Goal: Transaction & Acquisition: Purchase product/service

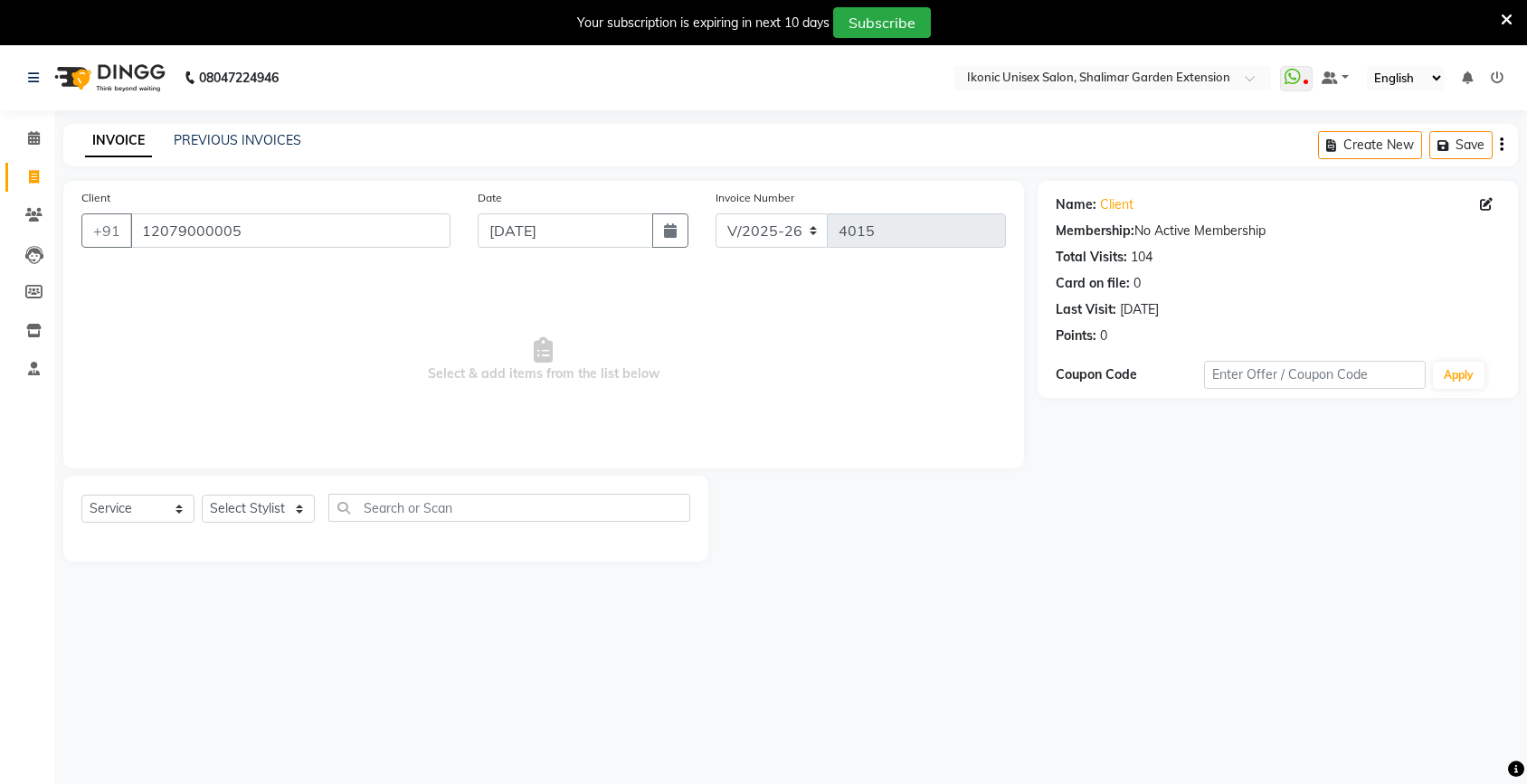
select select "4931"
select select "service"
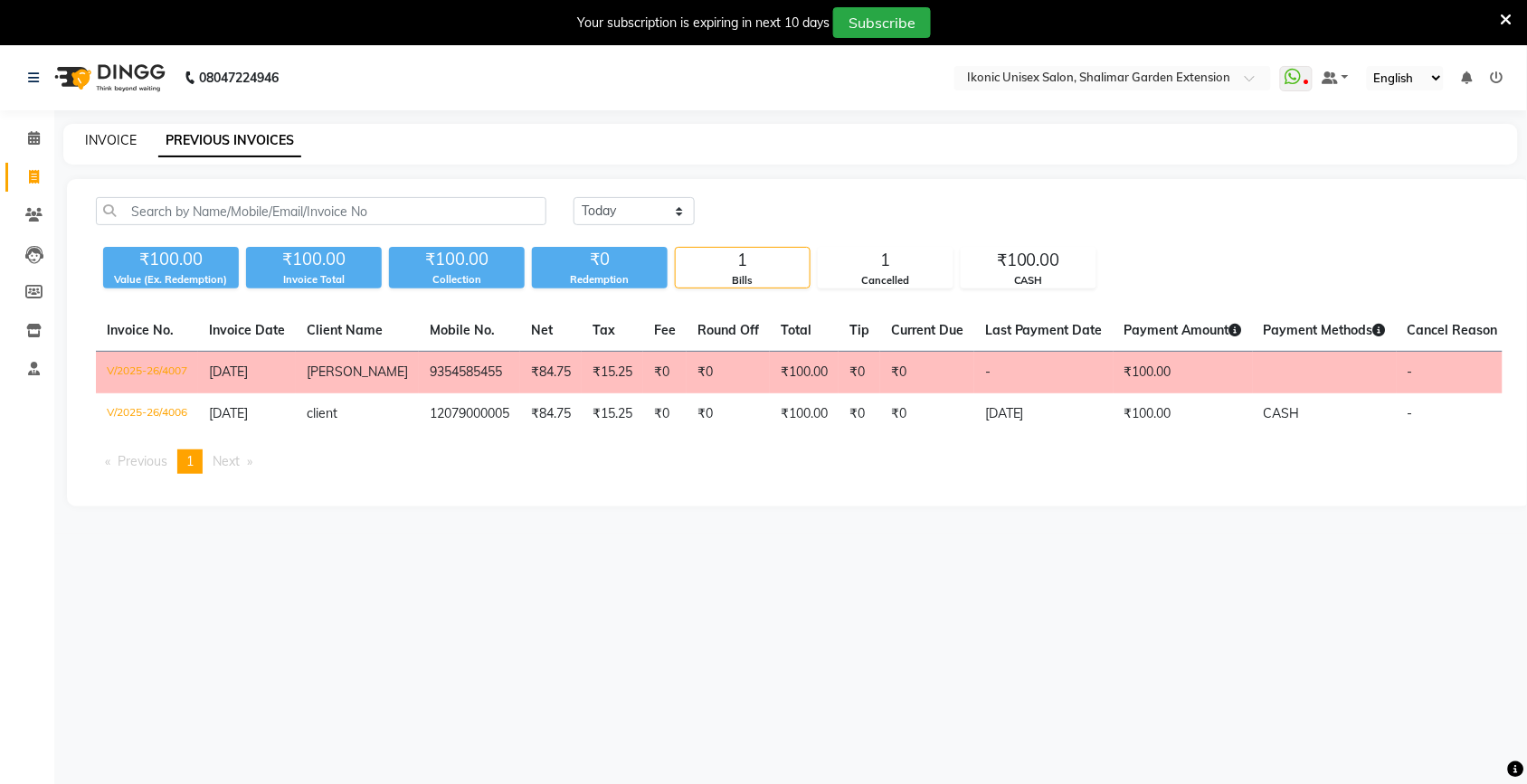
click at [107, 132] on link "INVOICE" at bounding box center [111, 140] width 51 height 16
select select "service"
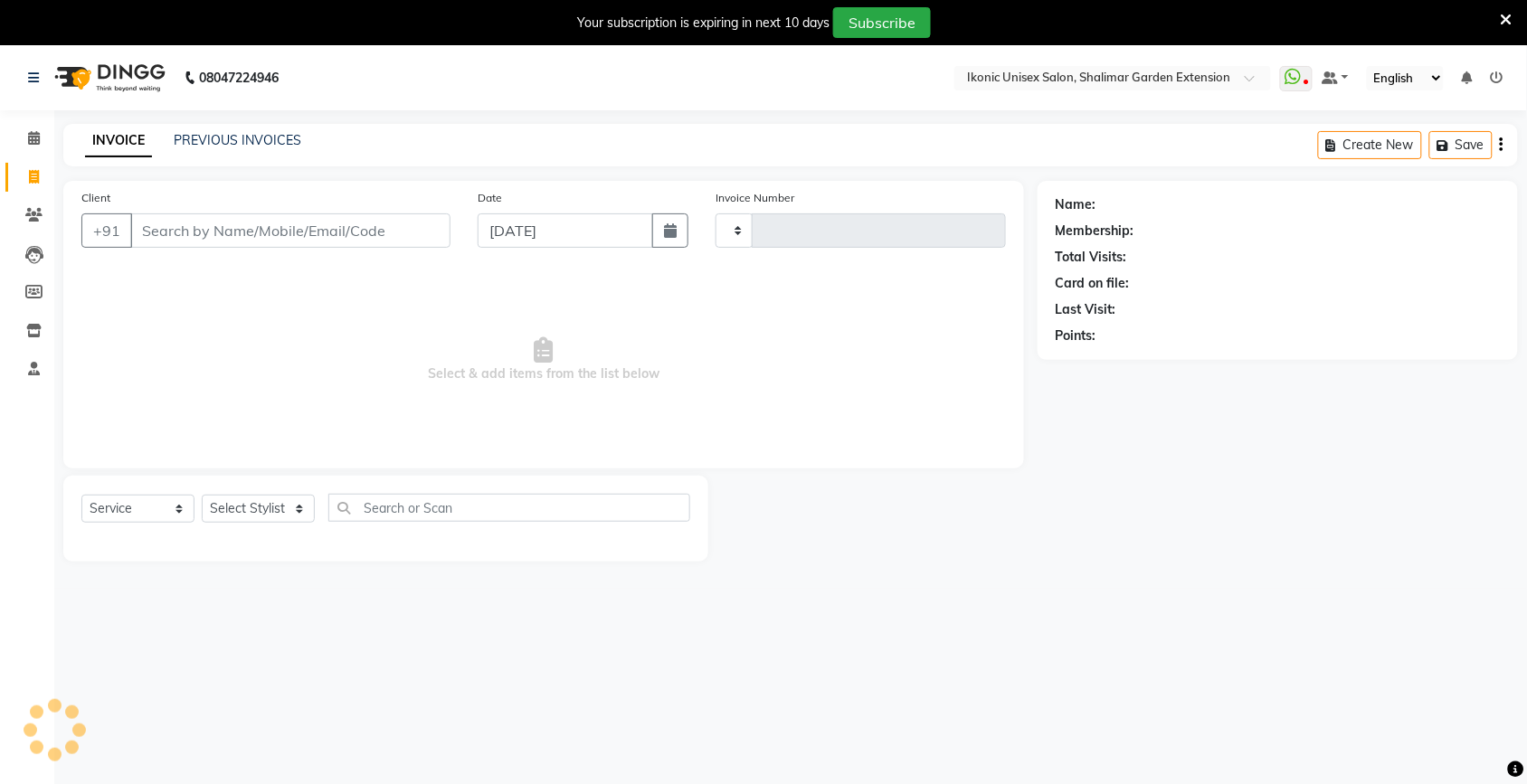
type input "4015"
select select "4931"
click at [186, 227] on input "Client" at bounding box center [290, 230] width 320 height 34
type input "8010435833"
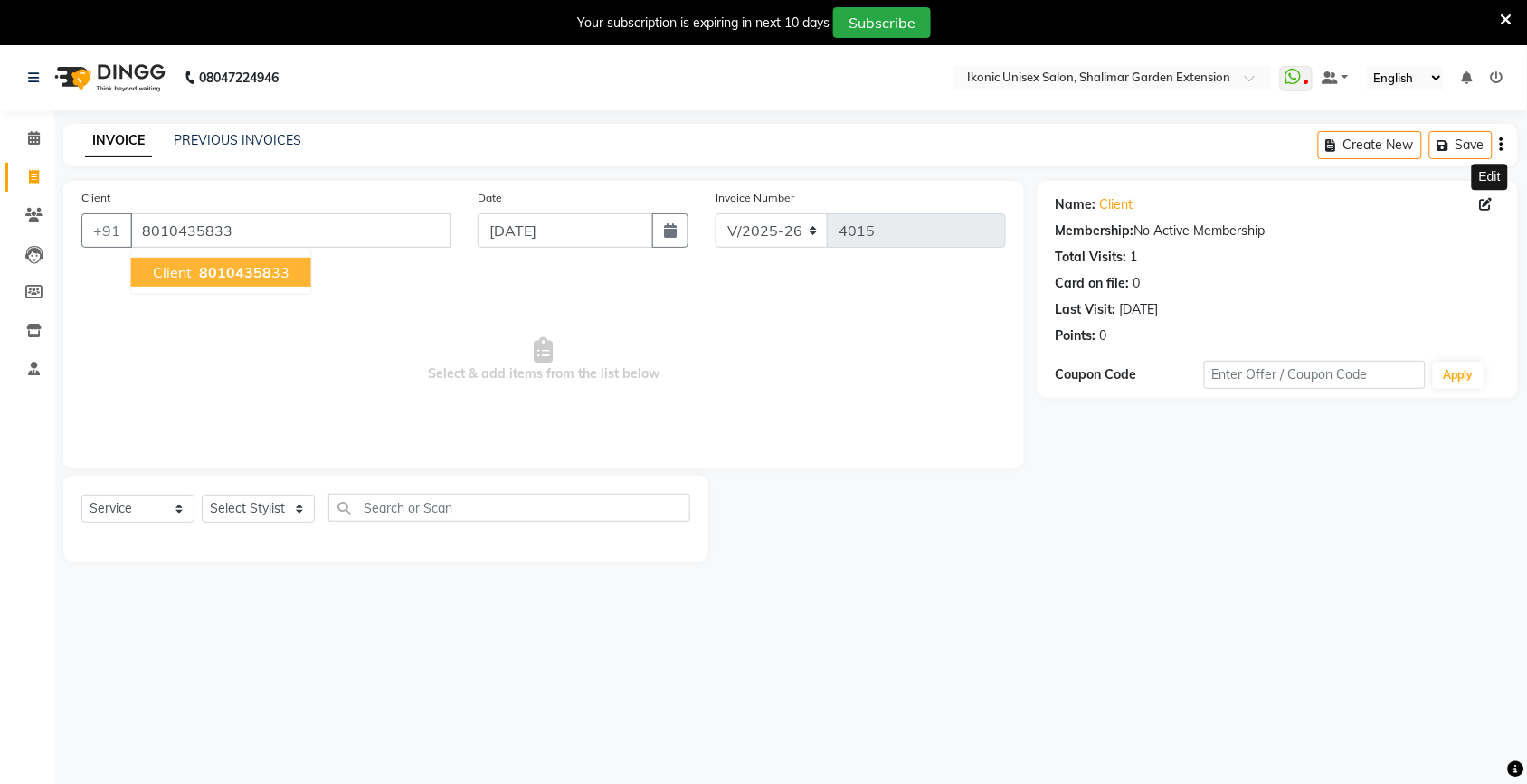
click at [1491, 204] on icon at bounding box center [1486, 204] width 13 height 13
select select "[DEMOGRAPHIC_DATA]"
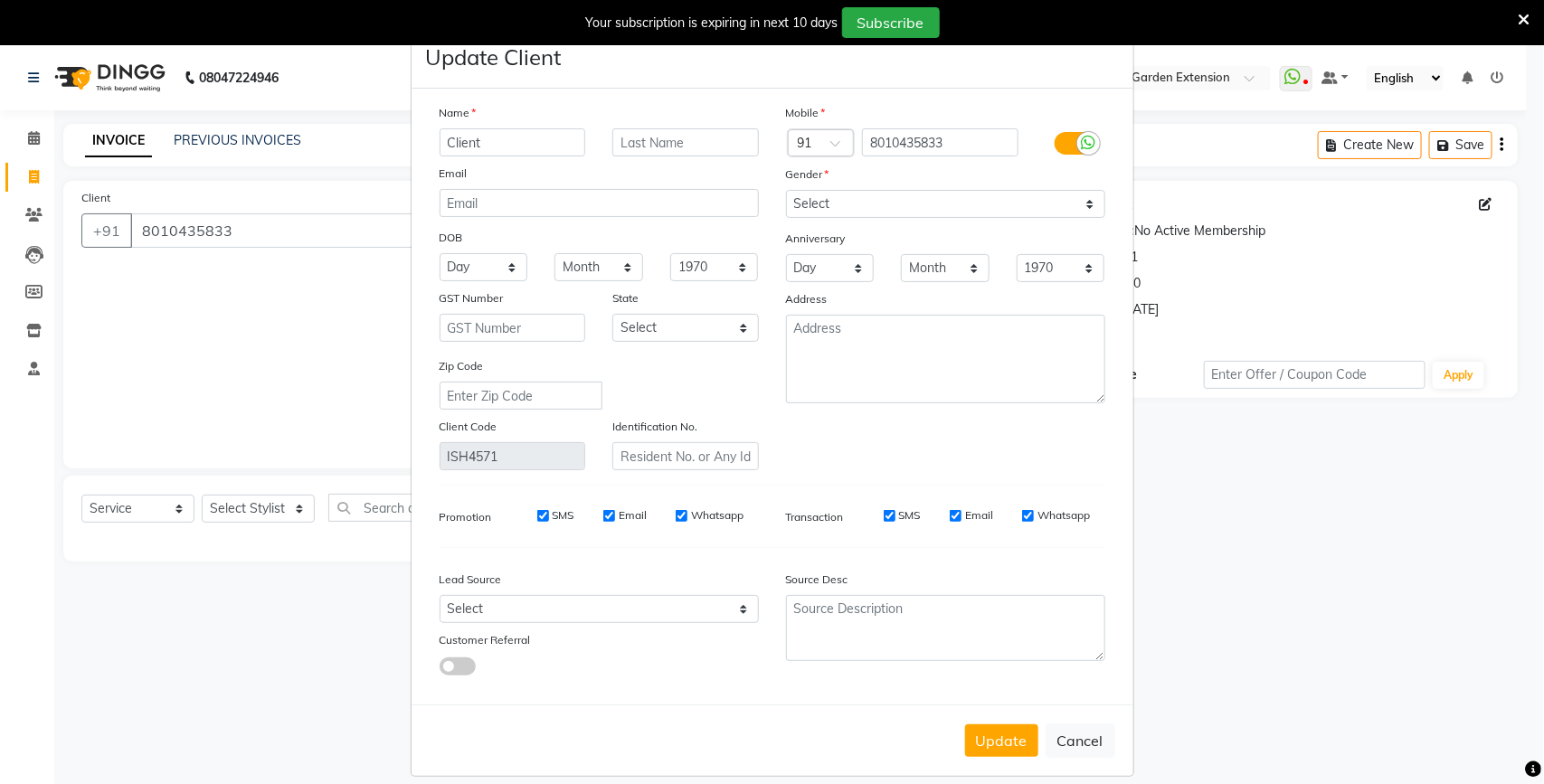
click at [521, 142] on input "Client" at bounding box center [512, 142] width 146 height 28
type input "C"
type input "Akash"
click at [968, 729] on button "Update" at bounding box center [1002, 740] width 74 height 33
select select
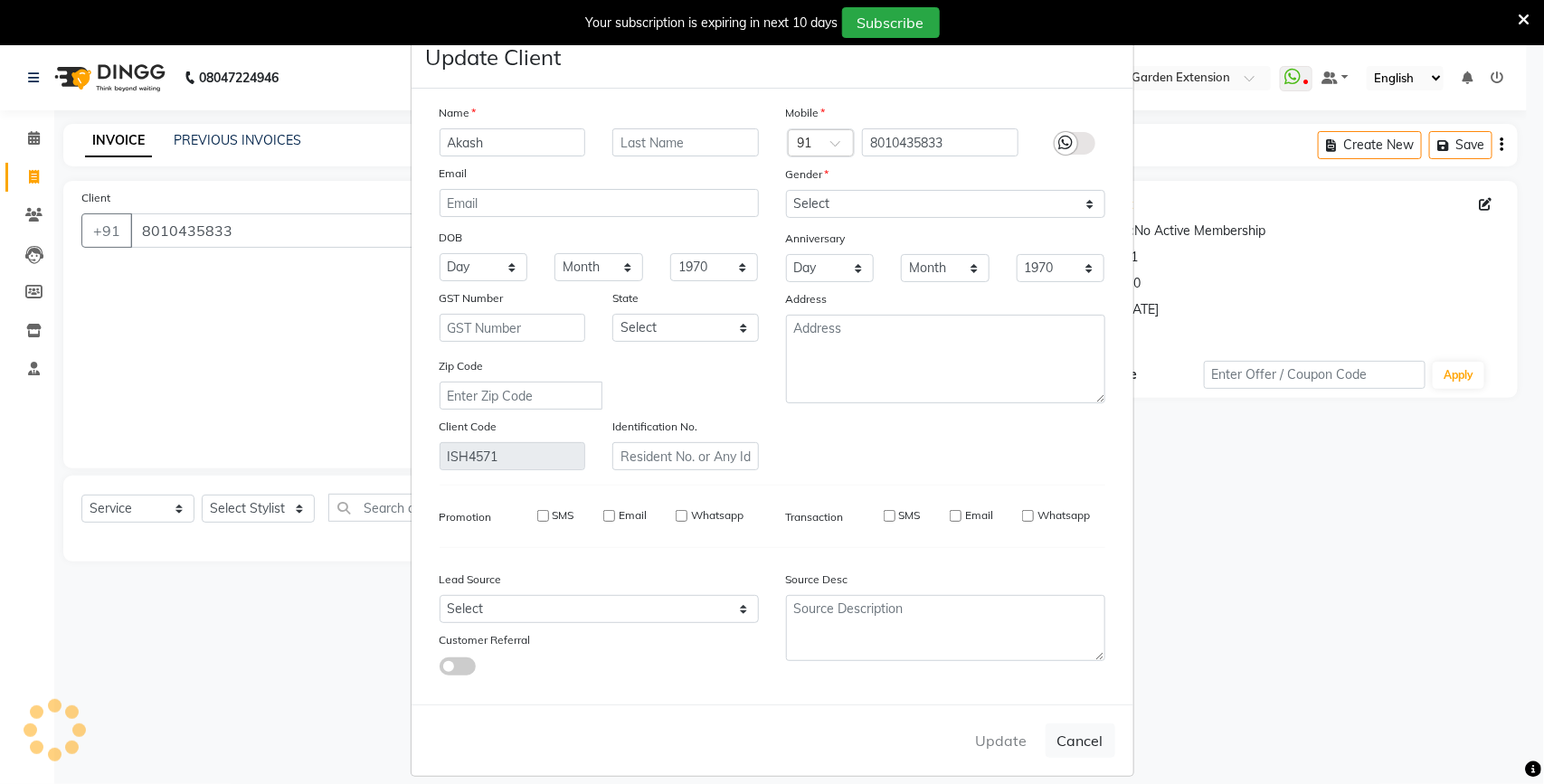
select select
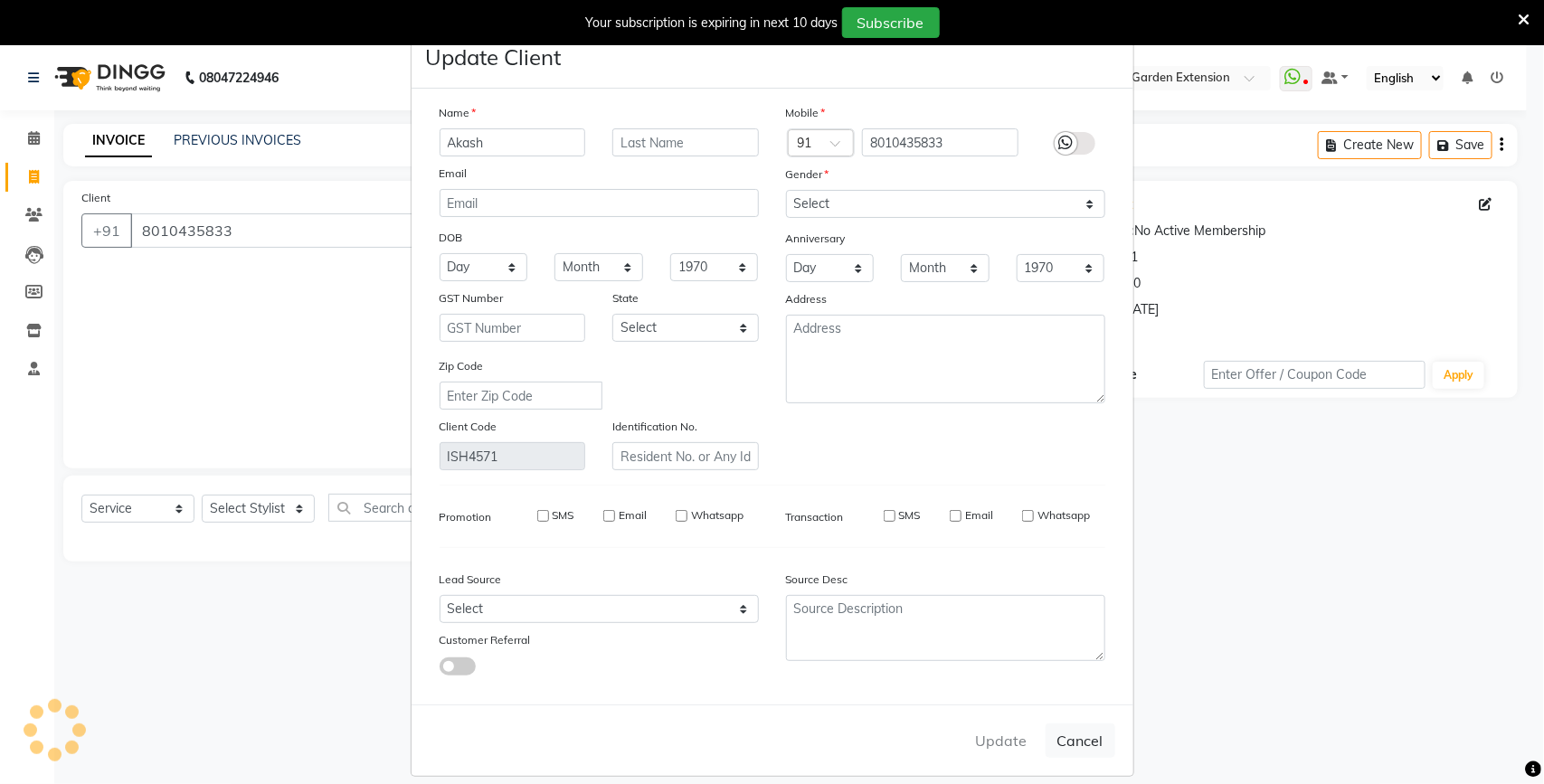
select select
checkbox input "false"
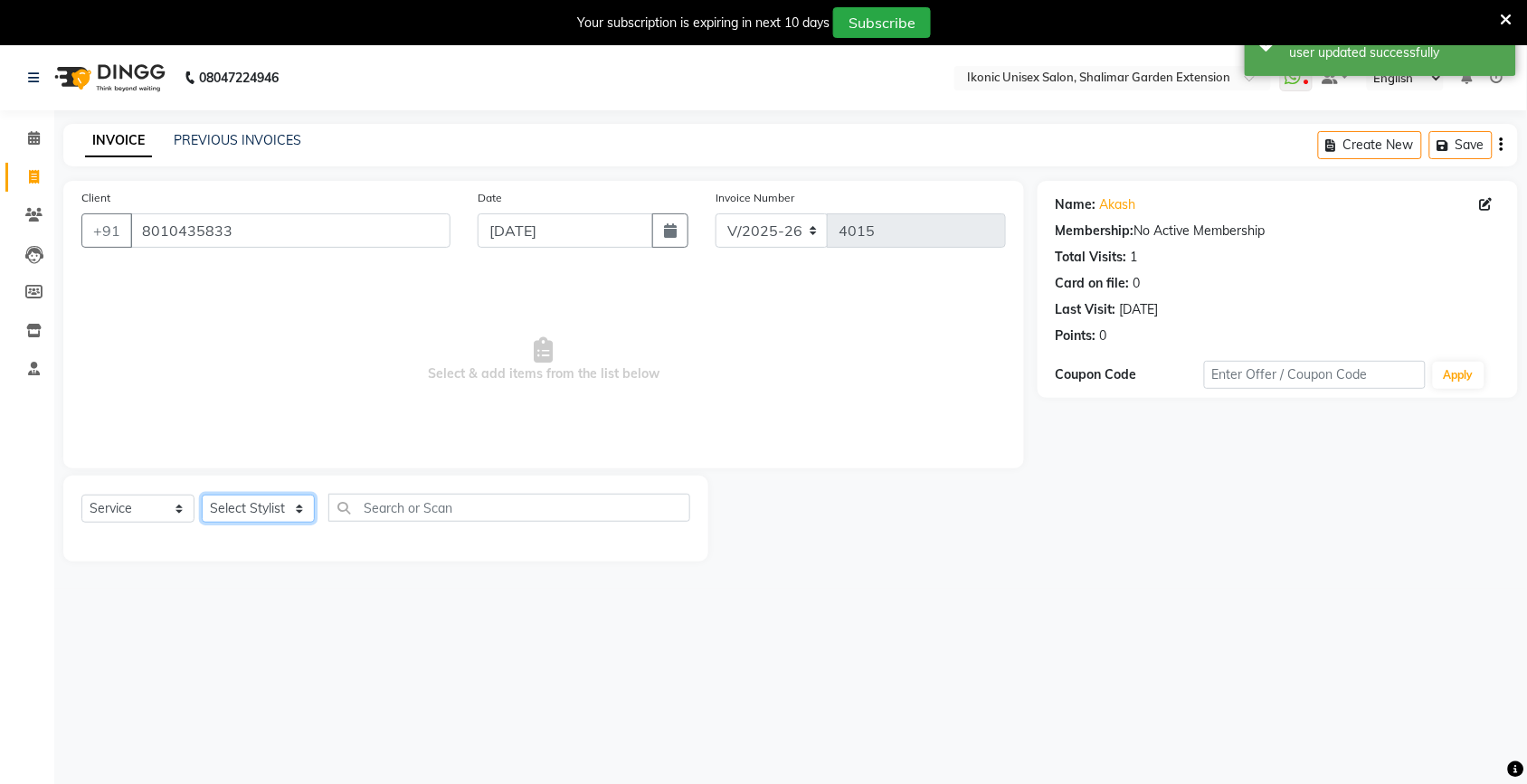
click at [233, 512] on select "Select Stylist [PERSON_NAME] [PERSON_NAME] Fiza Kajal Mahi [PERSON_NAME] [PERSO…" at bounding box center [258, 508] width 113 height 28
select select "42962"
click at [202, 494] on select "Select Stylist [PERSON_NAME] [PERSON_NAME] Fiza Kajal Mahi [PERSON_NAME] [PERSO…" at bounding box center [258, 508] width 113 height 28
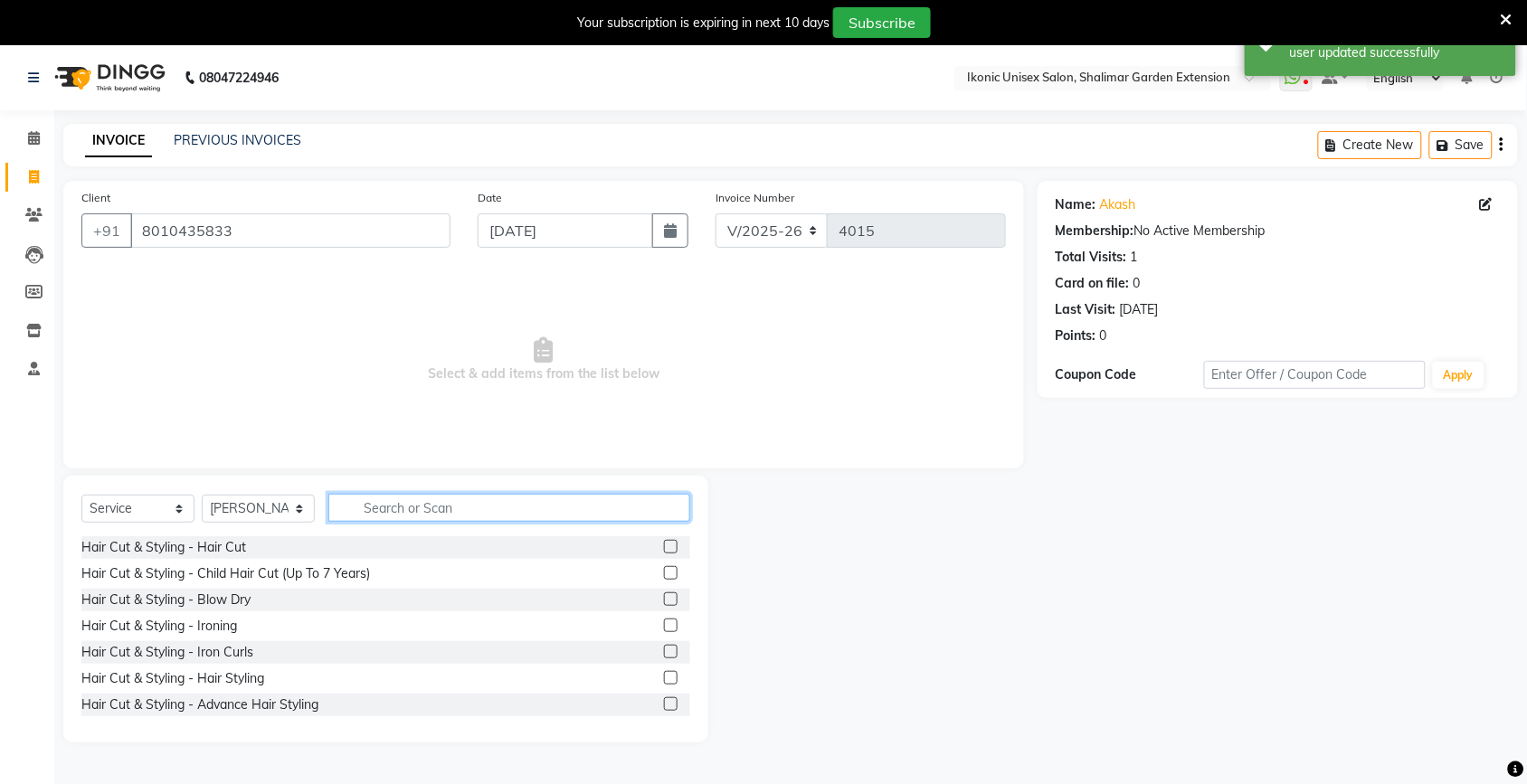
click at [478, 516] on input "text" at bounding box center [509, 507] width 362 height 28
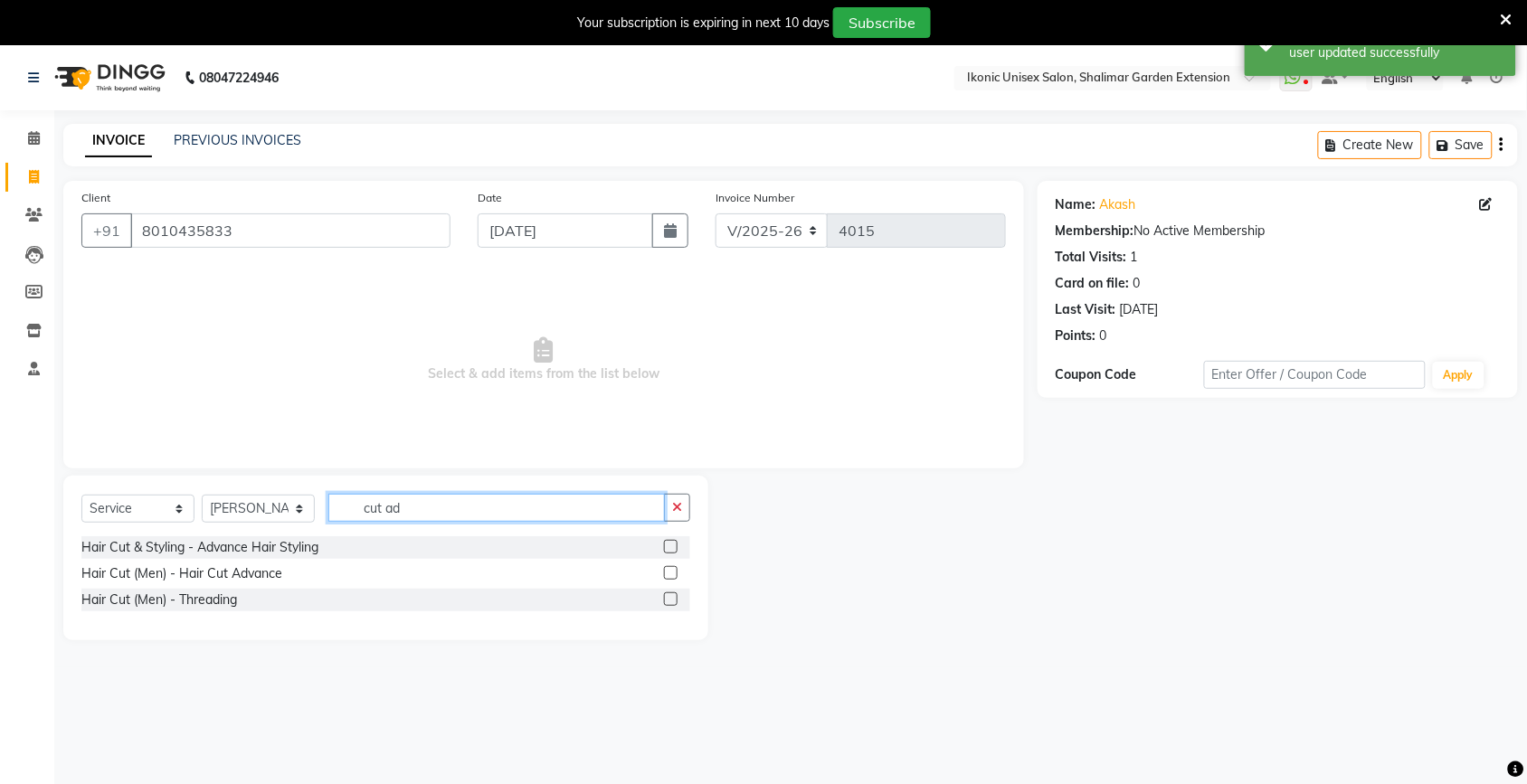
type input "cut ad"
drag, startPoint x: 671, startPoint y: 567, endPoint x: 643, endPoint y: 532, distance: 44.8
click at [671, 568] on label at bounding box center [671, 573] width 14 height 14
click at [671, 568] on input "checkbox" at bounding box center [670, 574] width 12 height 12
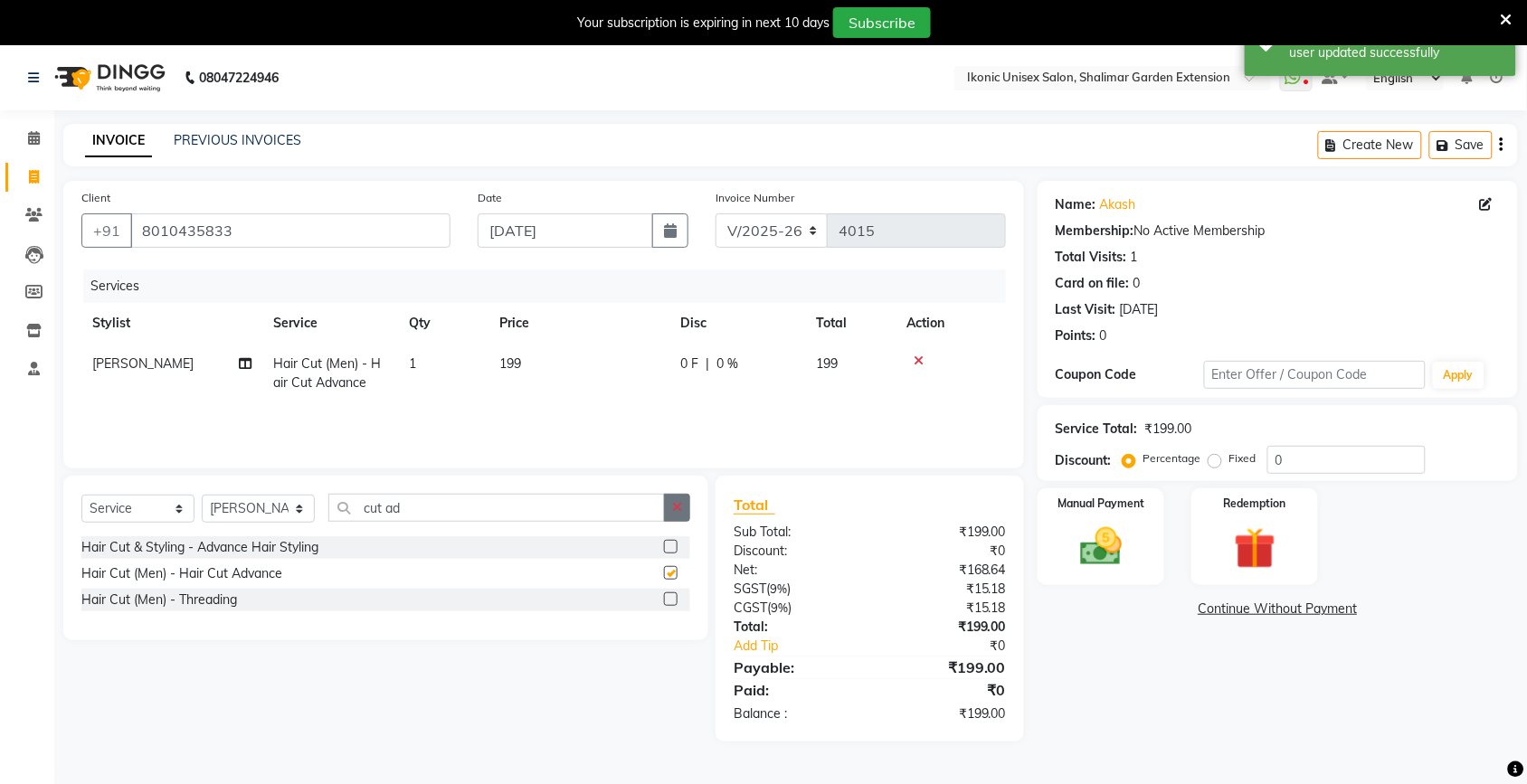
checkbox input "false"
click at [666, 508] on button "button" at bounding box center [677, 507] width 26 height 28
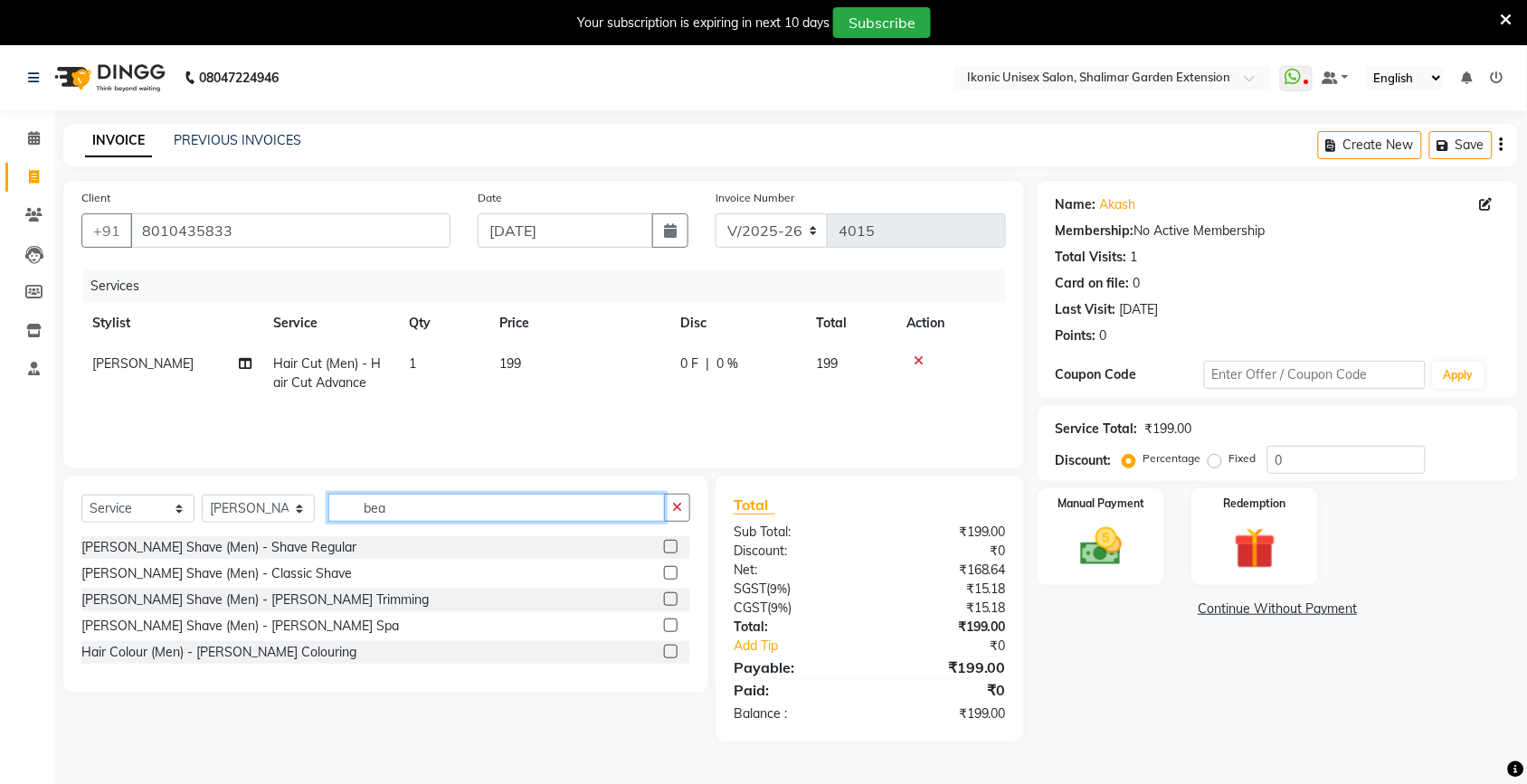
type input "bea"
click at [672, 598] on label at bounding box center [671, 599] width 14 height 14
click at [672, 598] on input "checkbox" at bounding box center [670, 600] width 12 height 12
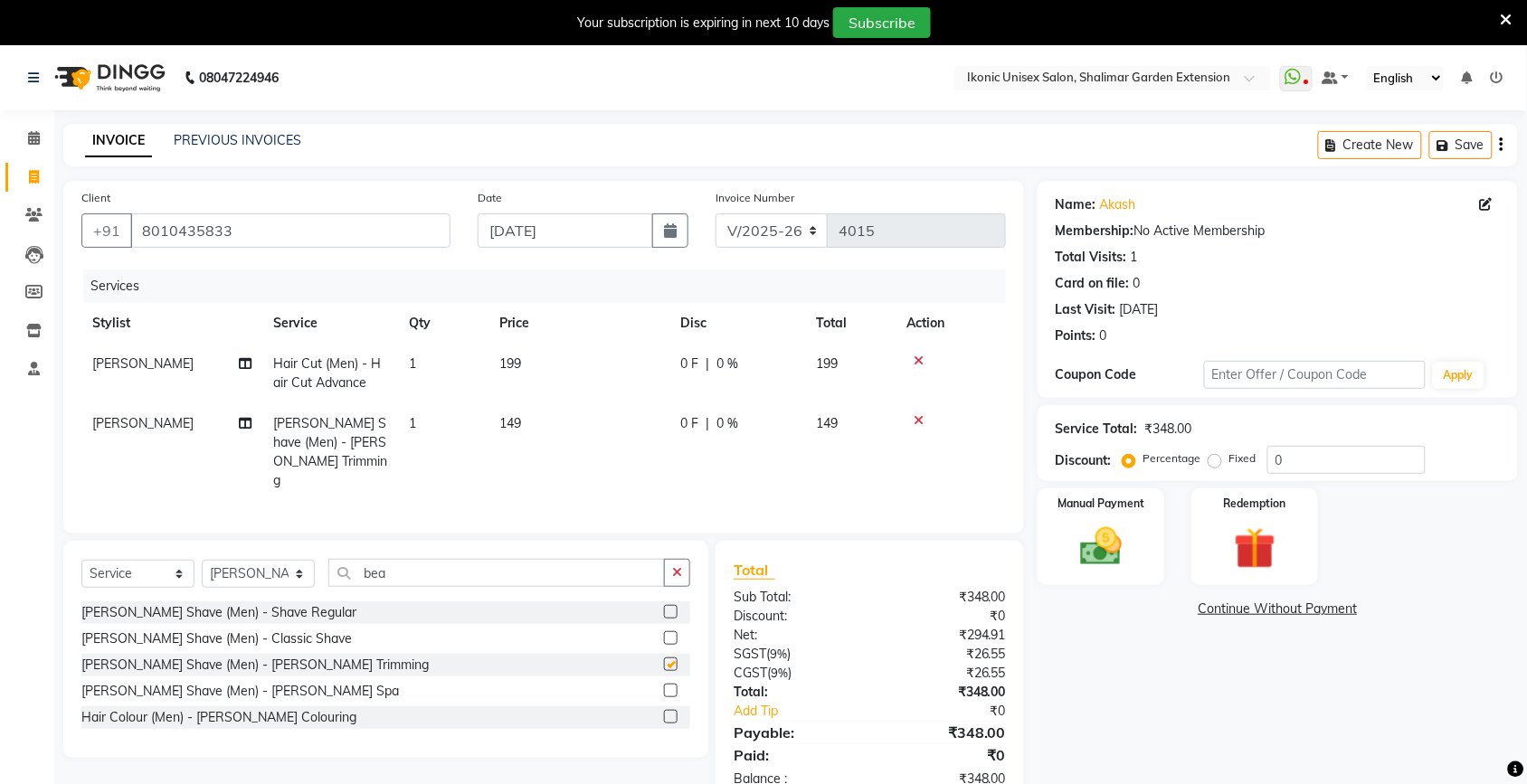
click at [616, 390] on td "199" at bounding box center [579, 374] width 181 height 60
checkbox input "false"
select select "42962"
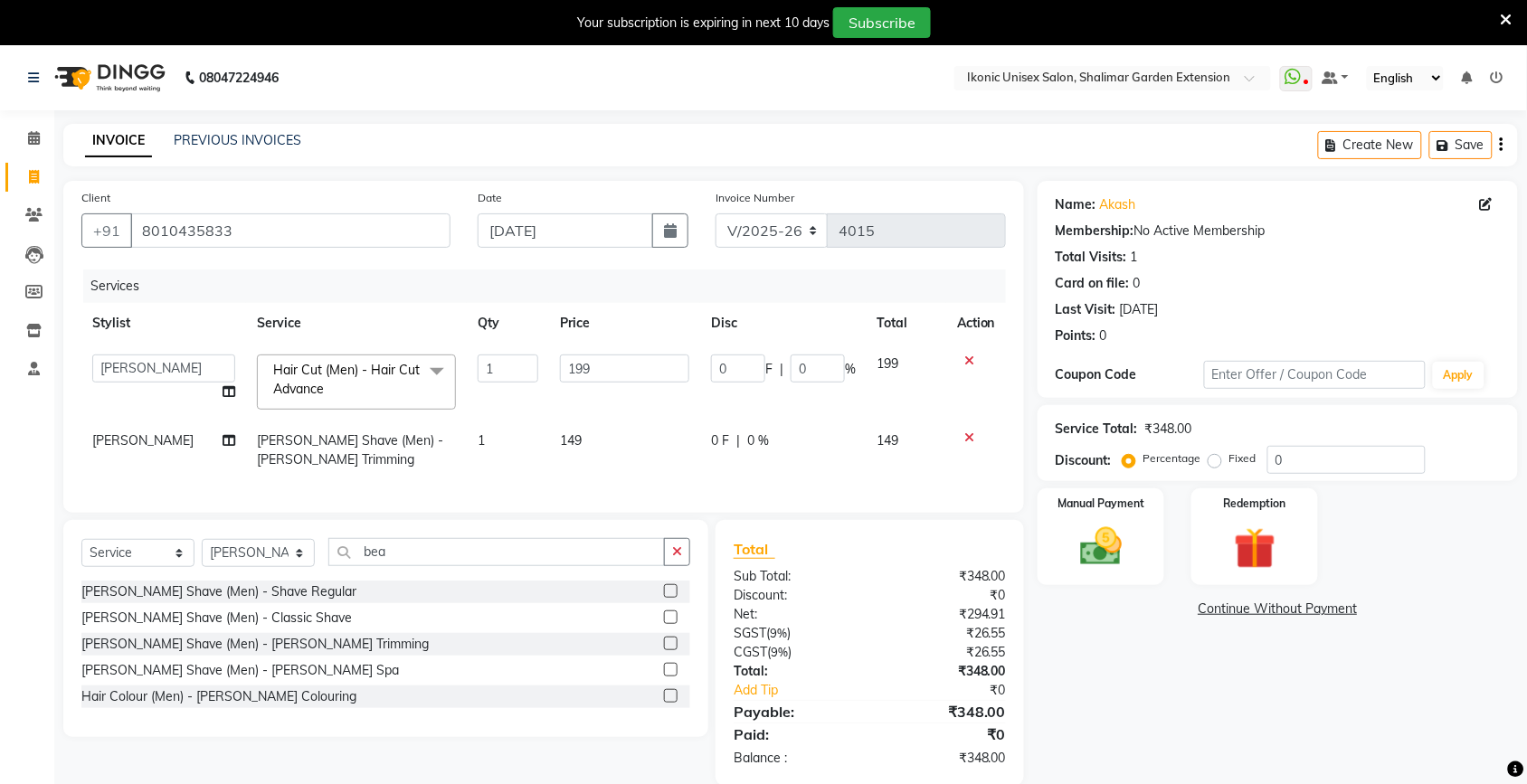
click at [616, 390] on td "199" at bounding box center [624, 382] width 151 height 77
click at [620, 373] on input "199" at bounding box center [624, 368] width 129 height 28
type input "1"
type input "200"
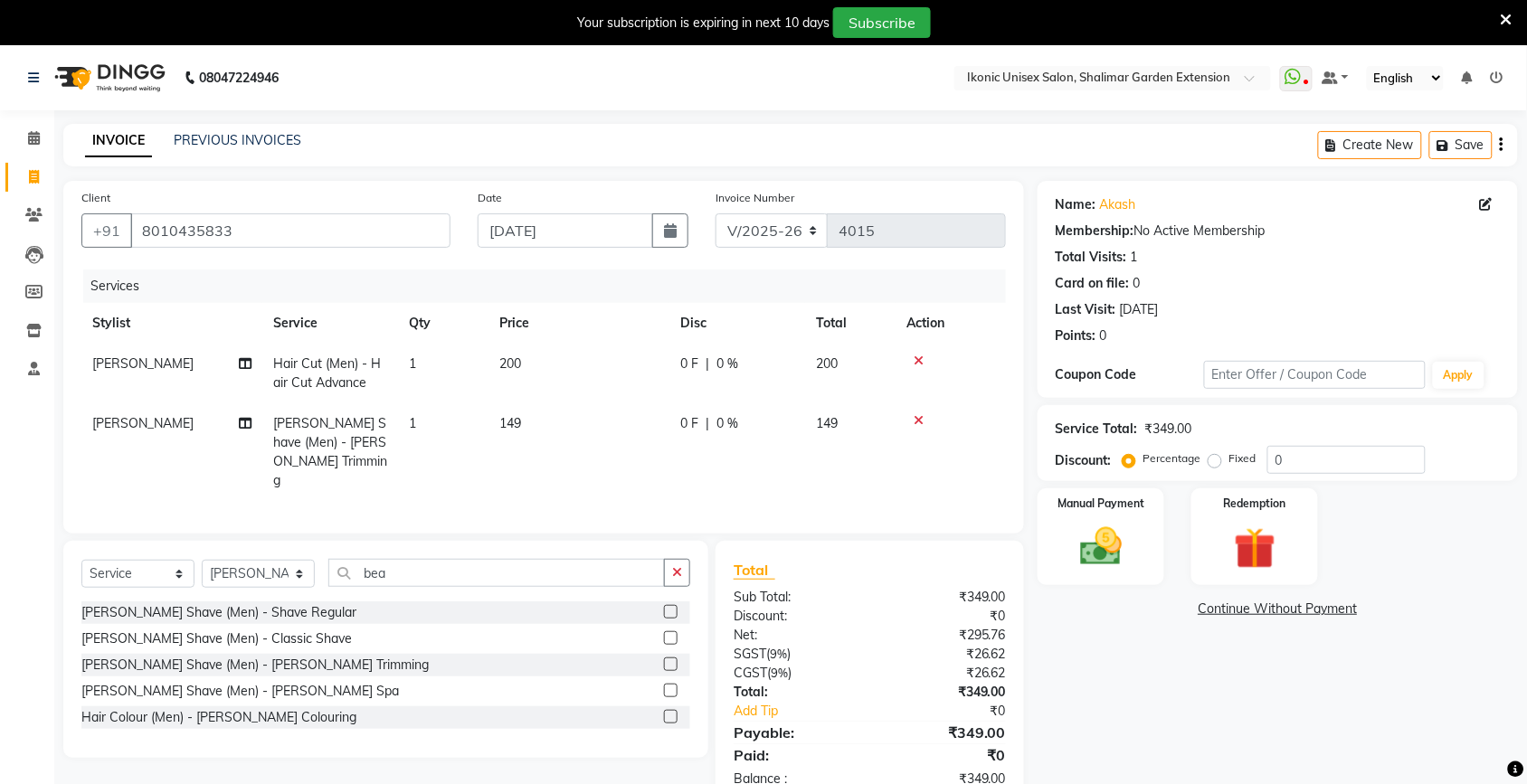
click at [649, 470] on div "Services Stylist Service Qty Price Disc Total Action [PERSON_NAME] Hair Cut (Me…" at bounding box center [544, 392] width 925 height 246
click at [647, 435] on td "149" at bounding box center [579, 452] width 181 height 98
select select "42962"
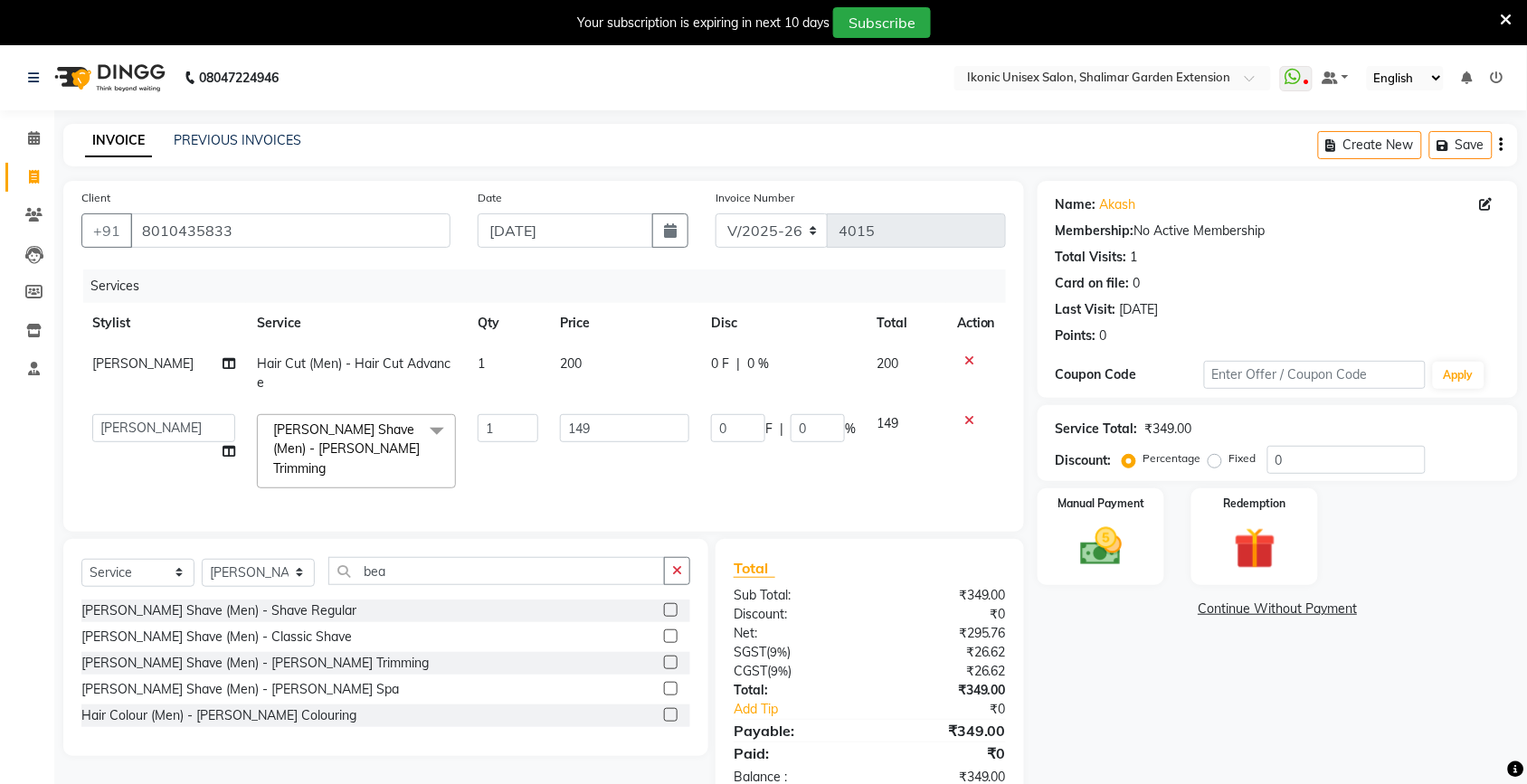
click at [647, 435] on input "149" at bounding box center [624, 427] width 129 height 28
type input "150"
click at [1282, 704] on div "Name: Akash Membership: No Active Membership Total Visits: 1 Card on file: 0 La…" at bounding box center [1284, 493] width 493 height 624
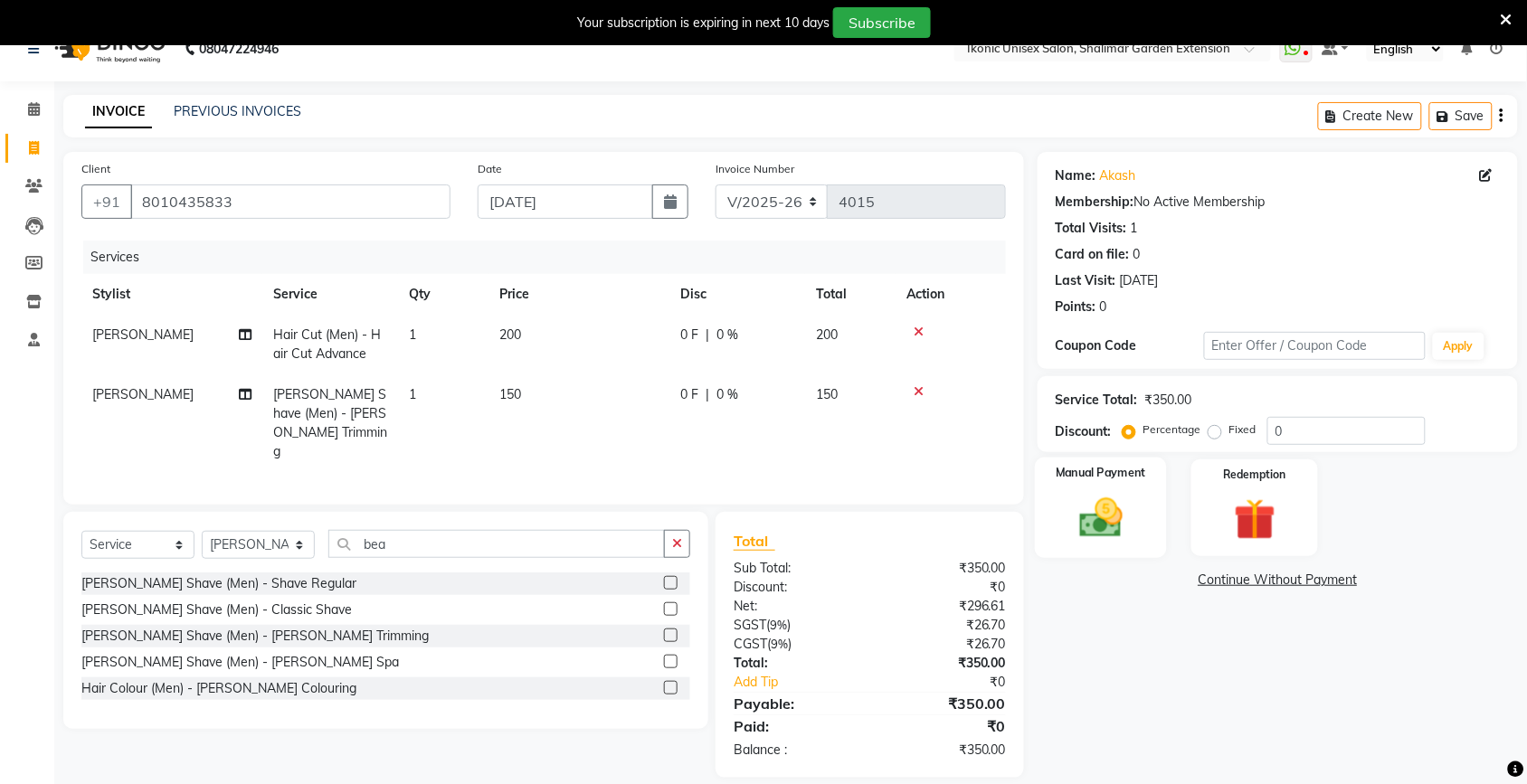
scroll to position [46, 0]
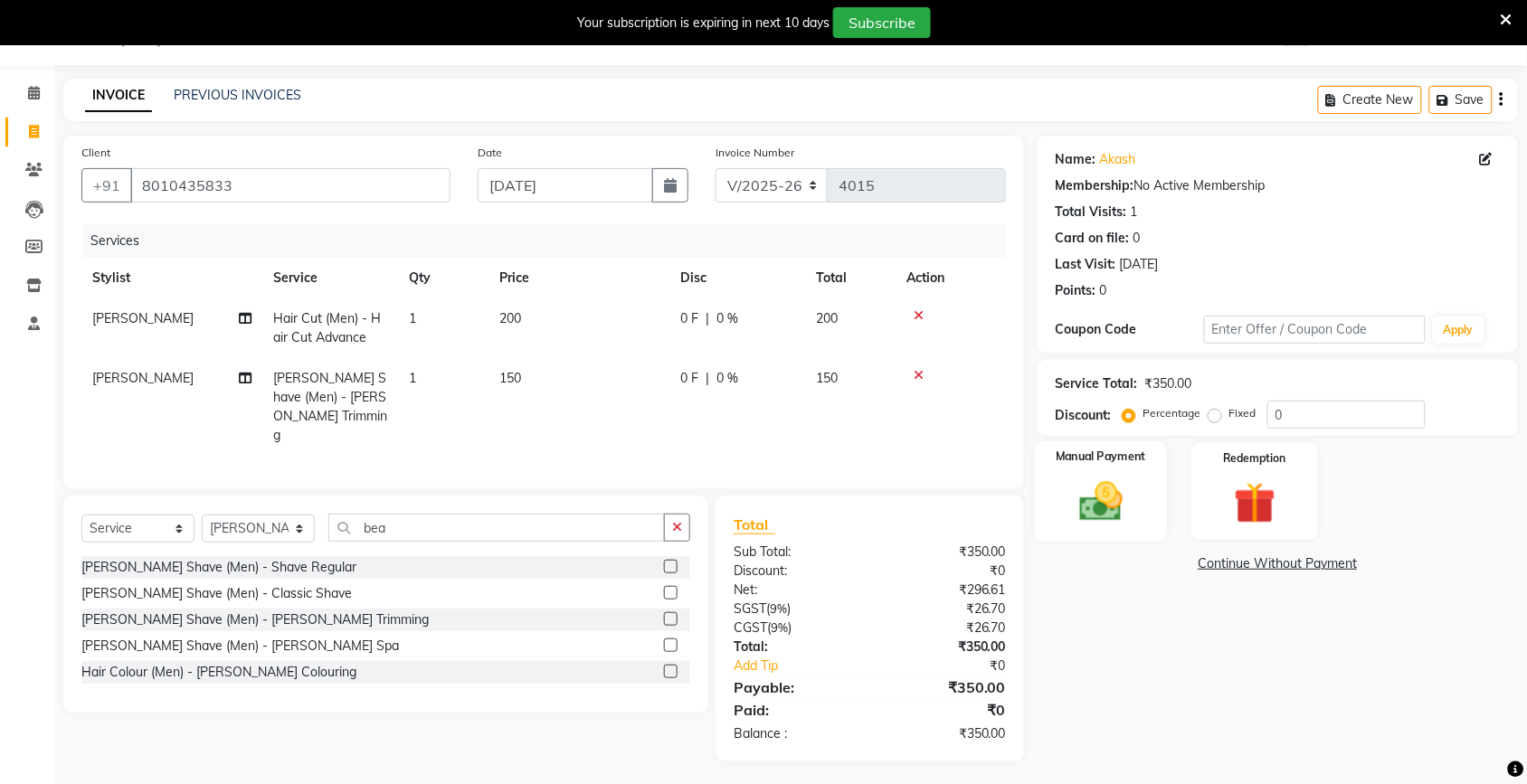
click at [1117, 489] on img at bounding box center [1100, 501] width 71 height 49
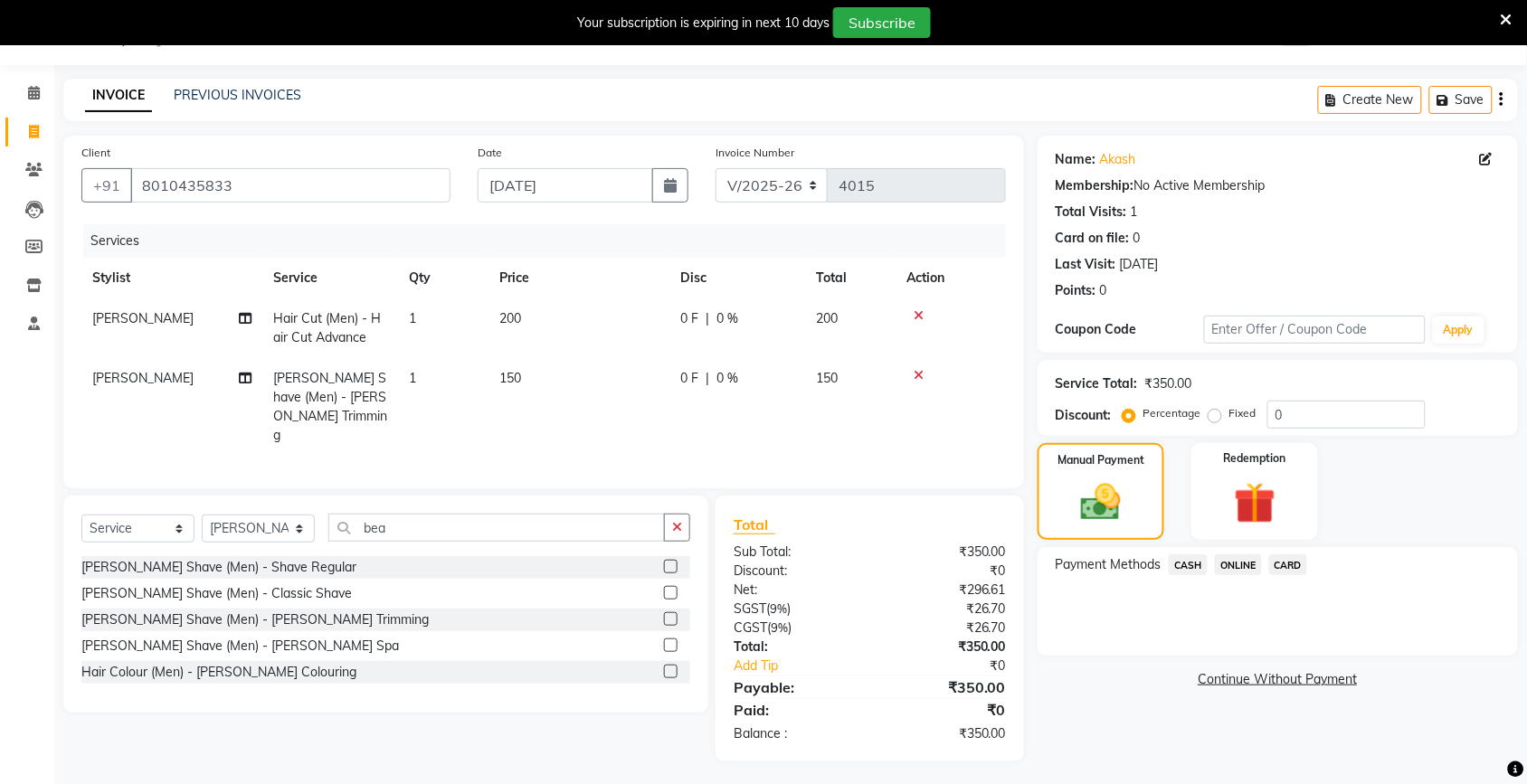
click at [1252, 571] on span "ONLINE" at bounding box center [1238, 564] width 48 height 20
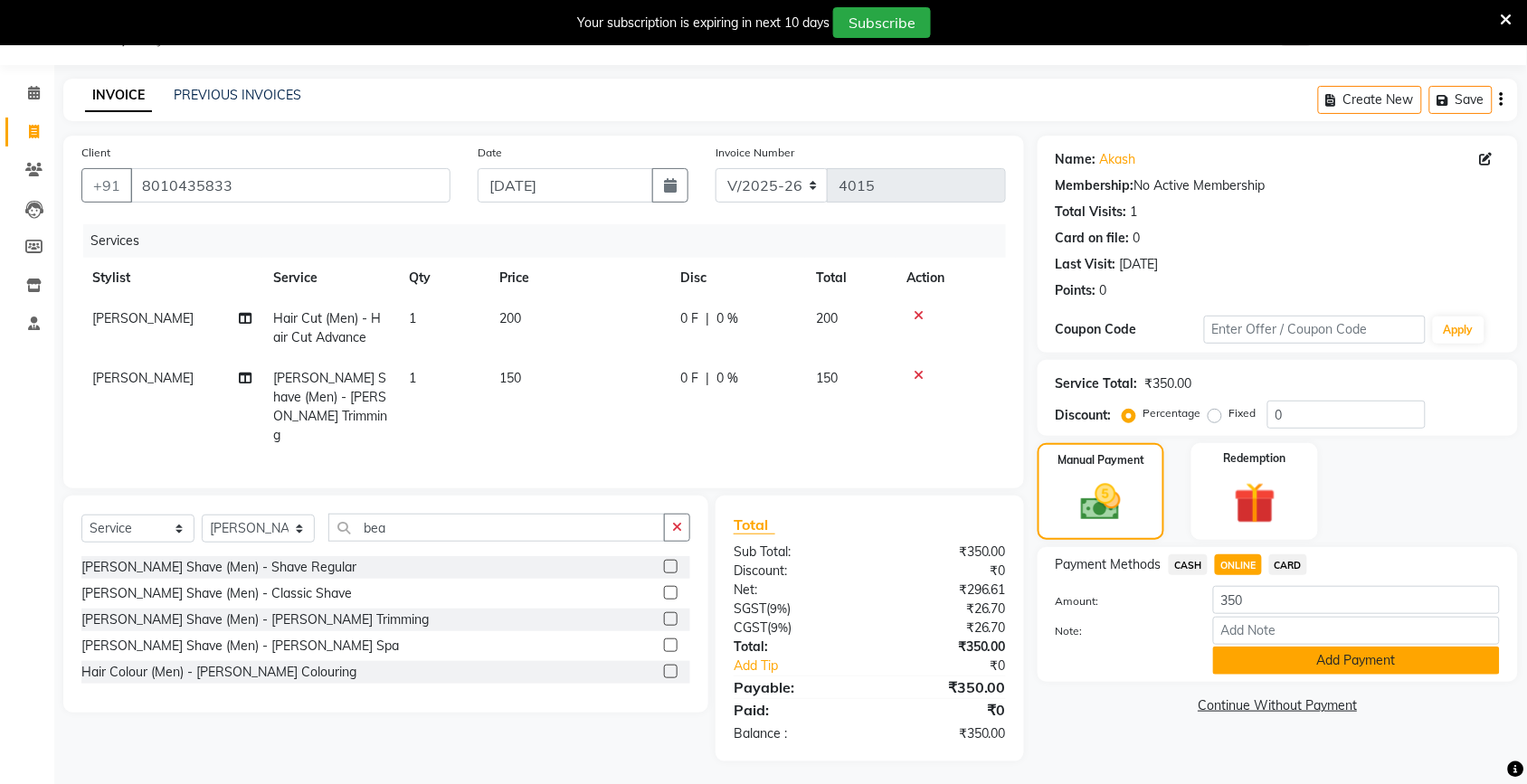
click at [1268, 670] on button "Add Payment" at bounding box center [1356, 660] width 287 height 28
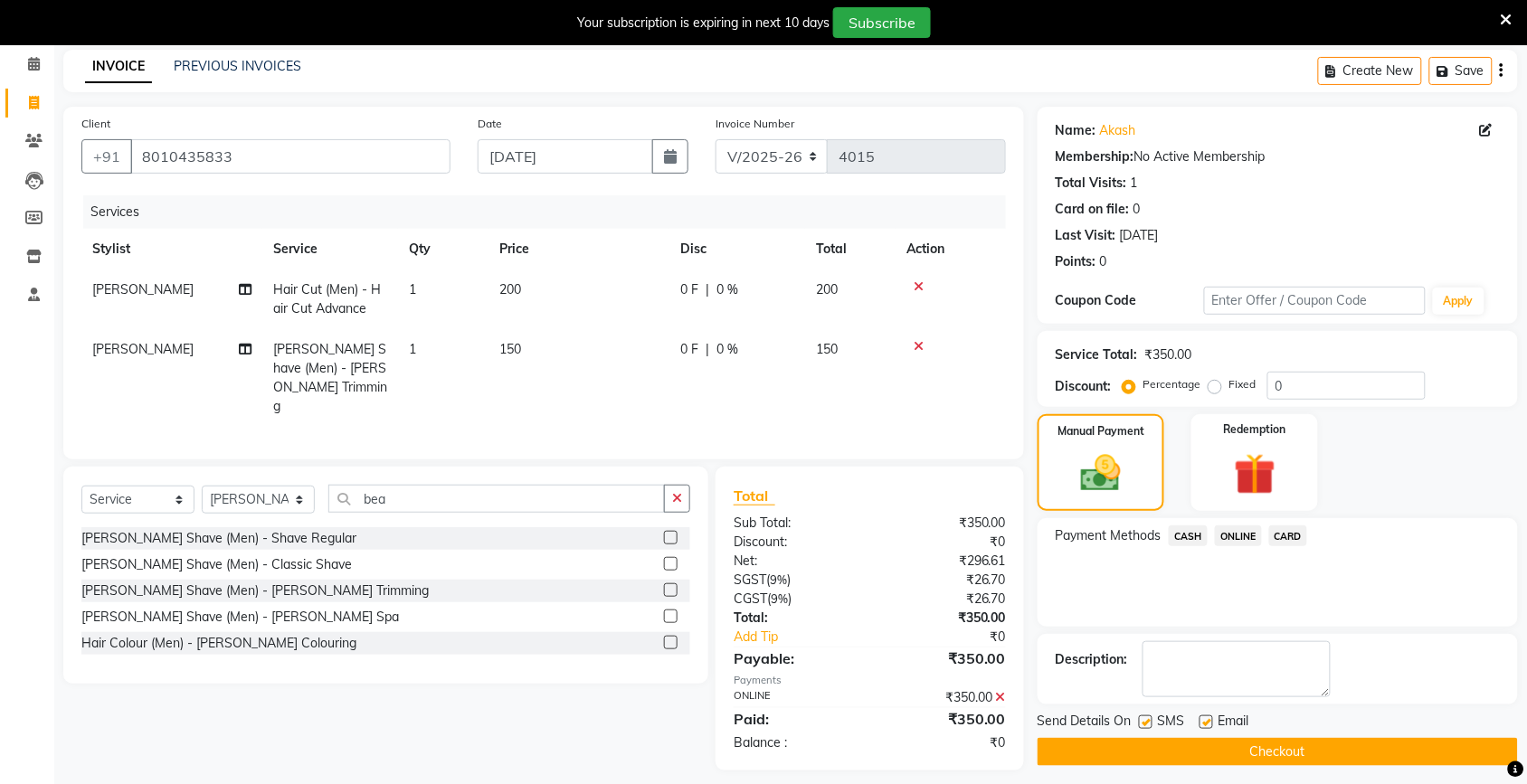
scroll to position [83, 0]
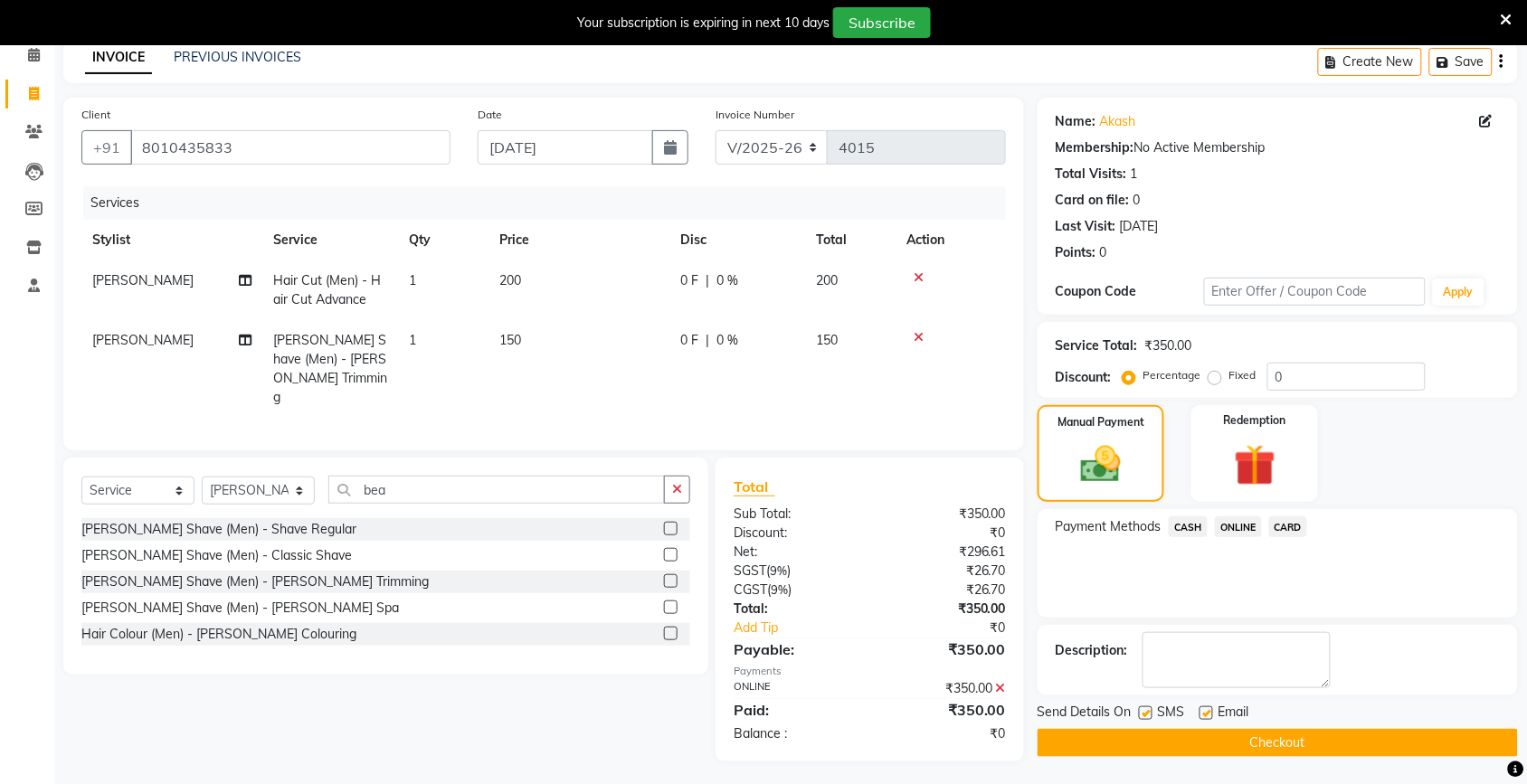
click at [1225, 738] on button "Checkout" at bounding box center [1277, 742] width 480 height 28
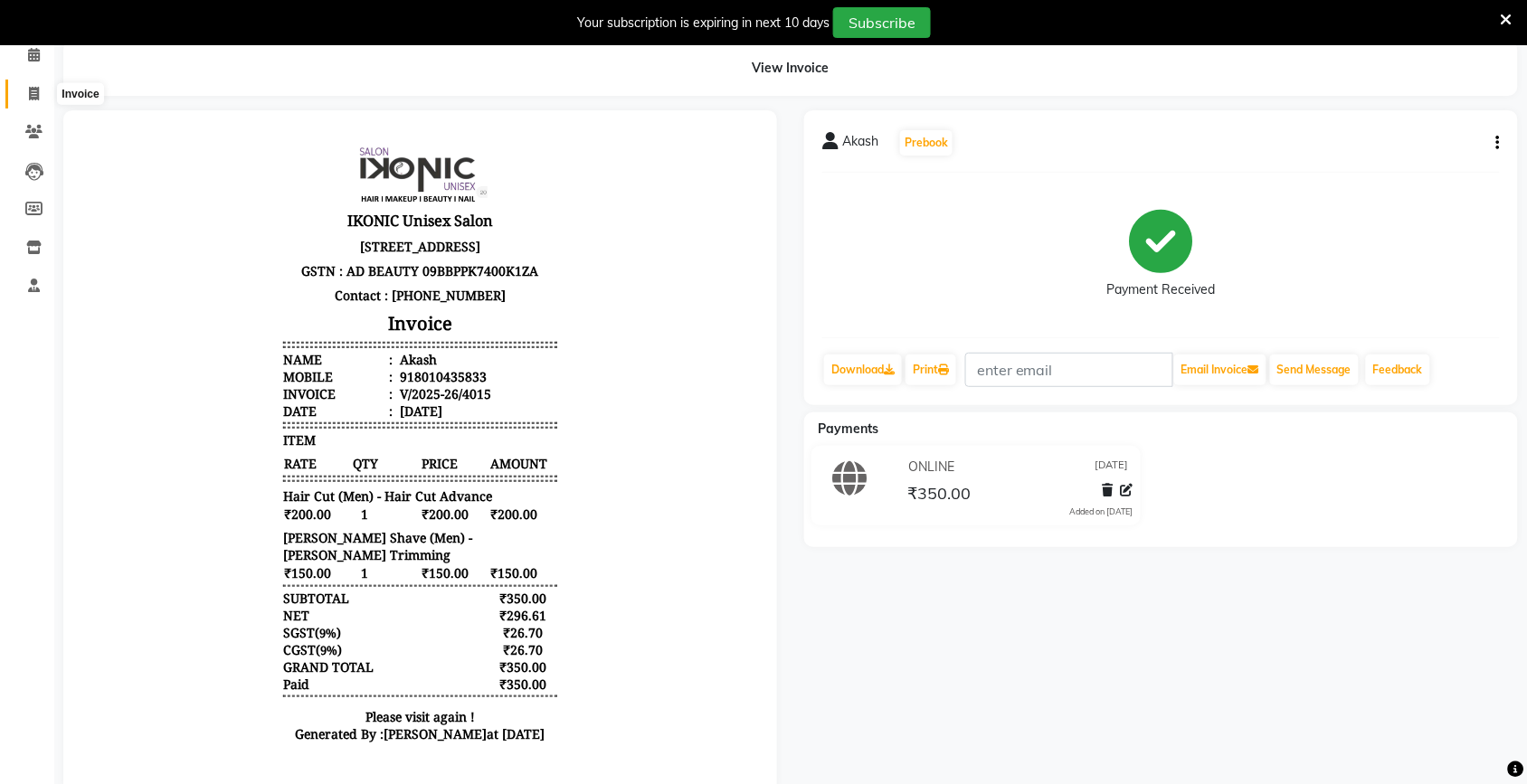
click at [29, 95] on icon at bounding box center [34, 94] width 10 height 14
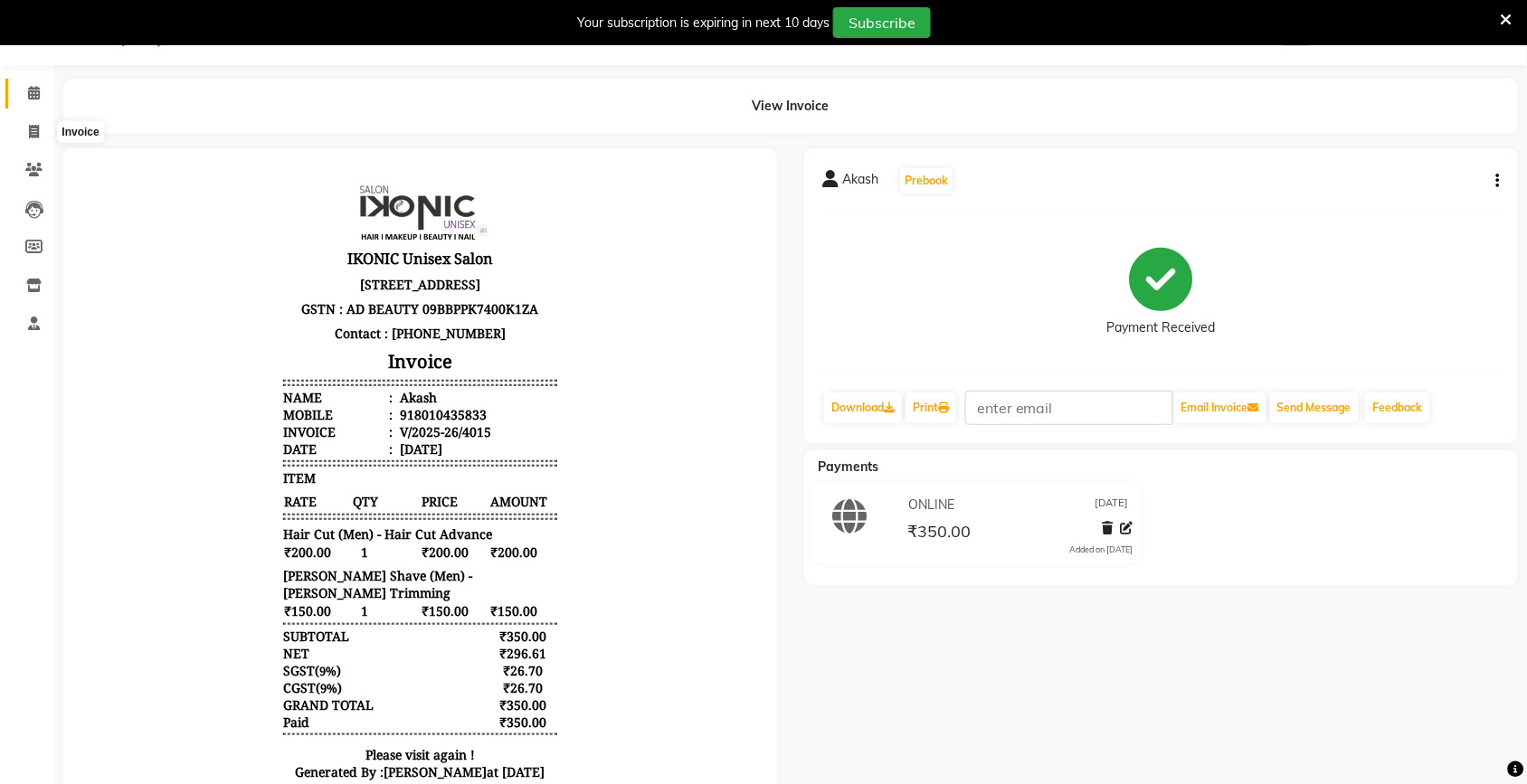
select select "service"
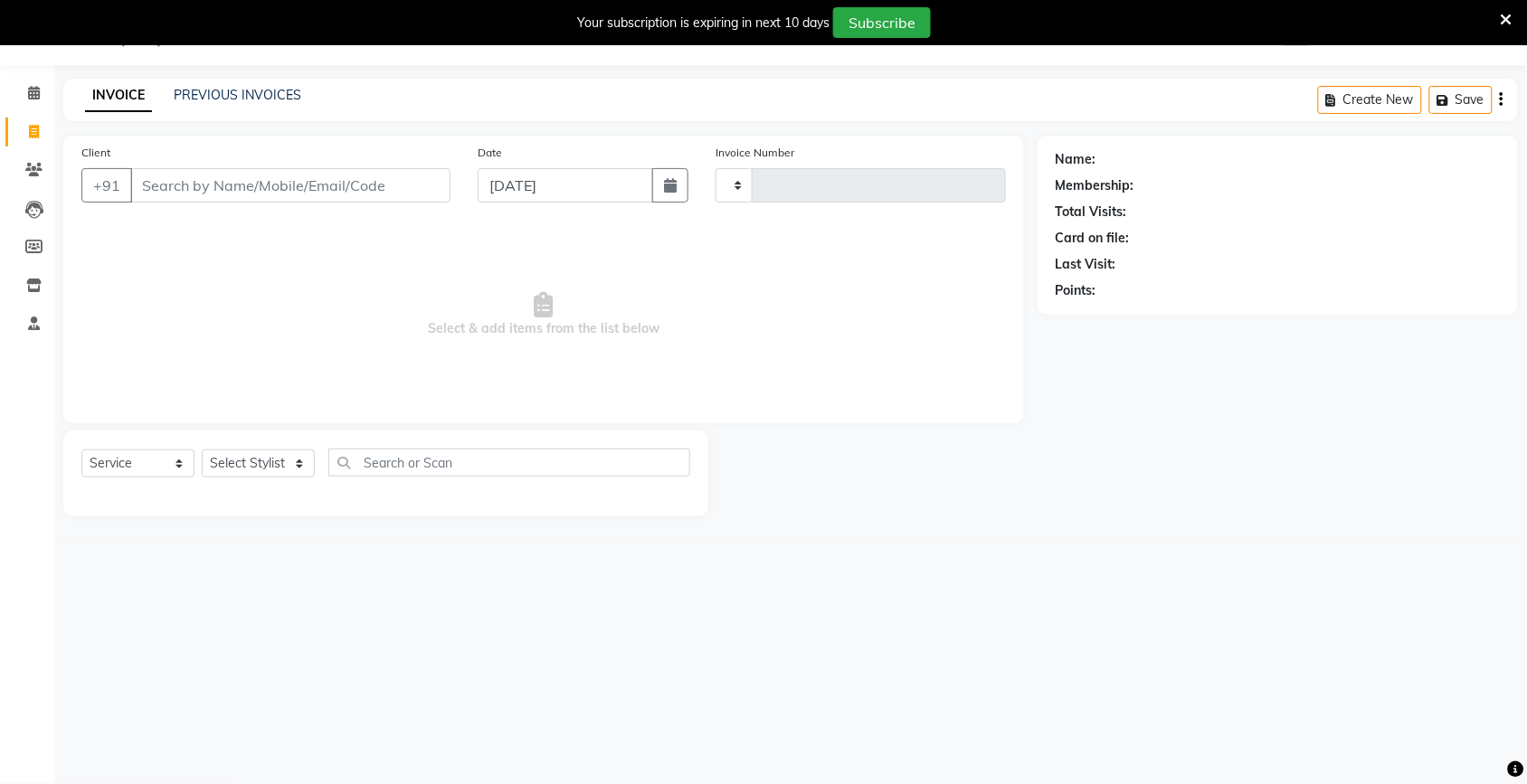
type input "4016"
select select "4931"
click at [187, 93] on link "PREVIOUS INVOICES" at bounding box center [238, 95] width 128 height 16
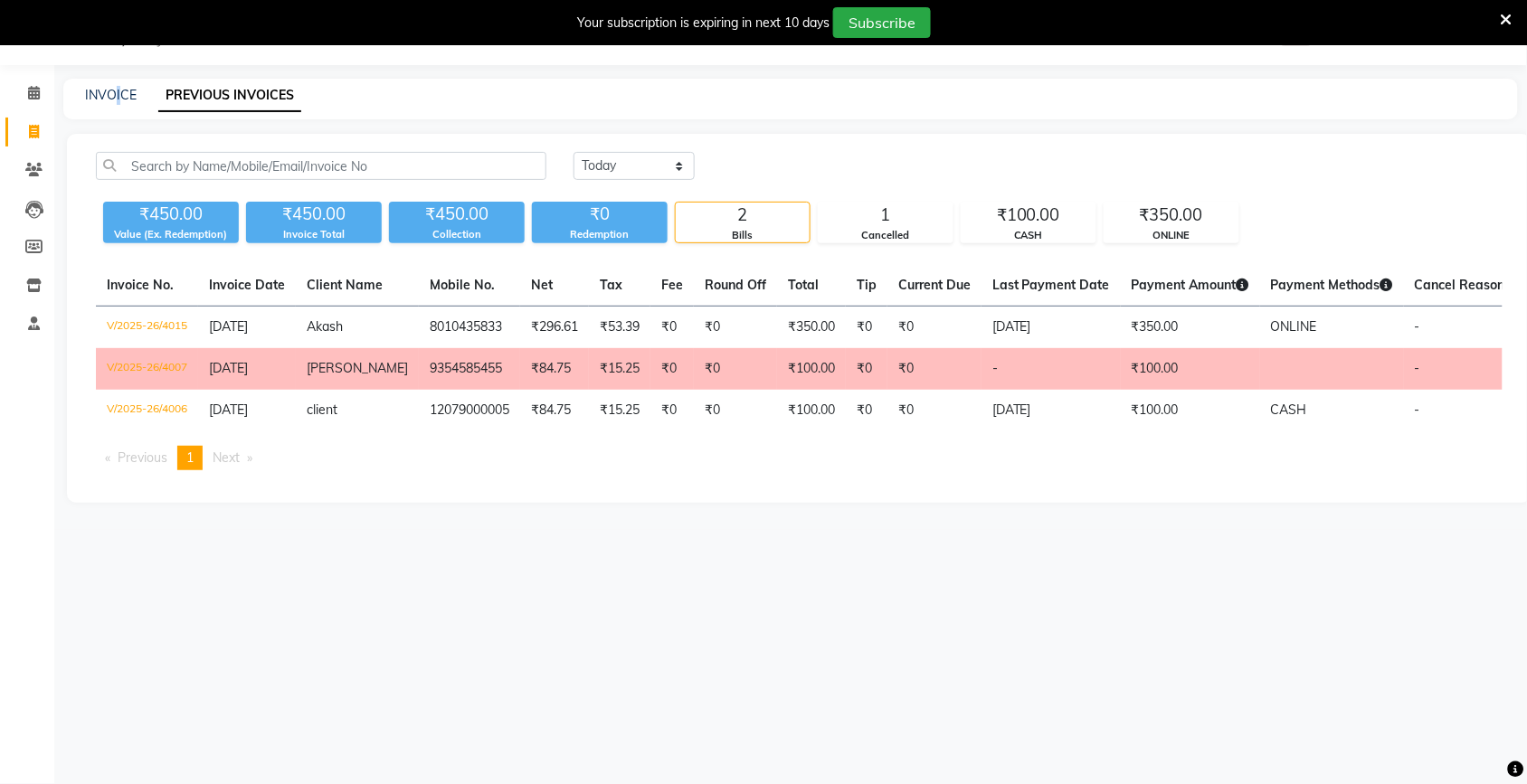
click at [118, 81] on div "INVOICE PREVIOUS INVOICES" at bounding box center [790, 99] width 1454 height 41
drag, startPoint x: 118, startPoint y: 81, endPoint x: 115, endPoint y: 93, distance: 12.4
click at [115, 93] on link "INVOICE" at bounding box center [111, 95] width 51 height 16
select select "service"
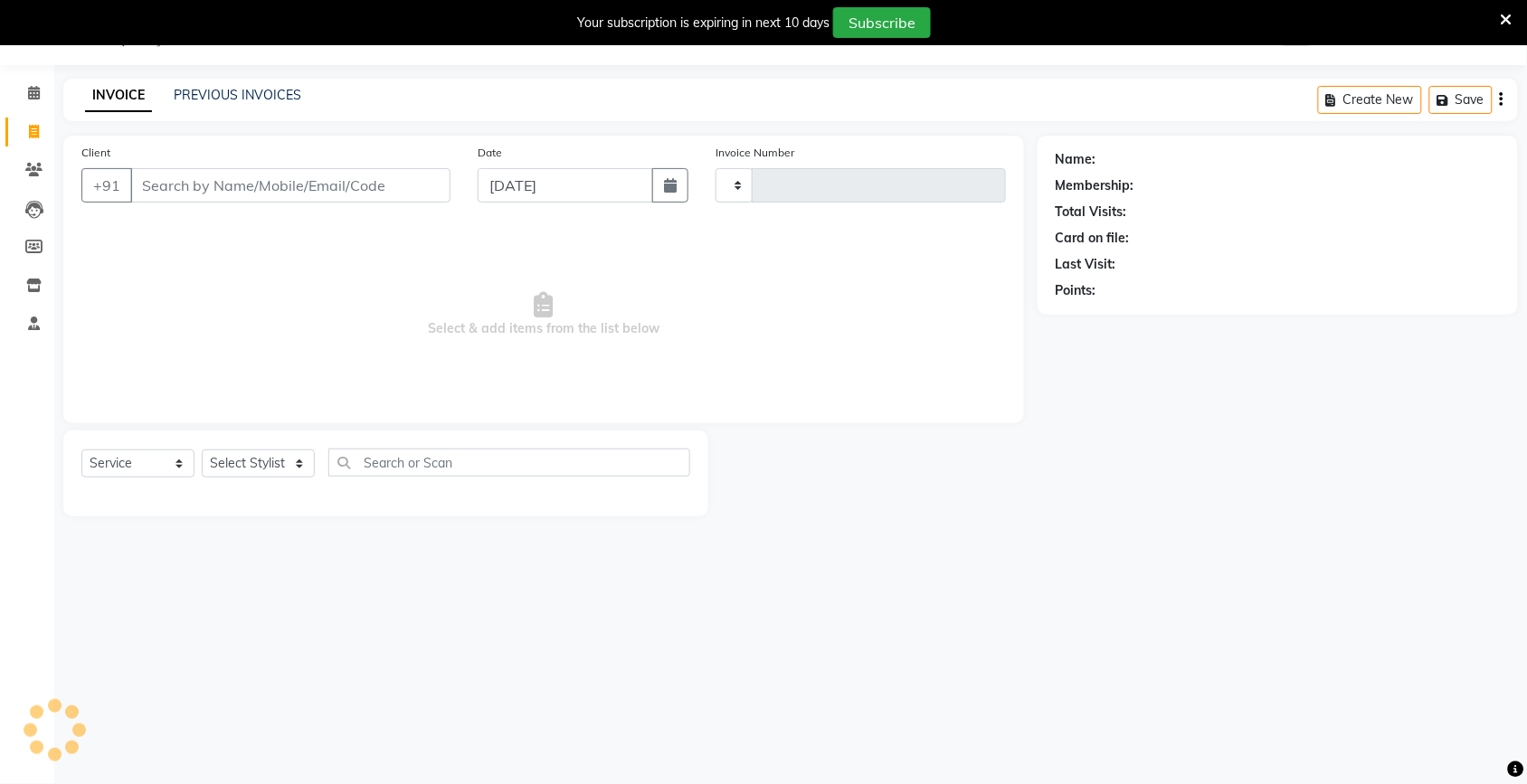
type input "4016"
select select "4931"
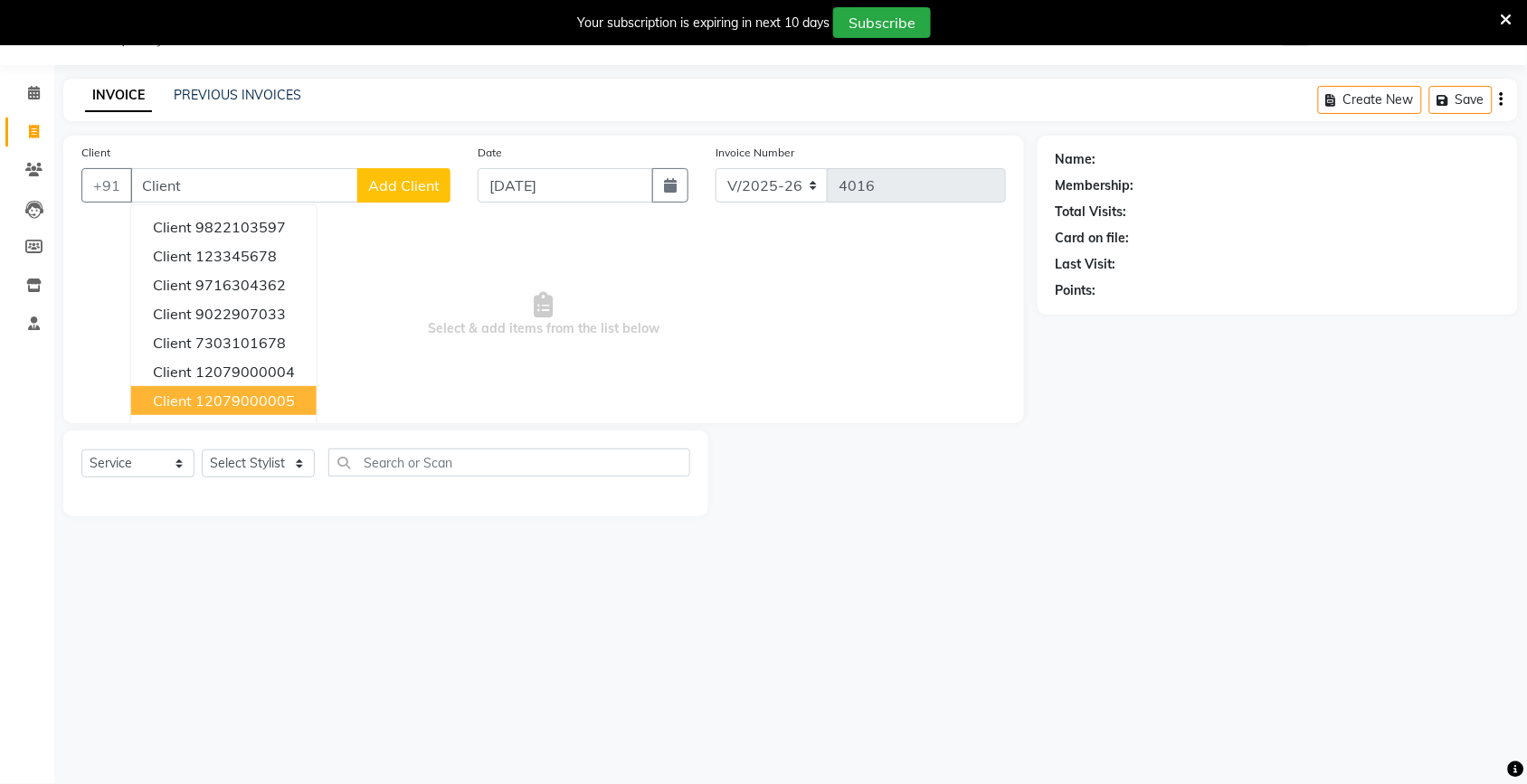
click at [242, 402] on ngb-highlight "12079000005" at bounding box center [245, 400] width 100 height 18
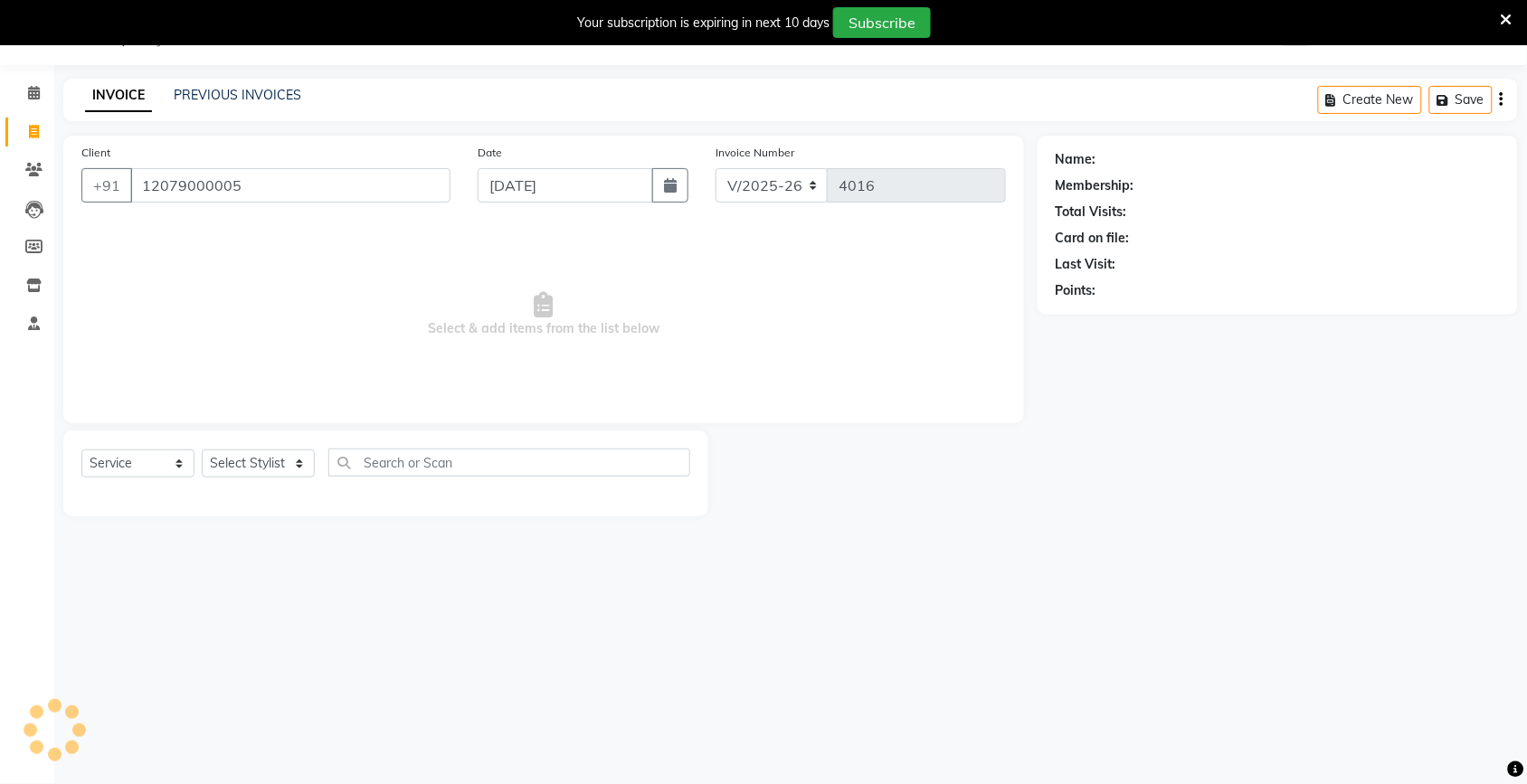
type input "12079000005"
click at [273, 463] on select "Select Stylist [PERSON_NAME] [PERSON_NAME] Fiza Kajal Mahi [PERSON_NAME] [PERSO…" at bounding box center [258, 463] width 113 height 28
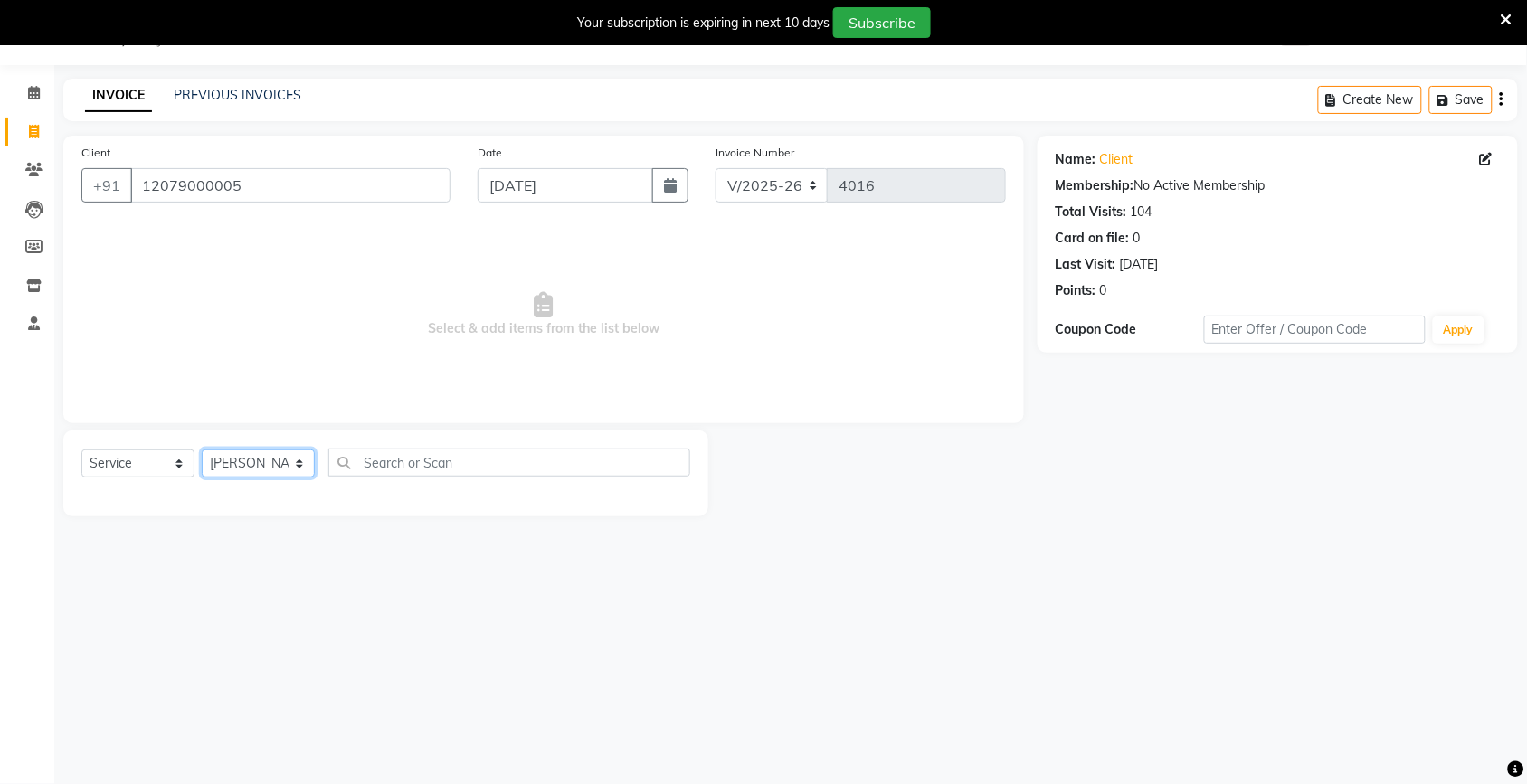
click at [202, 450] on select "Select Stylist [PERSON_NAME] [PERSON_NAME] Fiza Kajal Mahi [PERSON_NAME] [PERSO…" at bounding box center [258, 463] width 113 height 28
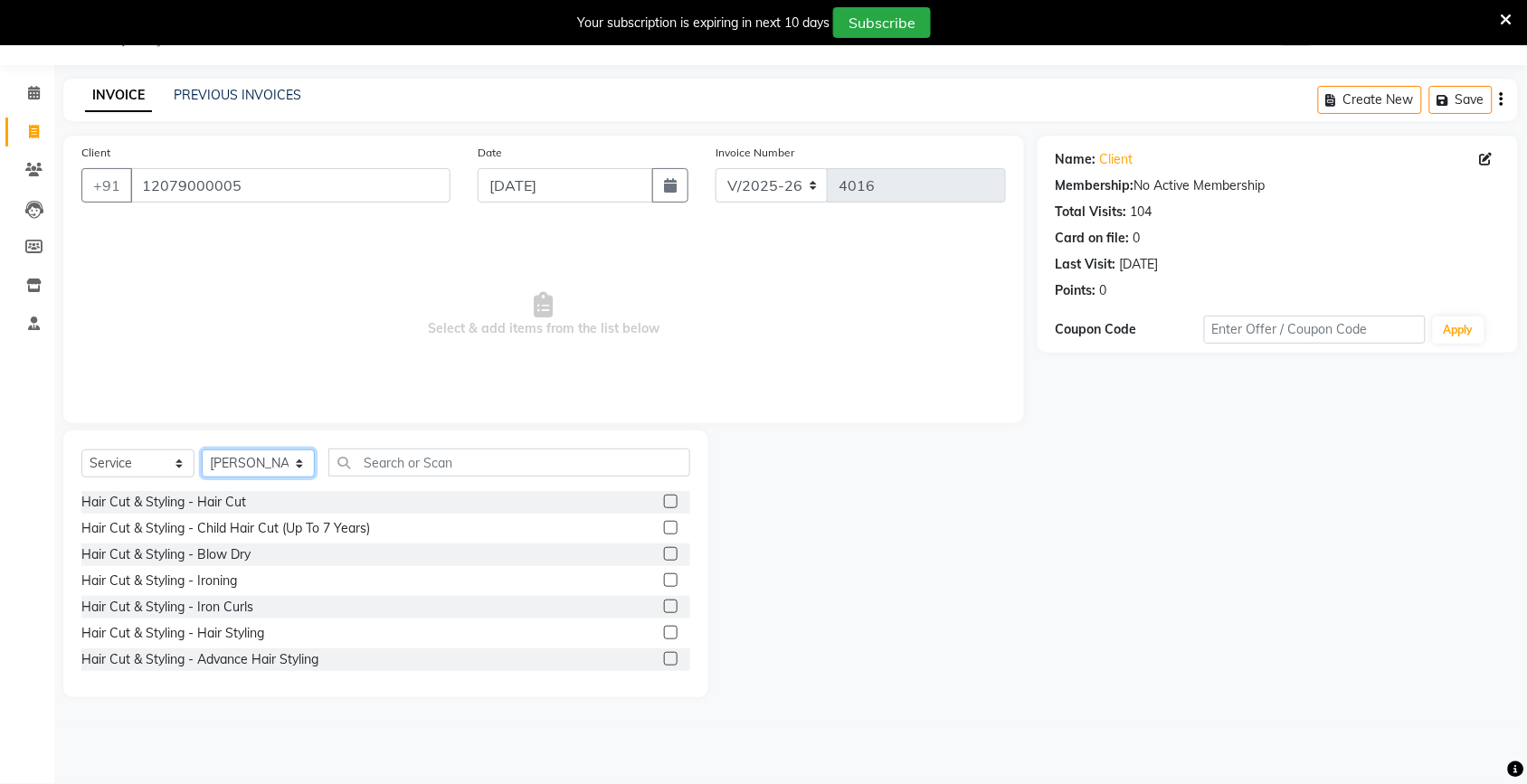
click at [276, 463] on select "Select Stylist [PERSON_NAME] [PERSON_NAME] Fiza Kajal Mahi [PERSON_NAME] [PERSO…" at bounding box center [258, 463] width 113 height 28
select select "66190"
click at [202, 450] on select "Select Stylist [PERSON_NAME] [PERSON_NAME] Fiza Kajal Mahi [PERSON_NAME] [PERSO…" at bounding box center [258, 463] width 113 height 28
click at [412, 473] on input "text" at bounding box center [509, 462] width 362 height 28
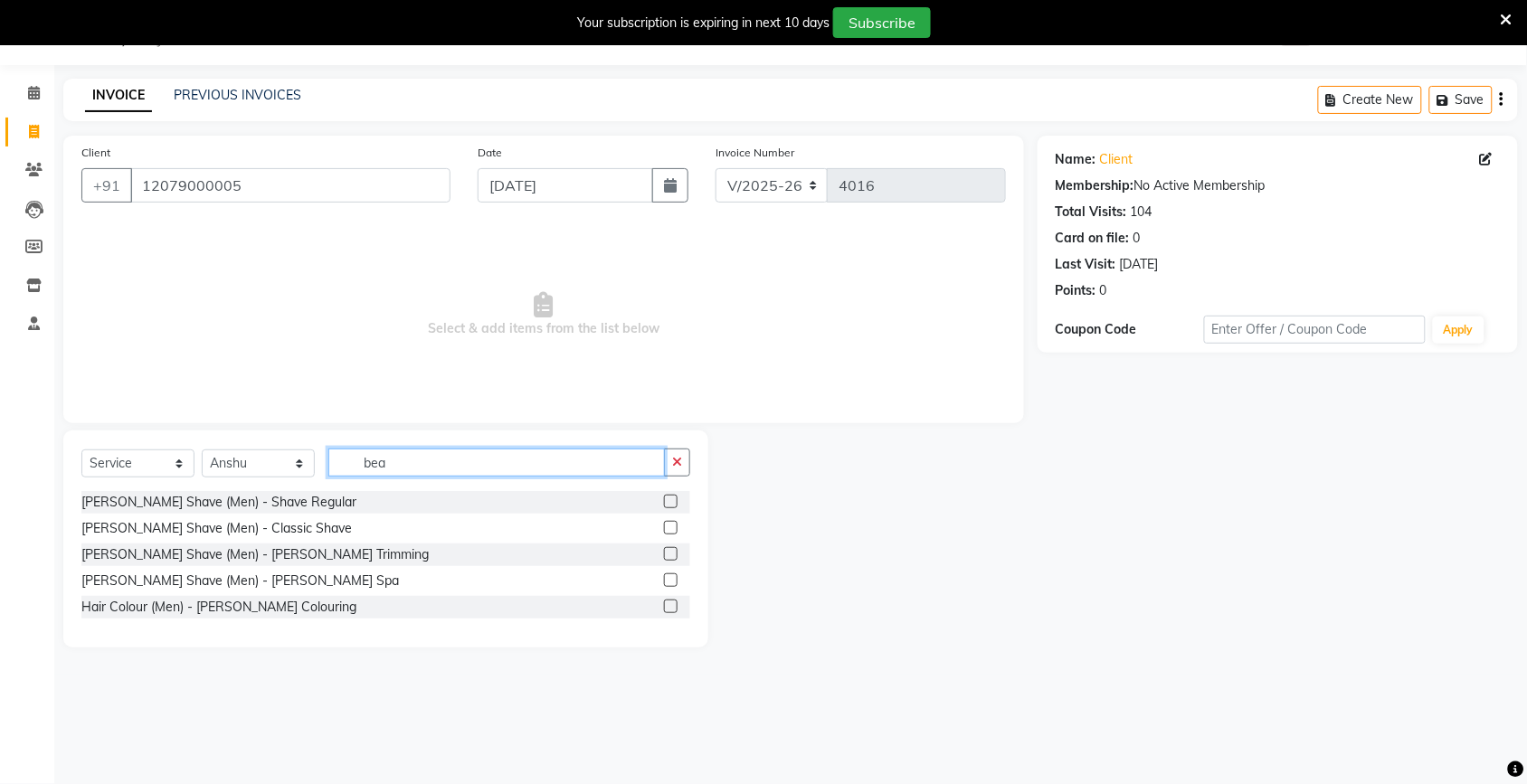
type input "bea"
click at [672, 549] on label at bounding box center [671, 554] width 14 height 14
click at [672, 549] on input "checkbox" at bounding box center [670, 554] width 12 height 12
checkbox input "true"
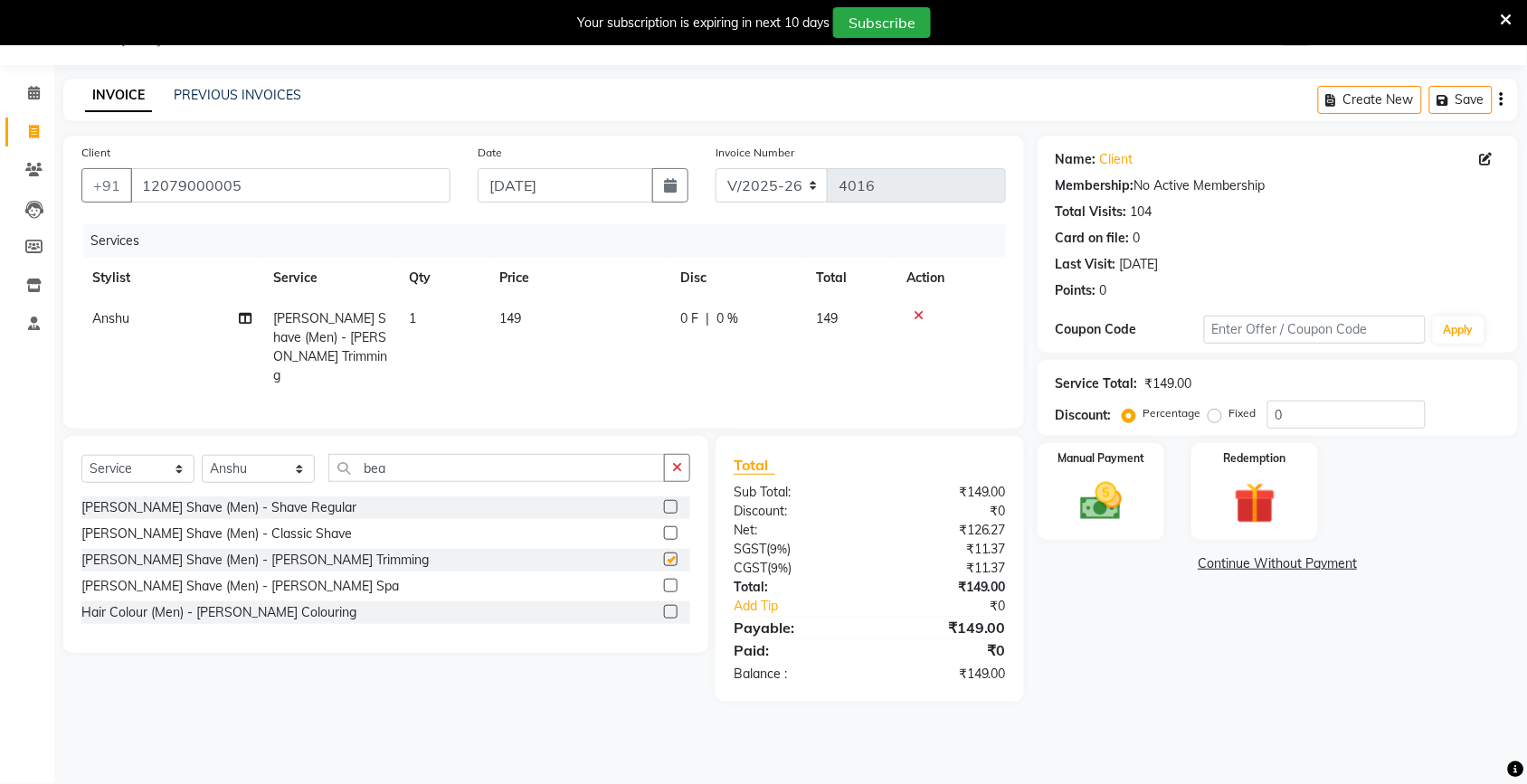
click at [609, 318] on td "149" at bounding box center [579, 347] width 181 height 98
select select "66190"
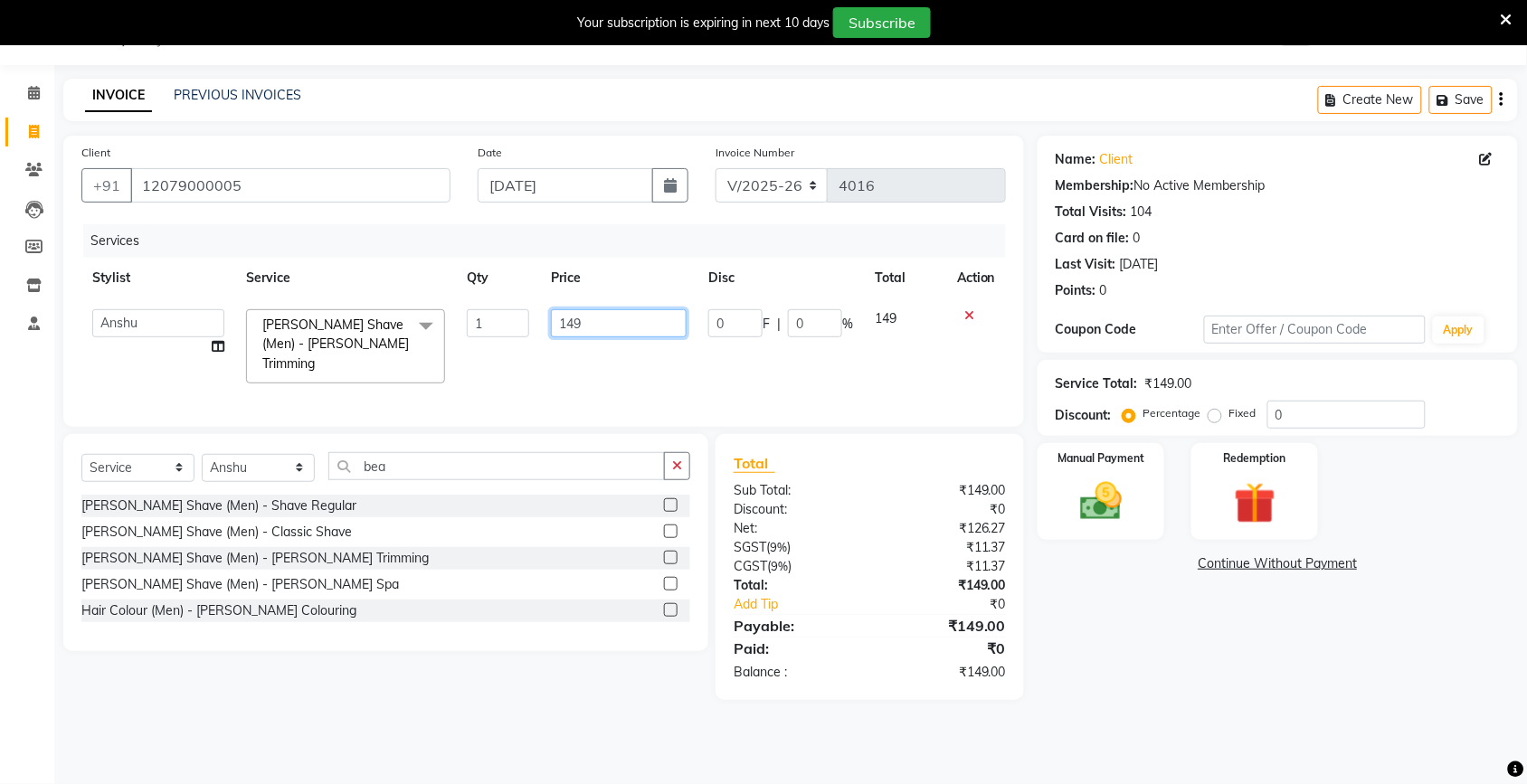
checkbox input "false"
click at [629, 299] on td "149" at bounding box center [619, 346] width 157 height 96
click at [638, 350] on td "149" at bounding box center [619, 346] width 157 height 96
select select "66190"
drag, startPoint x: 639, startPoint y: 350, endPoint x: 656, endPoint y: 317, distance: 37.1
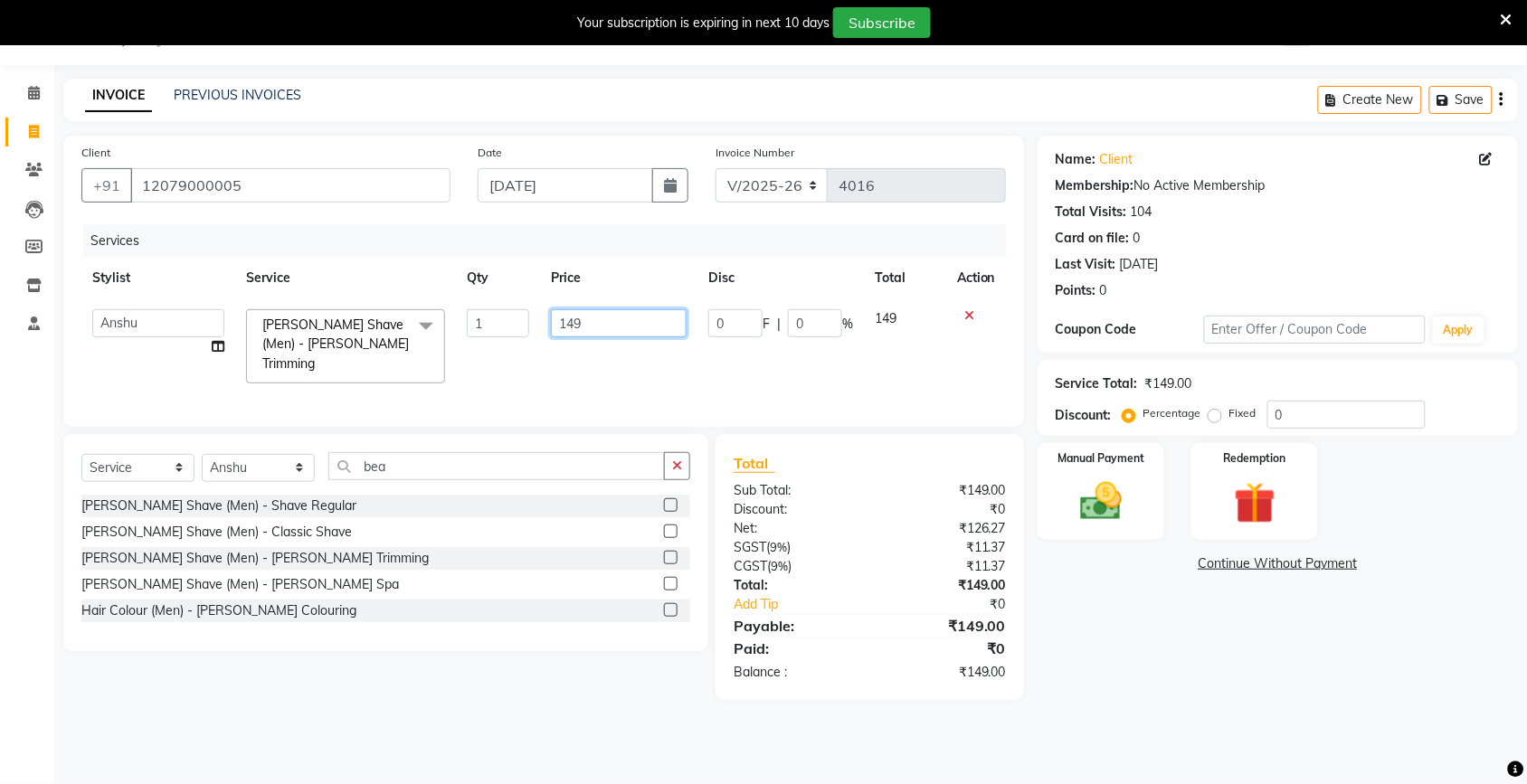
click at [639, 342] on td "149" at bounding box center [619, 346] width 157 height 96
click at [656, 317] on input "149" at bounding box center [619, 323] width 136 height 28
type input "150"
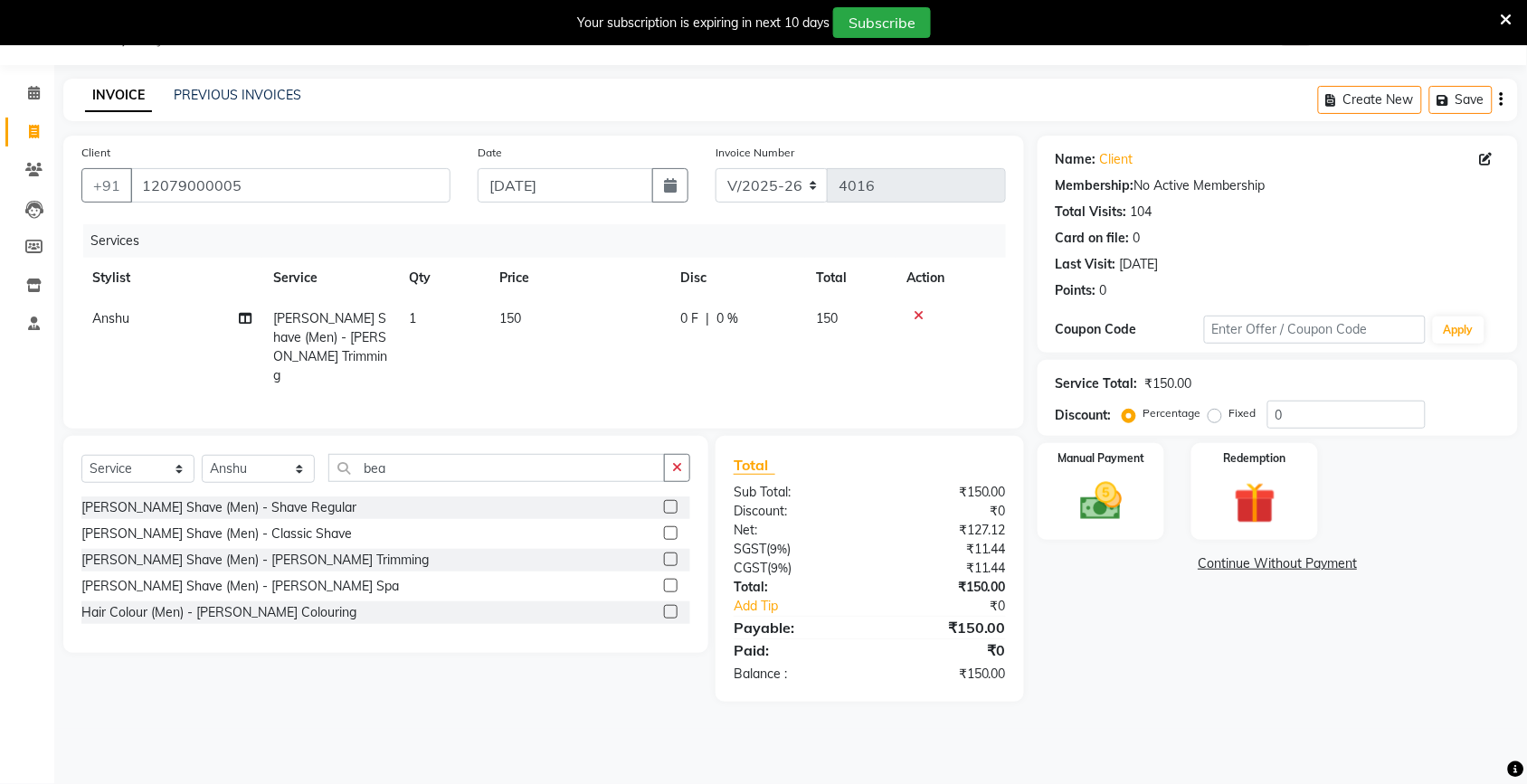
drag, startPoint x: 1160, startPoint y: 668, endPoint x: 1159, endPoint y: 656, distance: 12.0
click at [1161, 666] on div "Name: Client Membership: No Active Membership Total Visits: 104 Card on file: 0…" at bounding box center [1284, 419] width 493 height 566
click at [1159, 661] on div "Name: Client Membership: No Active Membership Total Visits: 104 Card on file: 0…" at bounding box center [1284, 419] width 493 height 566
click at [1087, 512] on img at bounding box center [1100, 501] width 71 height 49
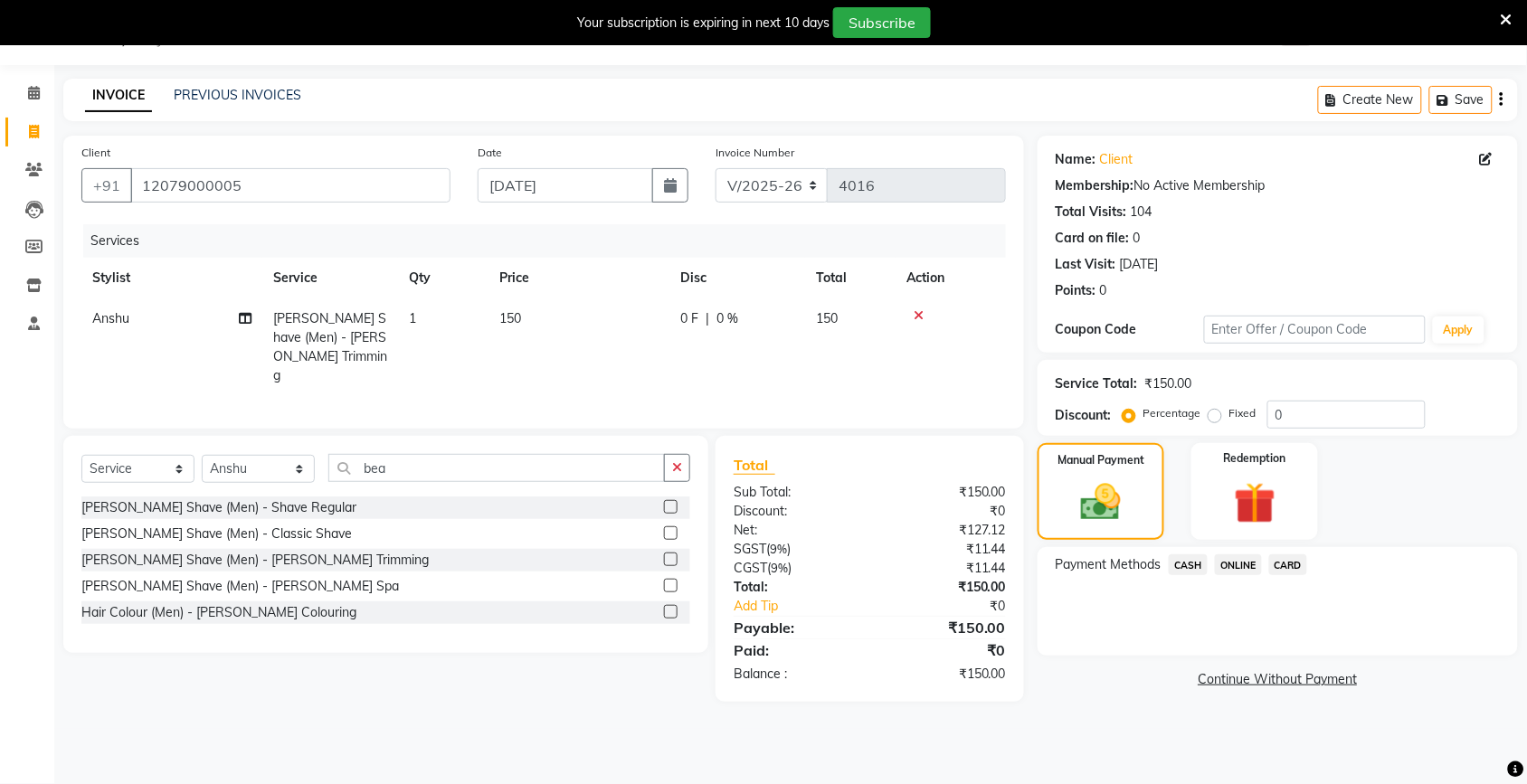
click at [1244, 570] on span "ONLINE" at bounding box center [1238, 564] width 48 height 20
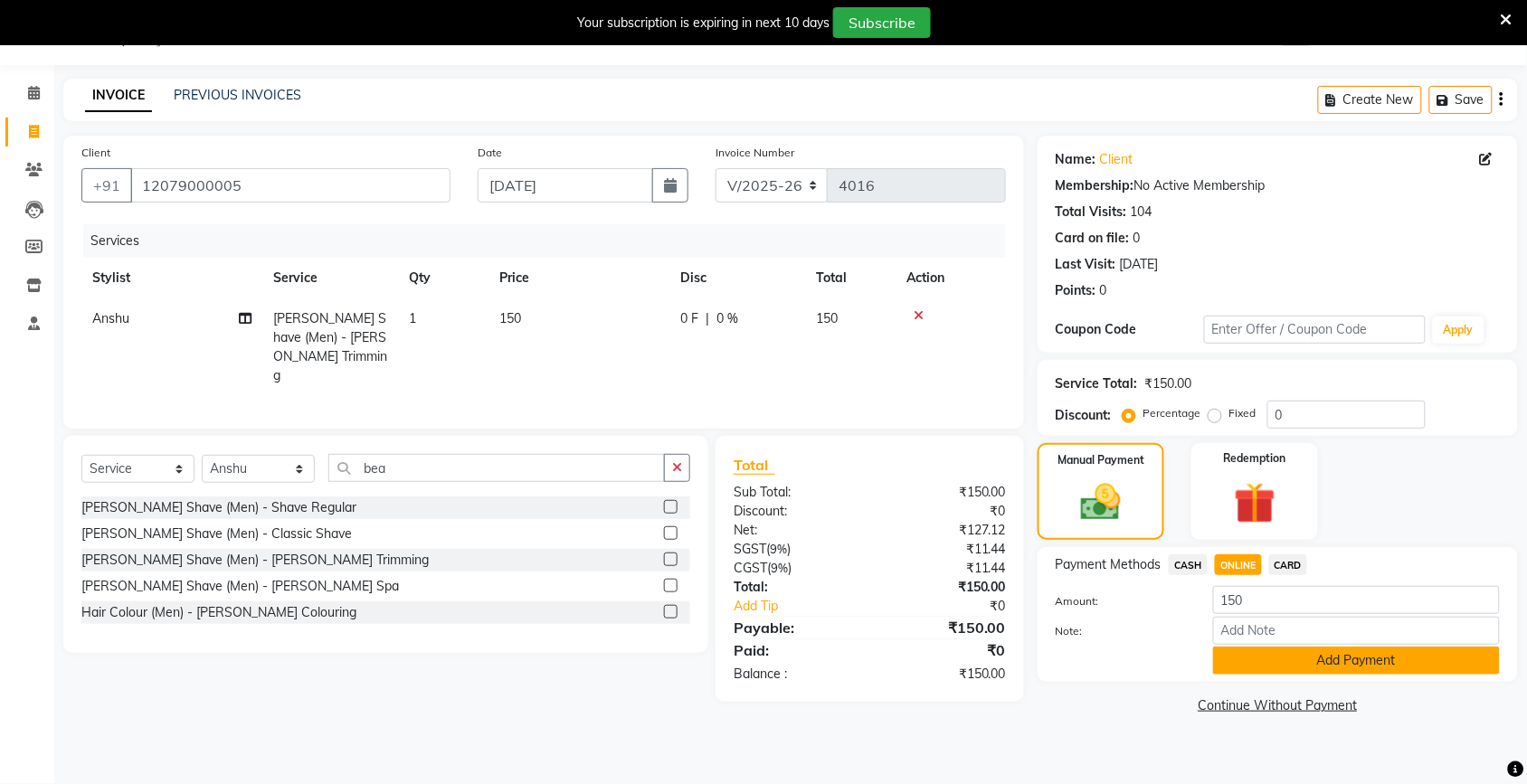
click at [1251, 658] on button "Add Payment" at bounding box center [1356, 660] width 287 height 28
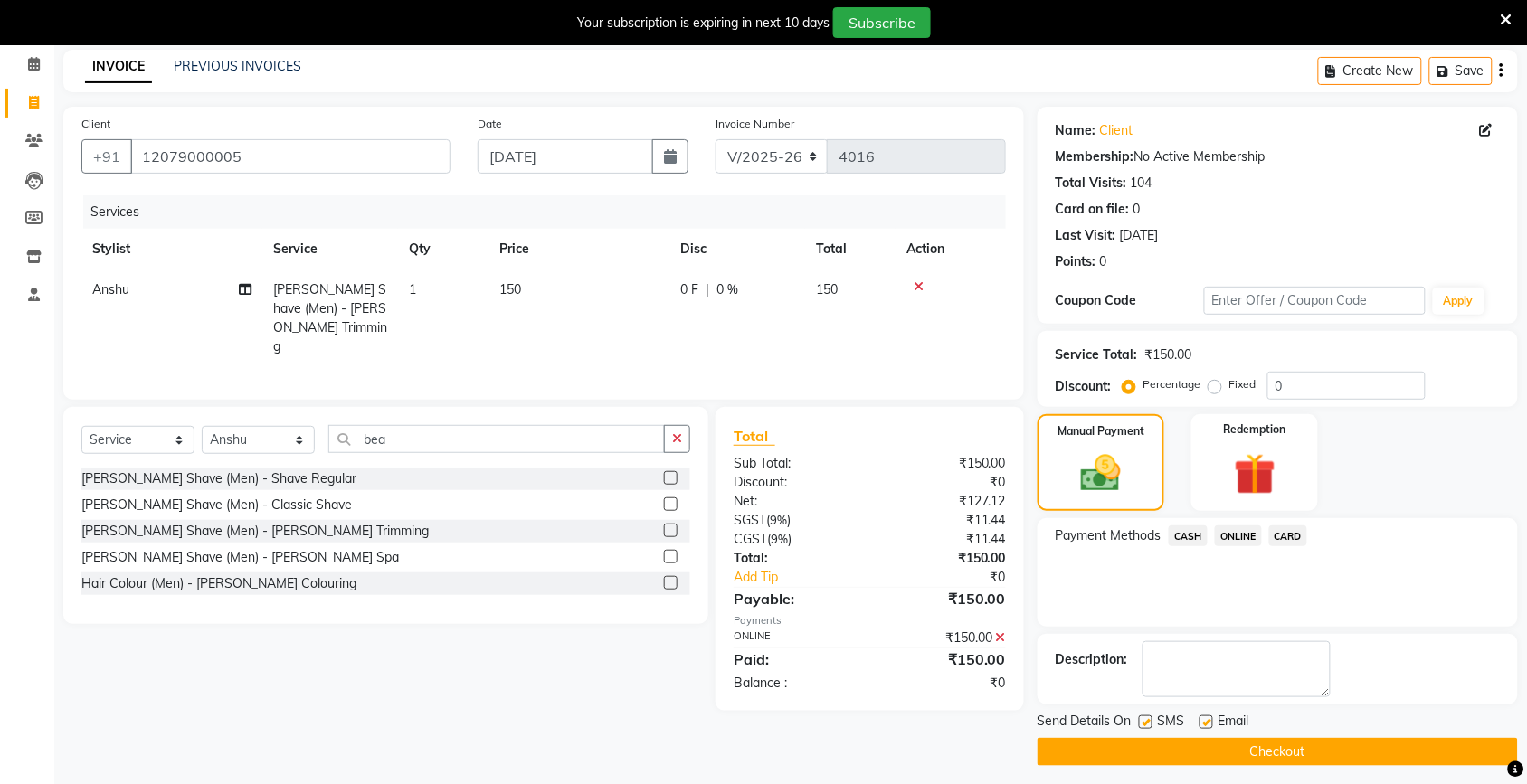
scroll to position [83, 0]
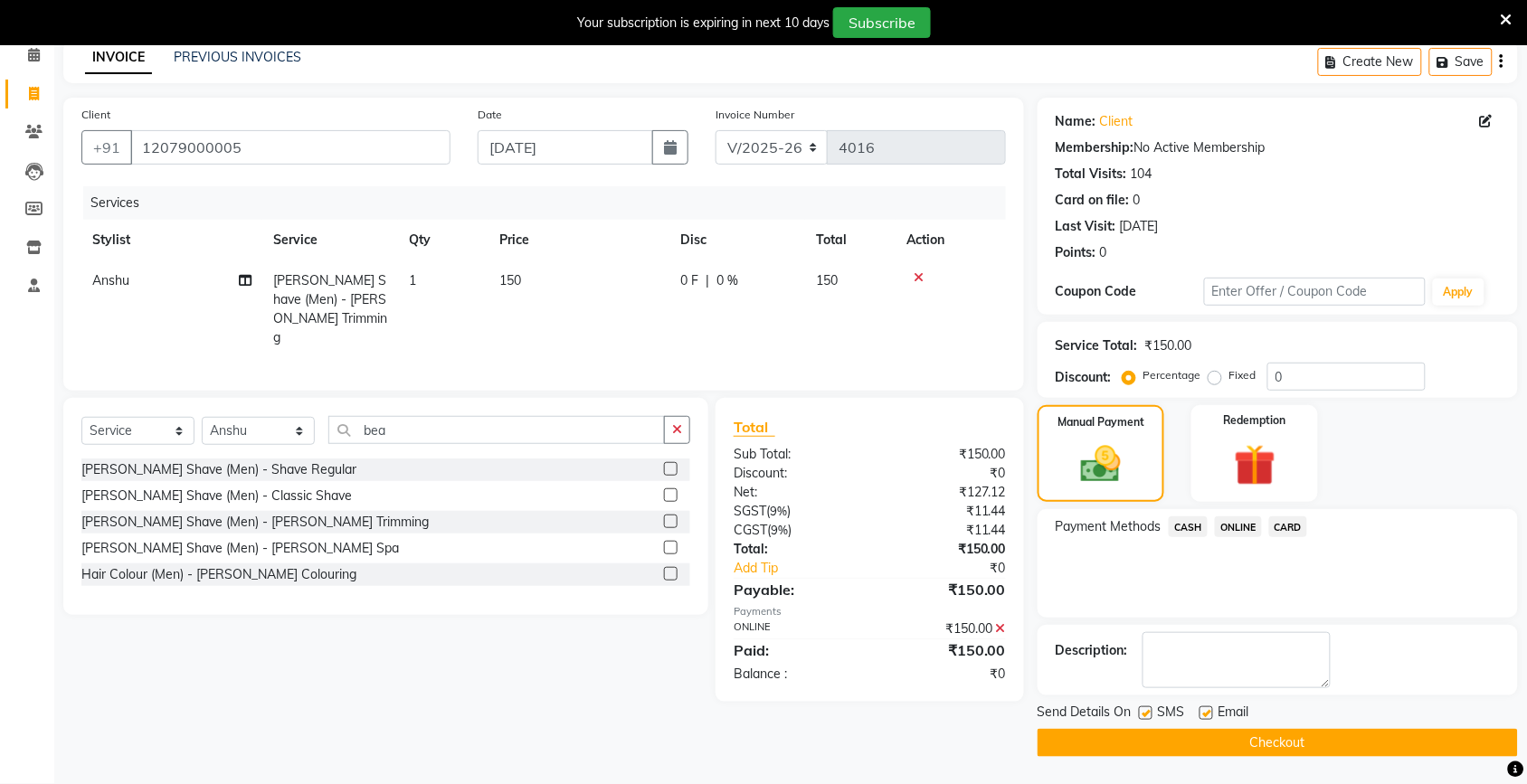
click at [1255, 743] on button "Checkout" at bounding box center [1277, 742] width 480 height 28
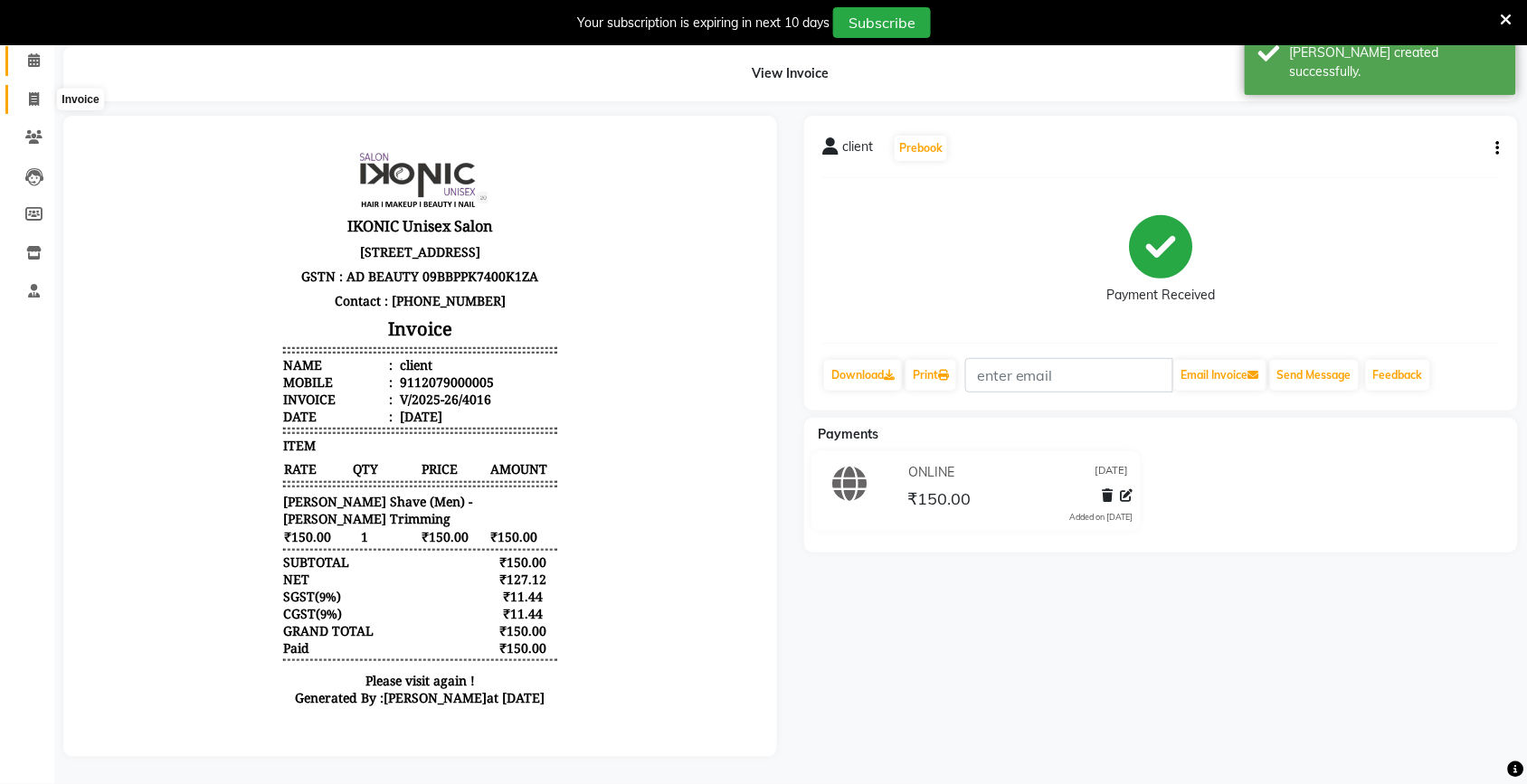
click at [28, 96] on span at bounding box center [34, 99] width 32 height 20
select select "service"
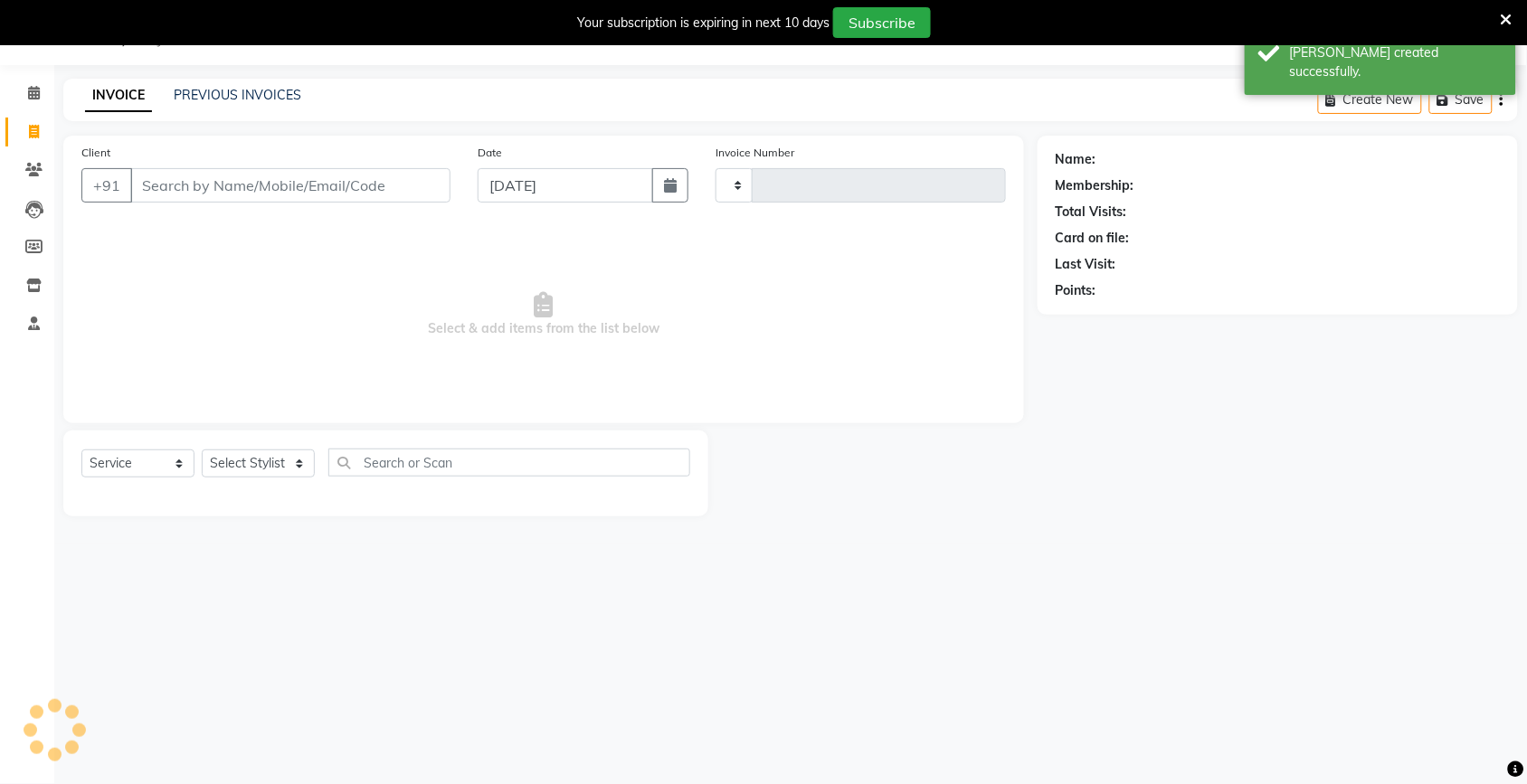
scroll to position [46, 0]
click at [220, 172] on input "Client" at bounding box center [290, 185] width 320 height 34
type input "4017"
select select "4931"
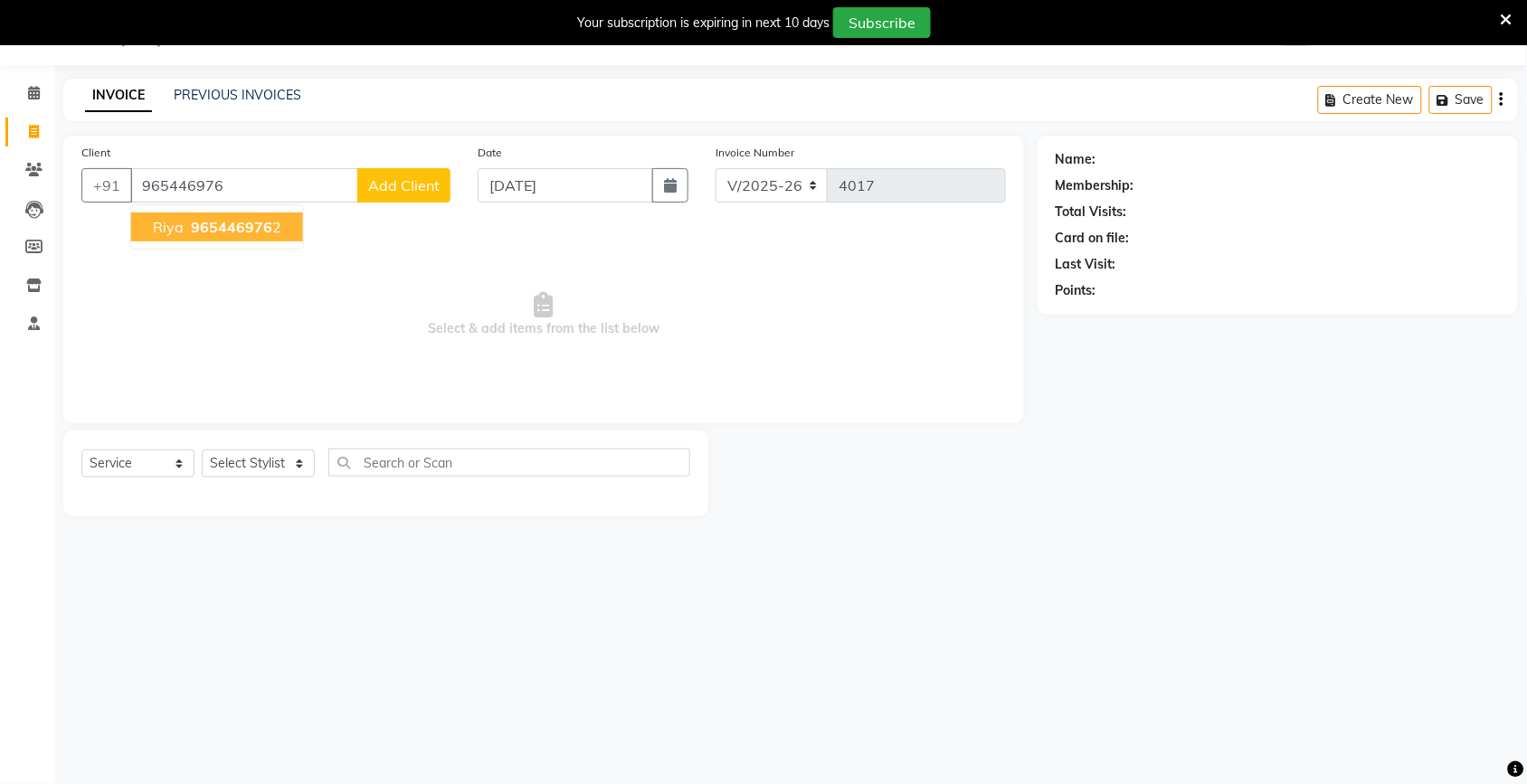
click at [250, 214] on button "[PERSON_NAME] 965446976 2" at bounding box center [216, 227] width 172 height 29
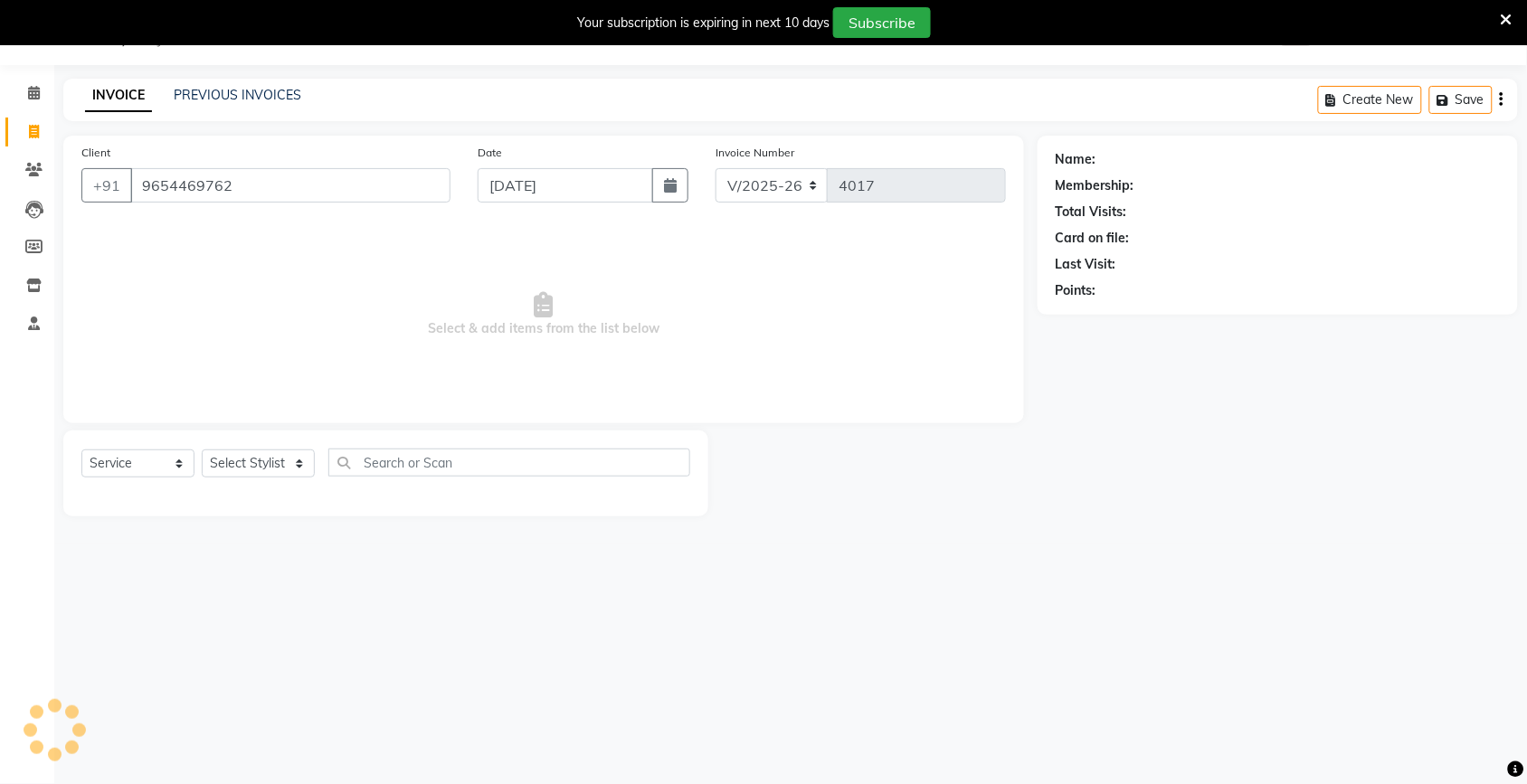
type input "9654469762"
click at [268, 461] on select "Select Stylist [PERSON_NAME] [PERSON_NAME] Fiza Kajal Mahi [PERSON_NAME] [PERSO…" at bounding box center [258, 463] width 113 height 28
select select "68682"
click at [202, 450] on select "Select Stylist [PERSON_NAME] [PERSON_NAME] Fiza Kajal Mahi [PERSON_NAME] [PERSO…" at bounding box center [258, 463] width 113 height 28
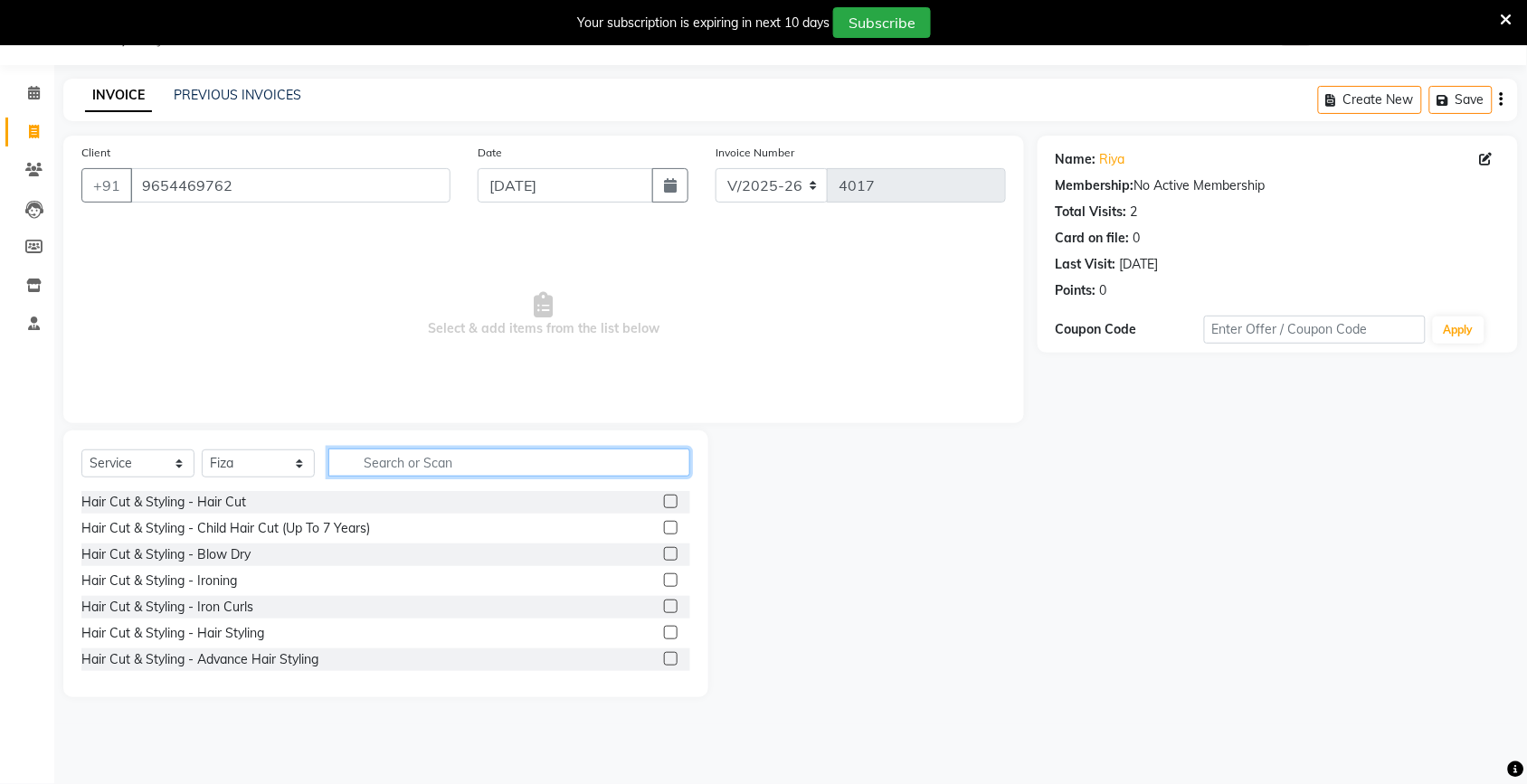
click at [397, 471] on input "text" at bounding box center [509, 462] width 362 height 28
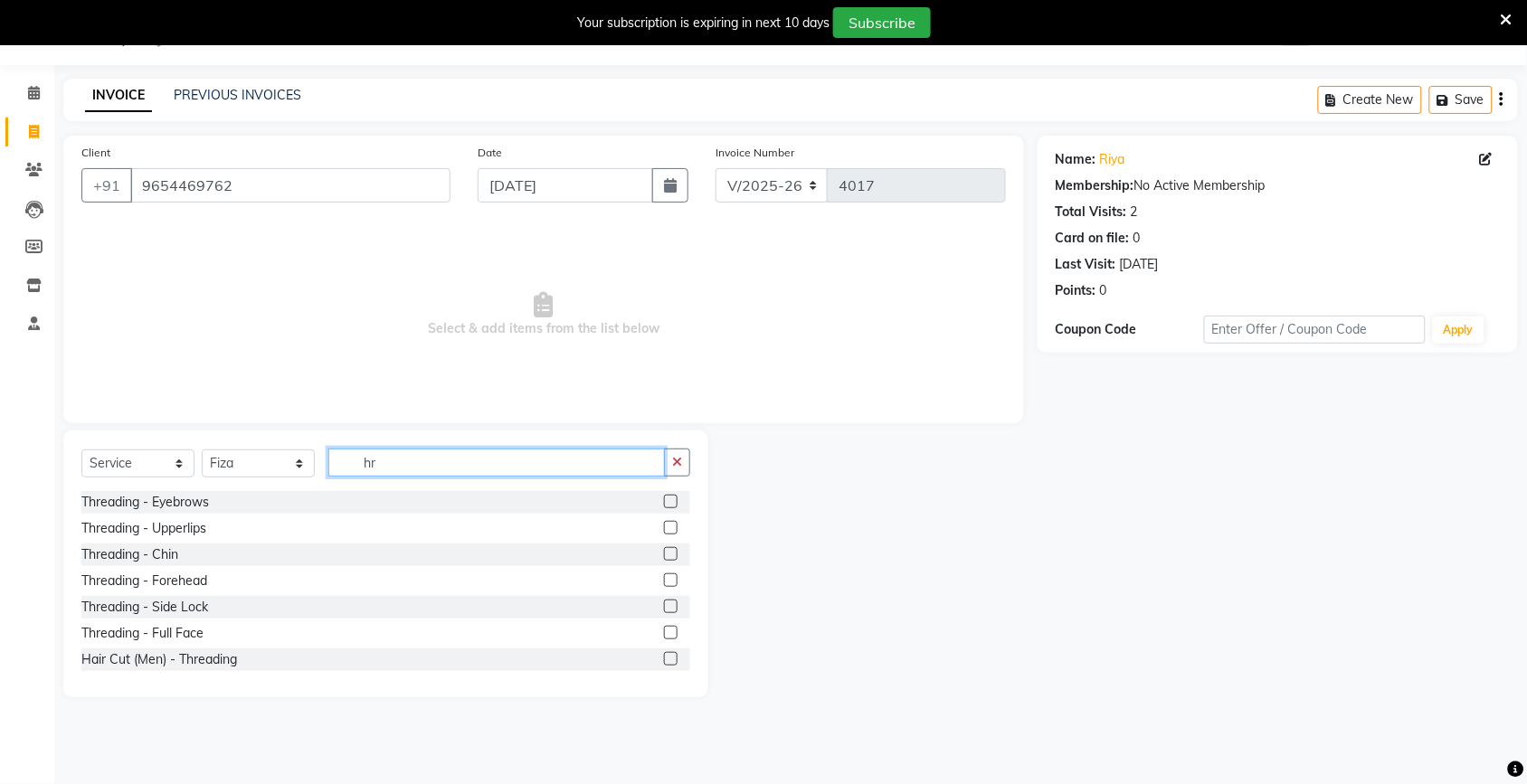
type input "hr"
click at [664, 508] on div at bounding box center [670, 504] width 12 height 19
drag, startPoint x: 581, startPoint y: 298, endPoint x: 597, endPoint y: 309, distance: 19.4
click at [590, 301] on span "Select & add items from the list below" at bounding box center [544, 314] width 925 height 181
click at [664, 498] on label at bounding box center [671, 501] width 14 height 14
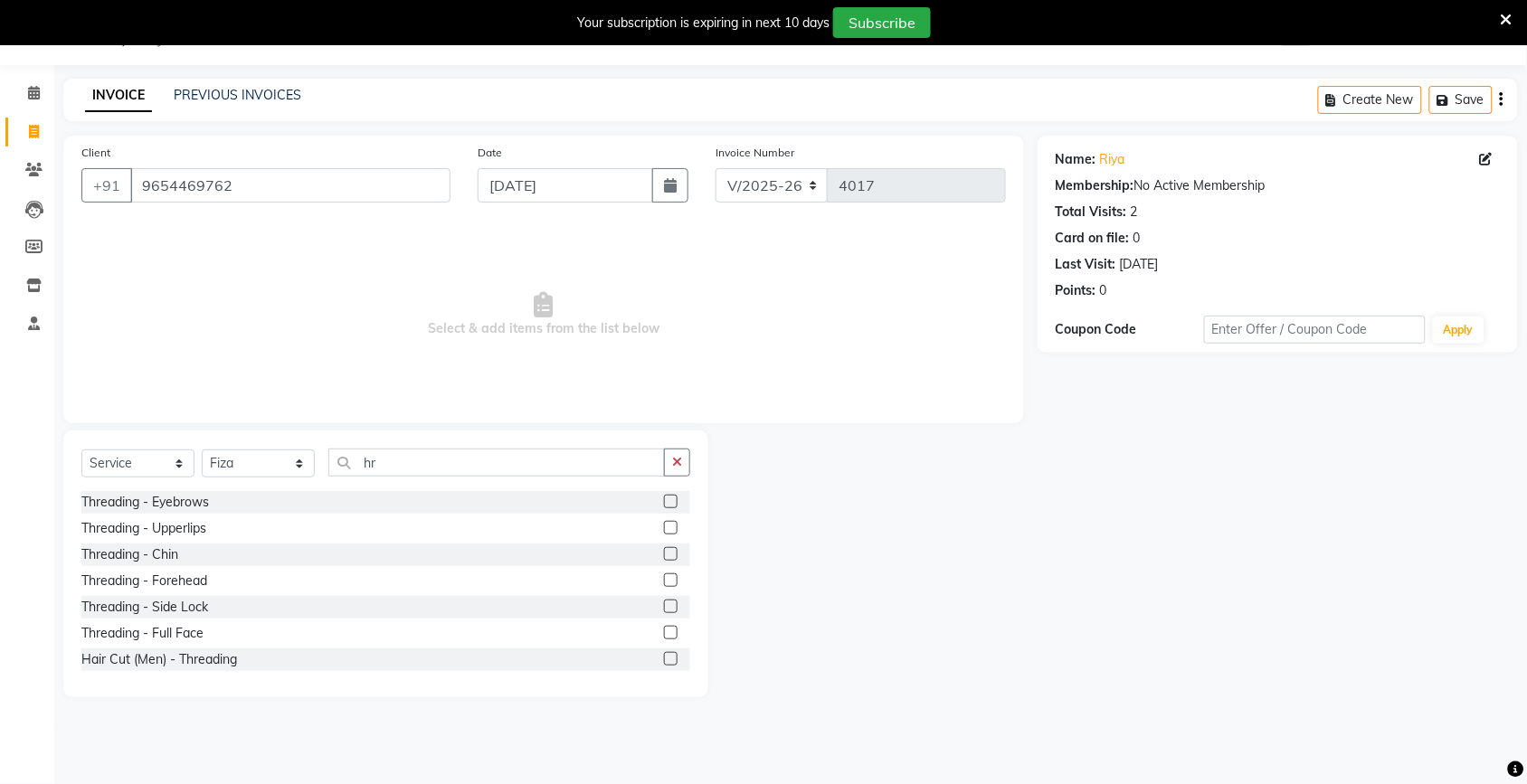
click at [664, 498] on input "checkbox" at bounding box center [670, 502] width 12 height 12
checkbox input "true"
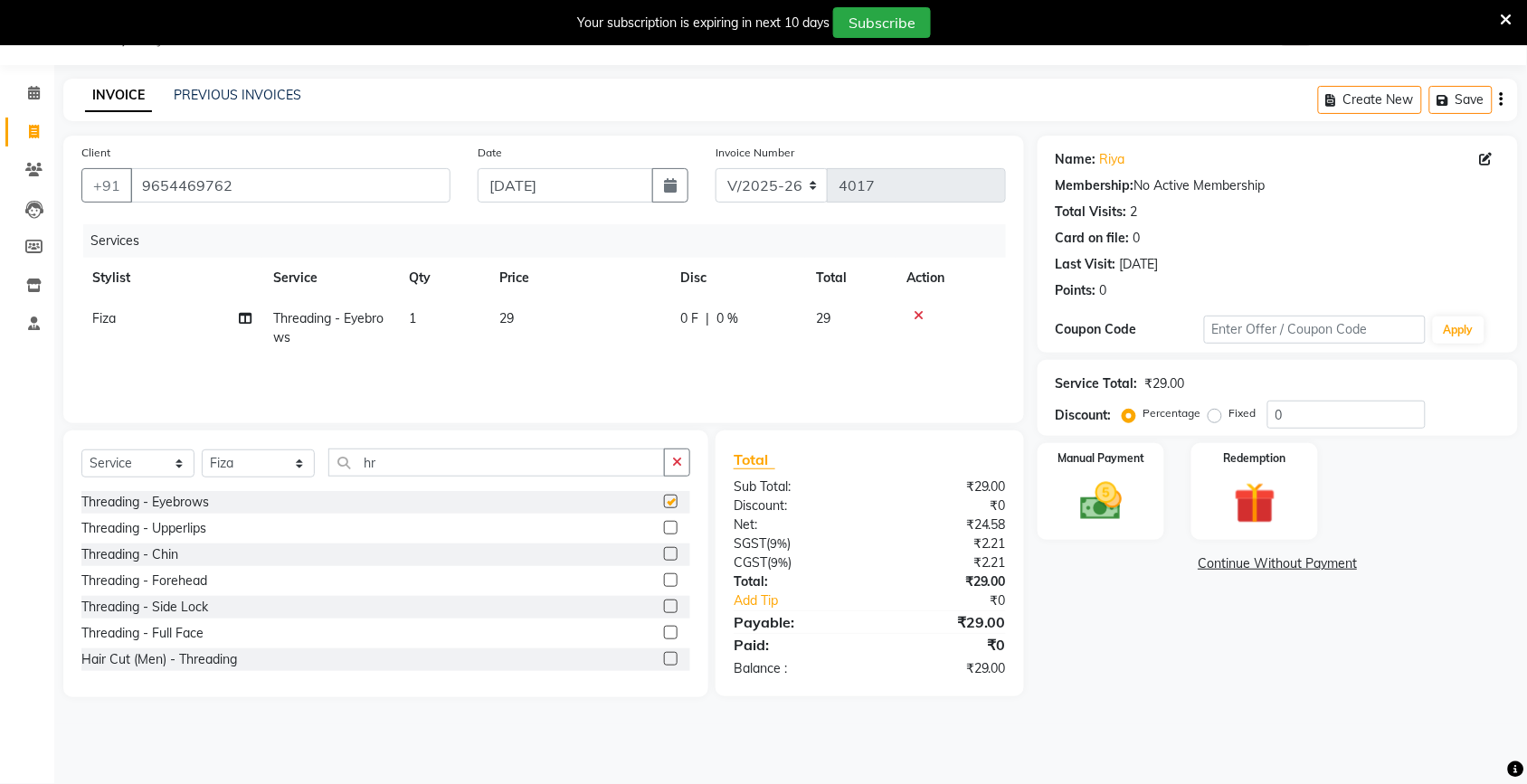
click at [612, 318] on td "29" at bounding box center [579, 329] width 181 height 60
select select "68682"
checkbox input "false"
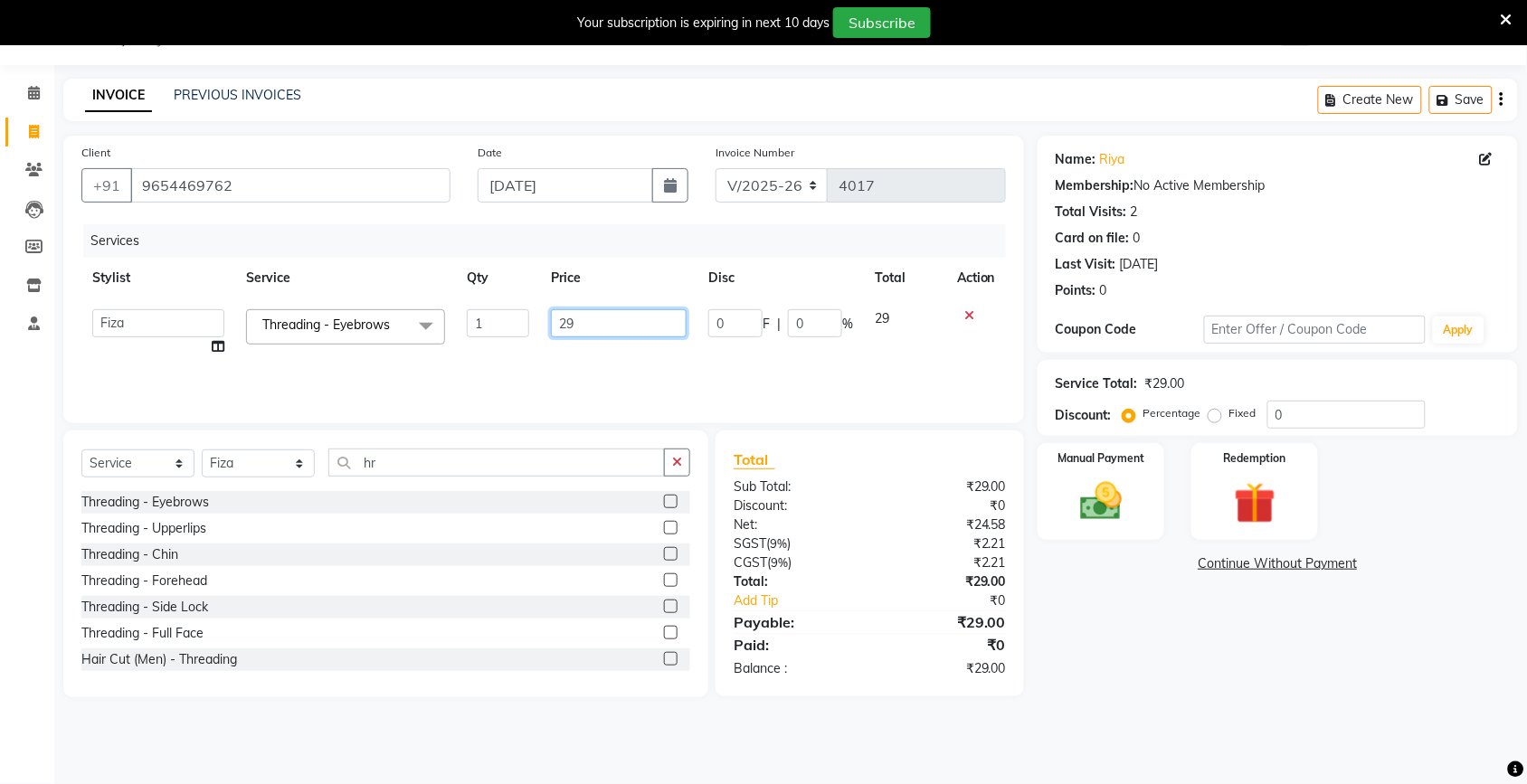
click at [613, 315] on input "29" at bounding box center [619, 323] width 136 height 28
type input "2"
type input "160"
drag, startPoint x: 1159, startPoint y: 661, endPoint x: 1152, endPoint y: 652, distance: 11.4
click at [1156, 657] on div "Name: [PERSON_NAME] Membership: No Active Membership Total Visits: 2 Card on fi…" at bounding box center [1284, 416] width 493 height 561
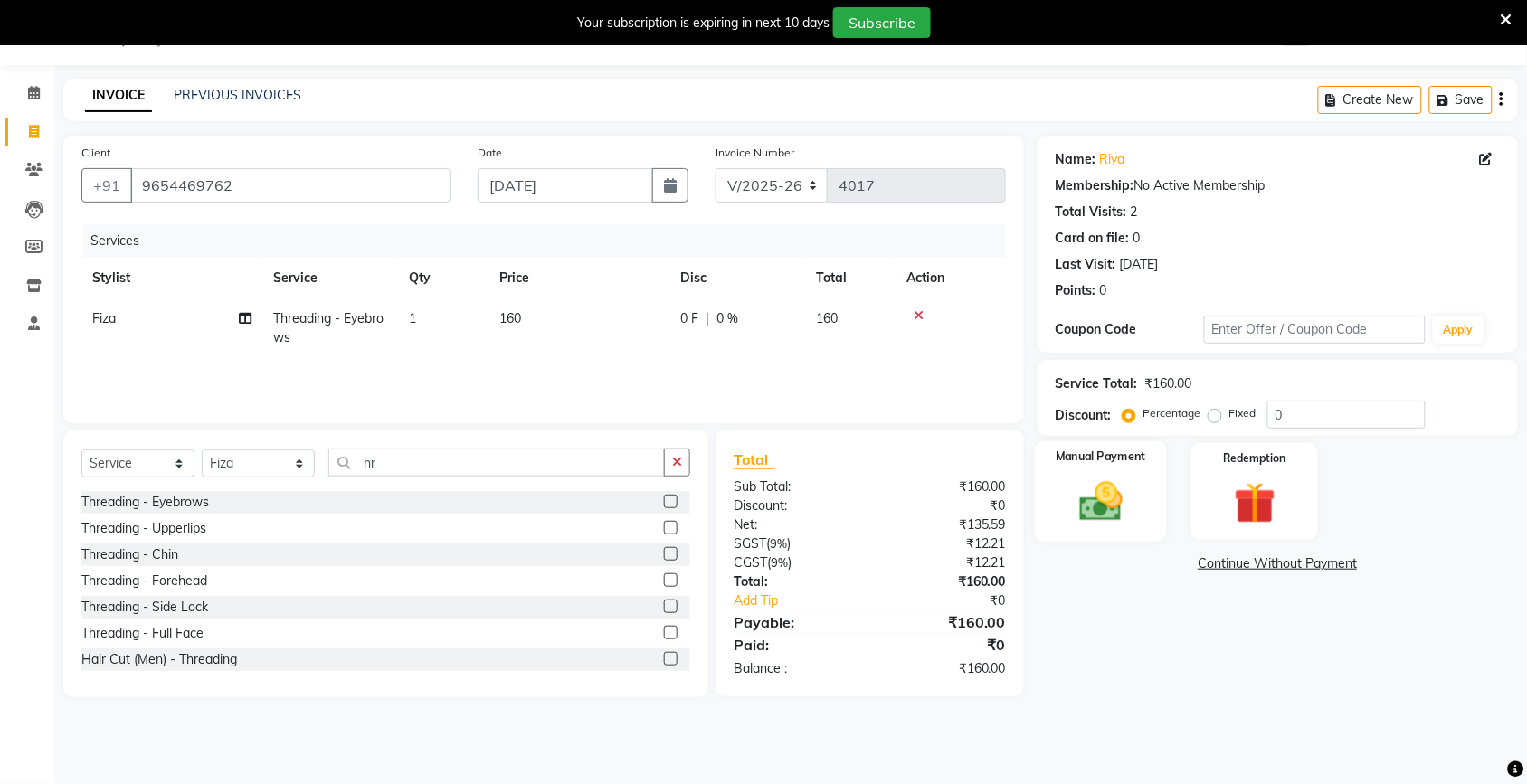
click at [1073, 499] on img at bounding box center [1100, 501] width 71 height 49
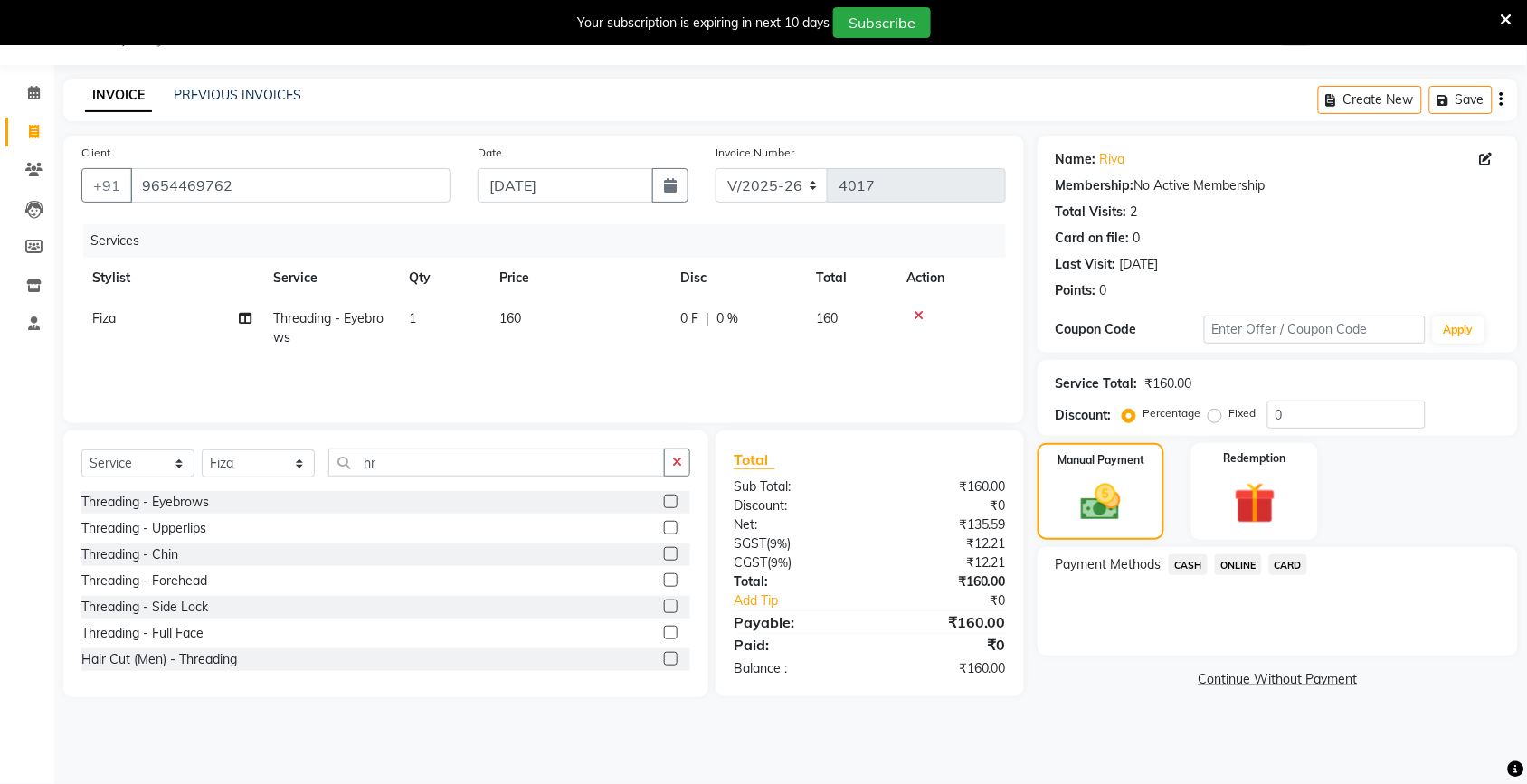
click at [1237, 561] on span "ONLINE" at bounding box center [1238, 564] width 48 height 20
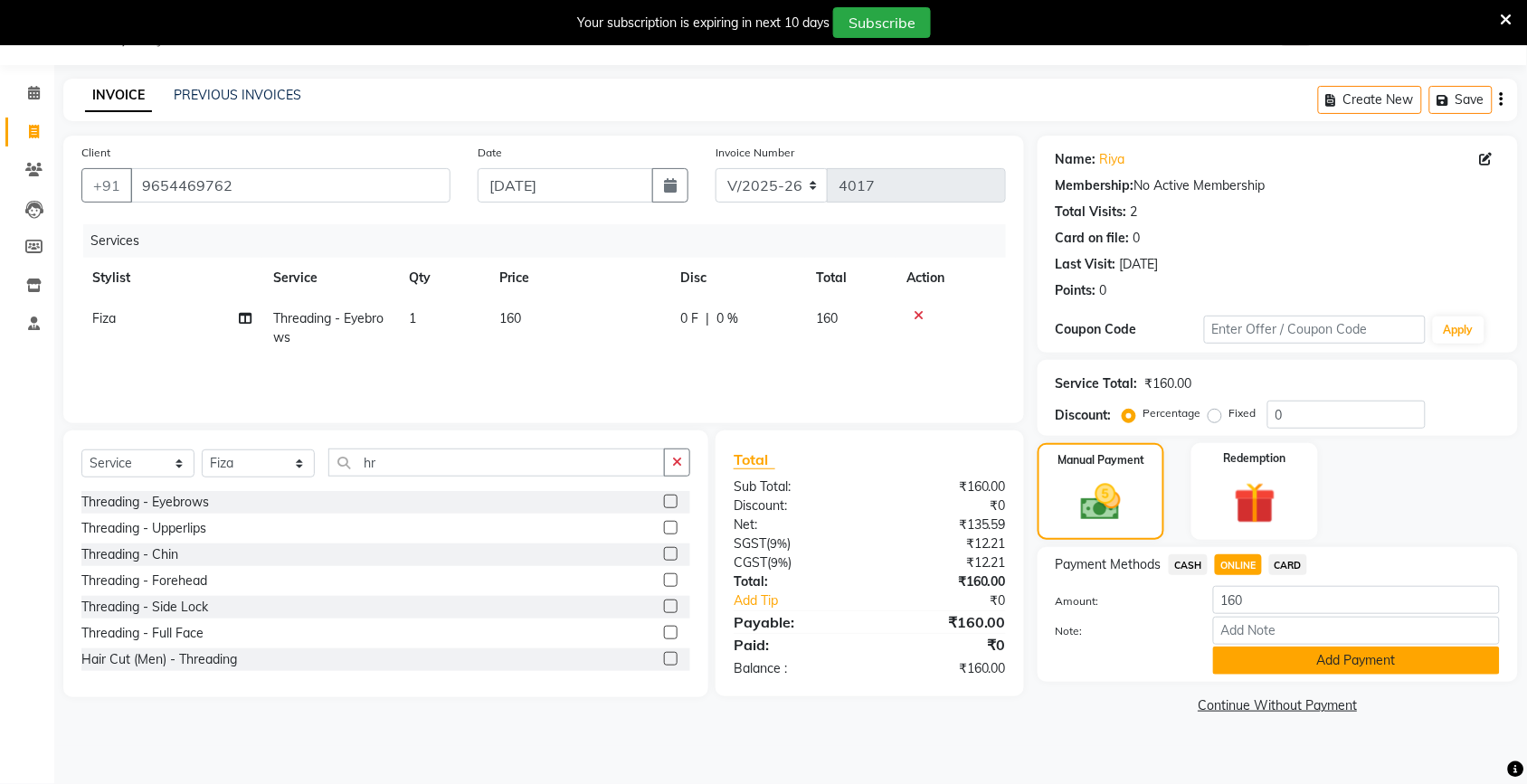
click at [1239, 662] on button "Add Payment" at bounding box center [1356, 660] width 287 height 28
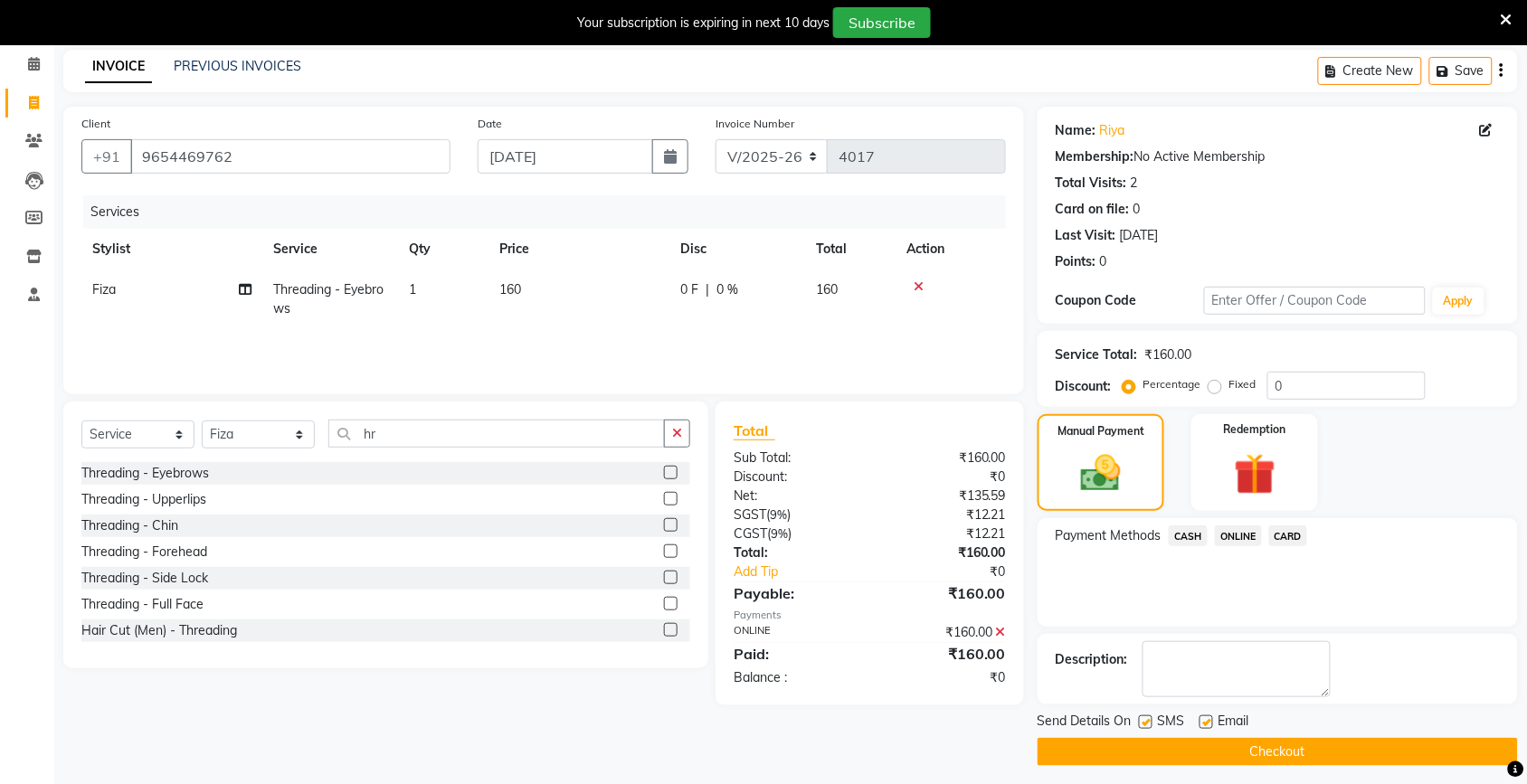
scroll to position [83, 0]
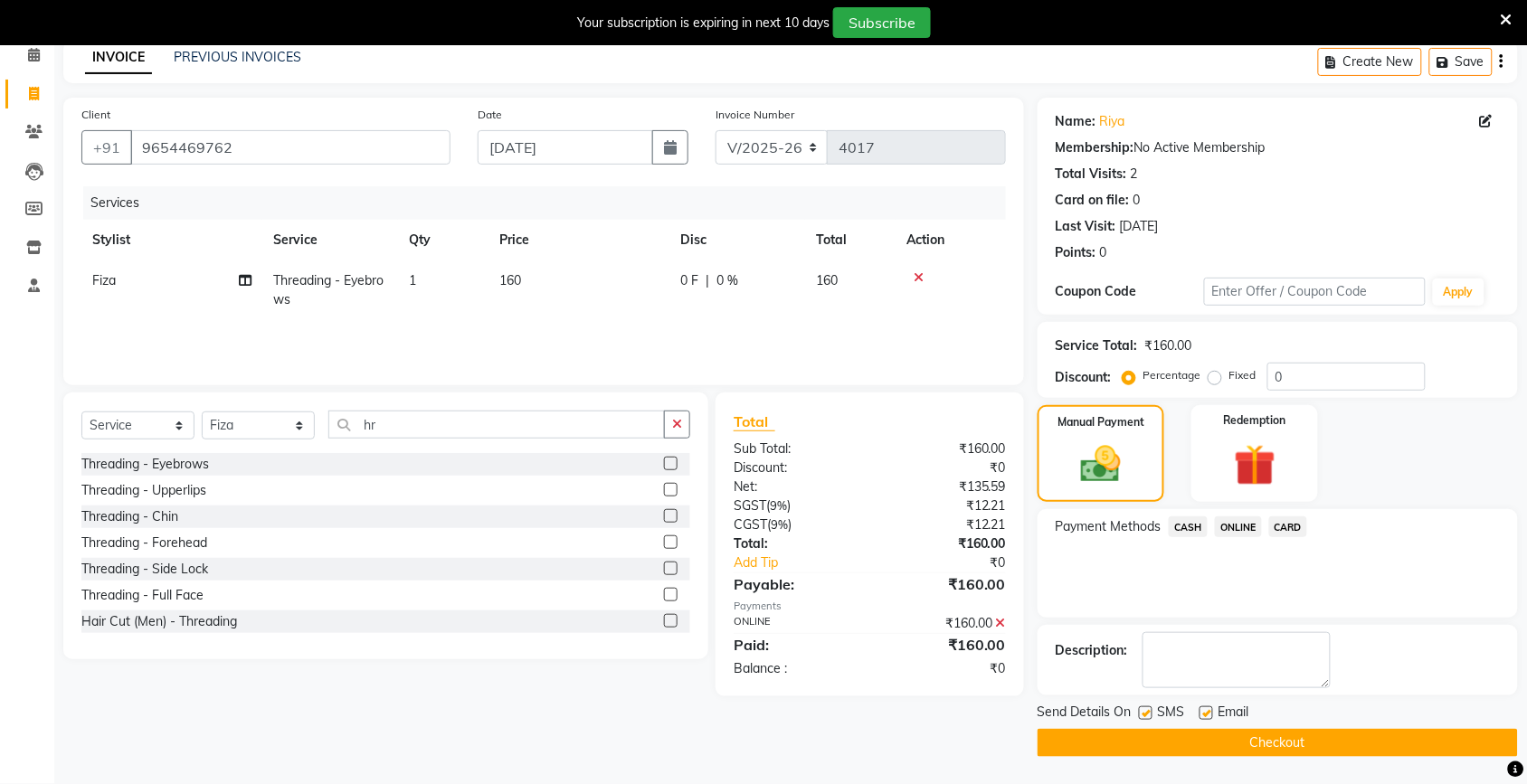
click at [1254, 737] on button "Checkout" at bounding box center [1277, 742] width 480 height 28
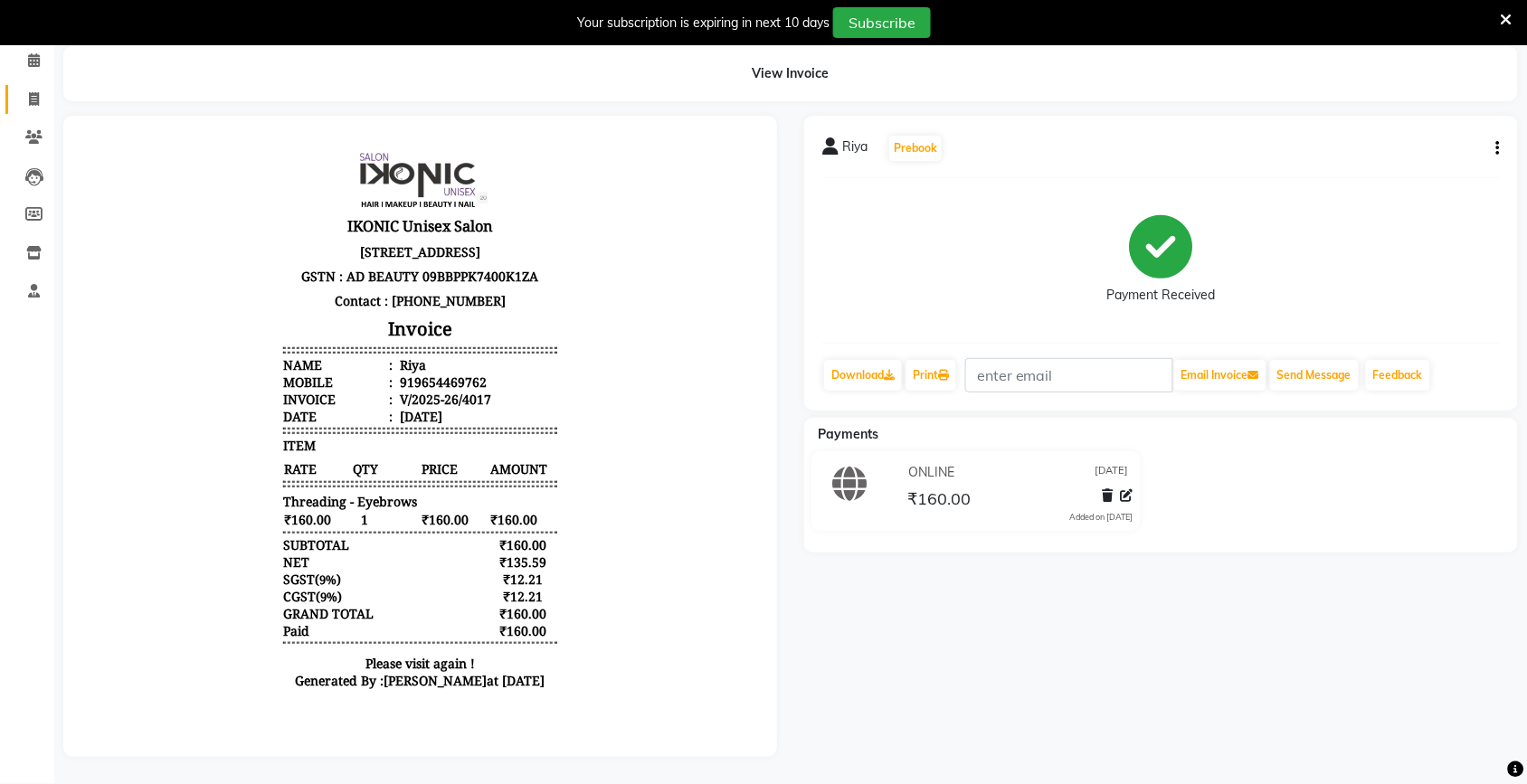
click at [24, 85] on link "Invoice" at bounding box center [27, 100] width 44 height 30
click at [24, 76] on link "Calendar" at bounding box center [27, 61] width 44 height 30
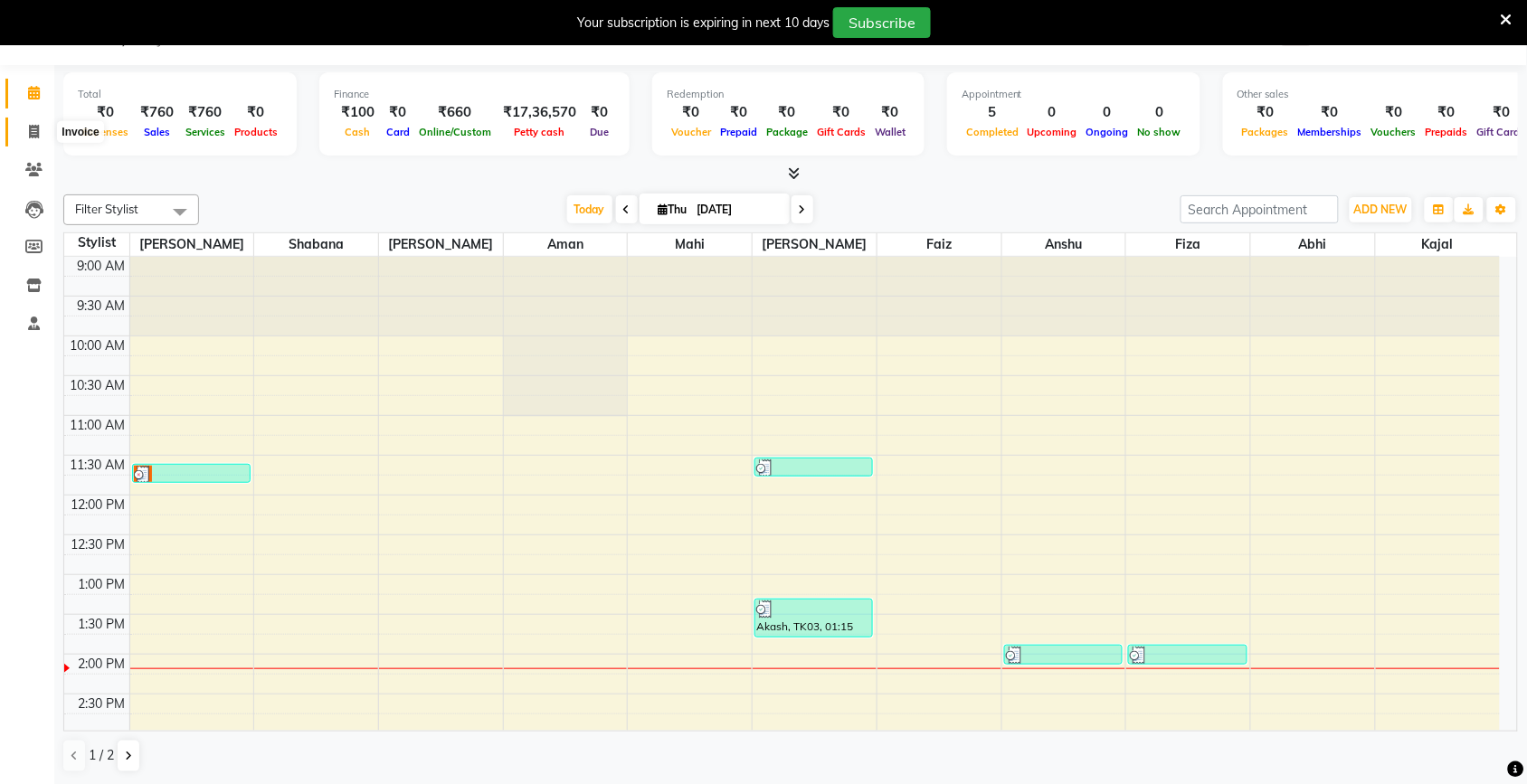
click at [27, 129] on span at bounding box center [34, 132] width 32 height 20
select select "service"
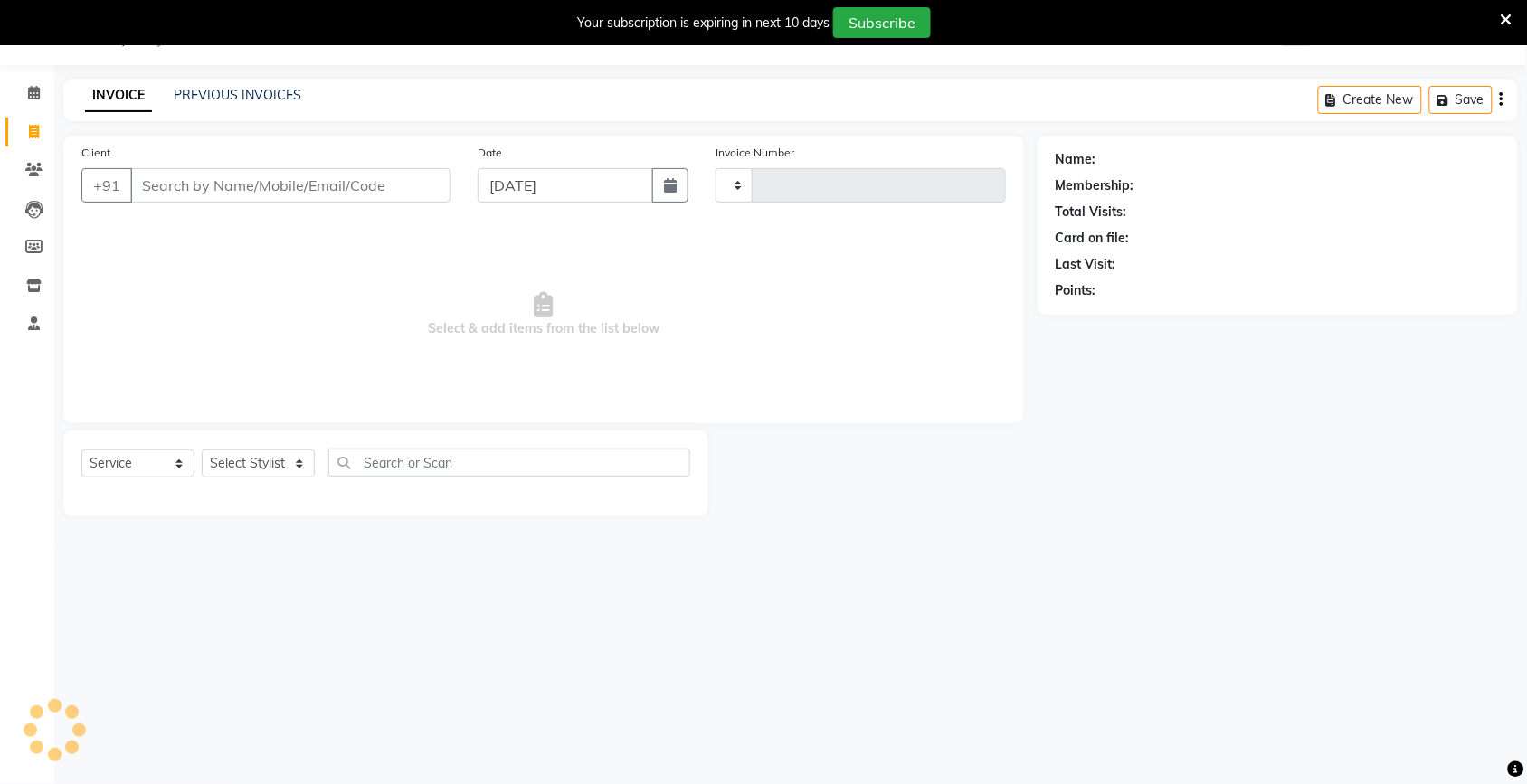
type input "4018"
select select "4931"
click at [259, 182] on input "Client" at bounding box center [290, 185] width 320 height 34
type input "V"
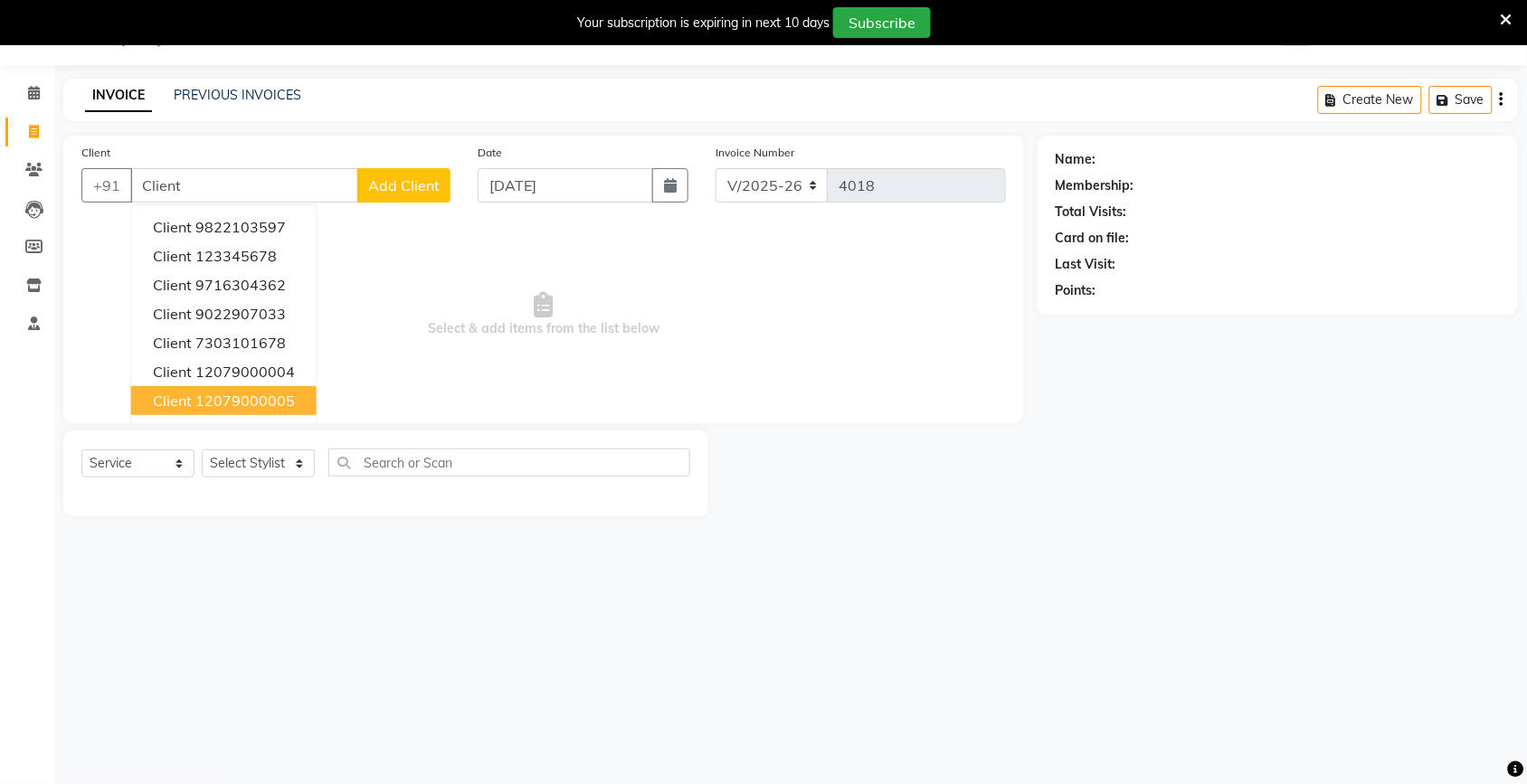
click at [250, 400] on ngb-highlight "12079000005" at bounding box center [245, 400] width 100 height 18
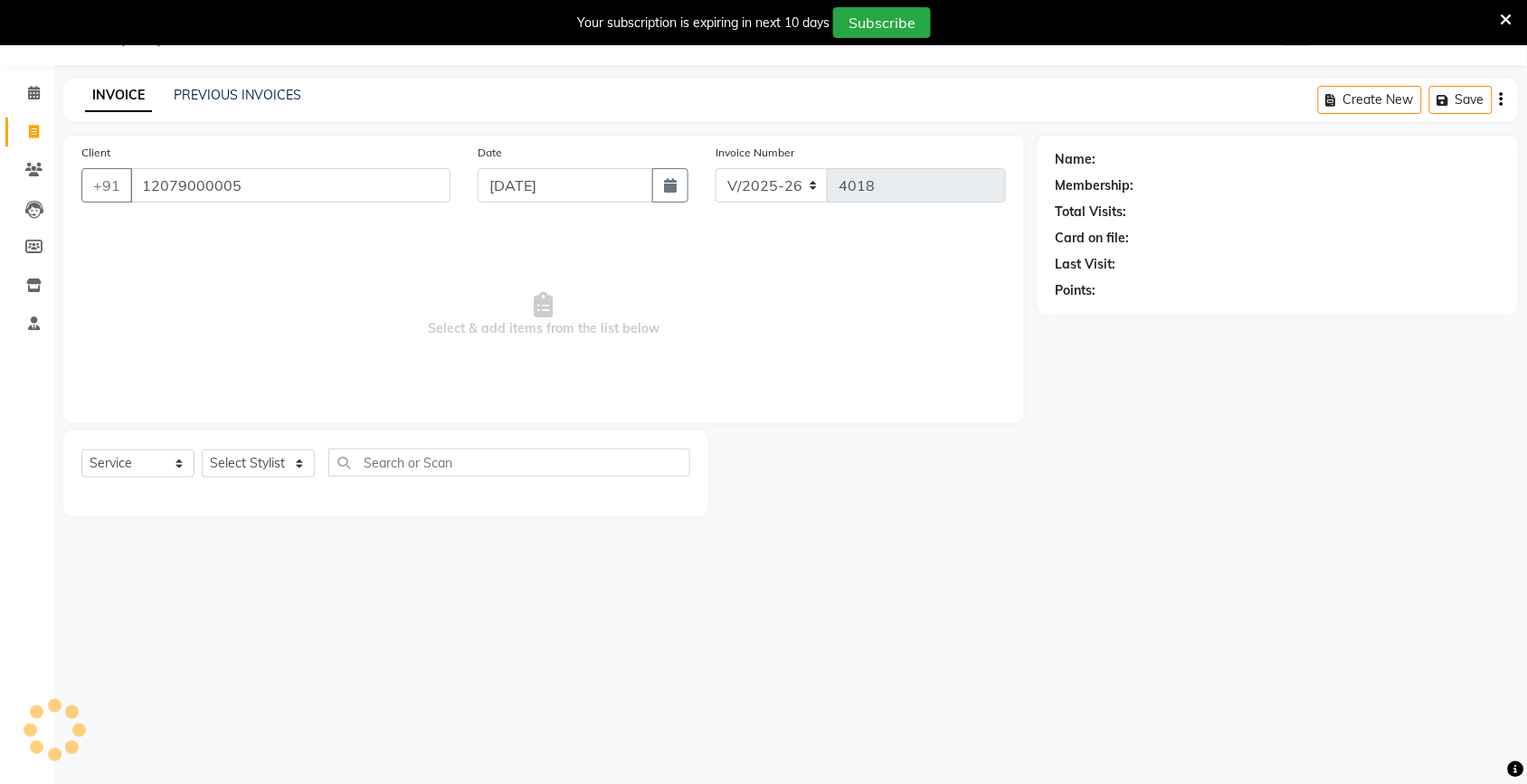
type input "12079000005"
click at [525, 195] on input "[DATE]" at bounding box center [565, 185] width 175 height 34
select select "9"
select select "2025"
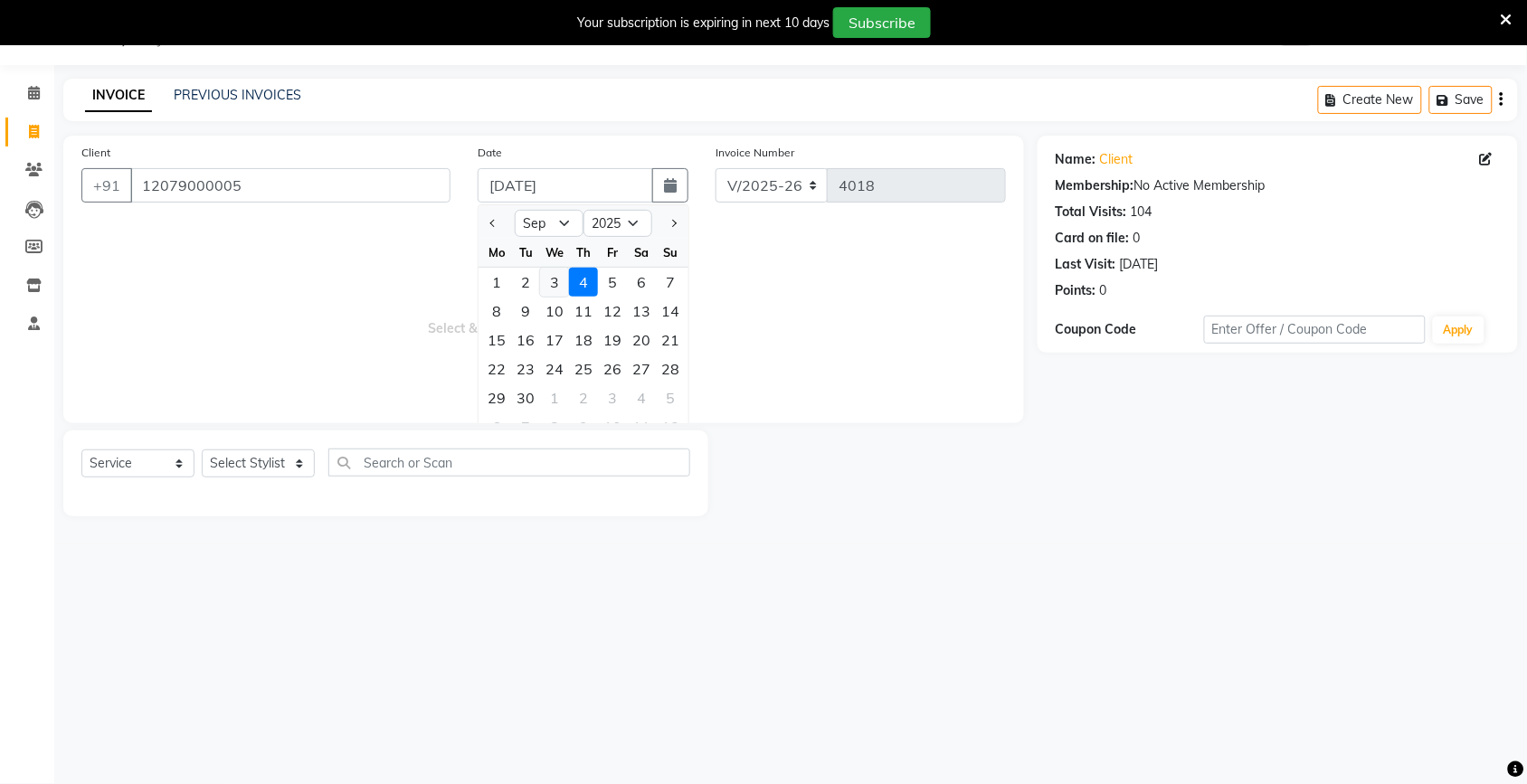
click at [554, 282] on div "3" at bounding box center [555, 282] width 29 height 29
type input "[DATE]"
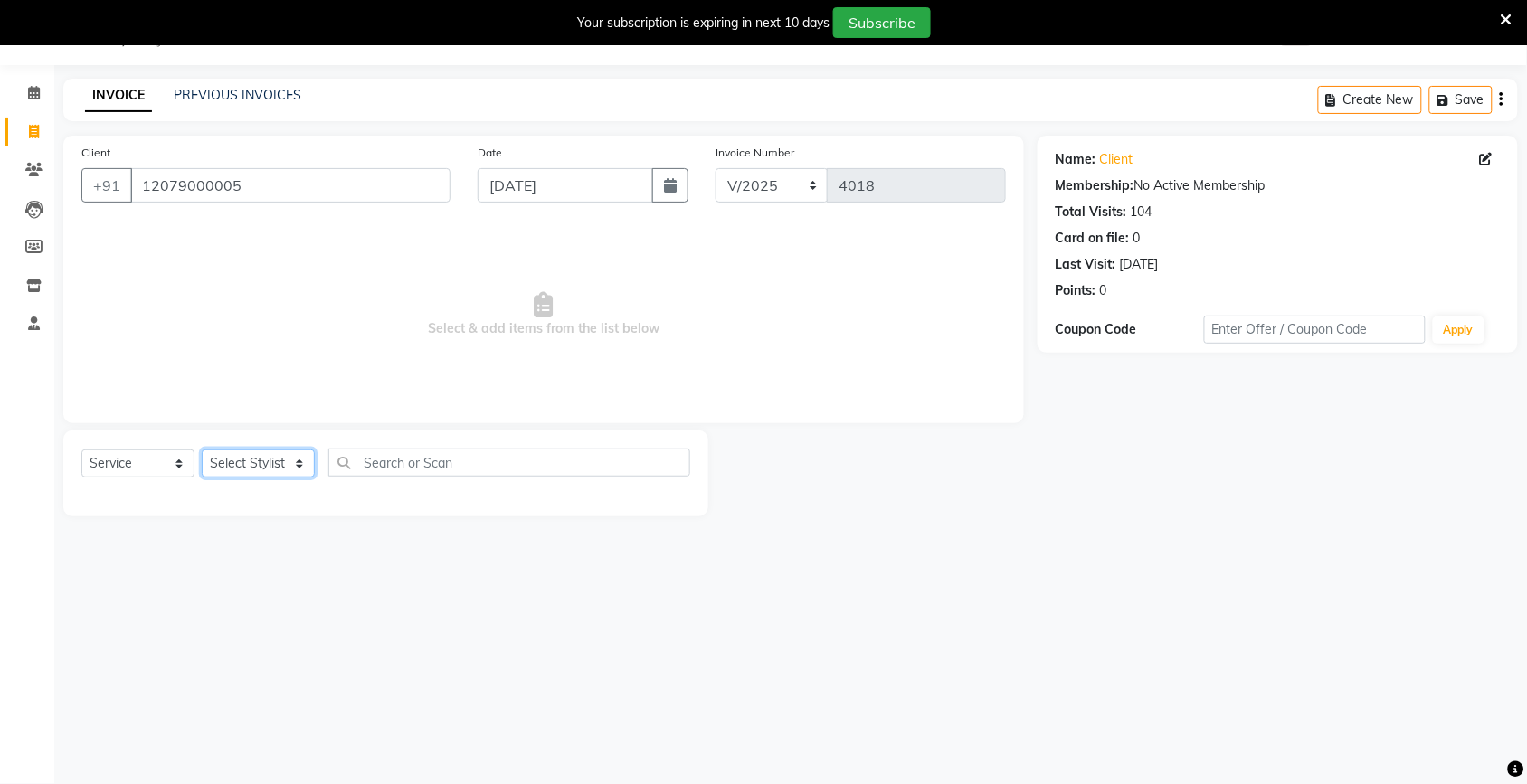
click at [276, 466] on select "Select Stylist [PERSON_NAME] [PERSON_NAME] Fiza Kajal Mahi [PERSON_NAME] [PERSO…" at bounding box center [258, 463] width 113 height 28
select select "30786"
click at [202, 450] on select "Select Stylist [PERSON_NAME] [PERSON_NAME] Fiza Kajal Mahi [PERSON_NAME] [PERSO…" at bounding box center [258, 463] width 113 height 28
drag, startPoint x: 282, startPoint y: 445, endPoint x: 286, endPoint y: 404, distance: 41.2
click at [285, 395] on span "Select & add items from the list below" at bounding box center [544, 314] width 925 height 181
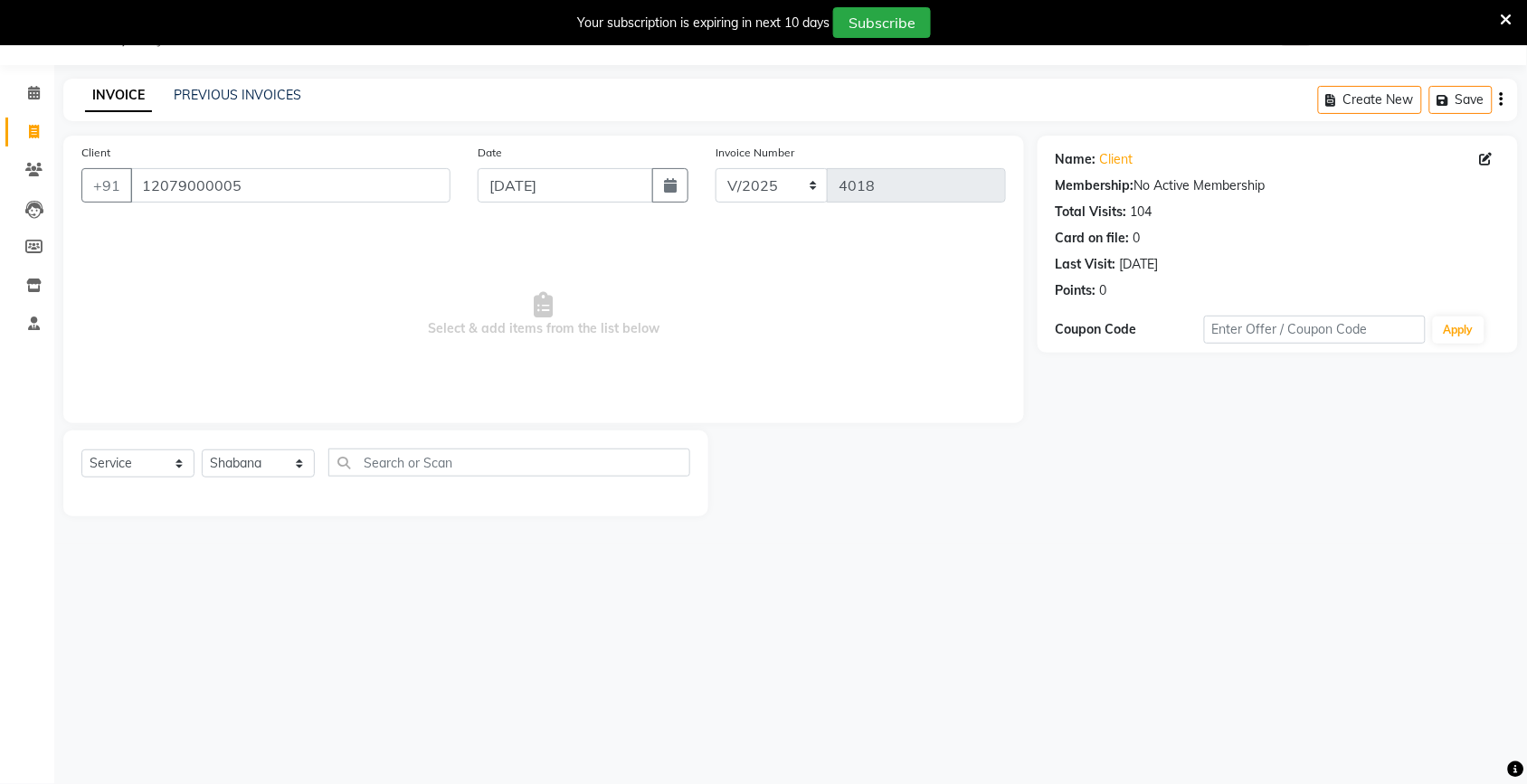
click at [285, 395] on span "Select & add items from the list below" at bounding box center [544, 314] width 925 height 181
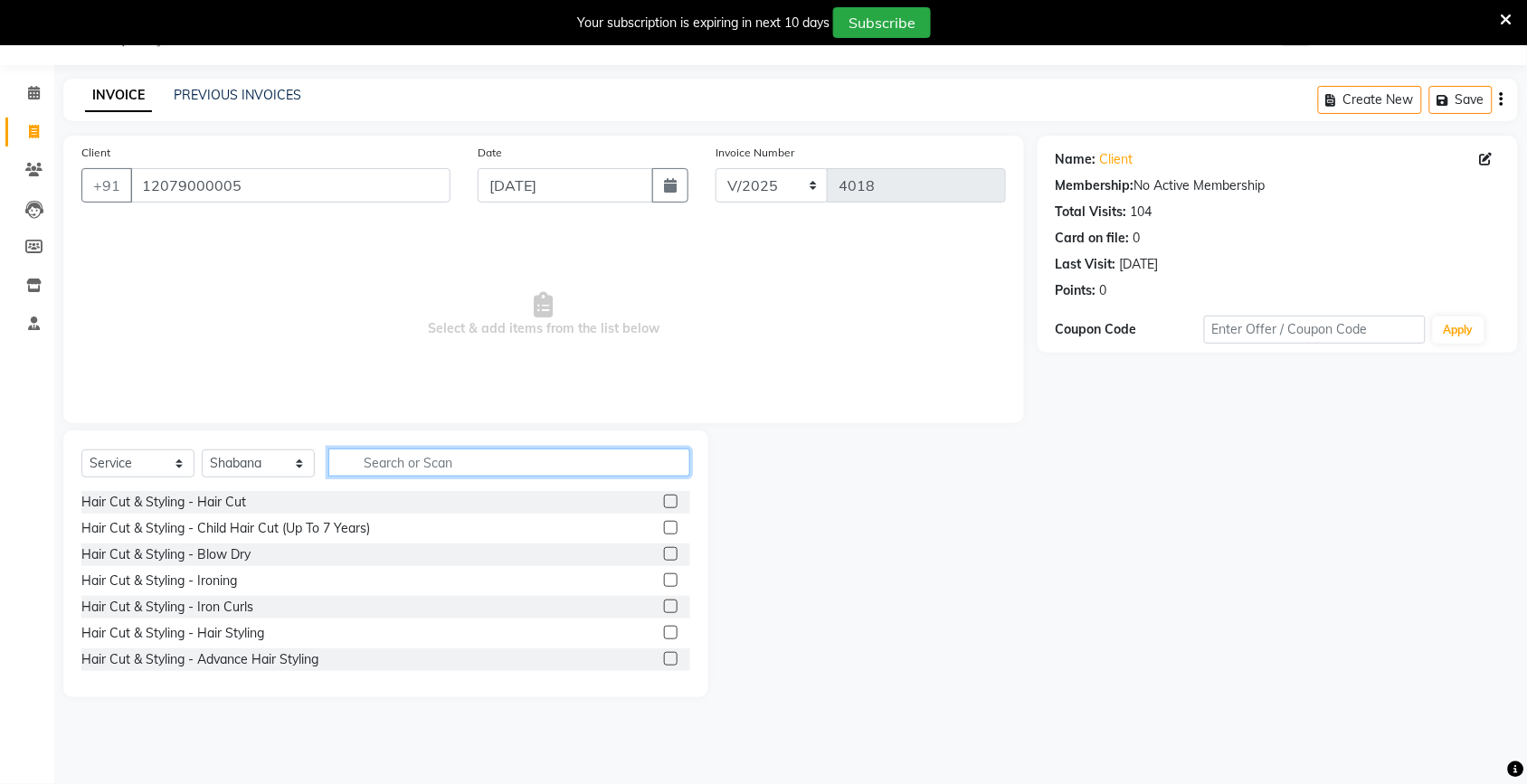
drag, startPoint x: 286, startPoint y: 404, endPoint x: 383, endPoint y: 466, distance: 115.1
click at [383, 466] on input "text" at bounding box center [509, 462] width 362 height 28
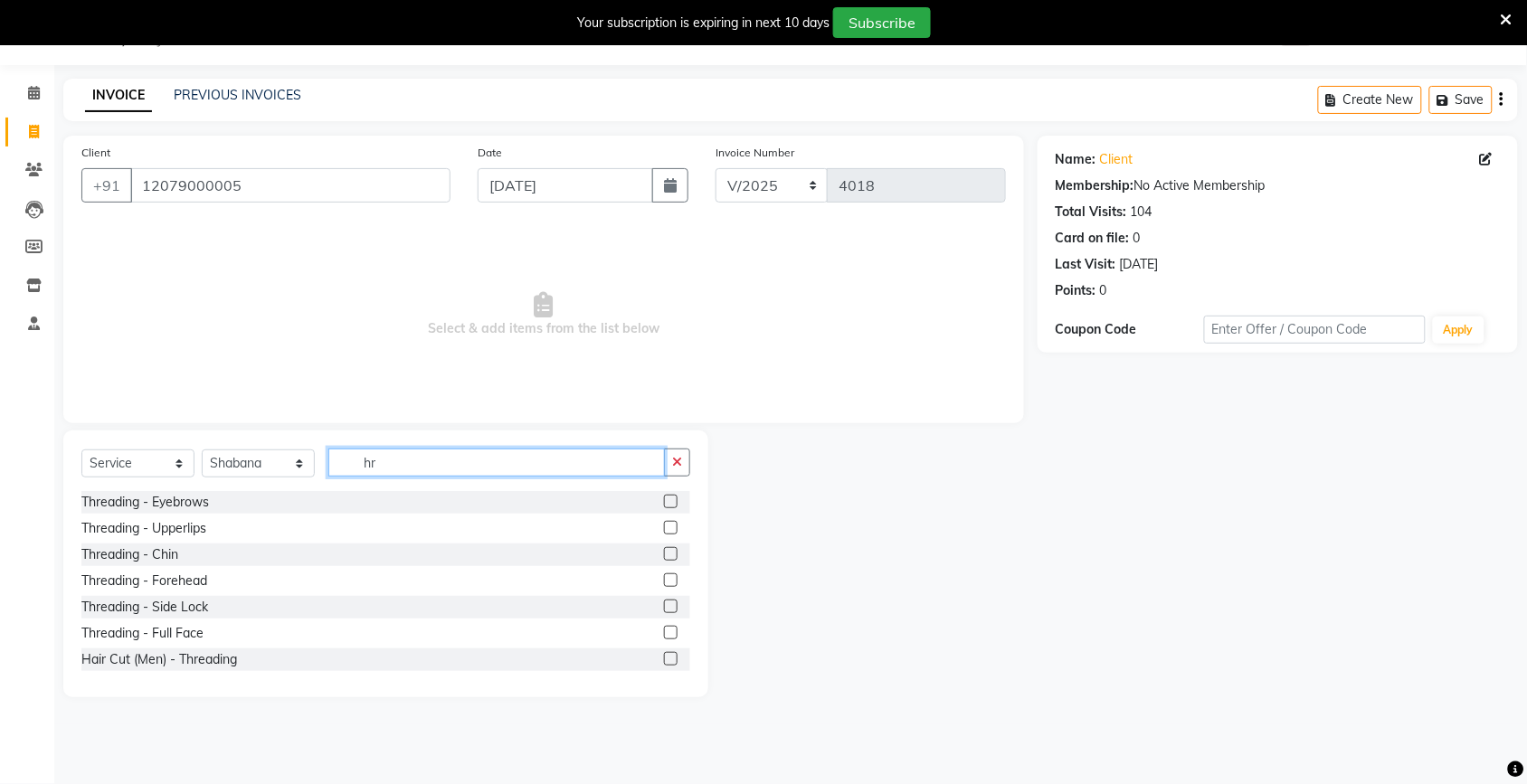
type input "hr"
click at [664, 503] on label at bounding box center [671, 501] width 14 height 14
click at [664, 503] on input "checkbox" at bounding box center [670, 502] width 12 height 12
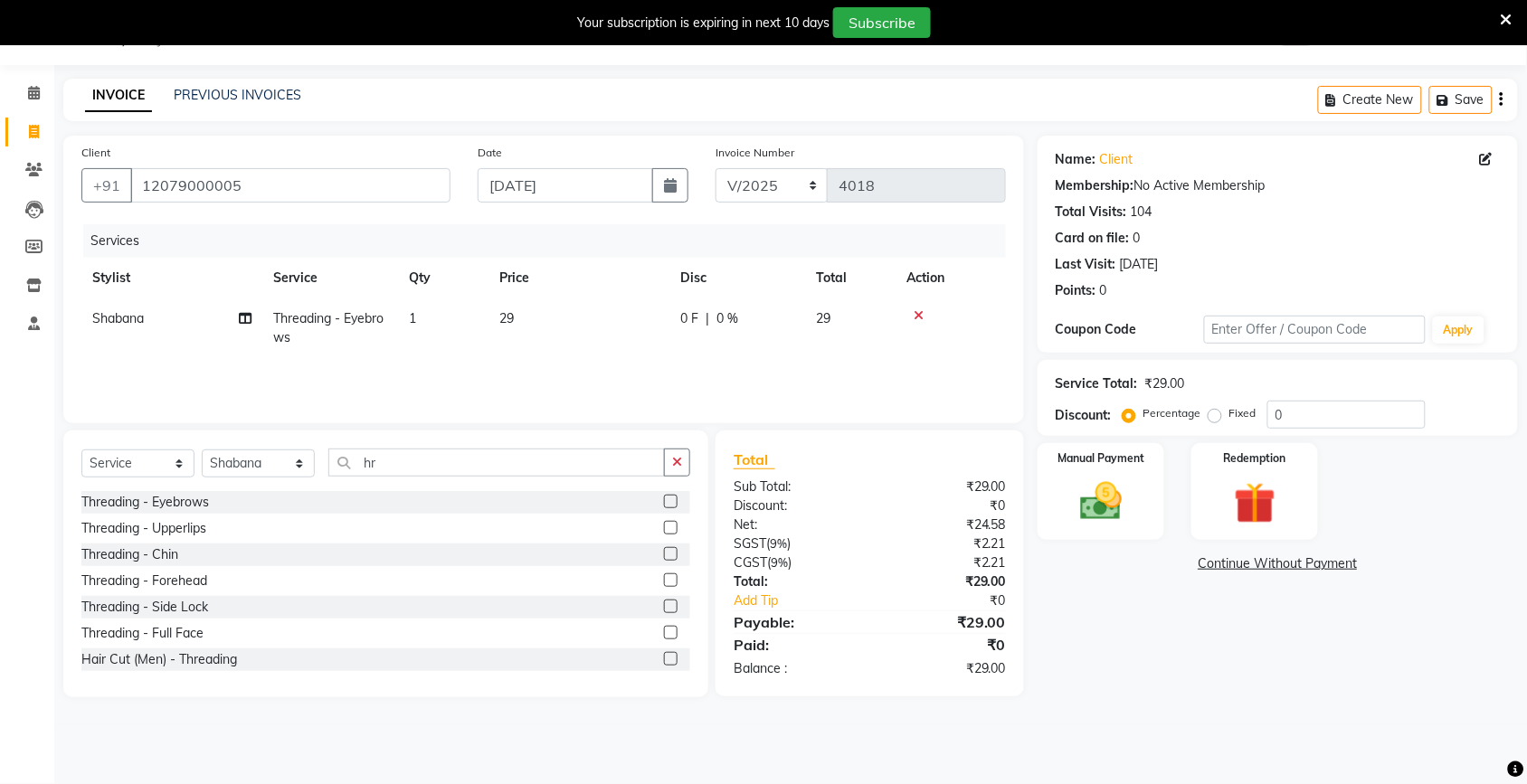
click at [664, 500] on label at bounding box center [671, 501] width 14 height 14
click at [664, 500] on input "checkbox" at bounding box center [670, 502] width 12 height 12
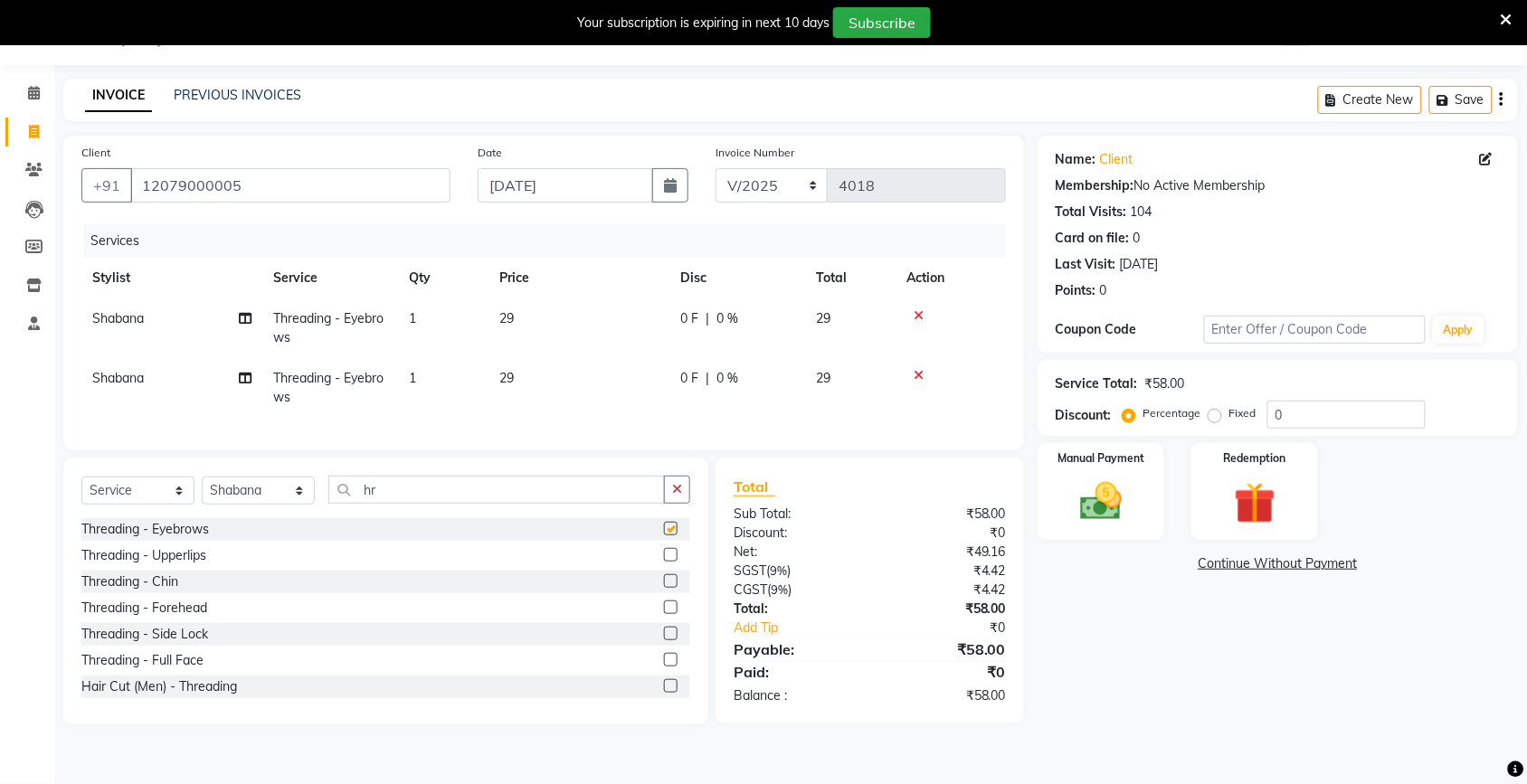
click at [580, 358] on tbody "Shabana Threading - Eyebrows 1 29 0 F | 0 % 29 Shabana Threading - Eyebrows 1 2…" at bounding box center [544, 358] width 925 height 119
checkbox input "false"
drag, startPoint x: 580, startPoint y: 358, endPoint x: 586, endPoint y: 345, distance: 14.3
click at [584, 366] on td "29" at bounding box center [579, 389] width 181 height 60
select select "30786"
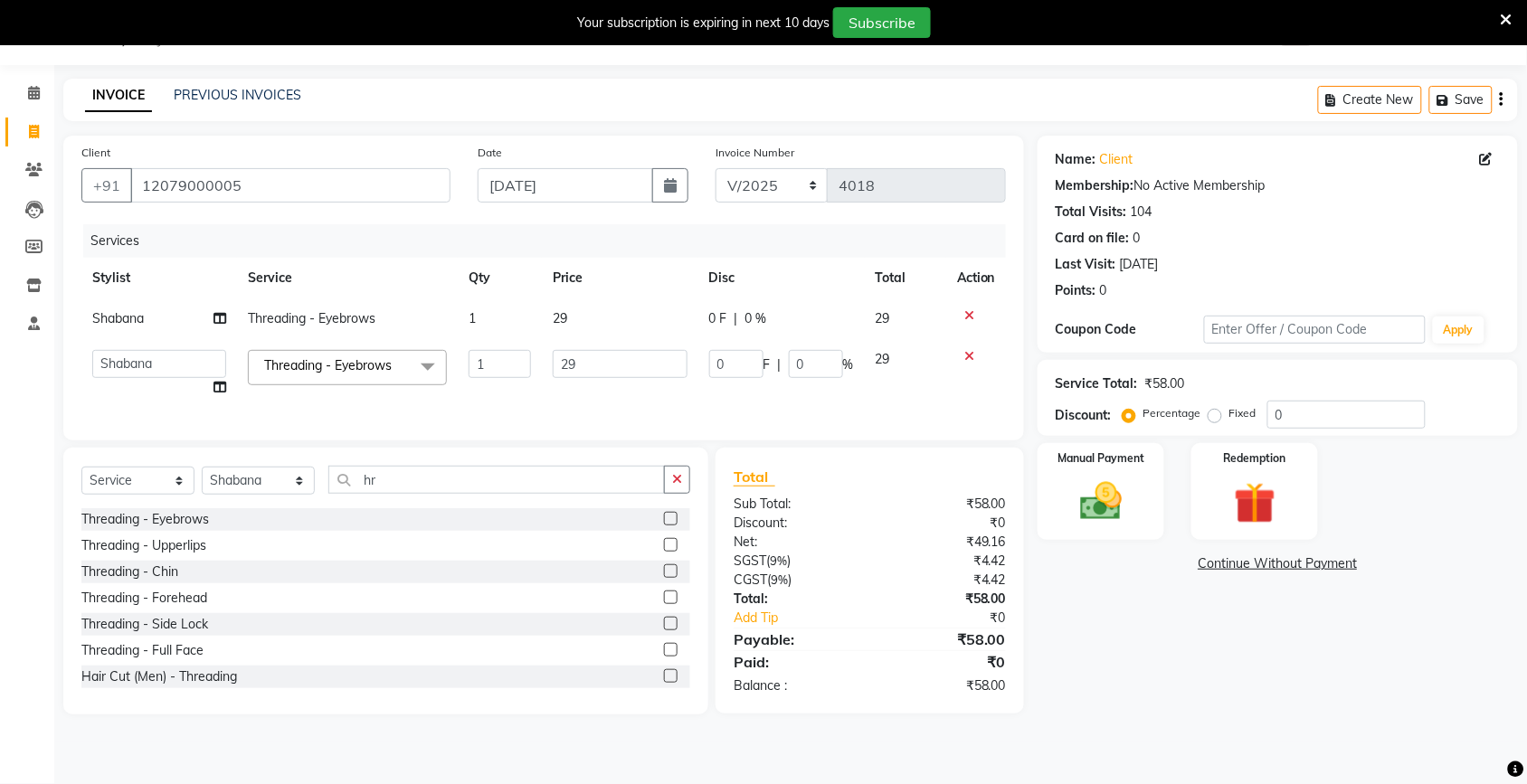
click at [590, 321] on td "29" at bounding box center [620, 319] width 156 height 41
select select "30786"
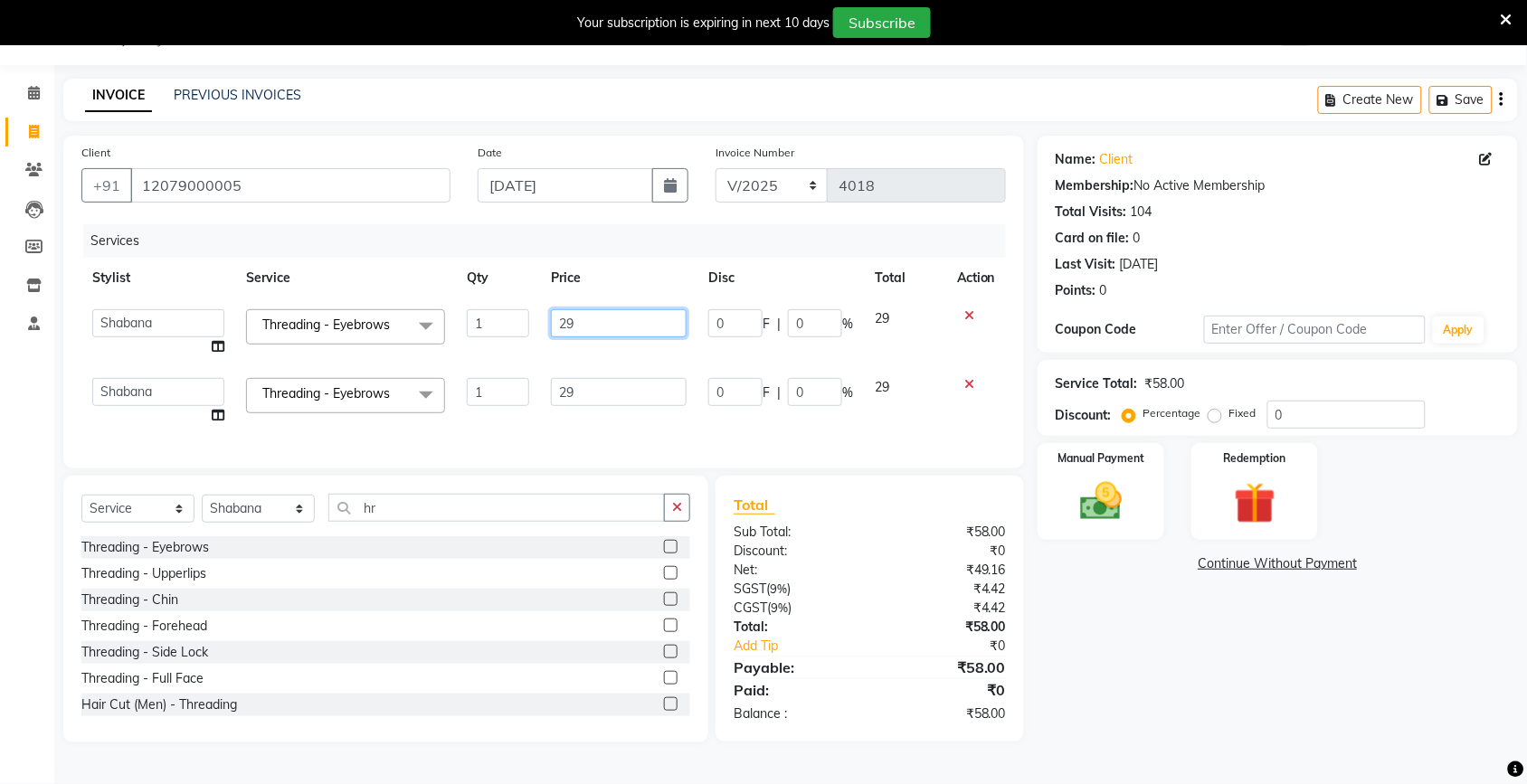
click at [602, 318] on input "29" at bounding box center [619, 323] width 136 height 28
type input "2"
type input "130"
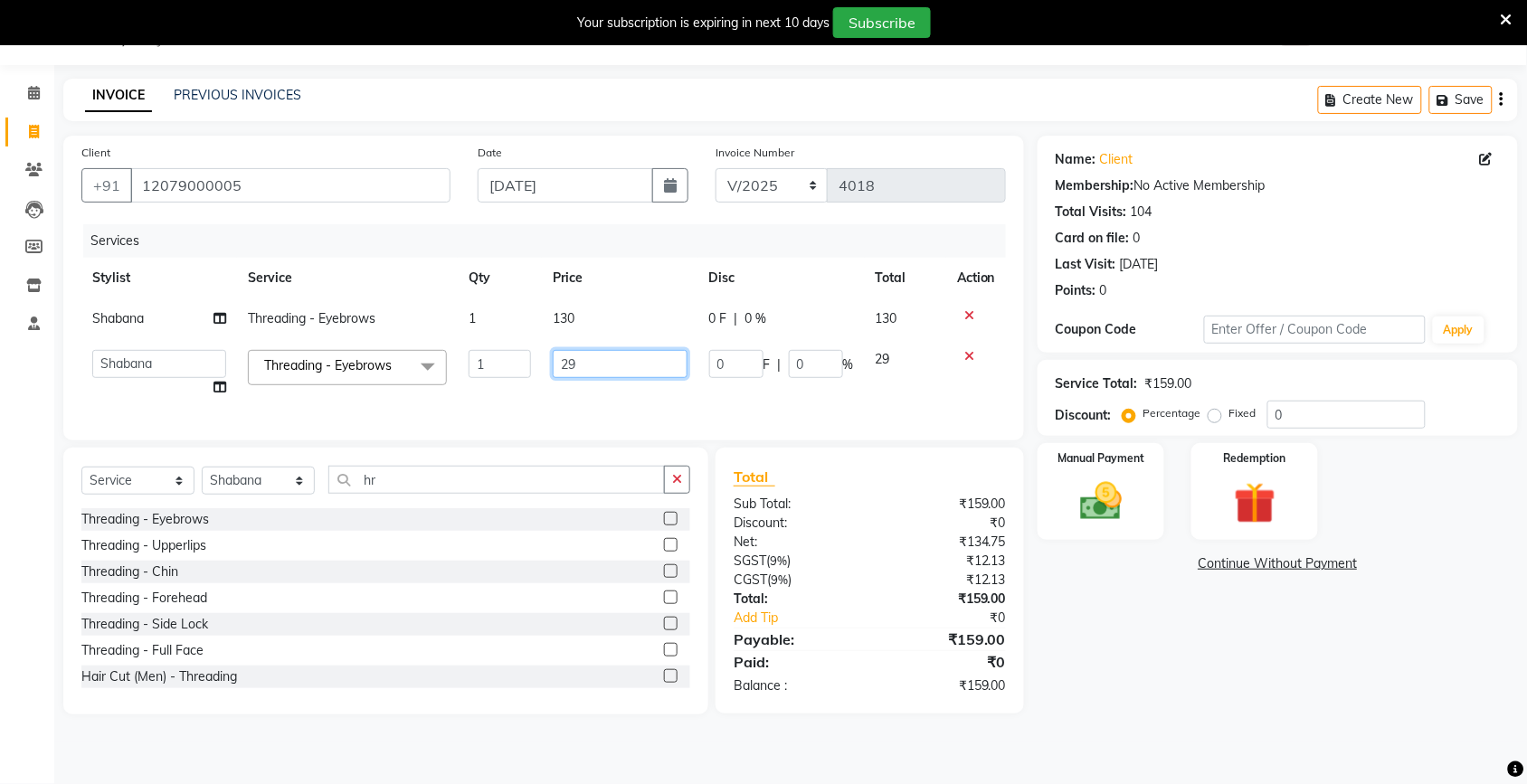
click at [592, 386] on td "29" at bounding box center [620, 373] width 156 height 69
click at [592, 385] on td "29" at bounding box center [620, 373] width 156 height 69
select select "30786"
click at [587, 364] on input "29" at bounding box center [620, 363] width 135 height 28
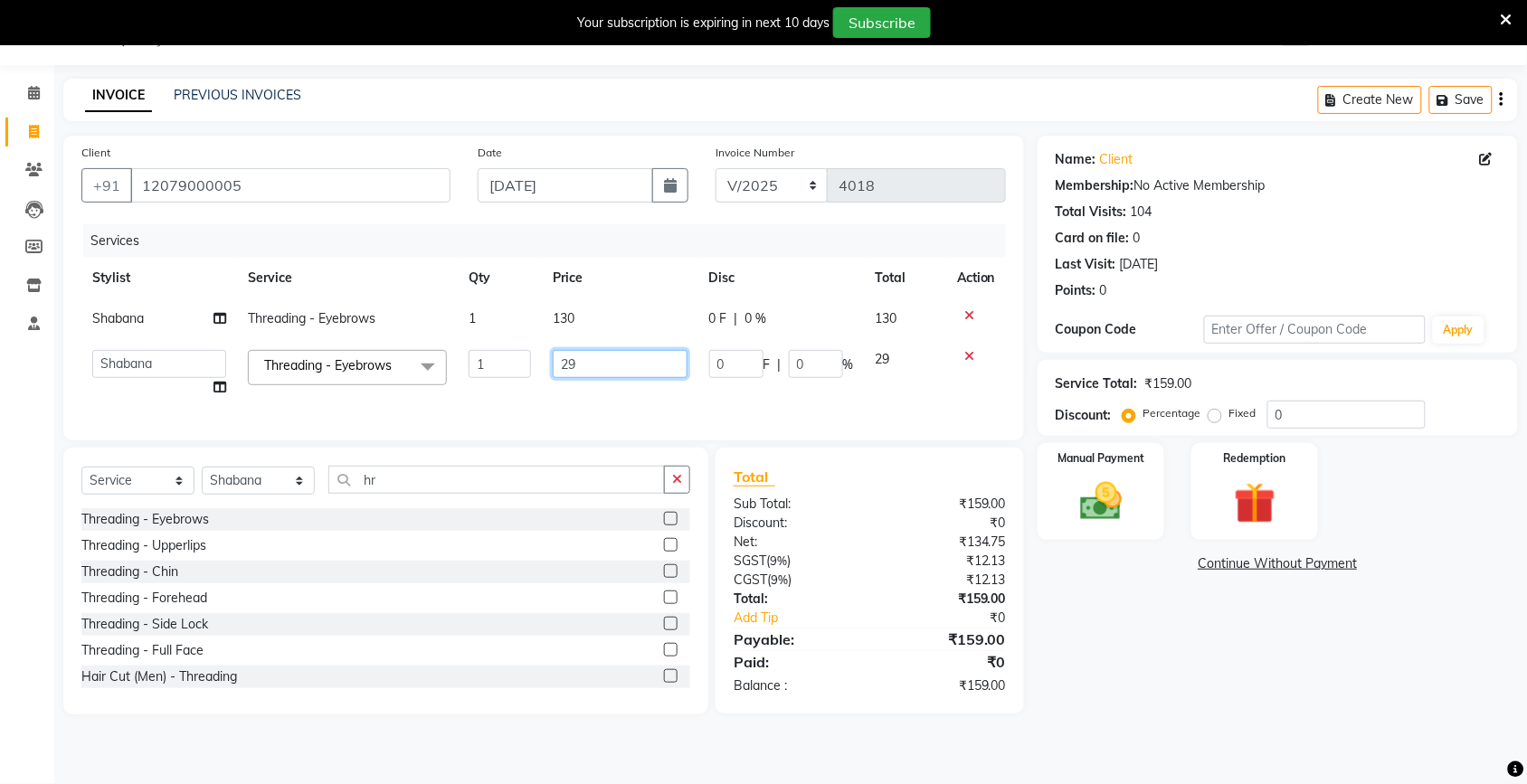
type input "2"
type input "100"
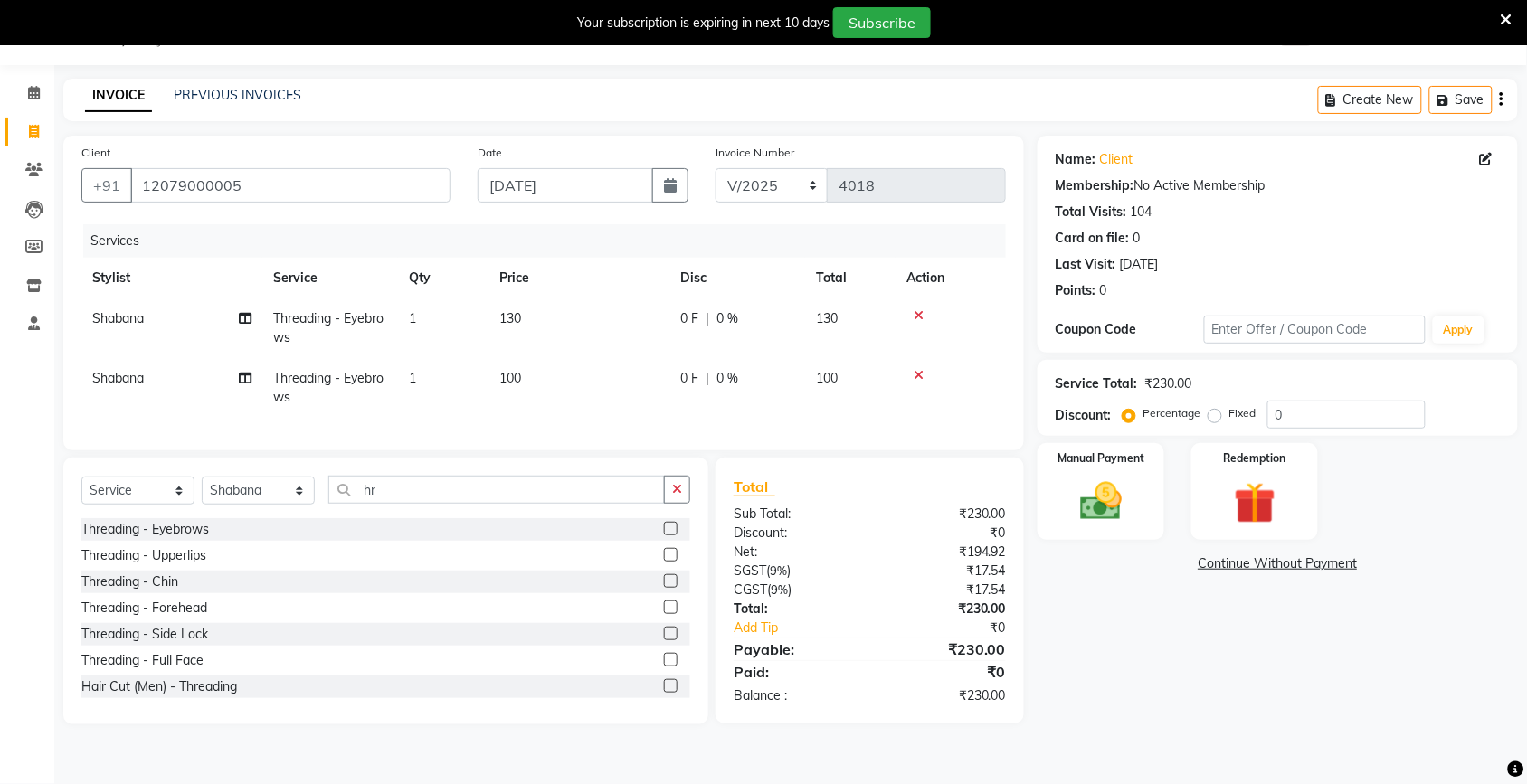
drag, startPoint x: 1156, startPoint y: 688, endPoint x: 1149, endPoint y: 671, distance: 18.4
click at [1156, 684] on div "Name: Client Membership: No Active Membership Total Visits: 104 Card on file: 0…" at bounding box center [1284, 429] width 493 height 588
click at [143, 381] on span "Shabana" at bounding box center [117, 378] width 51 height 16
select select "30786"
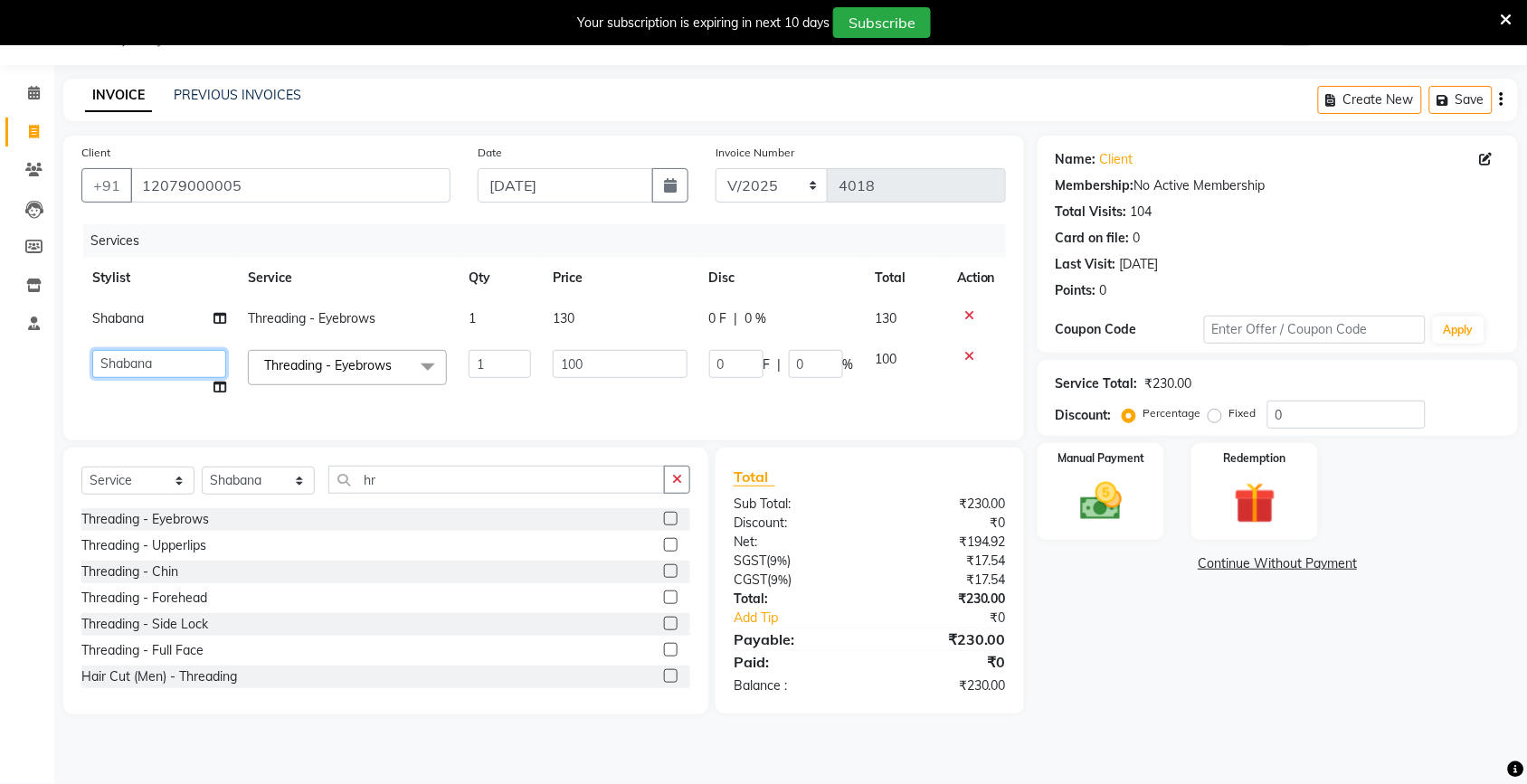
click at [144, 363] on select "[PERSON_NAME] [PERSON_NAME] Fiza Kajal Mahi [PERSON_NAME] [PERSON_NAME] [PERSON…" at bounding box center [159, 363] width 134 height 28
select select "30787"
click at [1111, 493] on img at bounding box center [1100, 501] width 71 height 49
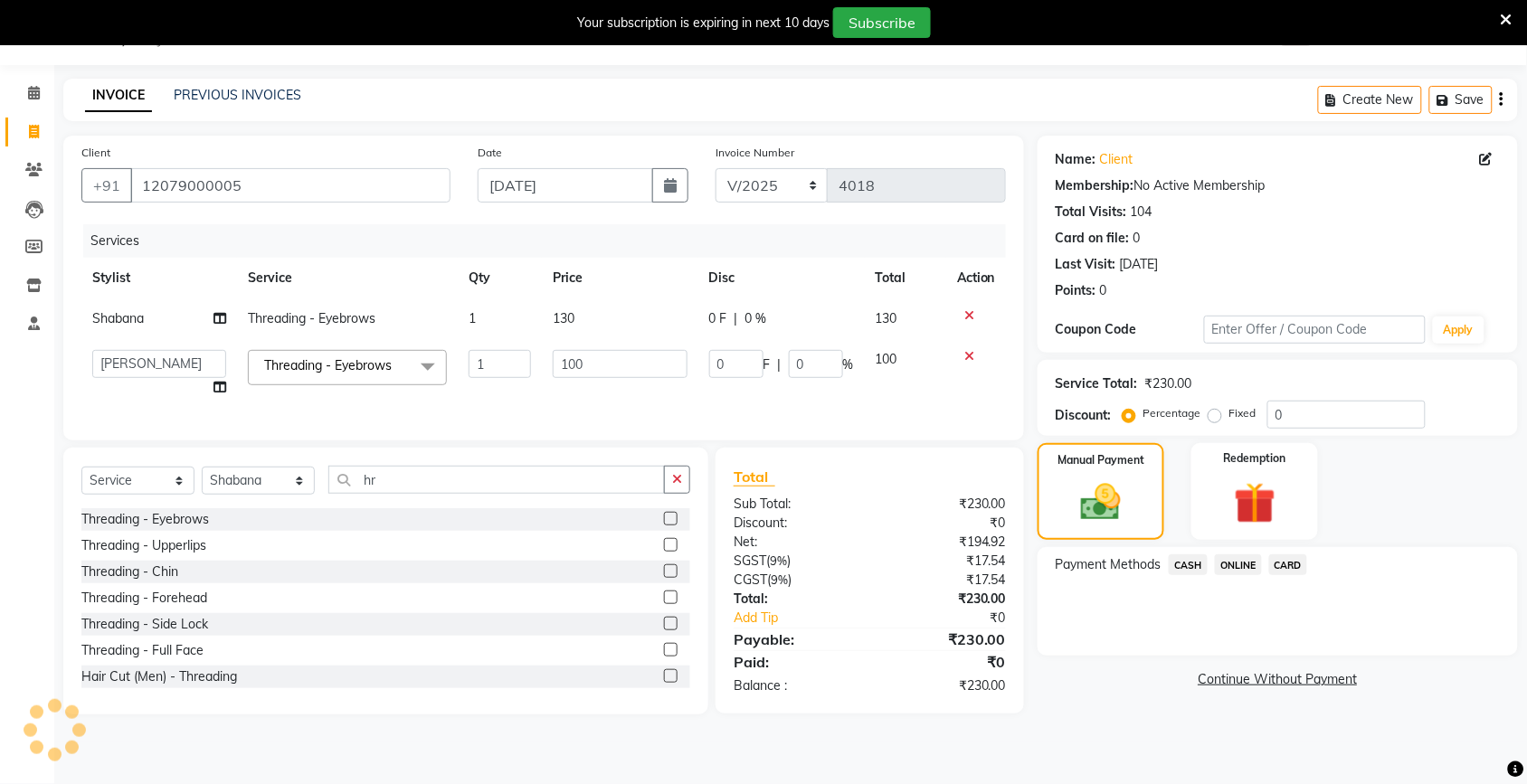
click at [1230, 570] on span "ONLINE" at bounding box center [1238, 564] width 48 height 20
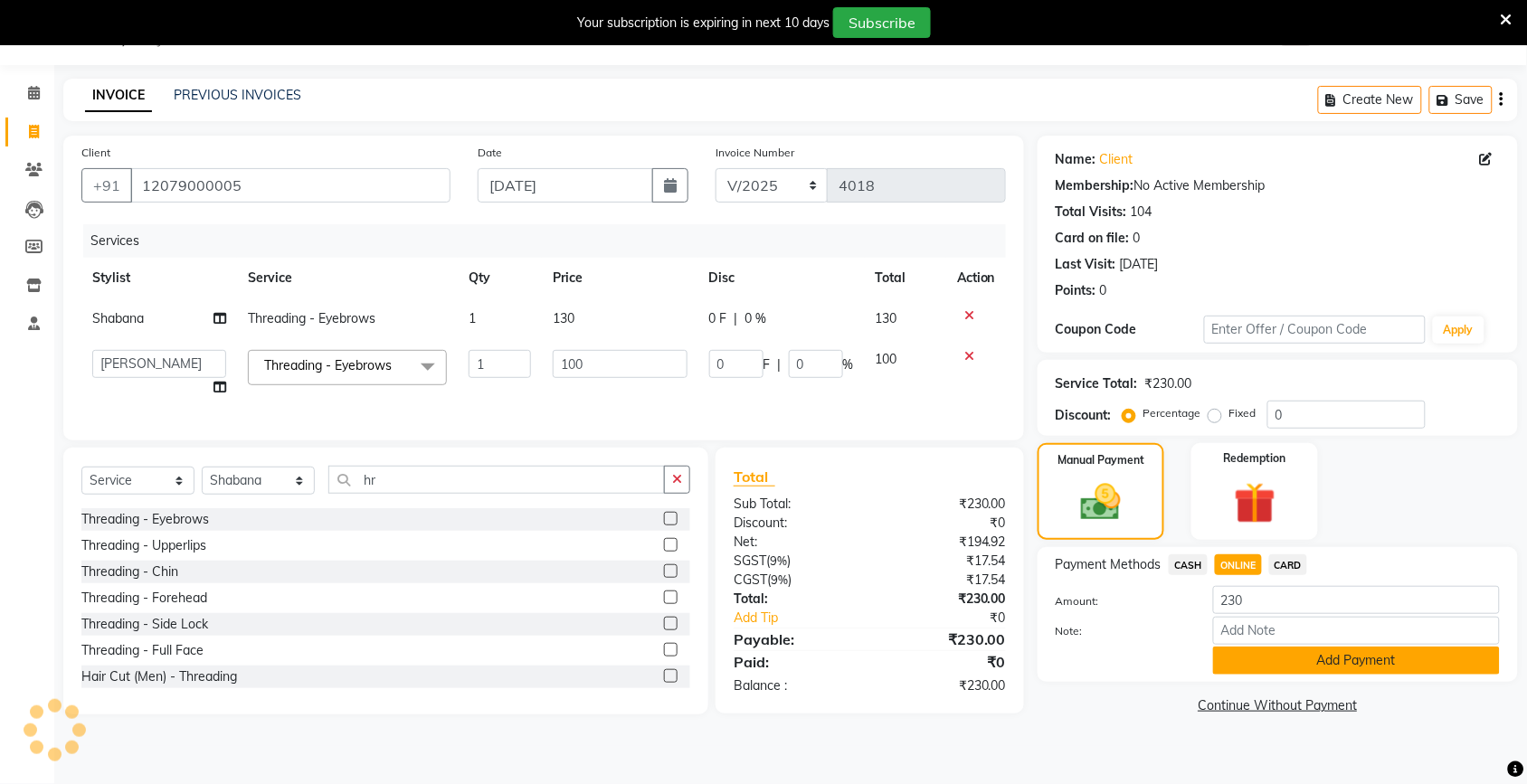
click at [1262, 653] on button "Add Payment" at bounding box center [1356, 660] width 287 height 28
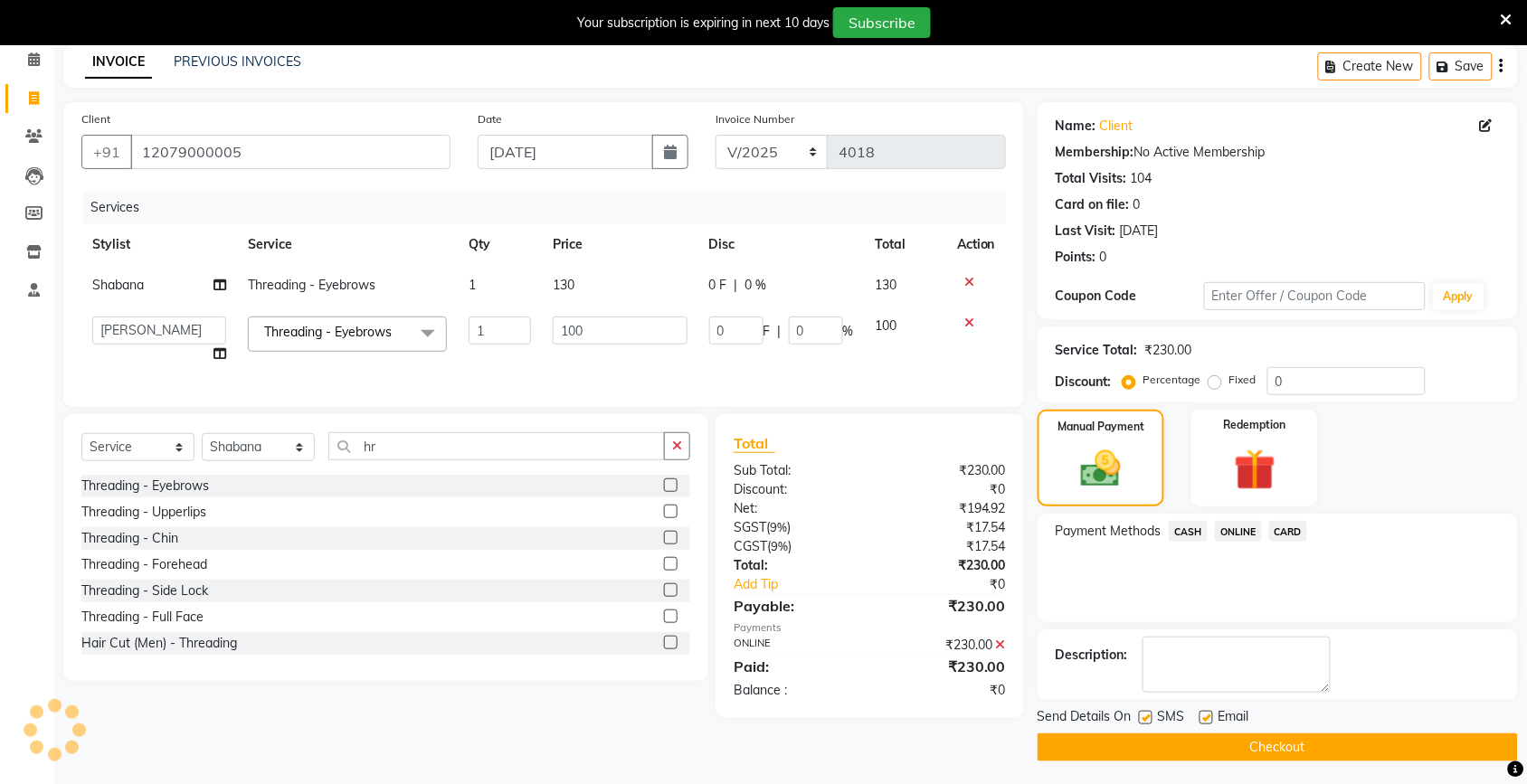
scroll to position [83, 0]
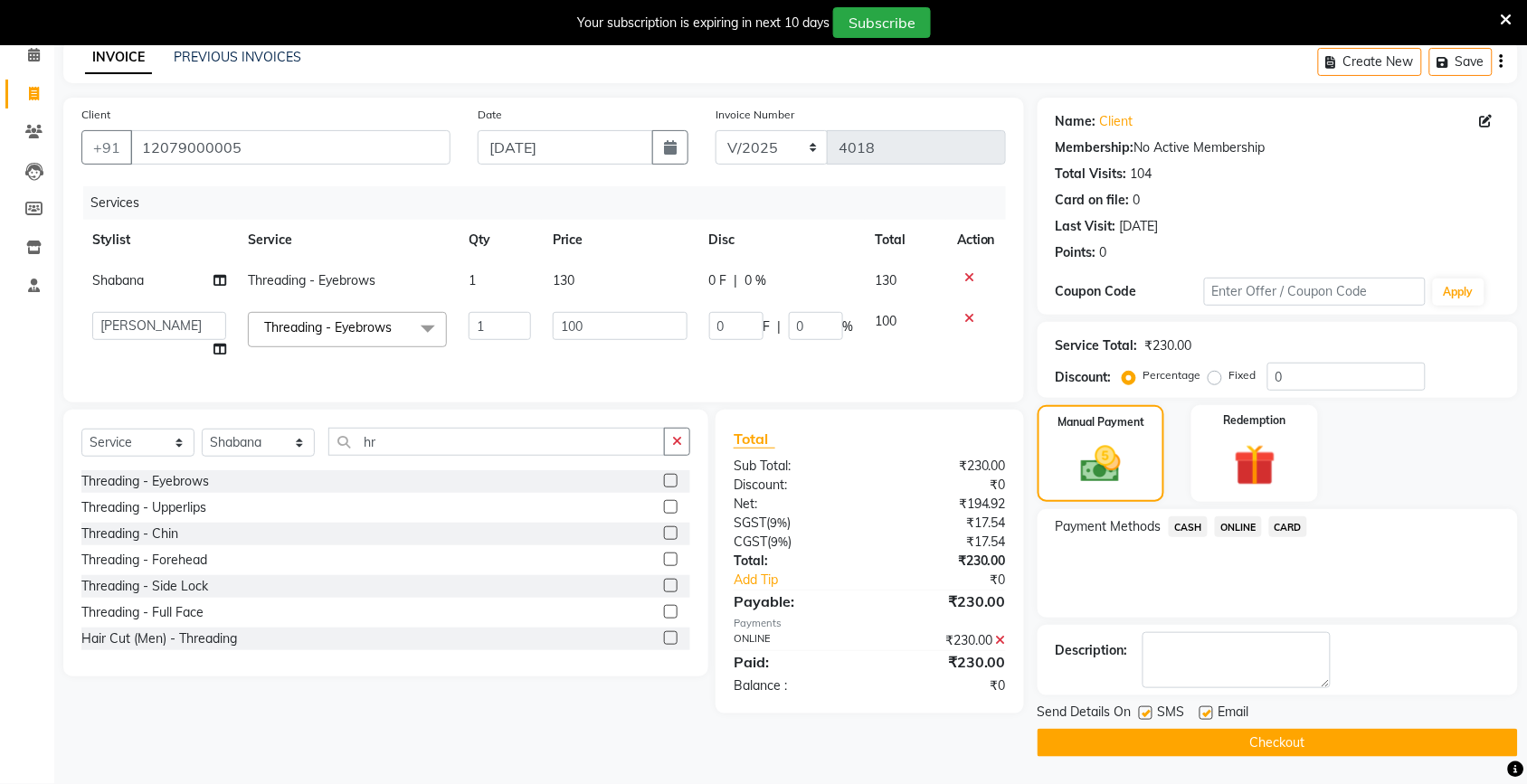
click at [1257, 736] on button "Checkout" at bounding box center [1277, 742] width 480 height 28
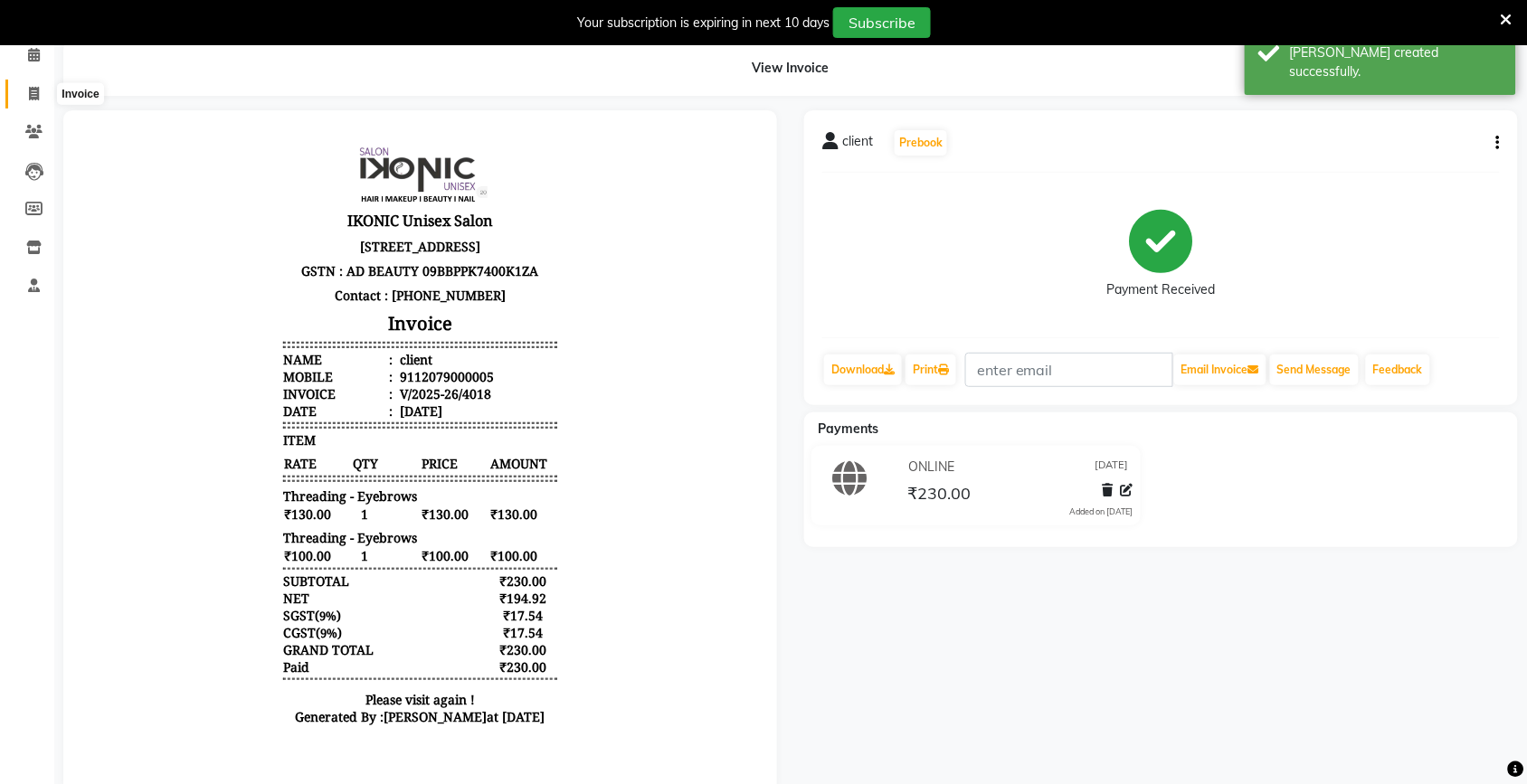
click at [32, 88] on icon at bounding box center [34, 94] width 10 height 14
select select "service"
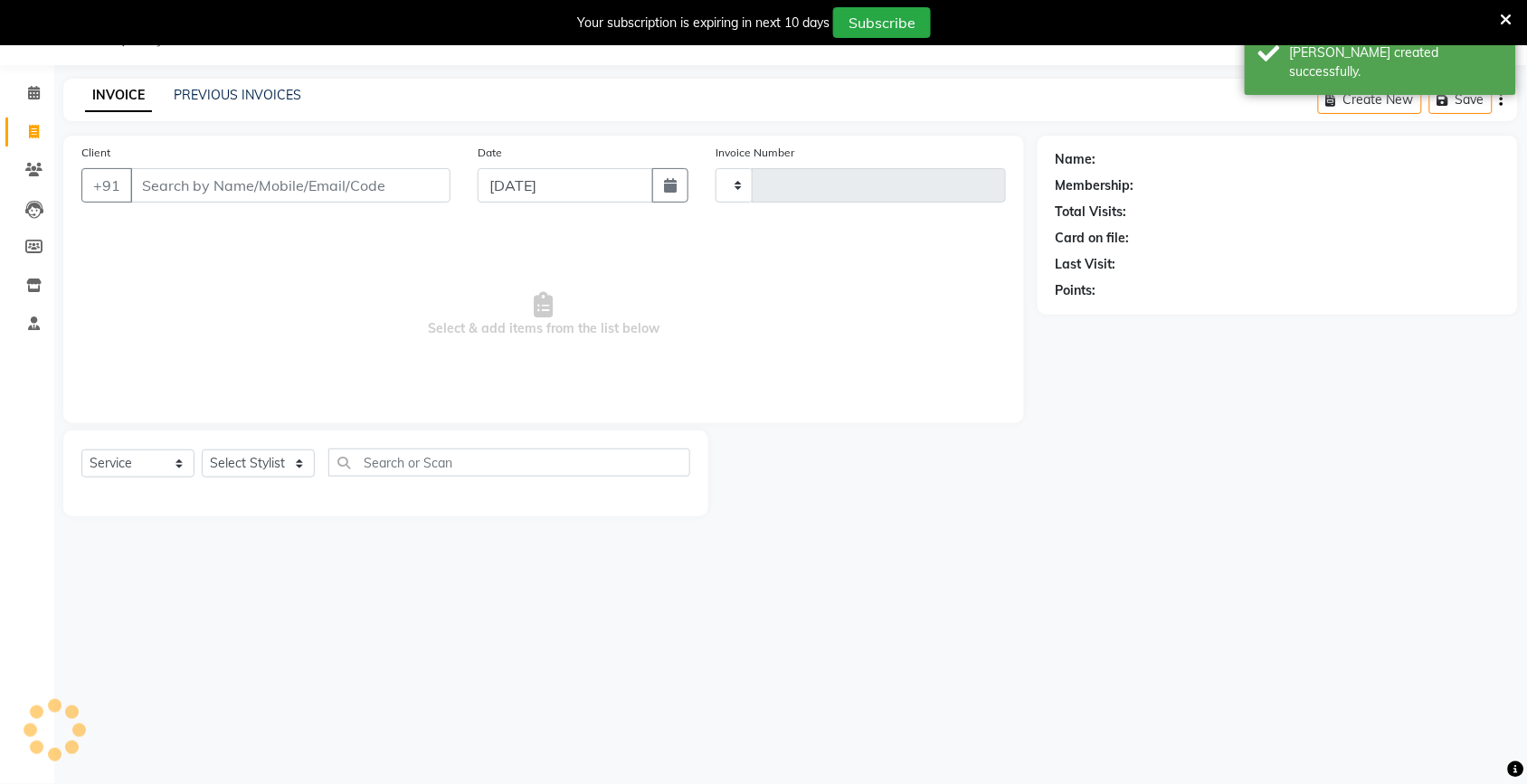
scroll to position [46, 0]
click at [143, 173] on input "Client" at bounding box center [290, 185] width 320 height 34
type input "4019"
select select "4931"
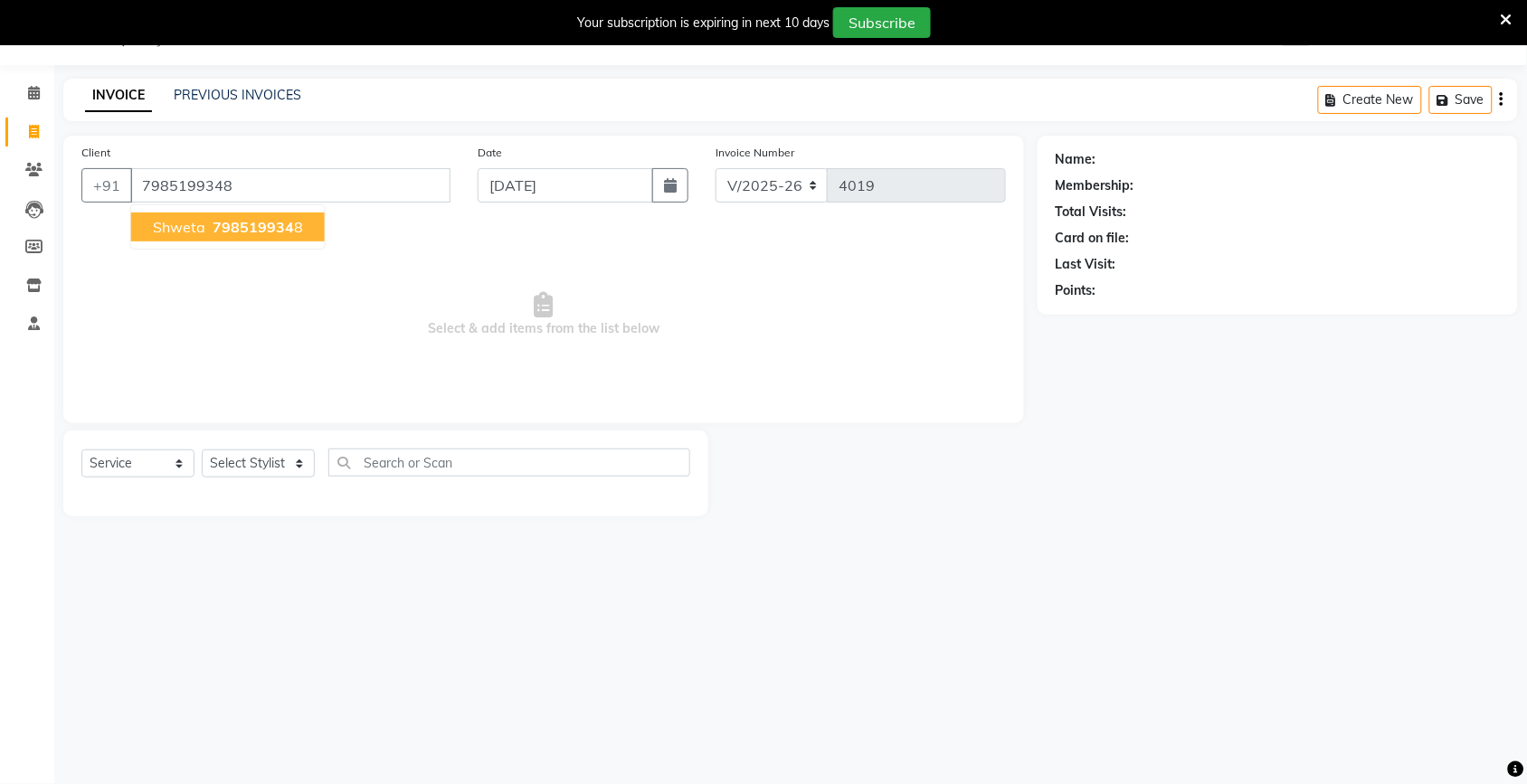
type input "7985199348"
click at [351, 237] on span "Select & add items from the list below" at bounding box center [544, 314] width 925 height 181
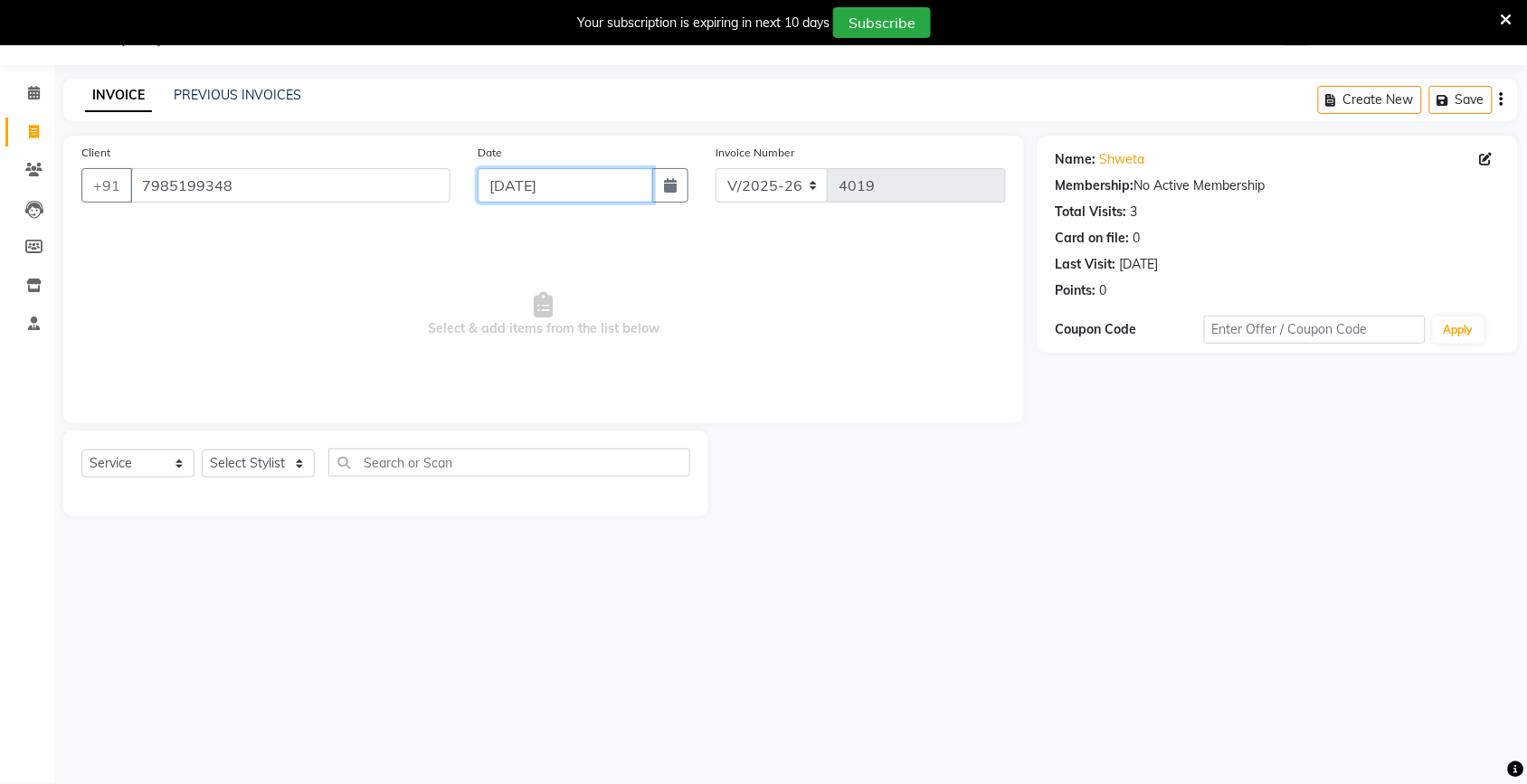
click at [519, 192] on input "[DATE]" at bounding box center [565, 185] width 175 height 34
select select "9"
select select "2025"
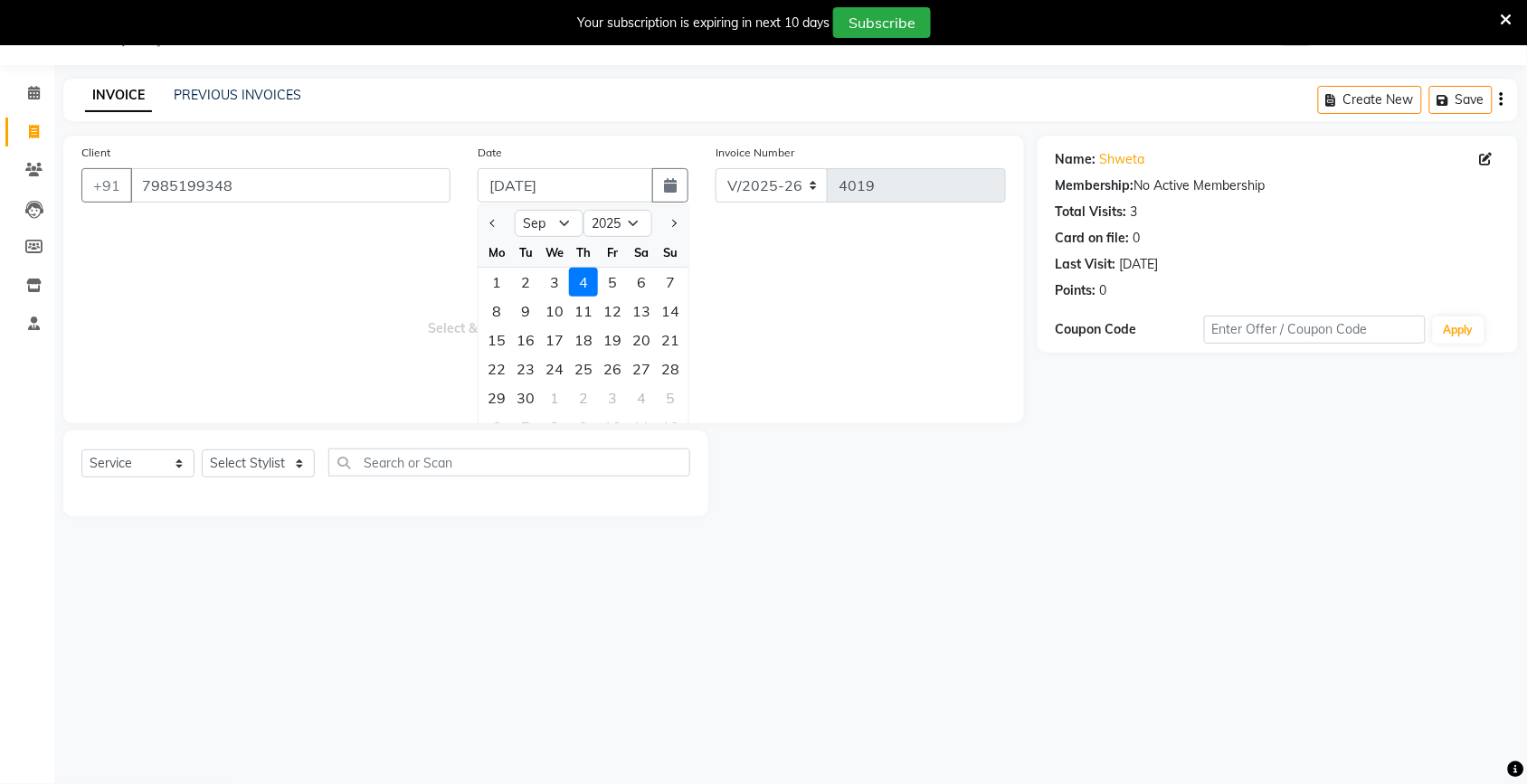
click at [555, 286] on div "3" at bounding box center [555, 282] width 29 height 29
type input "[DATE]"
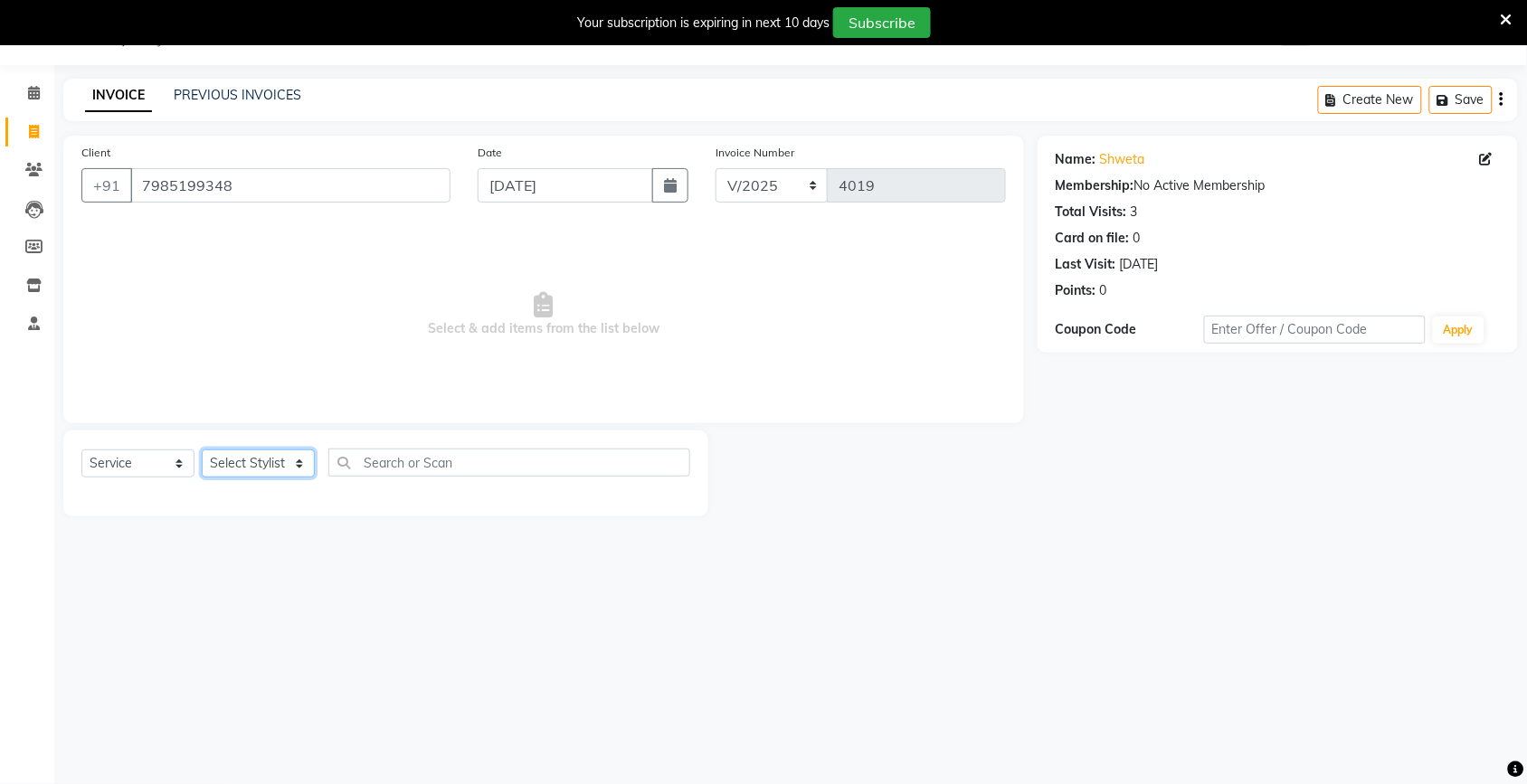
click at [269, 453] on select "Select Stylist [PERSON_NAME] [PERSON_NAME] Fiza Kajal Mahi [PERSON_NAME] [PERSO…" at bounding box center [258, 463] width 113 height 28
select select "30787"
click at [202, 450] on select "Select Stylist [PERSON_NAME] [PERSON_NAME] Fiza Kajal Mahi [PERSON_NAME] [PERSO…" at bounding box center [258, 463] width 113 height 28
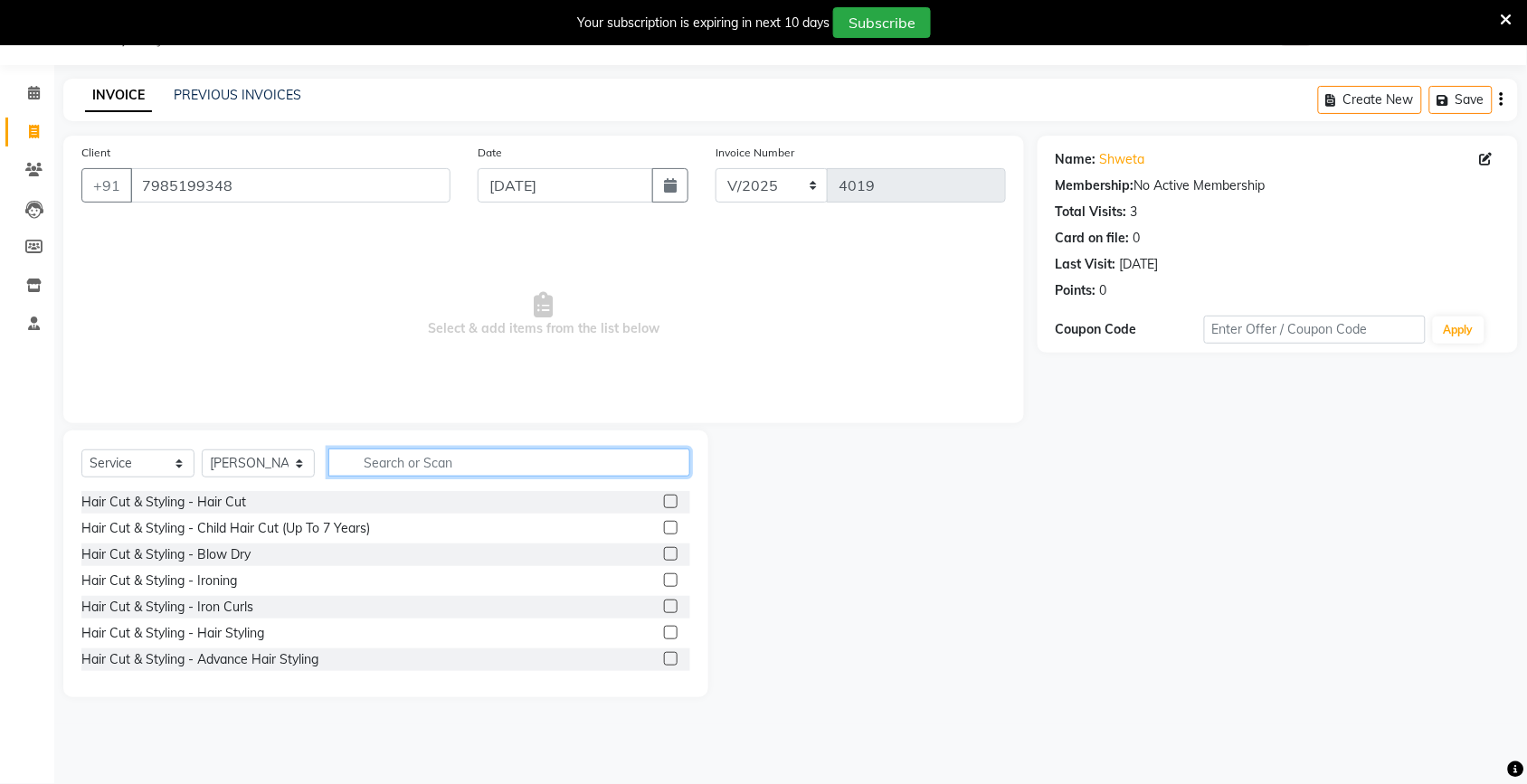
click at [417, 463] on input "text" at bounding box center [509, 462] width 362 height 28
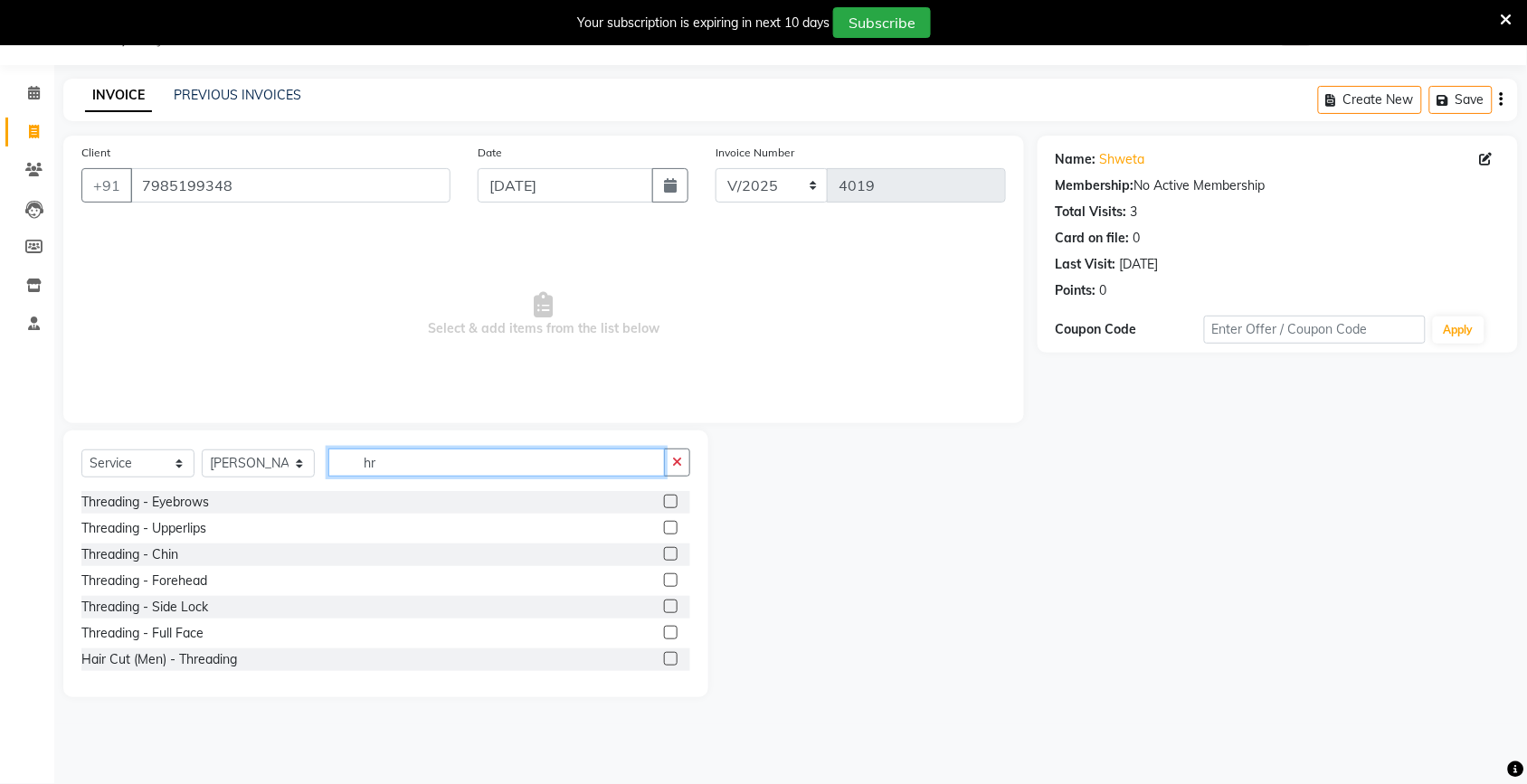
type input "hr"
click at [664, 498] on label at bounding box center [671, 501] width 14 height 14
click at [664, 498] on input "checkbox" at bounding box center [670, 502] width 12 height 12
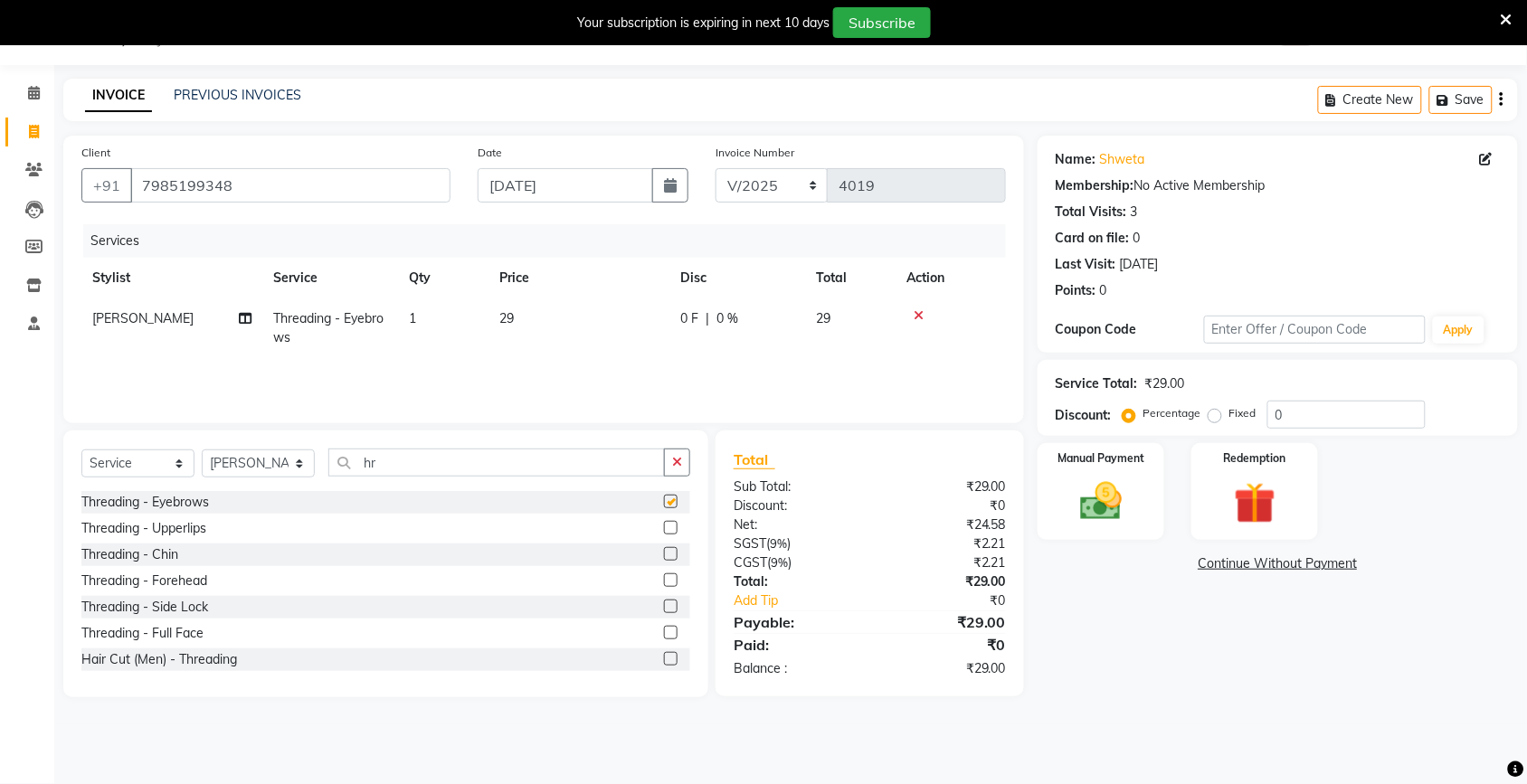
click at [617, 372] on div "Services Stylist Service Qty Price Disc Total Action [PERSON_NAME] Threading - …" at bounding box center [544, 314] width 925 height 181
checkbox input "false"
click at [625, 326] on td "29" at bounding box center [579, 329] width 181 height 60
select select "30787"
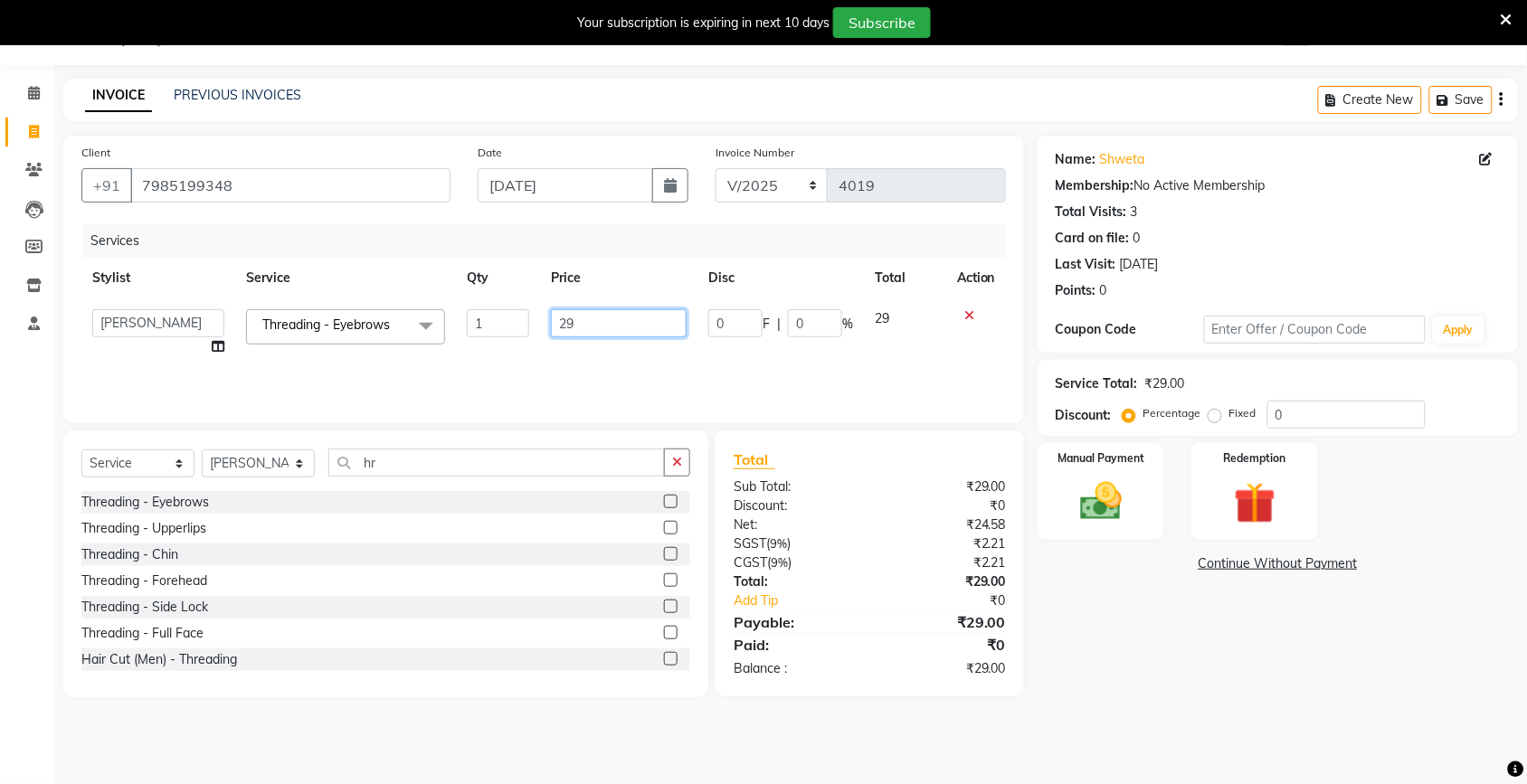
click at [625, 326] on input "29" at bounding box center [619, 323] width 136 height 28
type input "2"
type input "30"
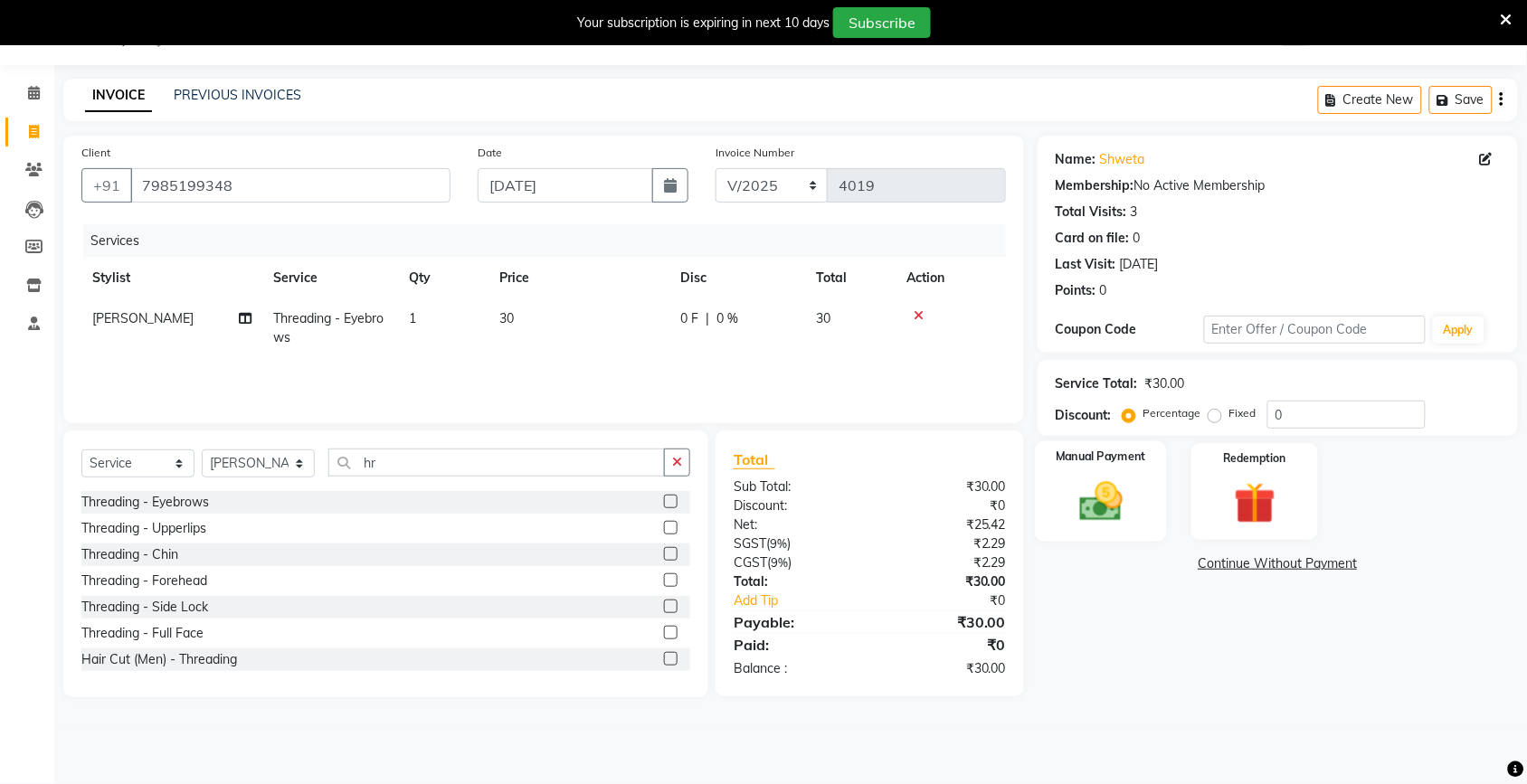
drag, startPoint x: 1135, startPoint y: 646, endPoint x: 1113, endPoint y: 503, distance: 144.7
click at [1125, 633] on div "Name: Shweta Membership: No Active Membership Total Visits: 3 Card on file: 0 L…" at bounding box center [1284, 416] width 493 height 561
click at [1110, 500] on img at bounding box center [1100, 501] width 71 height 49
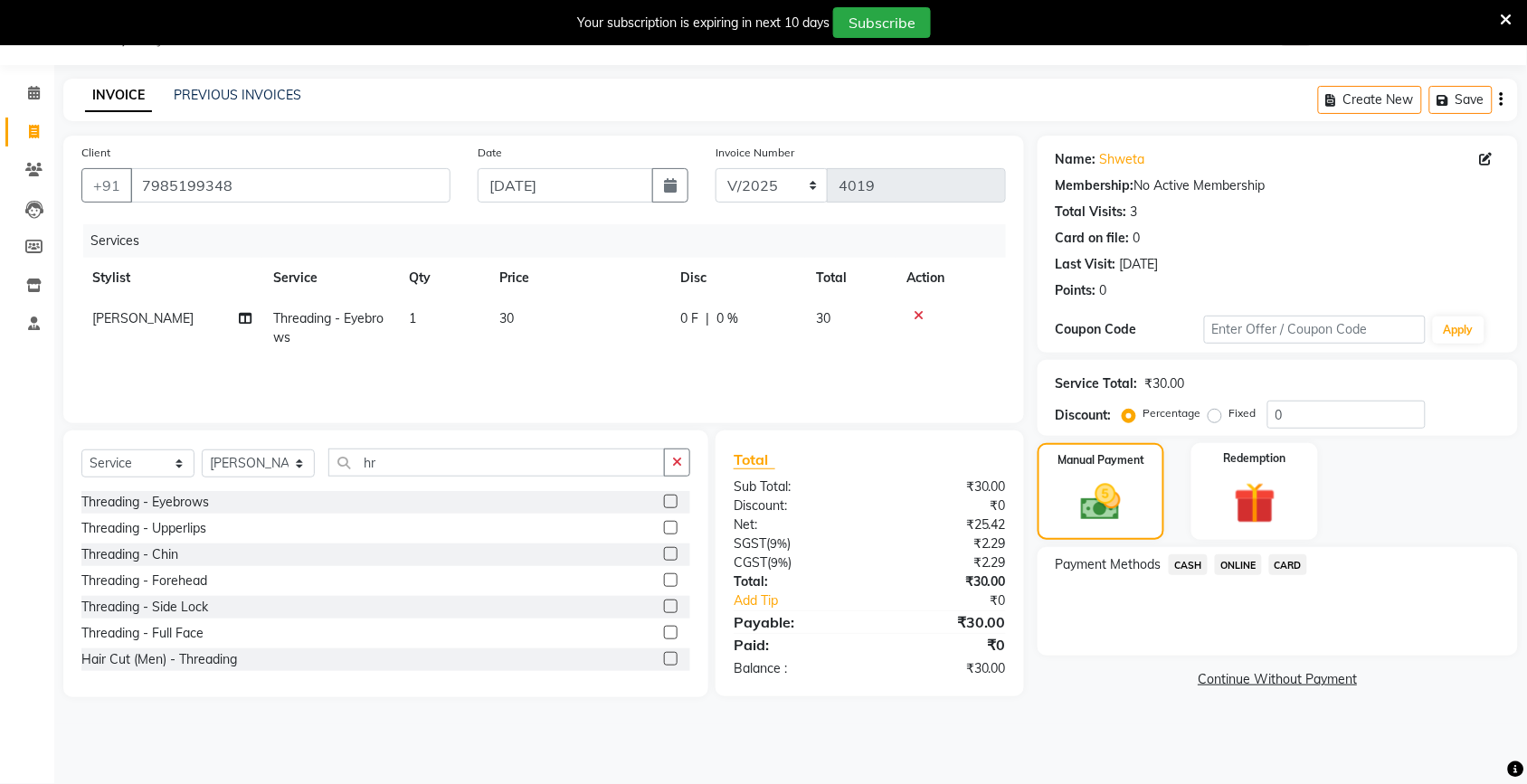
click at [1233, 565] on span "ONLINE" at bounding box center [1238, 564] width 48 height 20
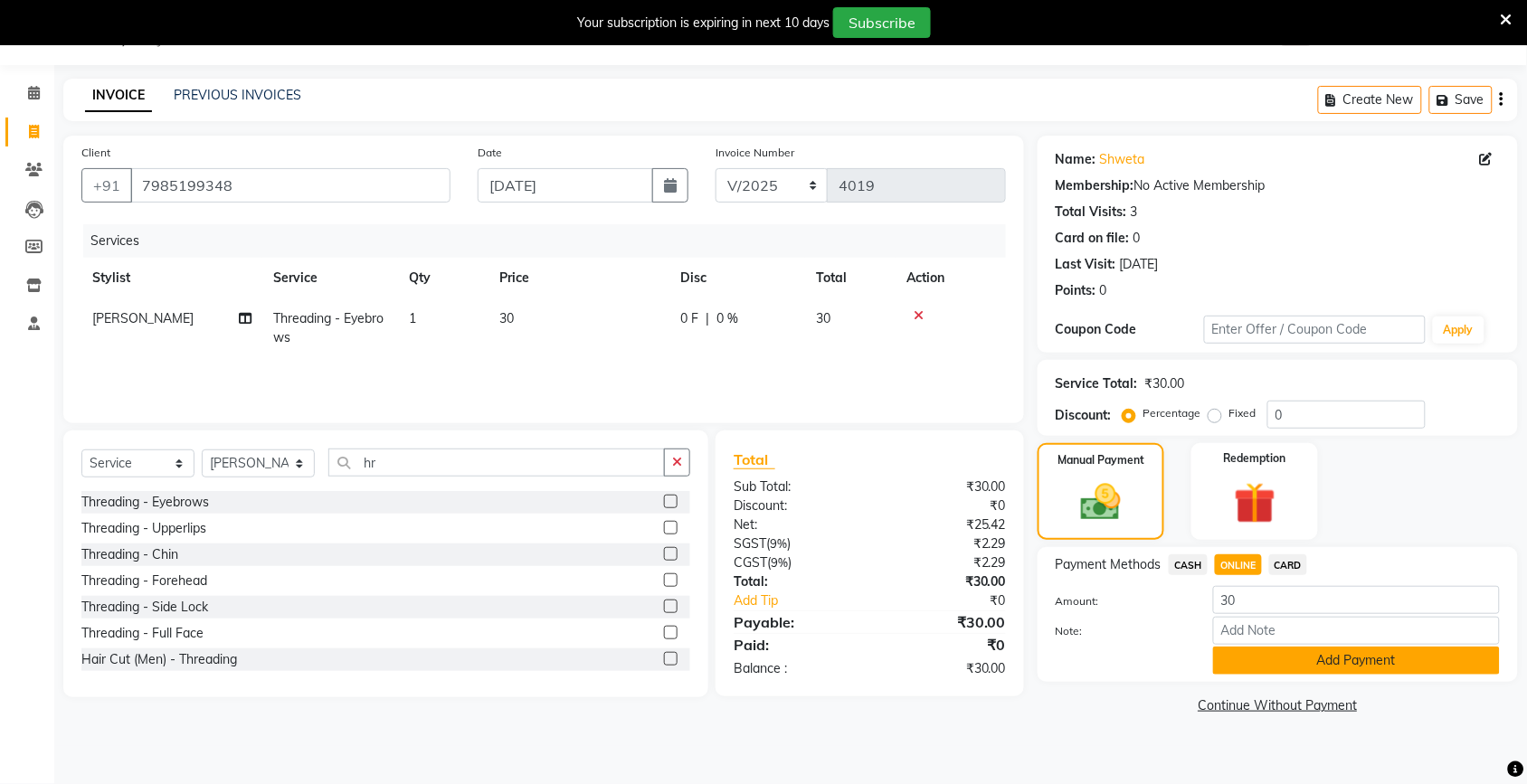
click at [1276, 668] on button "Add Payment" at bounding box center [1356, 660] width 287 height 28
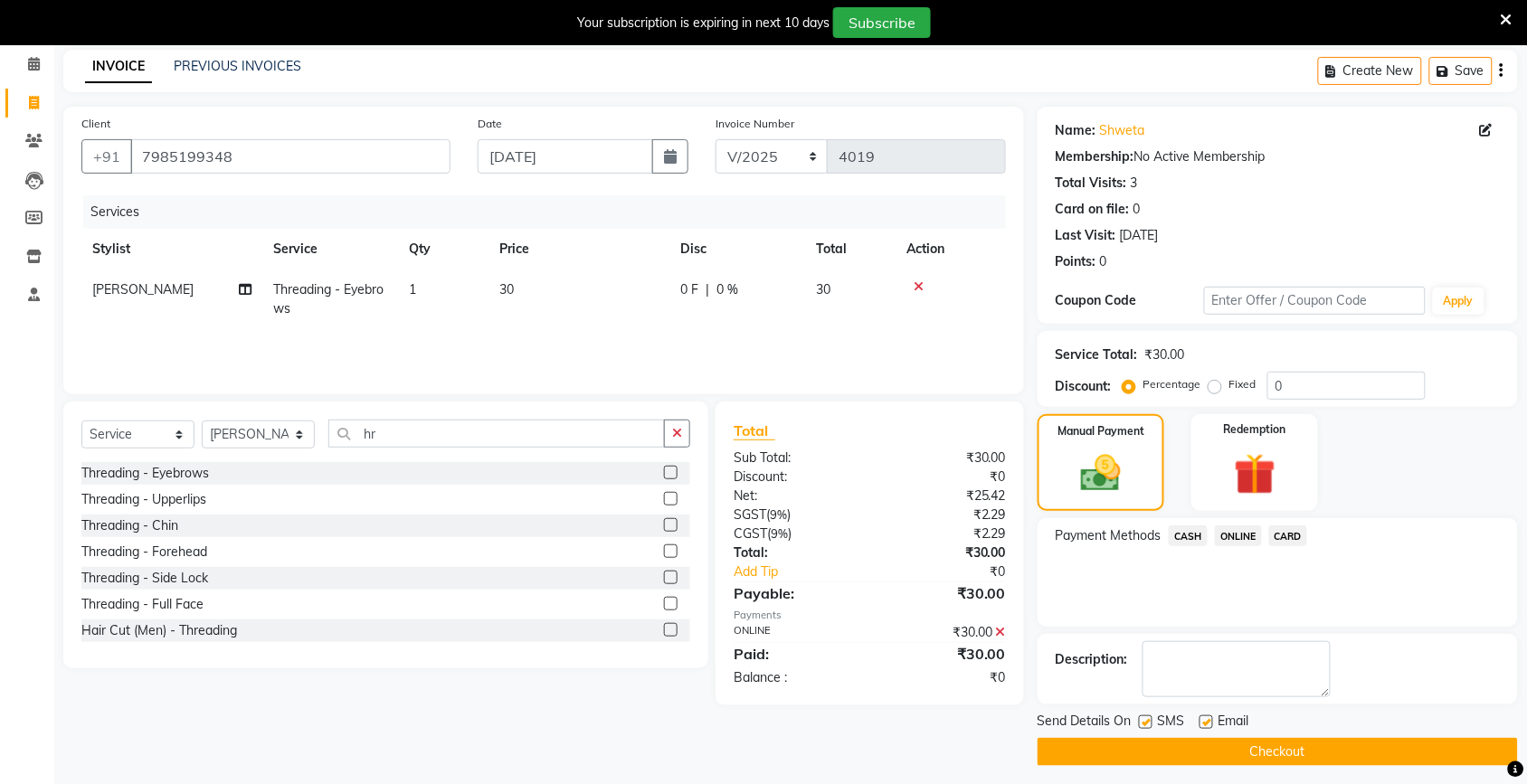
scroll to position [83, 0]
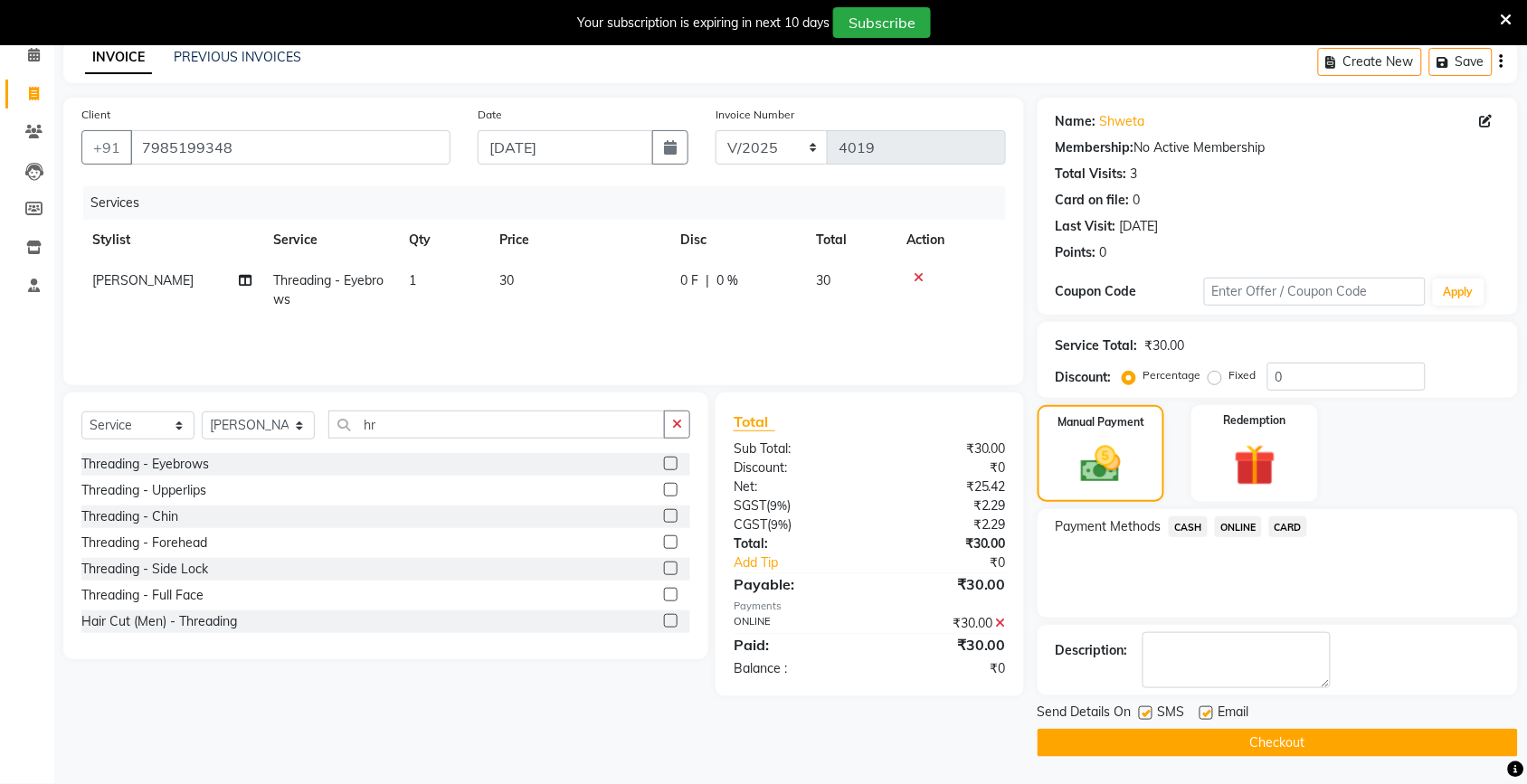
click at [1225, 741] on button "Checkout" at bounding box center [1277, 742] width 480 height 28
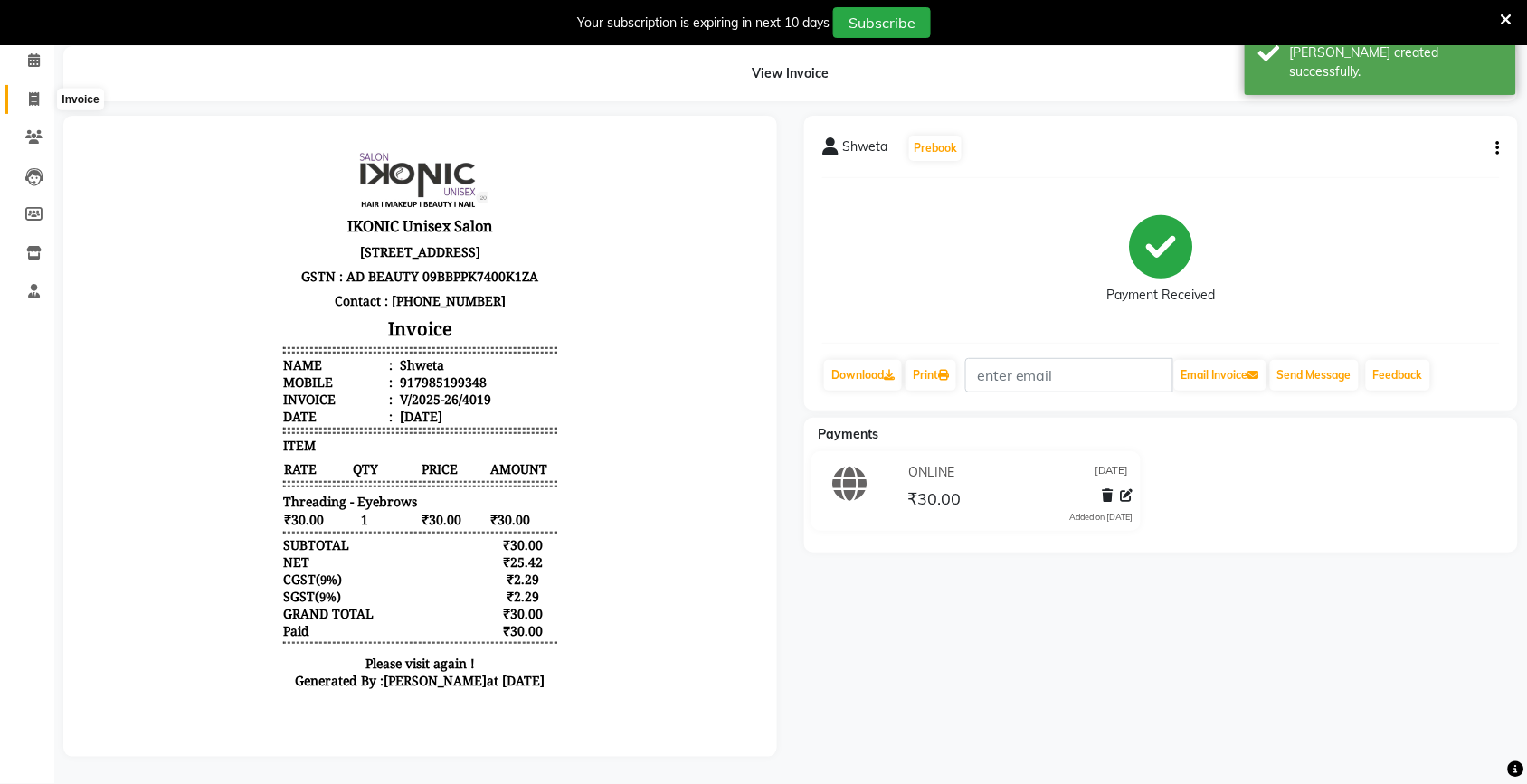
click at [32, 93] on icon at bounding box center [34, 99] width 10 height 14
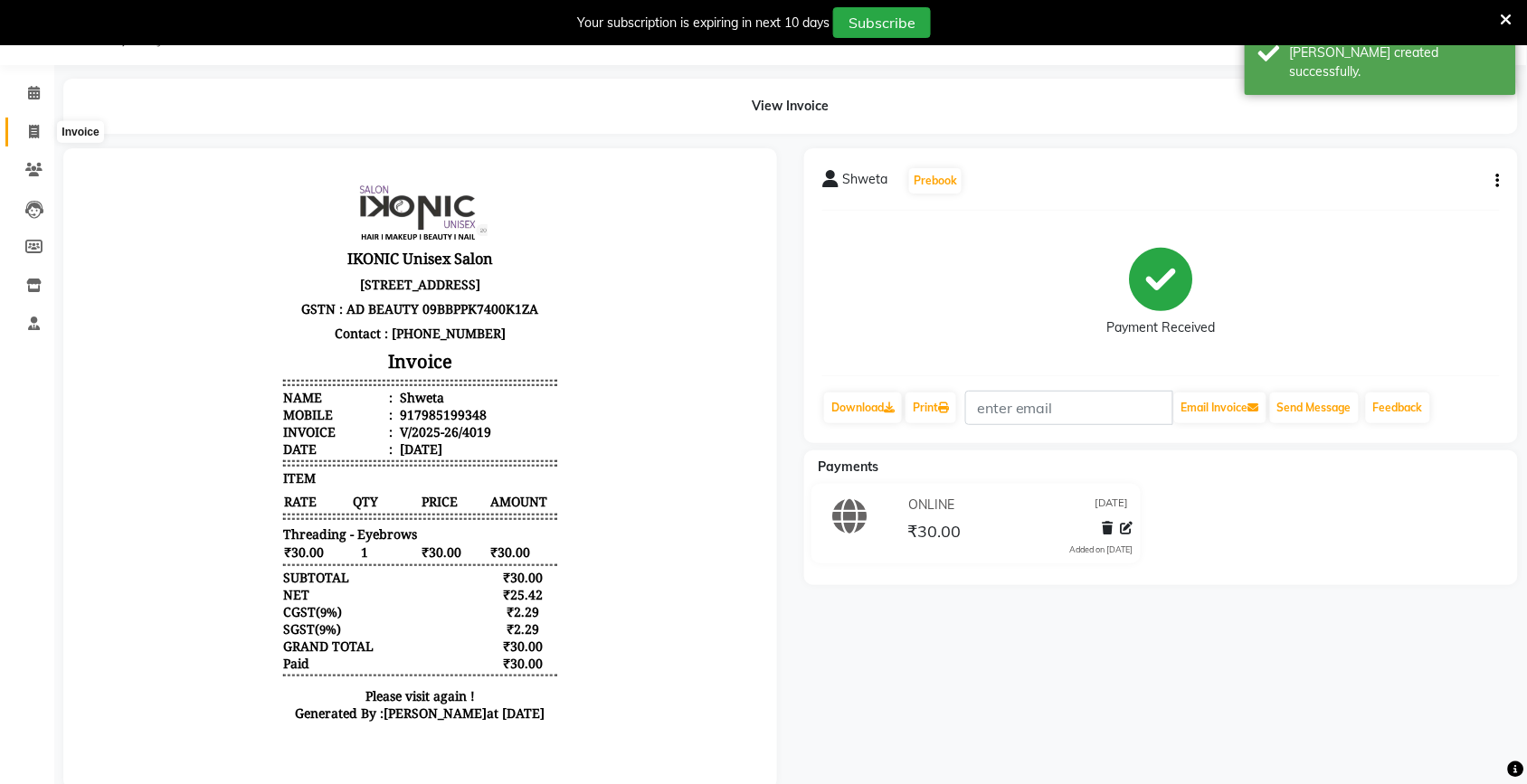
select select "service"
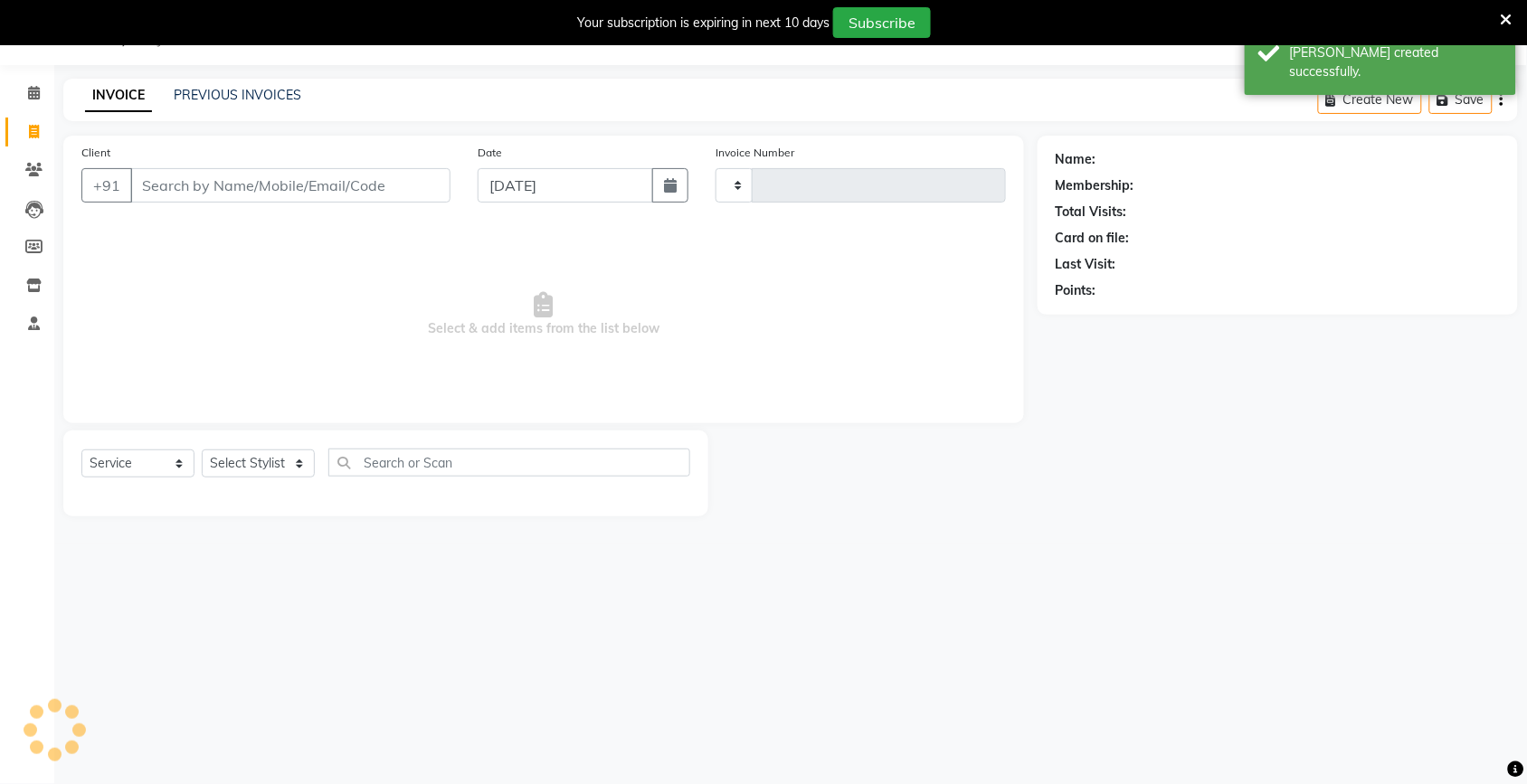
type input "4020"
select select "4931"
click at [296, 170] on input "Client" at bounding box center [290, 185] width 320 height 34
click at [291, 199] on input "Client" at bounding box center [290, 185] width 320 height 34
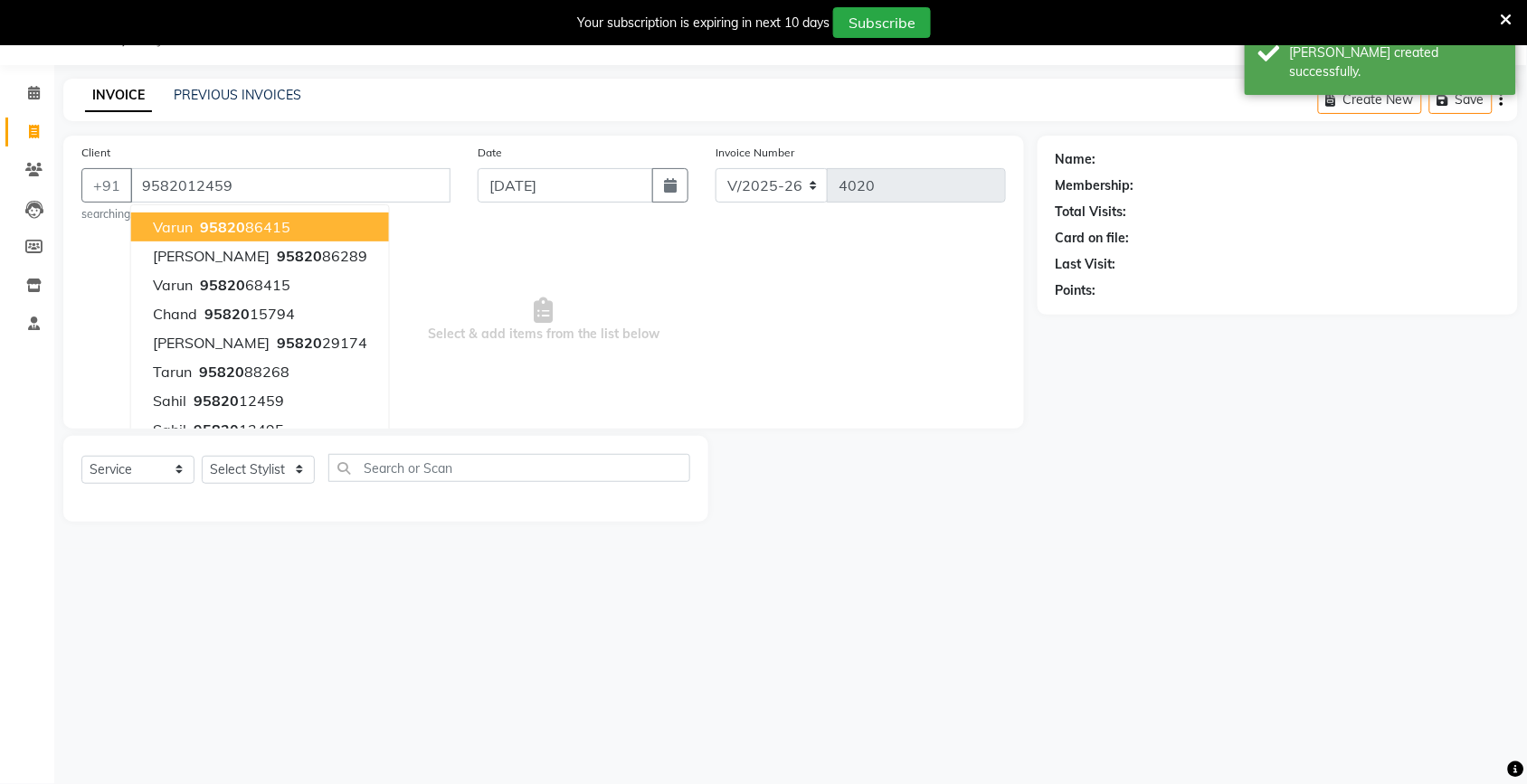
type input "9582012459"
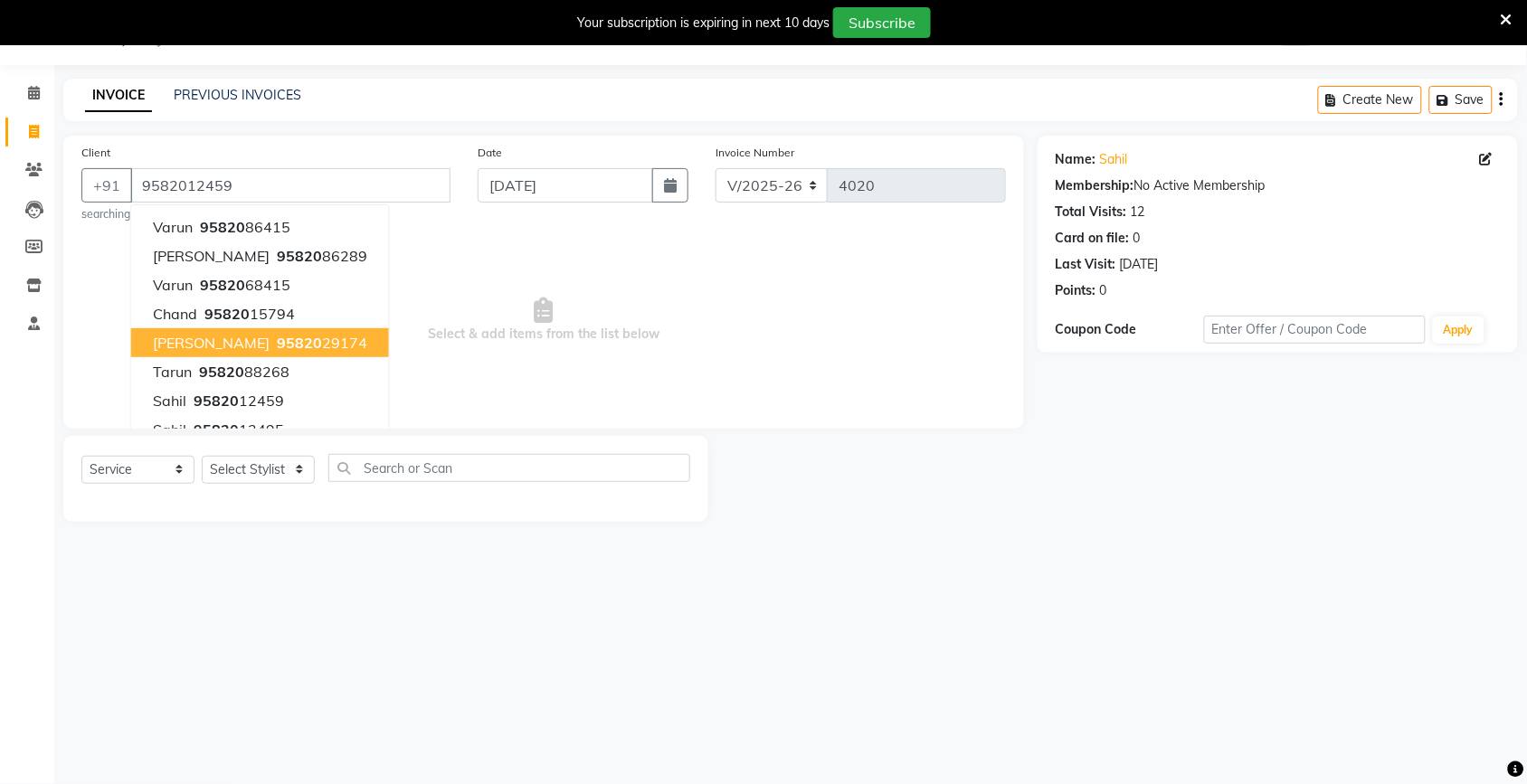
drag, startPoint x: 490, startPoint y: 297, endPoint x: 462, endPoint y: 220, distance: 81.9
click at [489, 297] on span "Select & add items from the list below" at bounding box center [544, 320] width 925 height 181
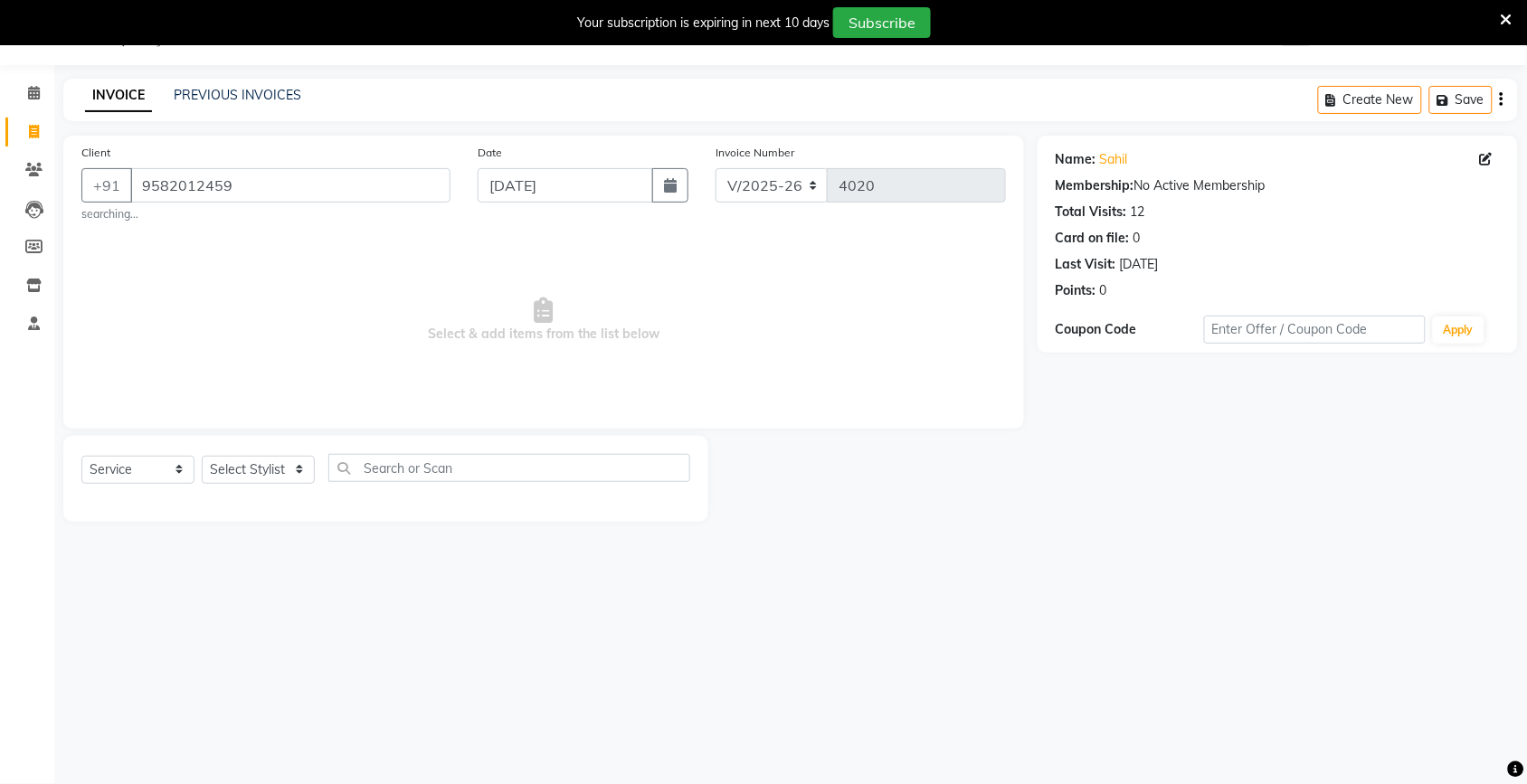
click at [522, 166] on div "Date [DATE]" at bounding box center [583, 182] width 238 height 79
click at [532, 195] on input "[DATE]" at bounding box center [565, 185] width 175 height 34
select select "9"
select select "2025"
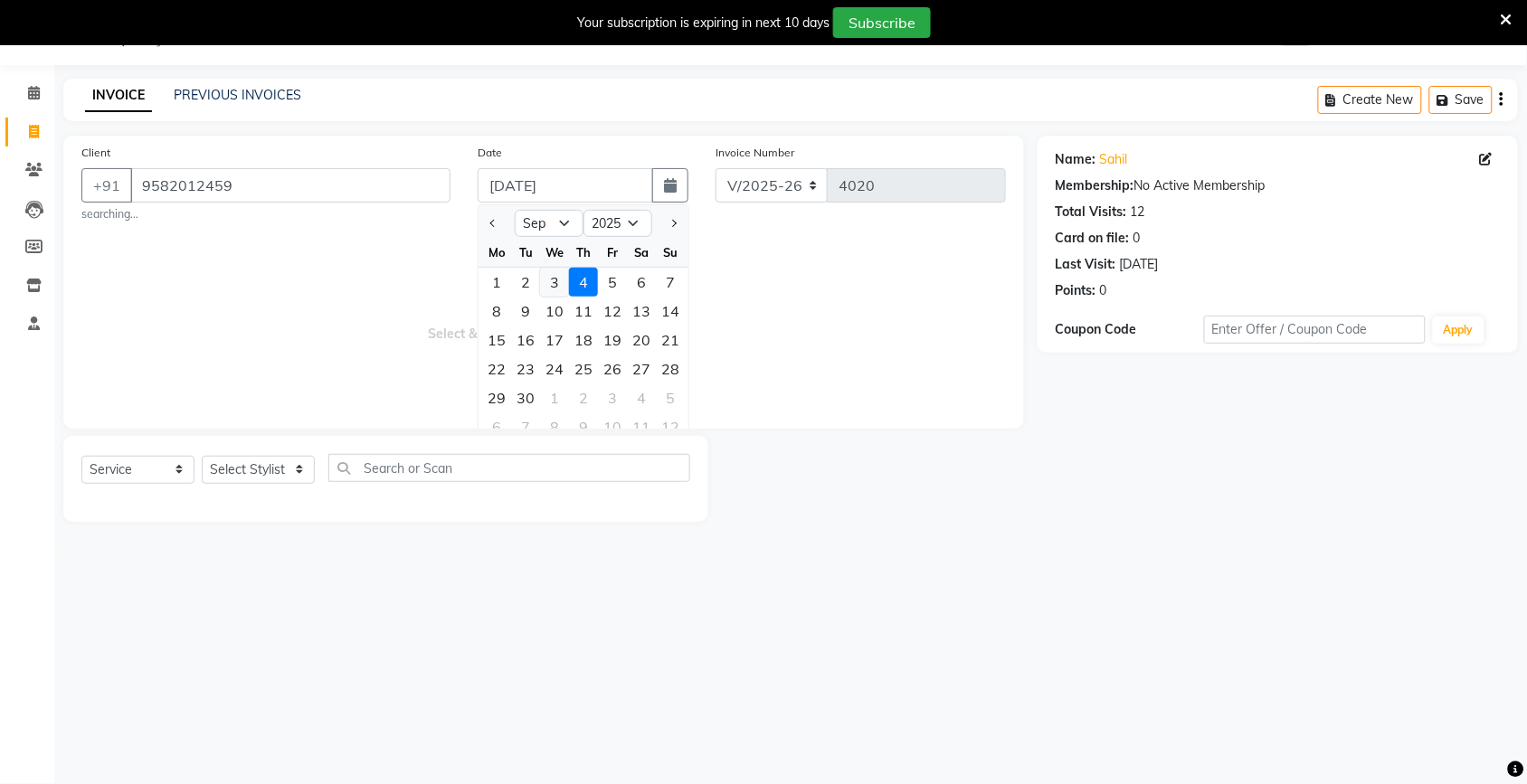
click at [558, 282] on div "3" at bounding box center [555, 282] width 29 height 29
type input "[DATE]"
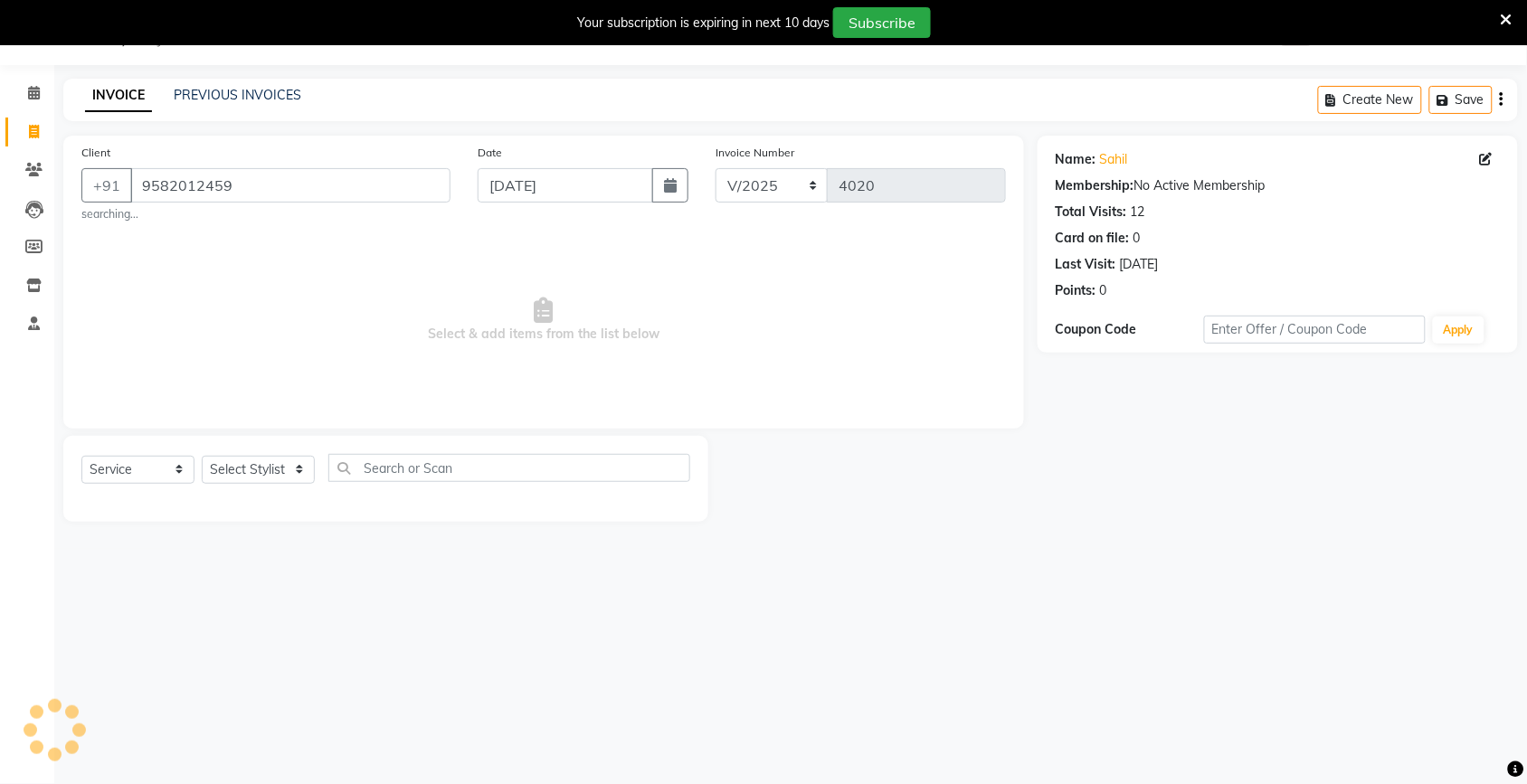
click at [345, 323] on span "Select & add items from the list below" at bounding box center [544, 320] width 925 height 181
click at [251, 467] on select "Select Stylist [PERSON_NAME] [PERSON_NAME] Fiza Kajal Mahi [PERSON_NAME] [PERSO…" at bounding box center [258, 469] width 113 height 28
select select "42962"
click at [202, 455] on select "Select Stylist [PERSON_NAME] [PERSON_NAME] Fiza Kajal Mahi [PERSON_NAME] [PERSO…" at bounding box center [258, 469] width 113 height 28
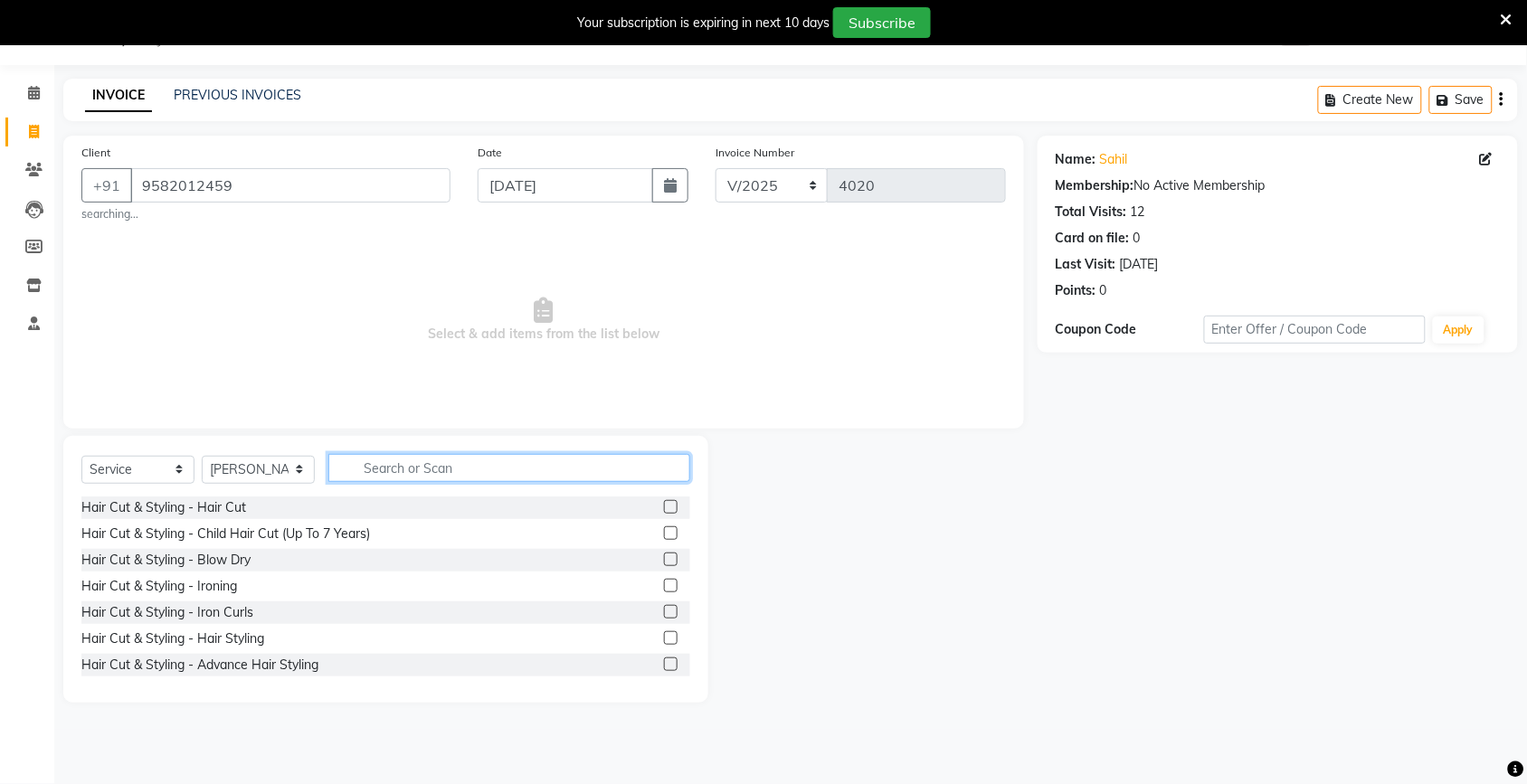
click at [377, 463] on input "text" at bounding box center [509, 467] width 362 height 28
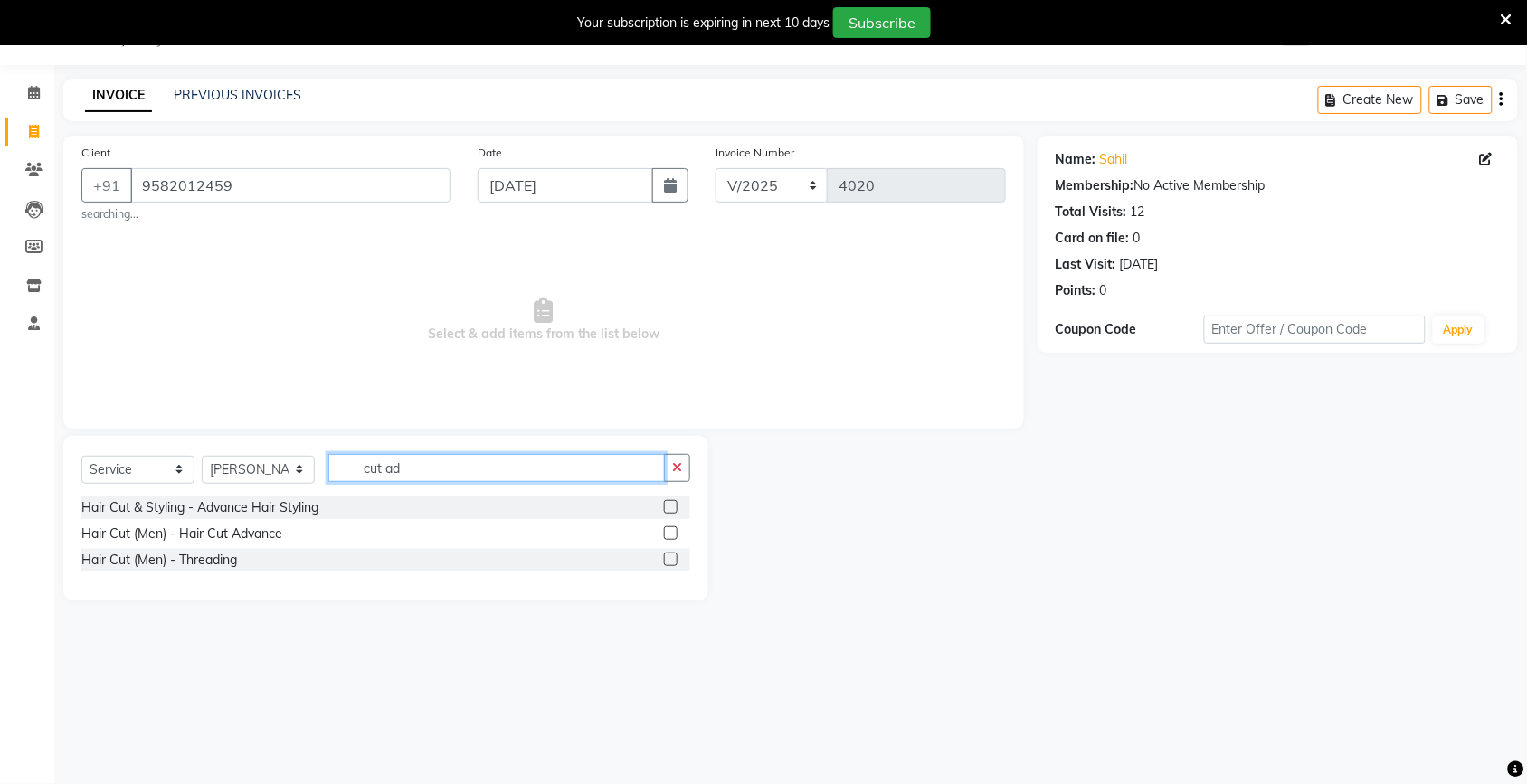
type input "cut ad"
click at [677, 530] on label at bounding box center [671, 533] width 14 height 14
click at [676, 530] on input "checkbox" at bounding box center [670, 534] width 12 height 12
click at [677, 530] on label at bounding box center [671, 533] width 14 height 14
click at [676, 530] on input "checkbox" at bounding box center [670, 534] width 12 height 12
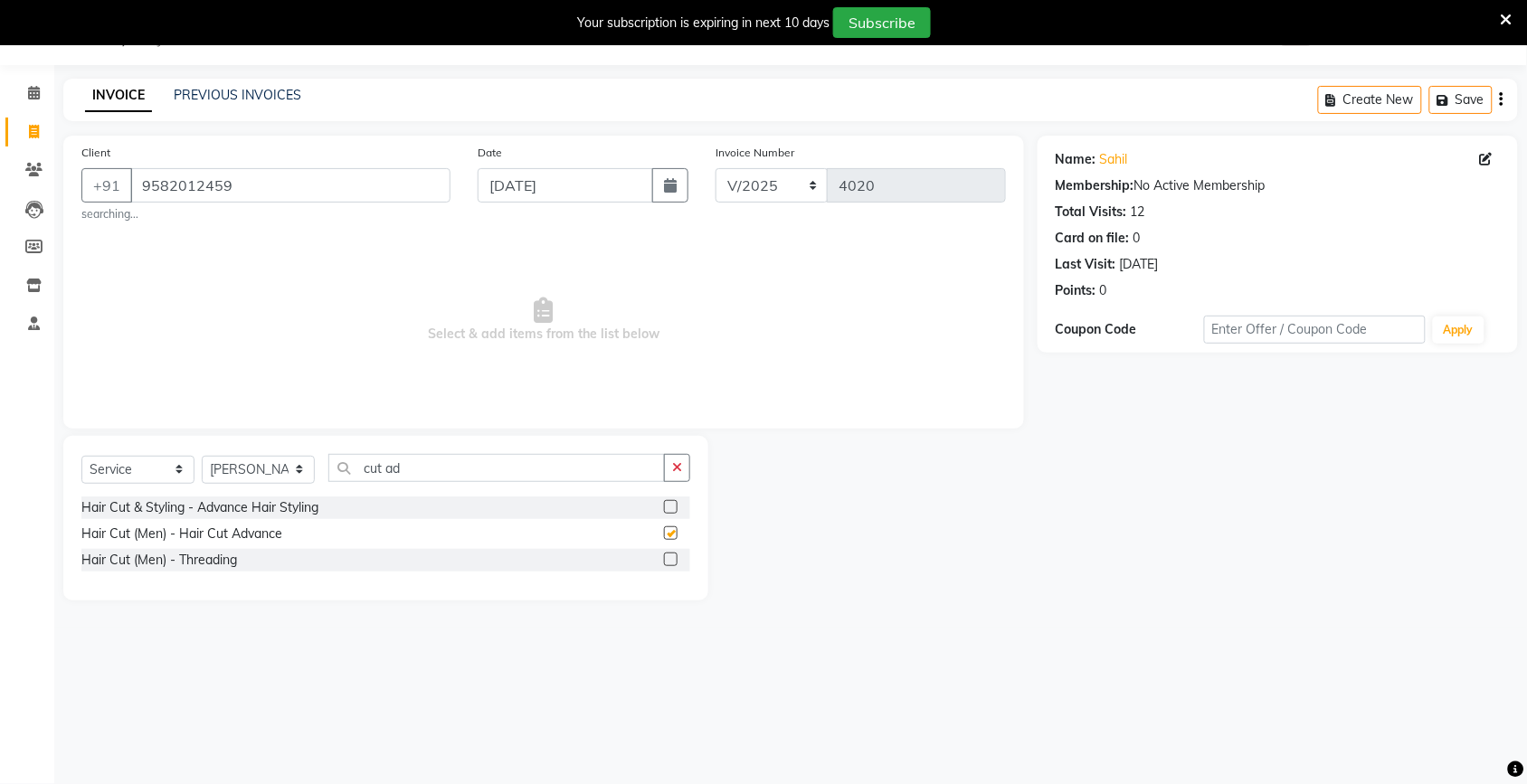
checkbox input "false"
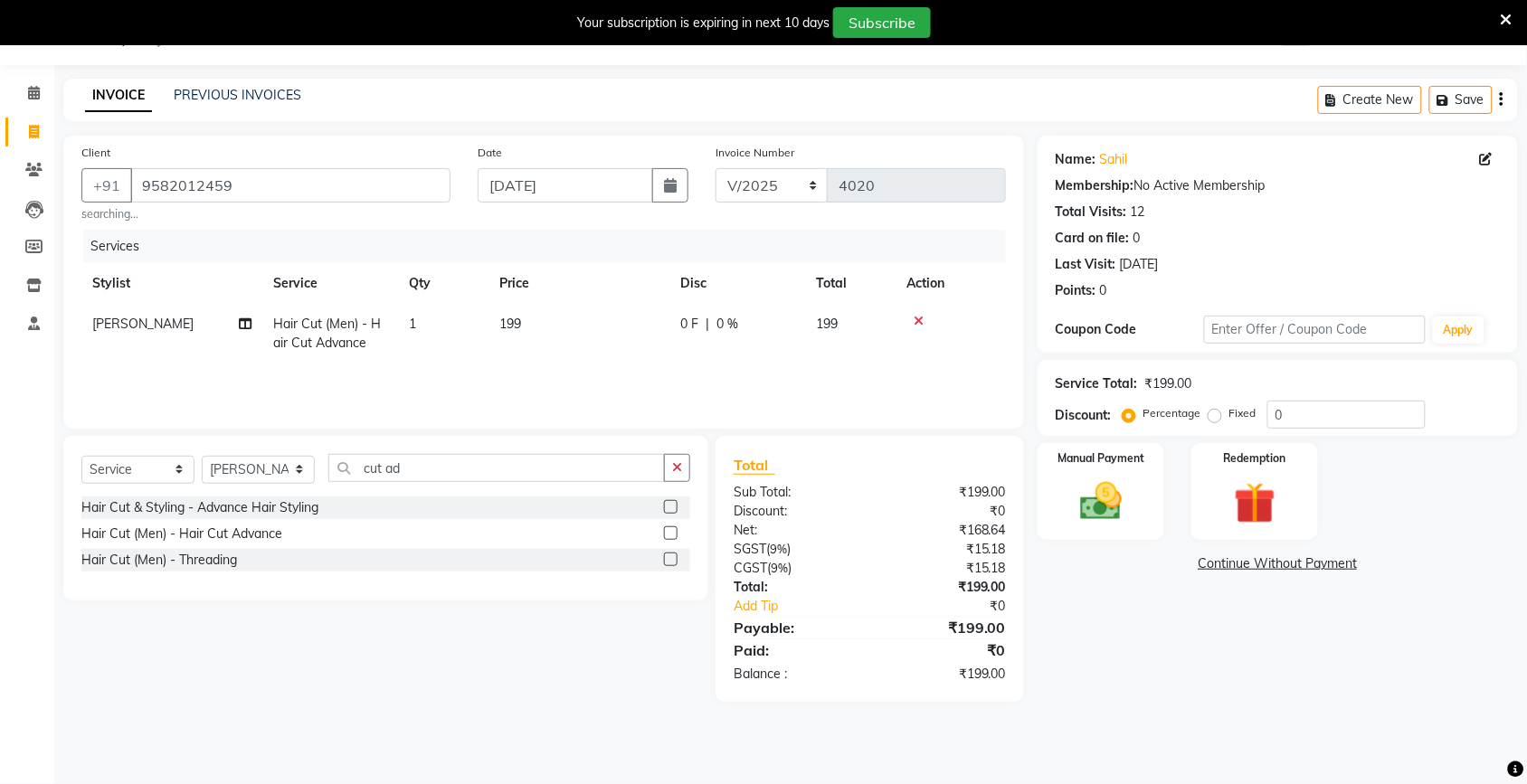
click at [598, 345] on td "199" at bounding box center [579, 334] width 181 height 60
select select "42962"
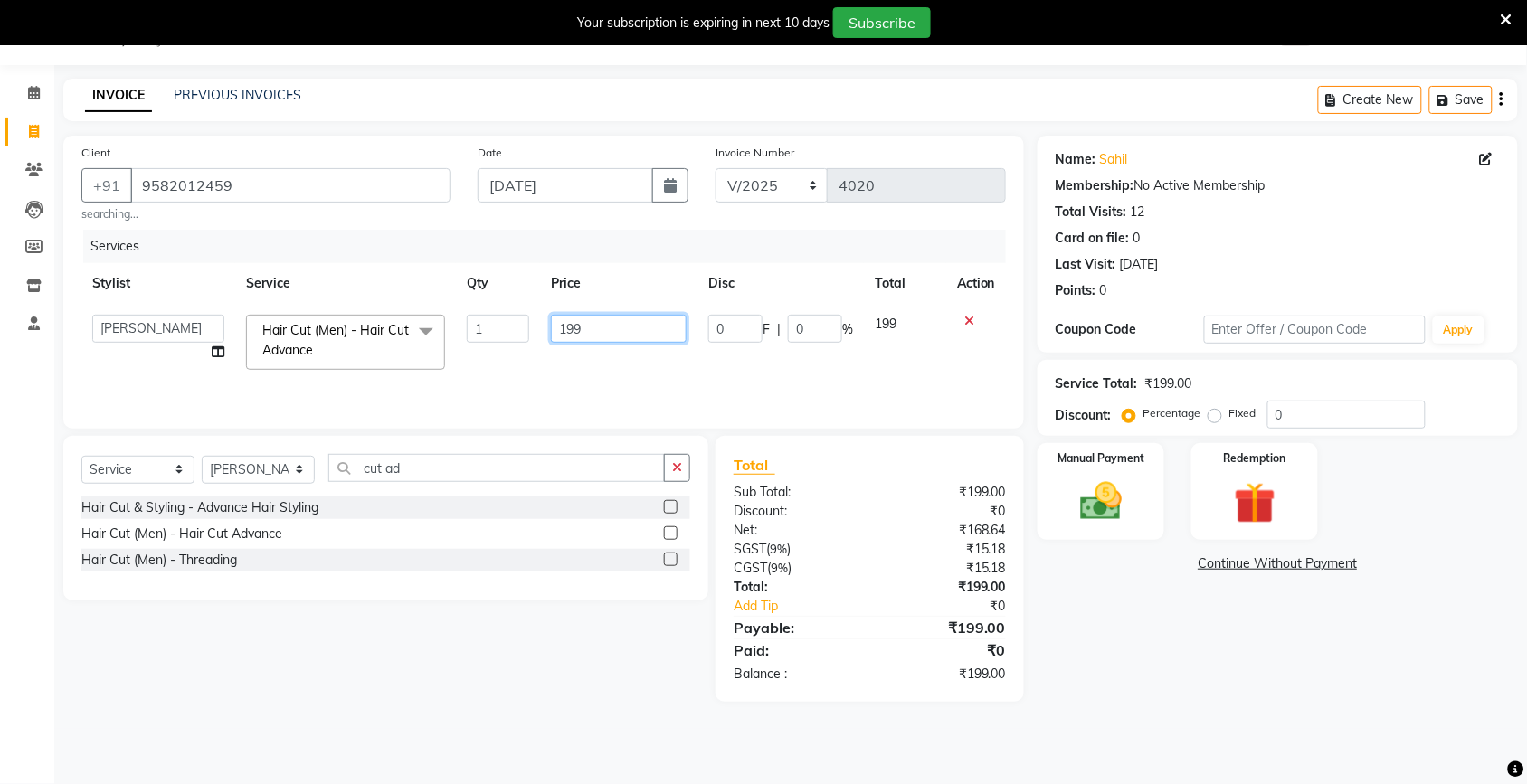
click at [611, 334] on input "199" at bounding box center [619, 329] width 136 height 28
type input "1"
type input "200"
drag, startPoint x: 1219, startPoint y: 685, endPoint x: 1186, endPoint y: 648, distance: 49.6
click at [1211, 679] on div "Name: [PERSON_NAME] Membership: No Active Membership Total Visits: 12 Card on f…" at bounding box center [1284, 419] width 493 height 566
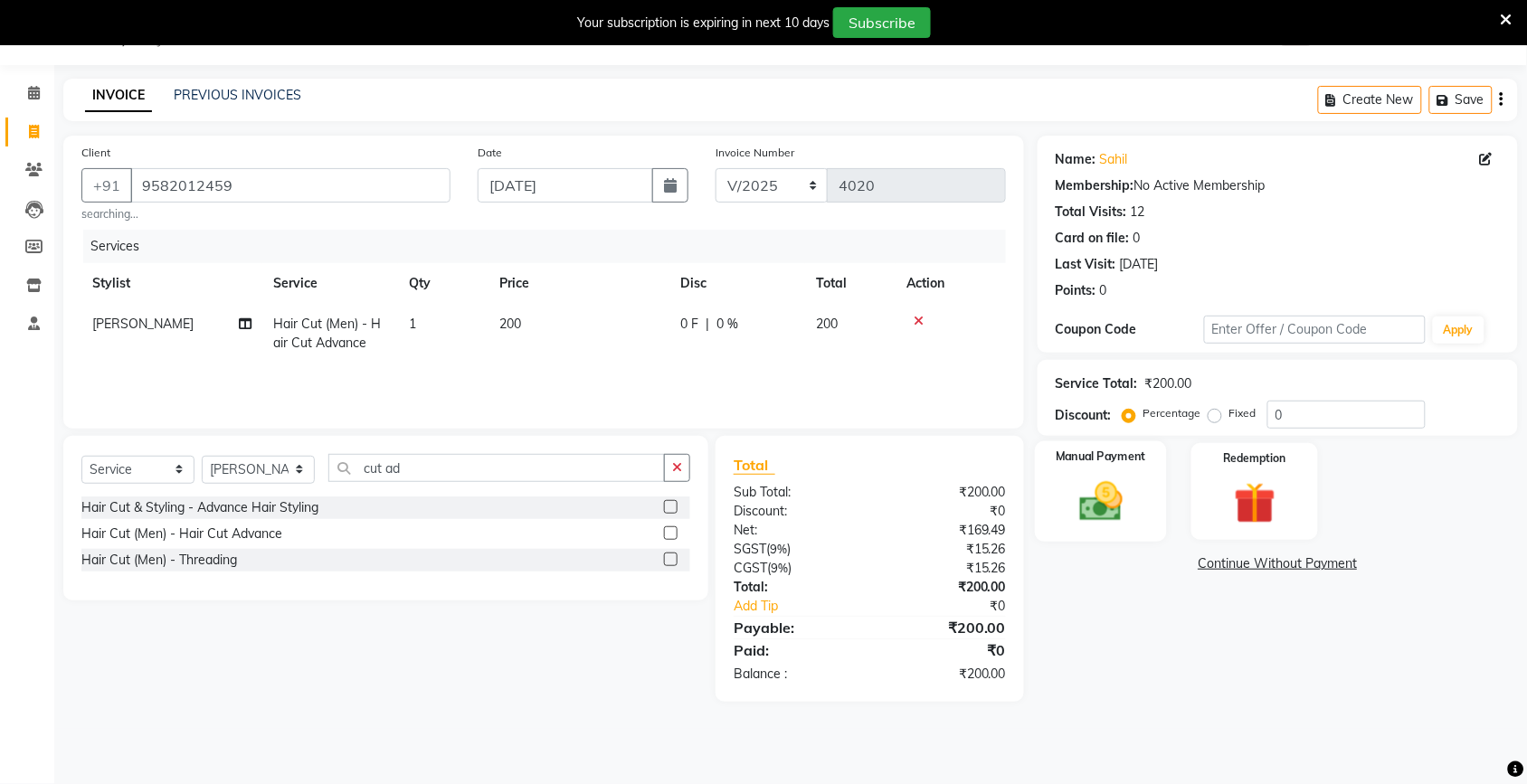
click at [1106, 495] on img at bounding box center [1100, 501] width 71 height 49
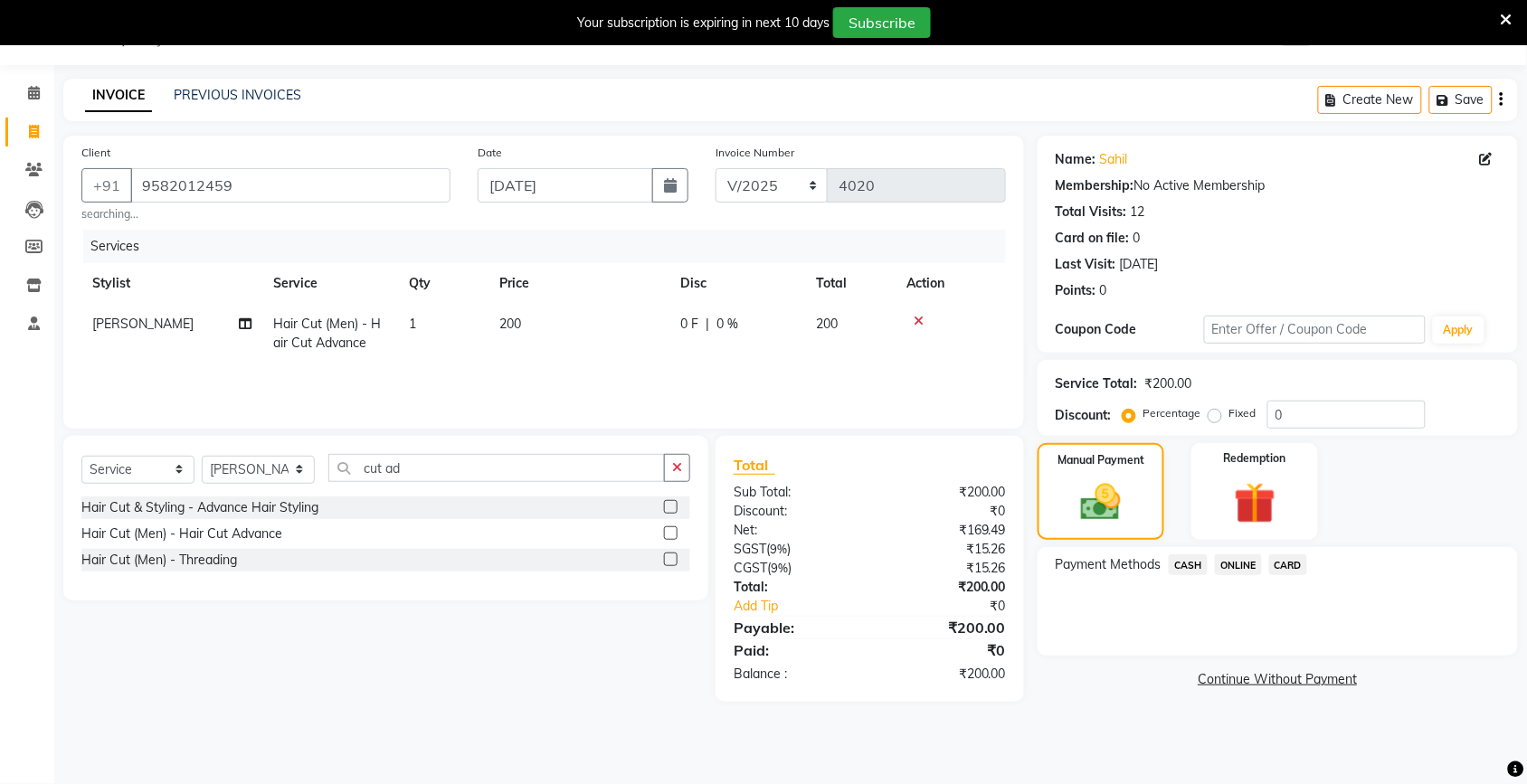
click at [1192, 563] on span "CASH" at bounding box center [1189, 564] width 39 height 20
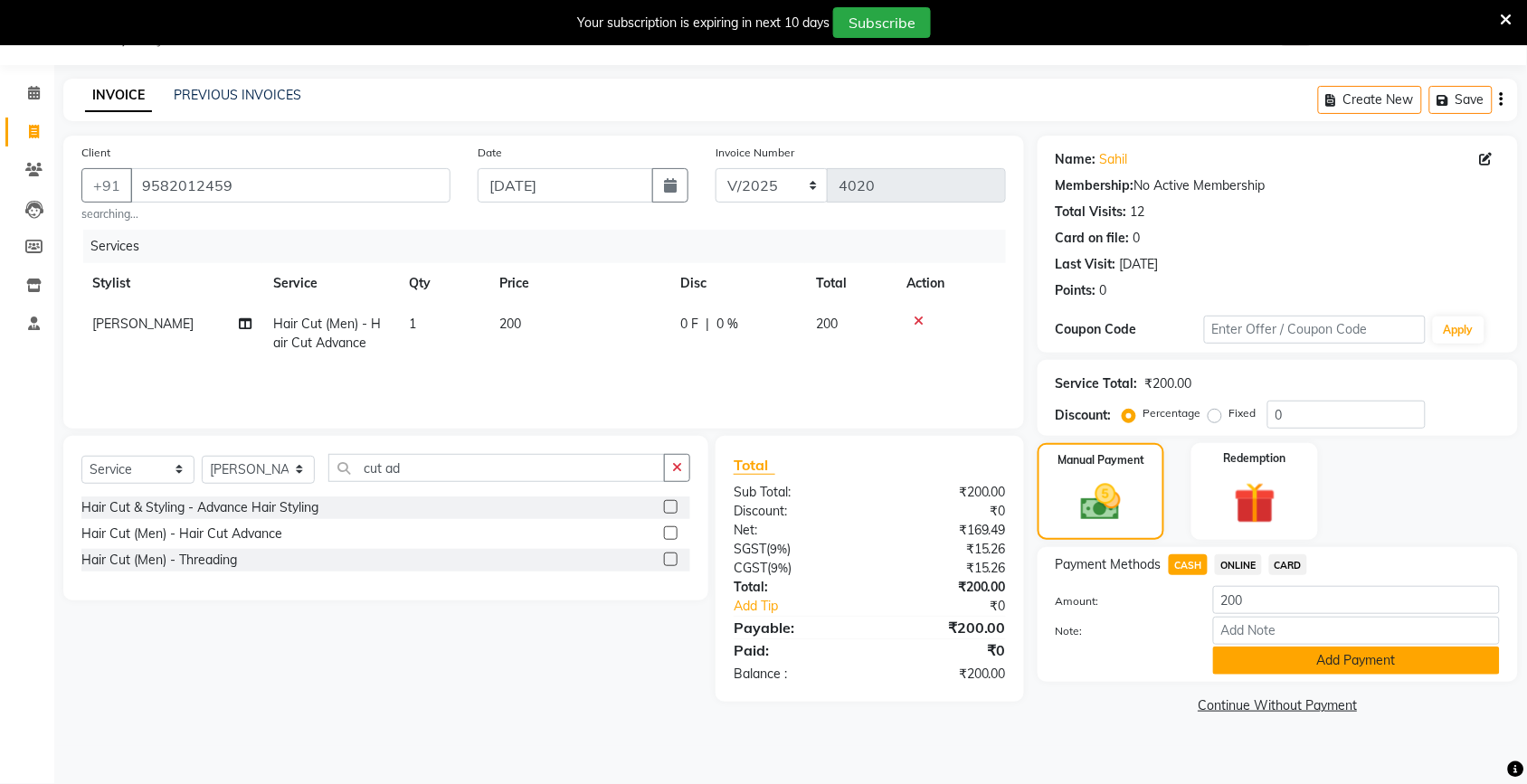
click at [1288, 660] on button "Add Payment" at bounding box center [1356, 660] width 287 height 28
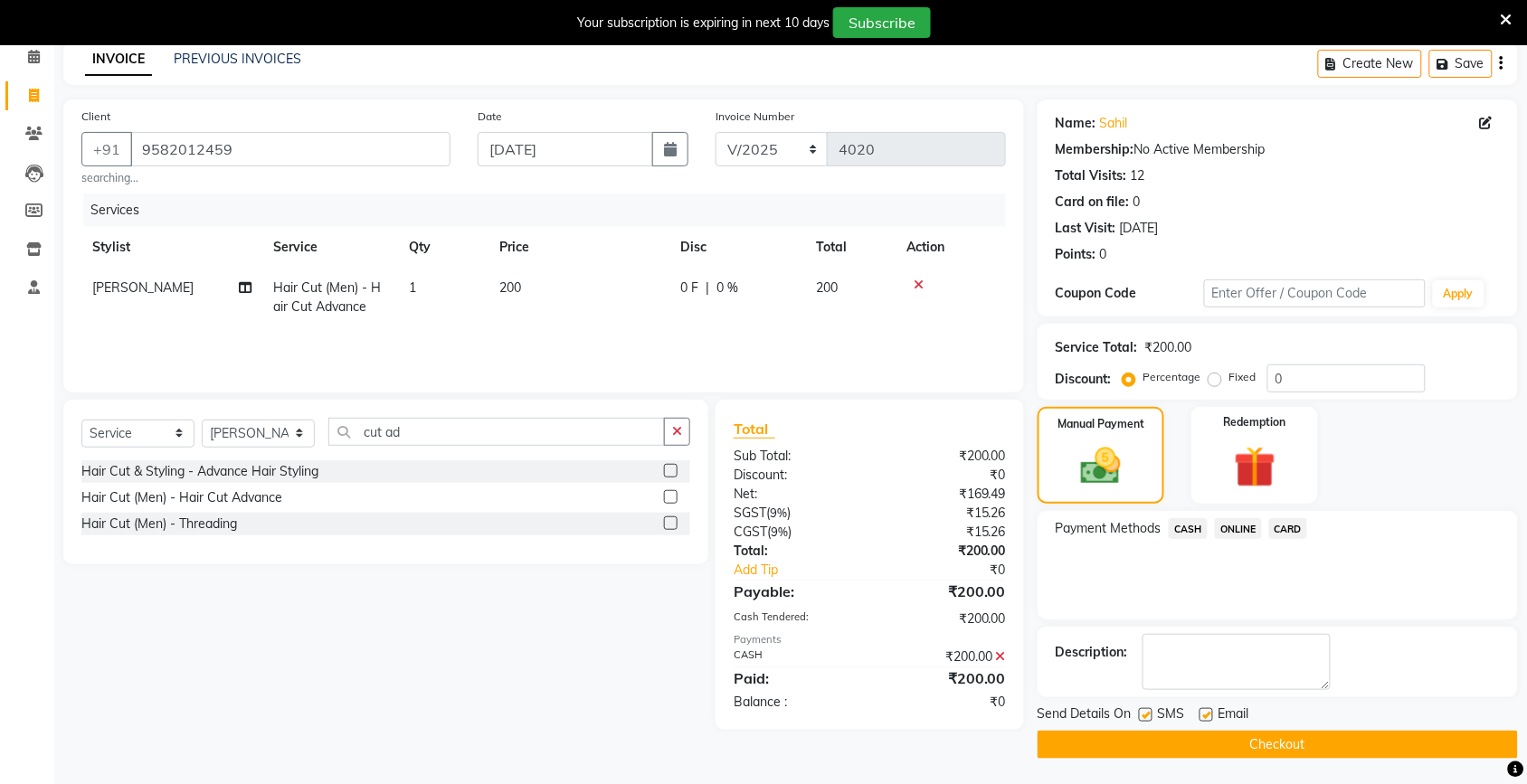
scroll to position [83, 0]
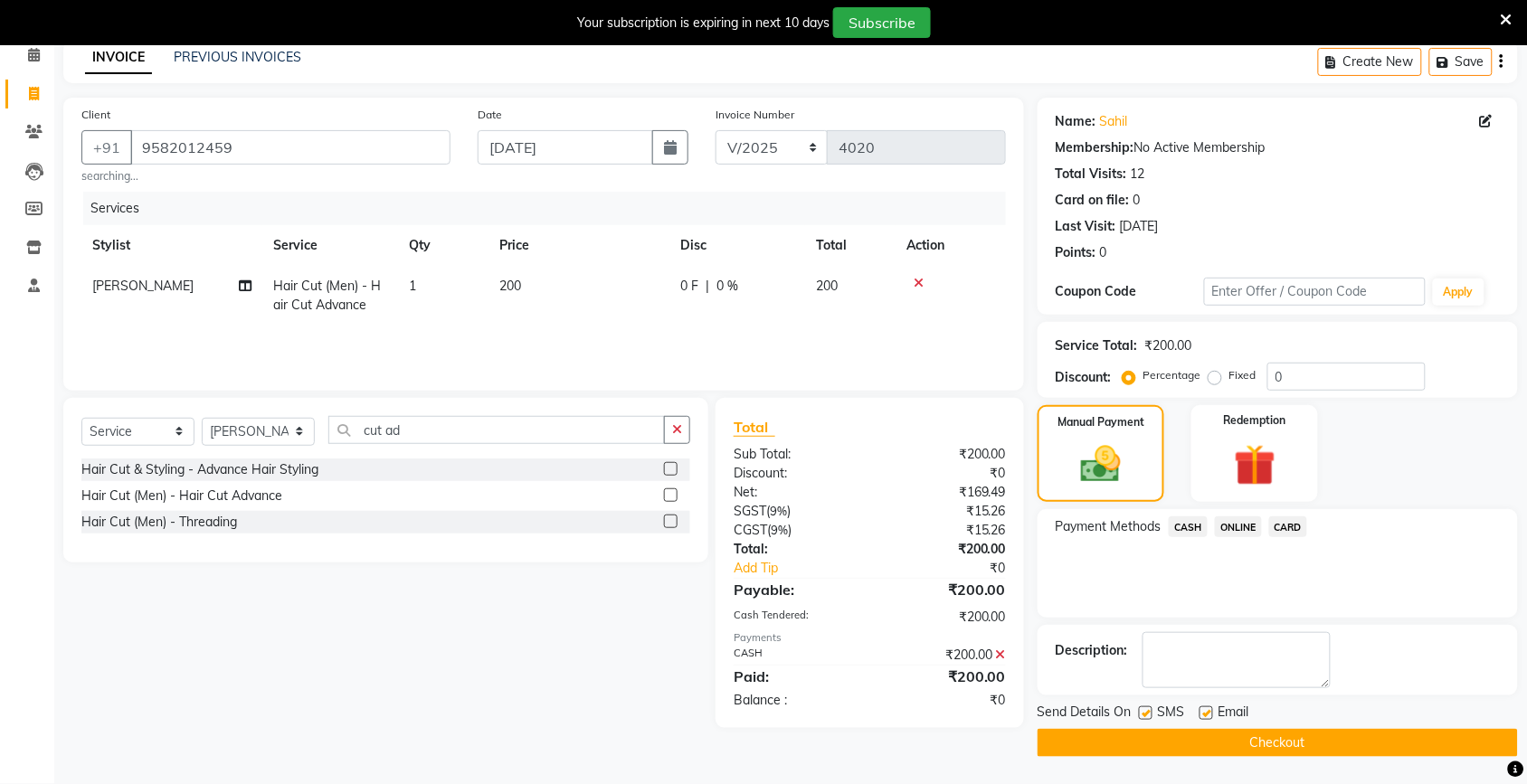
click at [1266, 746] on button "Checkout" at bounding box center [1277, 742] width 480 height 28
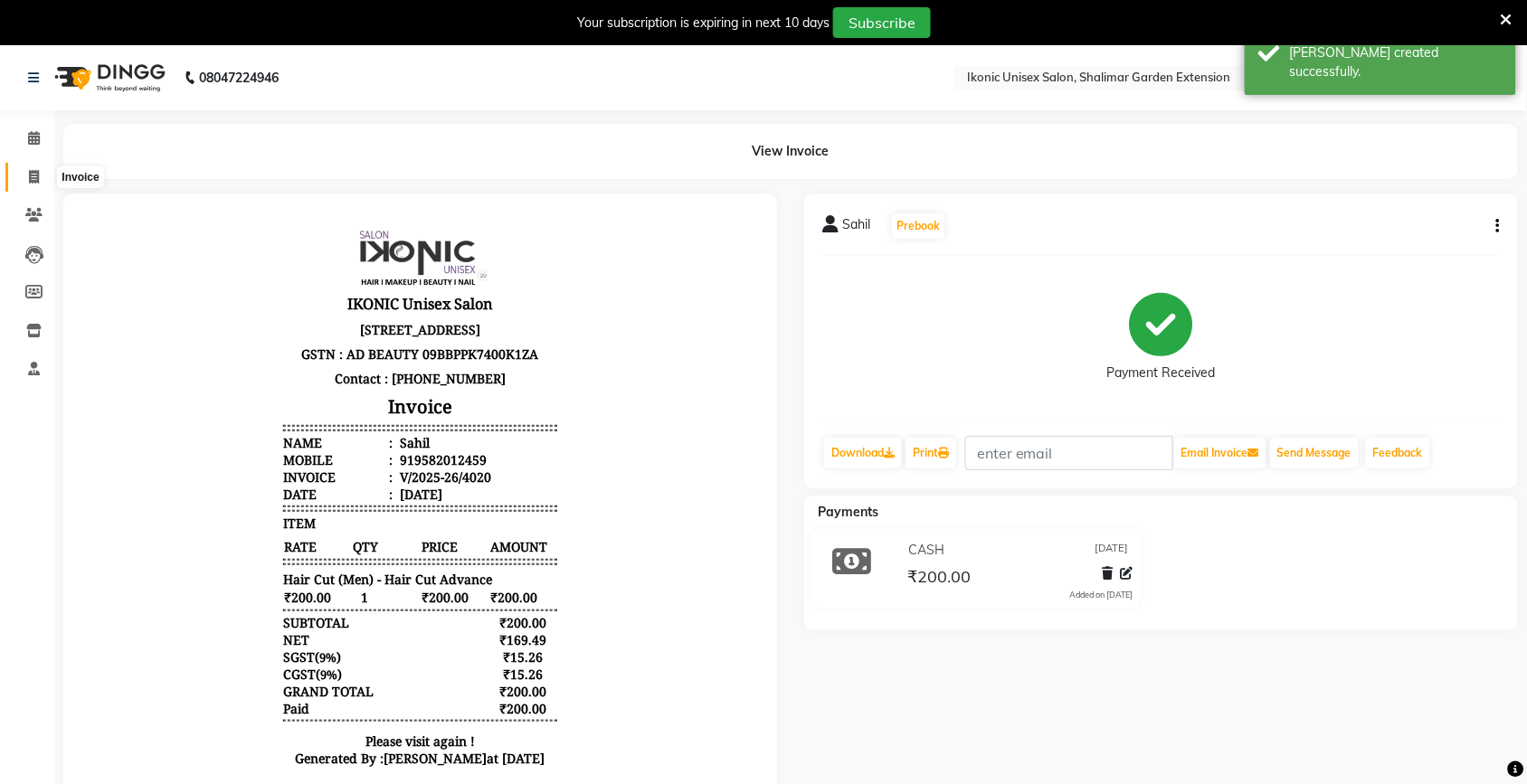
click at [29, 177] on icon at bounding box center [34, 176] width 10 height 14
select select "service"
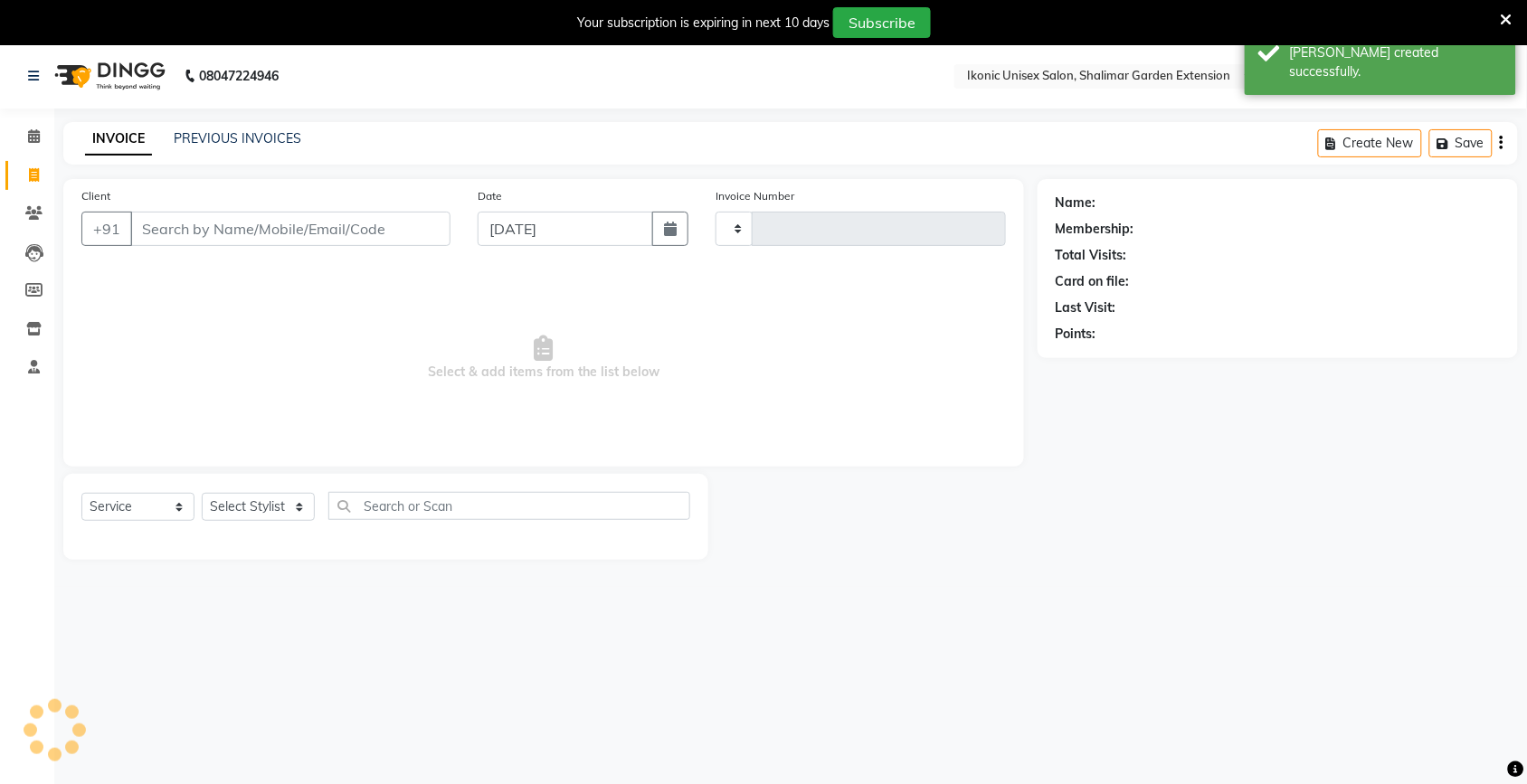
type input "4021"
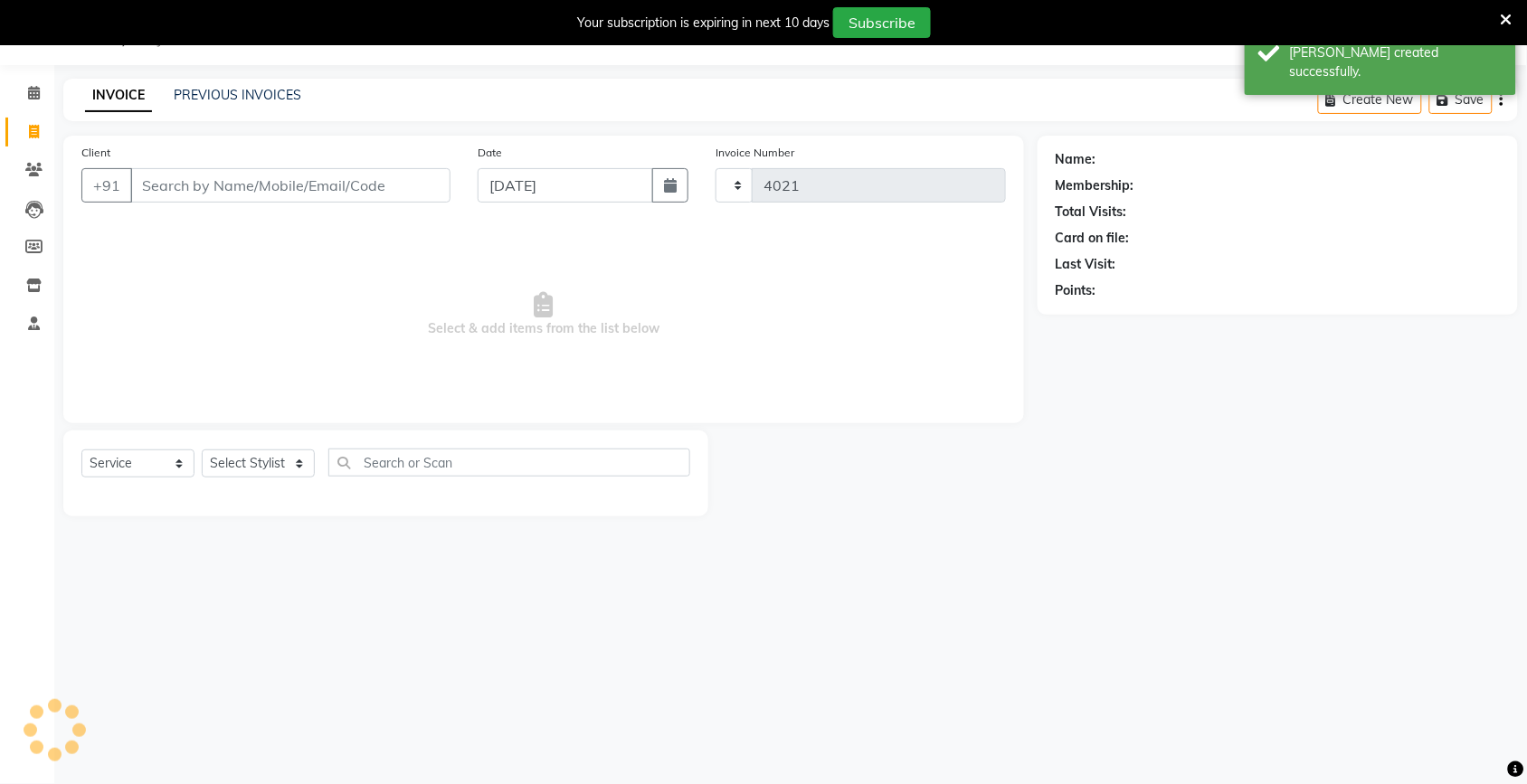
select select "4931"
click at [174, 191] on input "Client" at bounding box center [290, 185] width 320 height 34
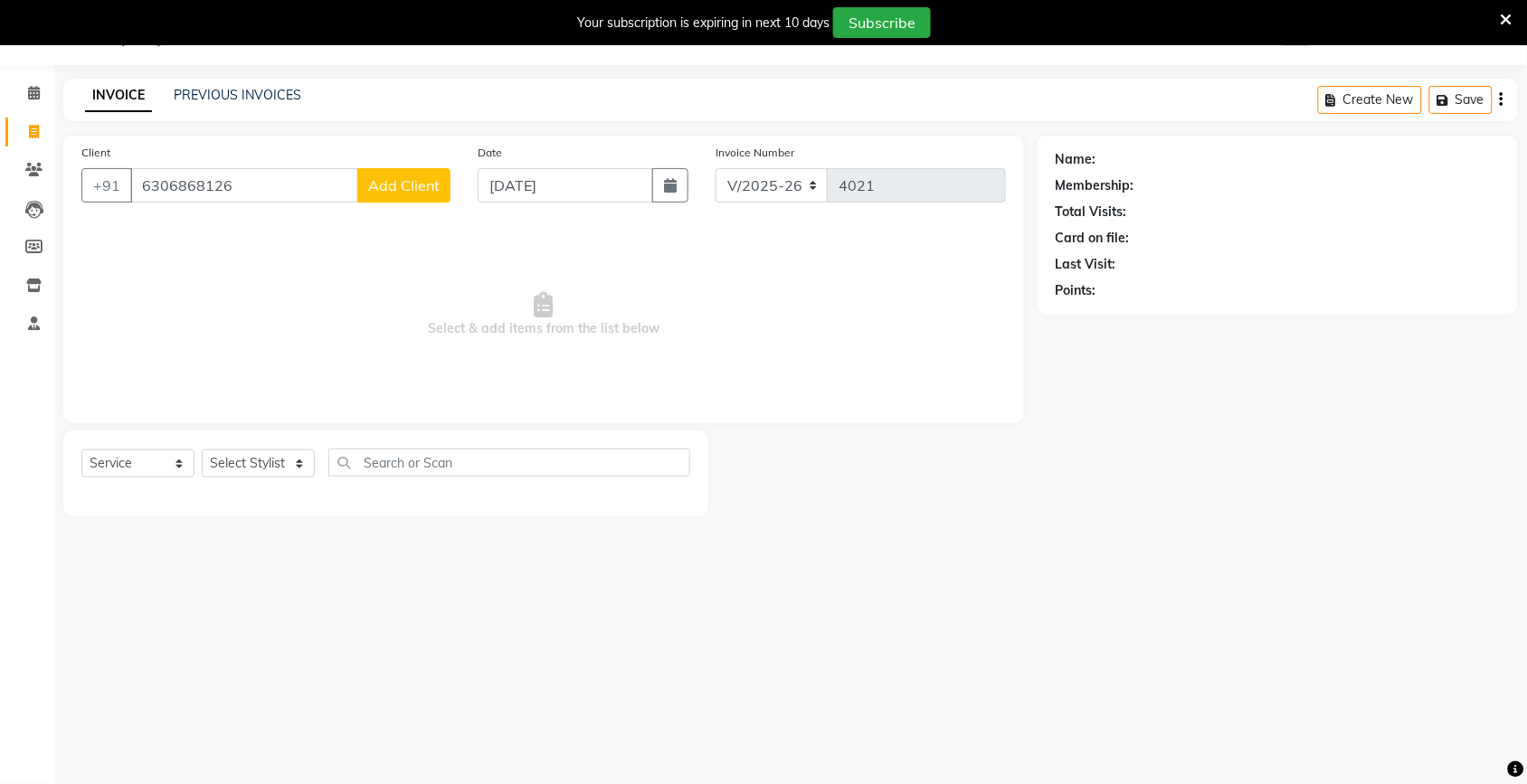
type input "6306868126"
click at [413, 199] on button "Add Client" at bounding box center [404, 185] width 93 height 34
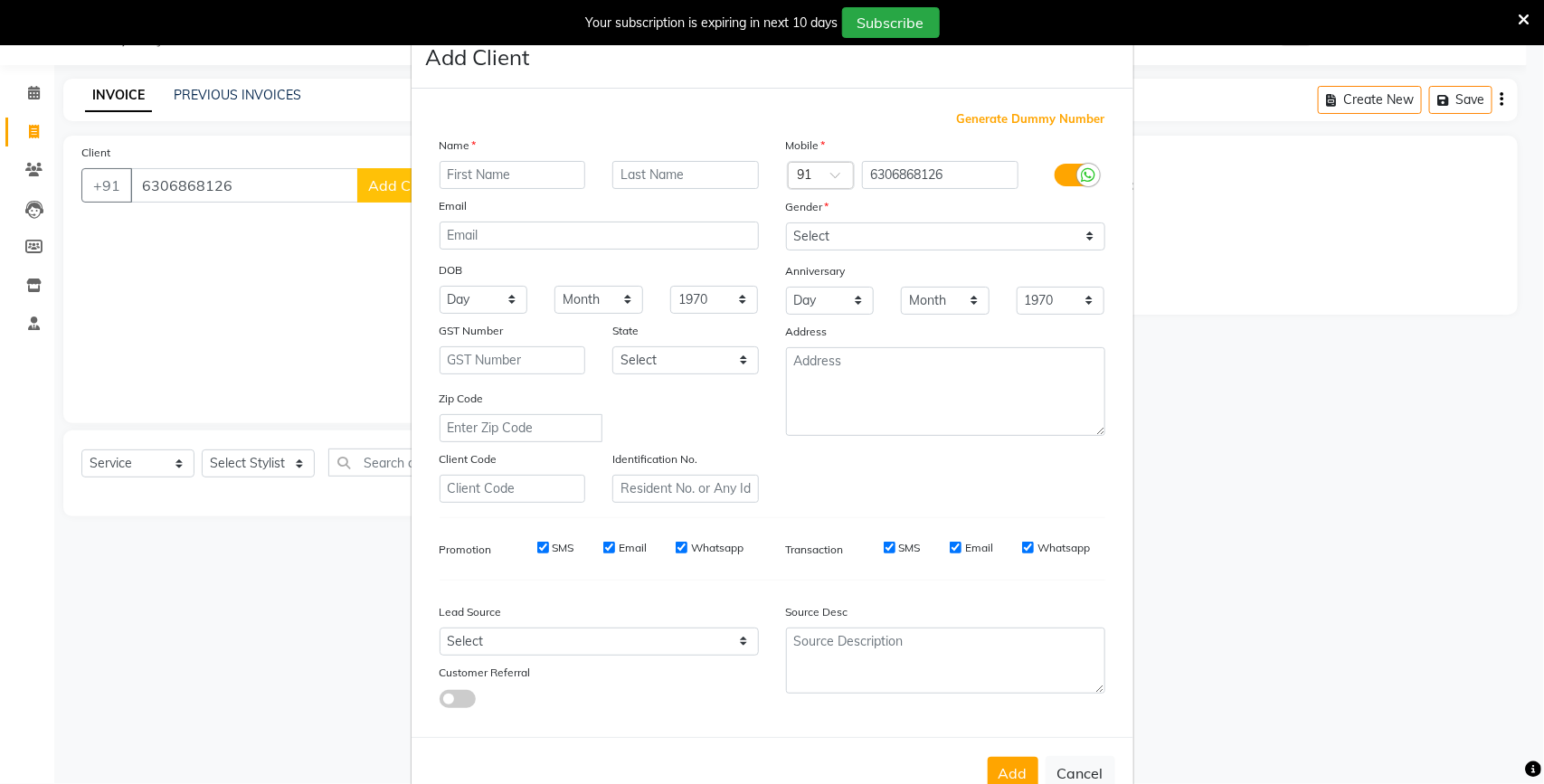
click at [503, 177] on input "text" at bounding box center [512, 174] width 146 height 28
type input "Aman"
drag, startPoint x: 913, startPoint y: 214, endPoint x: 913, endPoint y: 231, distance: 17.0
click at [913, 218] on div "Gender" at bounding box center [945, 209] width 346 height 25
click at [906, 242] on select "Select [DEMOGRAPHIC_DATA] [DEMOGRAPHIC_DATA] Other Prefer Not To Say" at bounding box center [945, 236] width 319 height 28
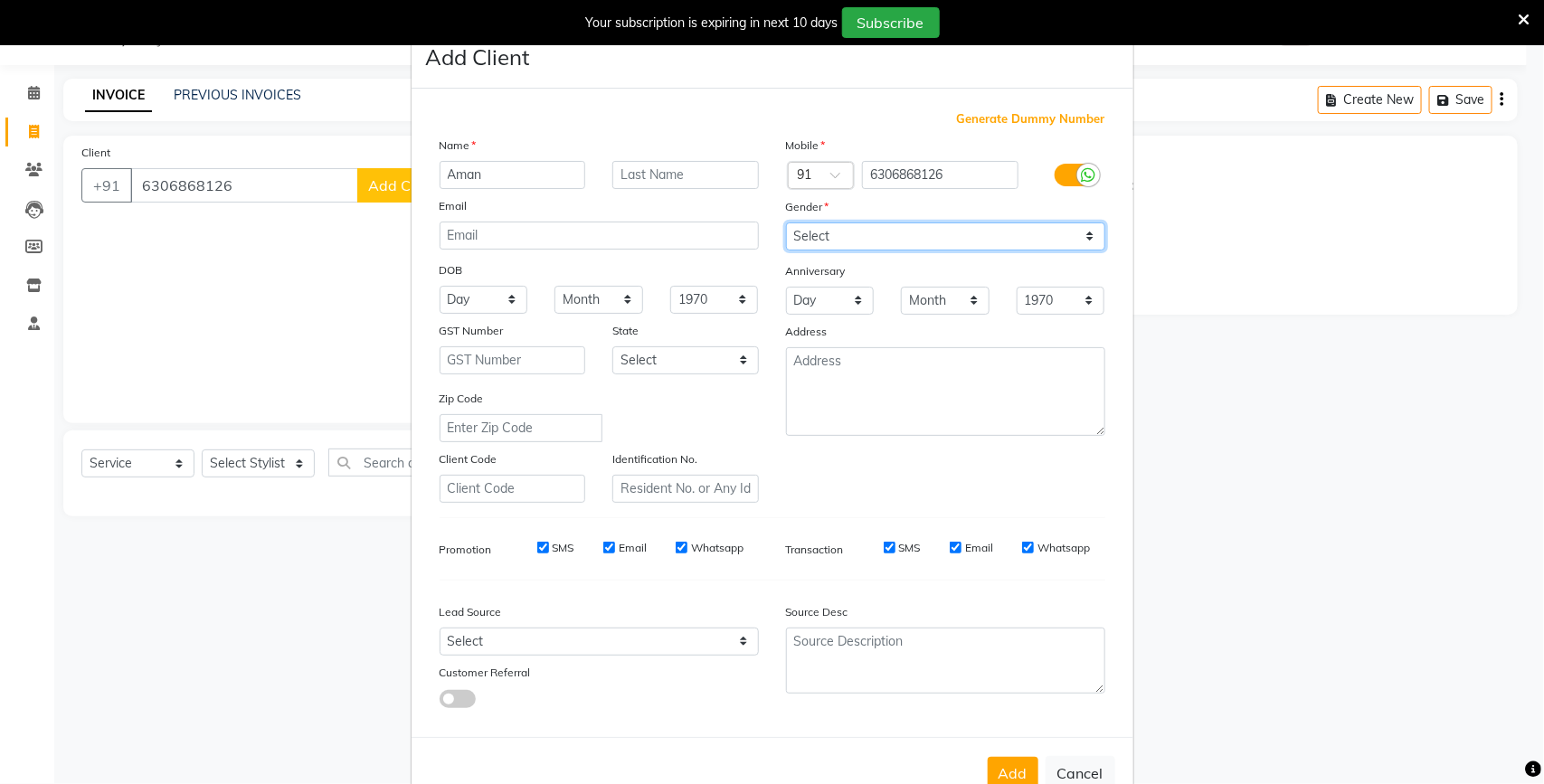
click at [906, 242] on select "Select [DEMOGRAPHIC_DATA] [DEMOGRAPHIC_DATA] Other Prefer Not To Say" at bounding box center [945, 236] width 319 height 28
click at [851, 242] on select "Select [DEMOGRAPHIC_DATA] [DEMOGRAPHIC_DATA] Other Prefer Not To Say" at bounding box center [945, 236] width 319 height 28
select select "[DEMOGRAPHIC_DATA]"
click at [786, 223] on select "Select [DEMOGRAPHIC_DATA] [DEMOGRAPHIC_DATA] Other Prefer Not To Say" at bounding box center [945, 236] width 319 height 28
click at [1002, 761] on button "Add" at bounding box center [1013, 773] width 50 height 33
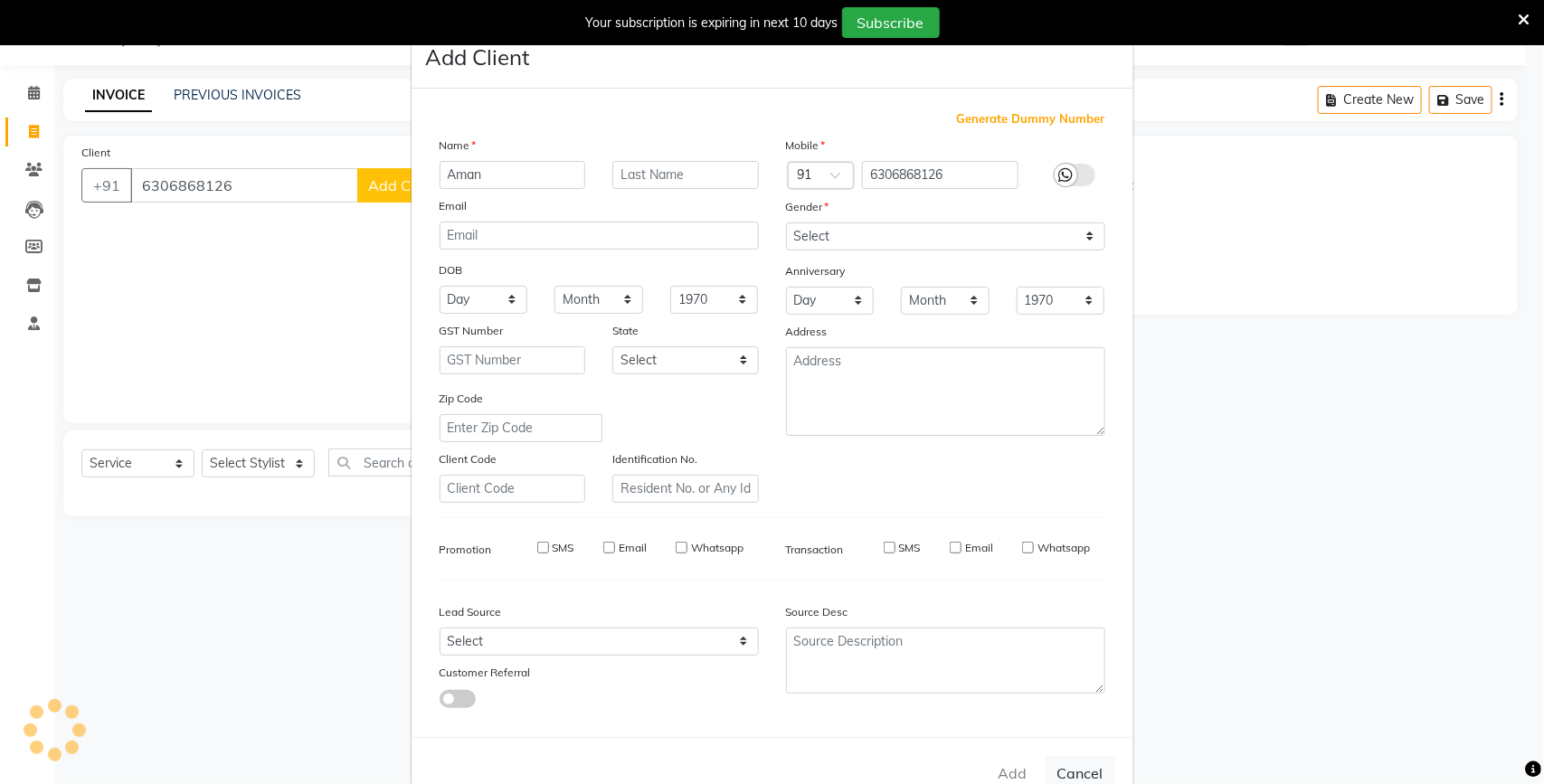
select select
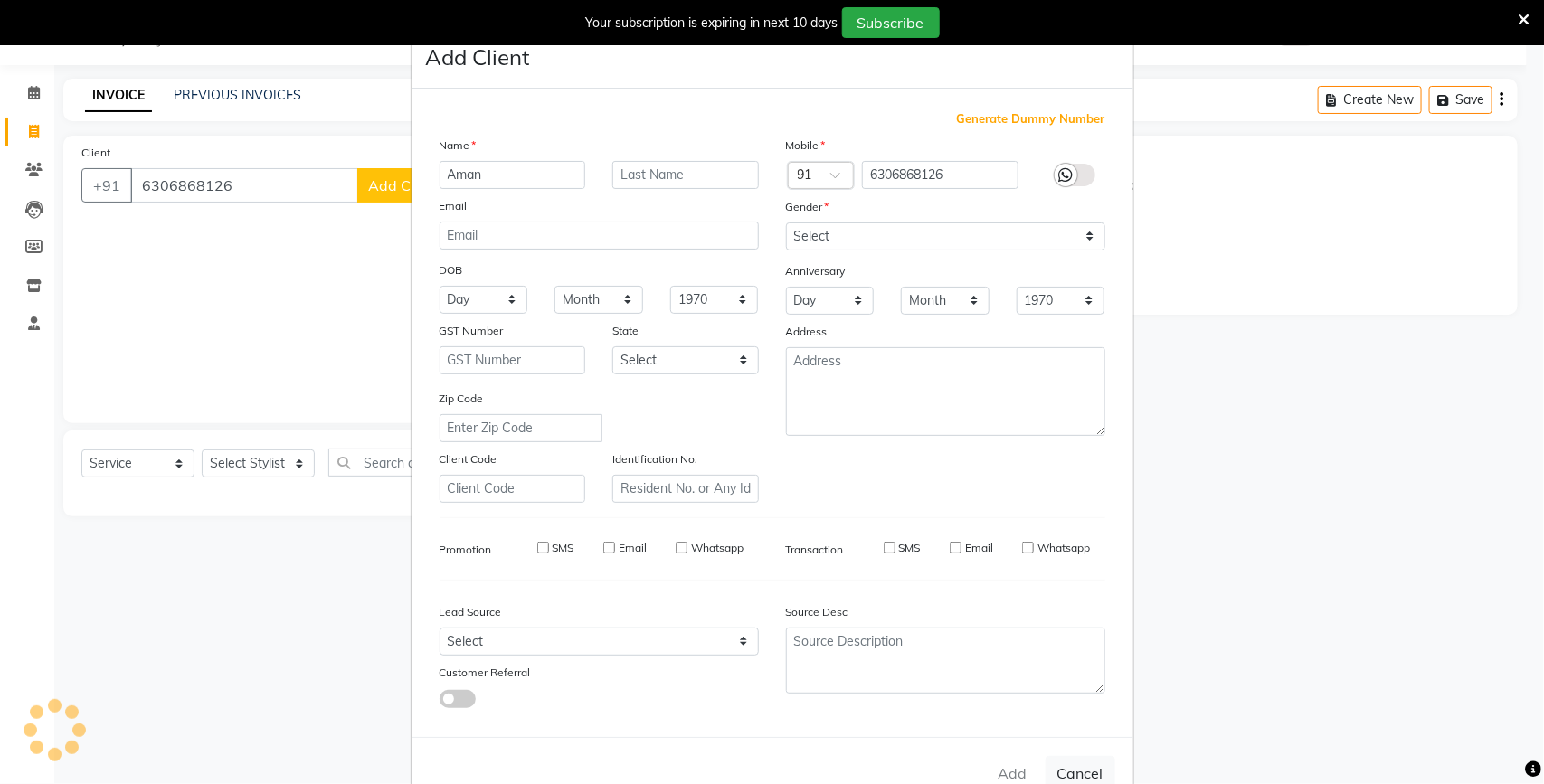
select select
checkbox input "false"
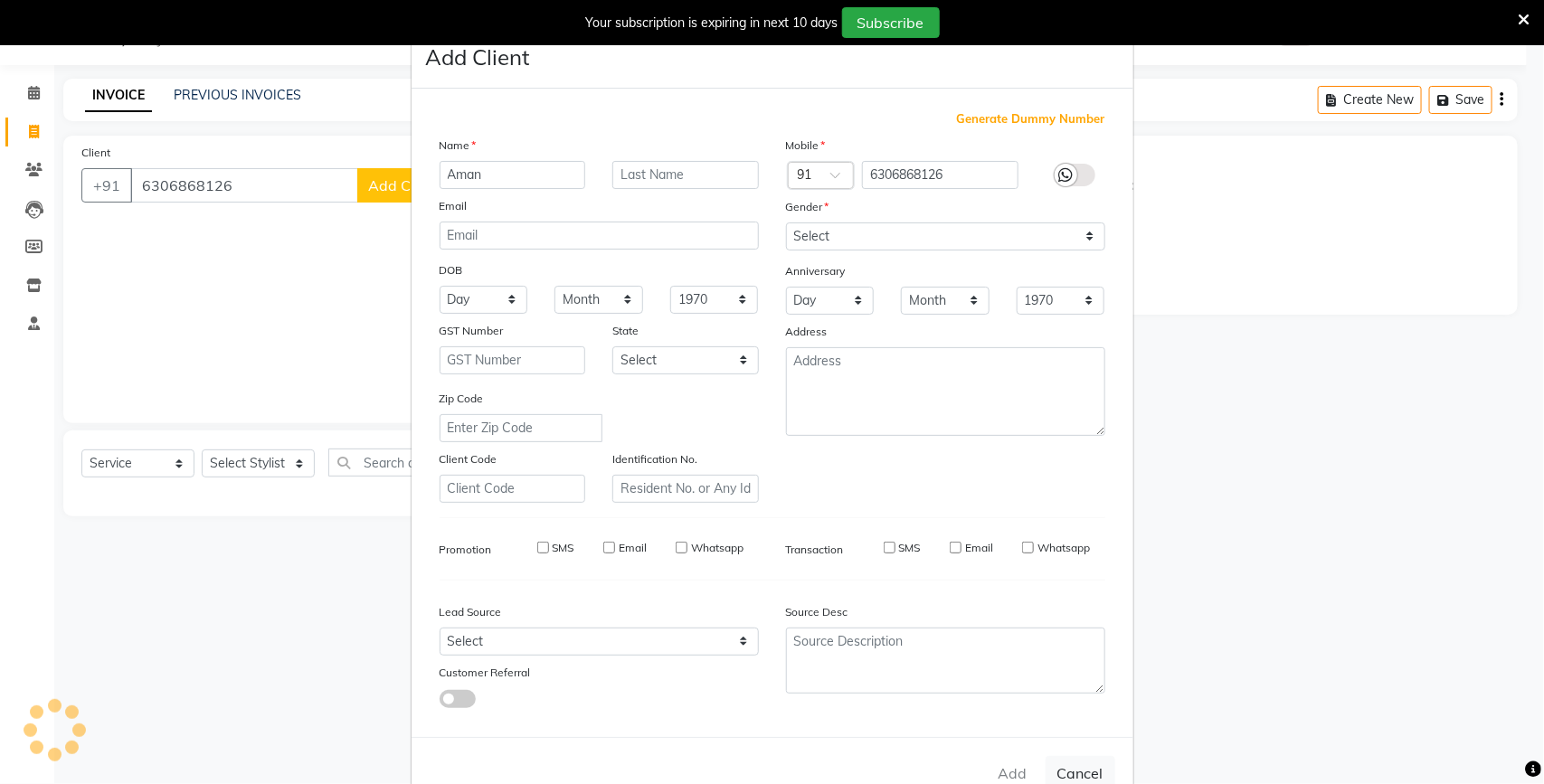
checkbox input "false"
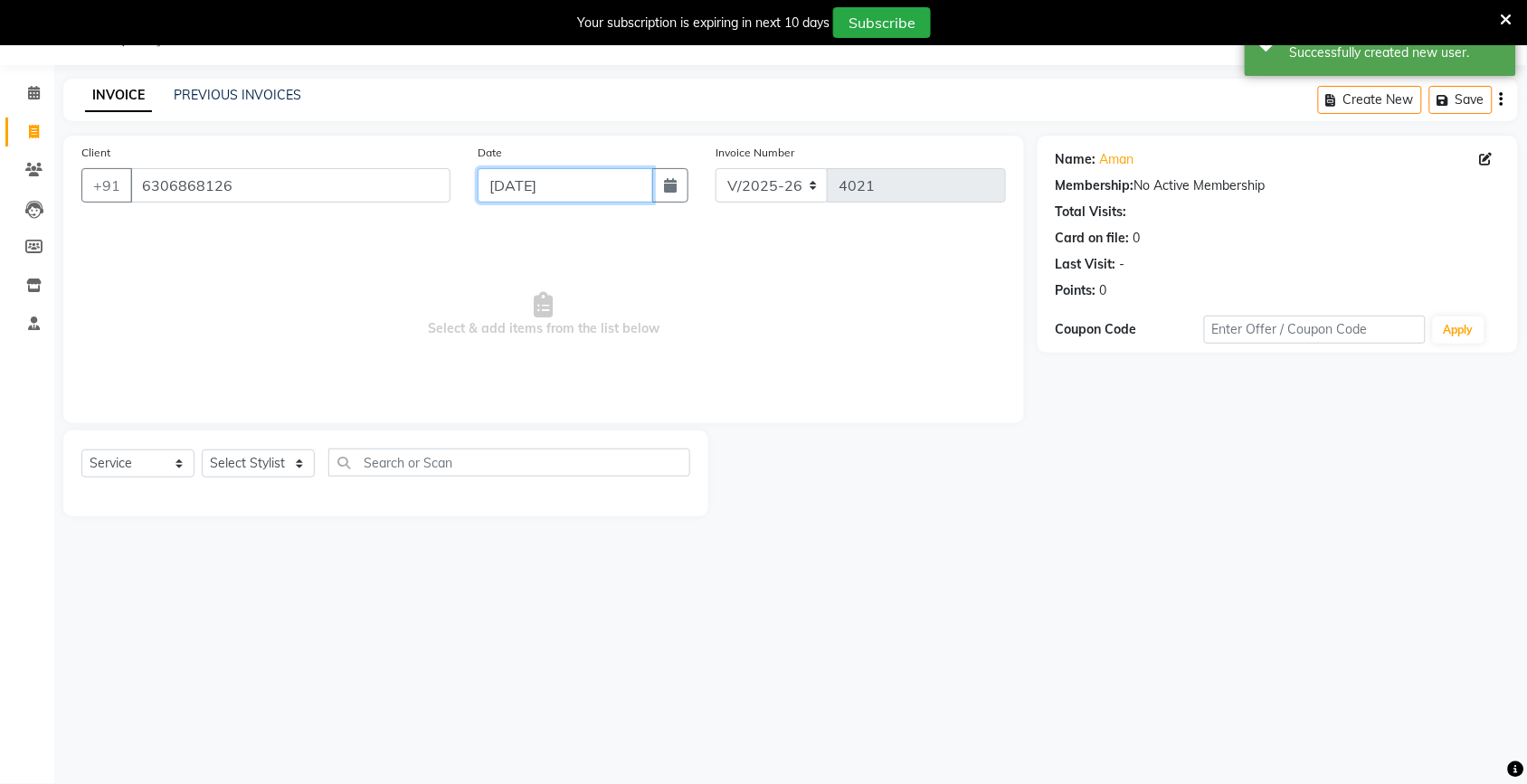
click at [514, 200] on input "[DATE]" at bounding box center [565, 185] width 175 height 34
select select "9"
select select "2025"
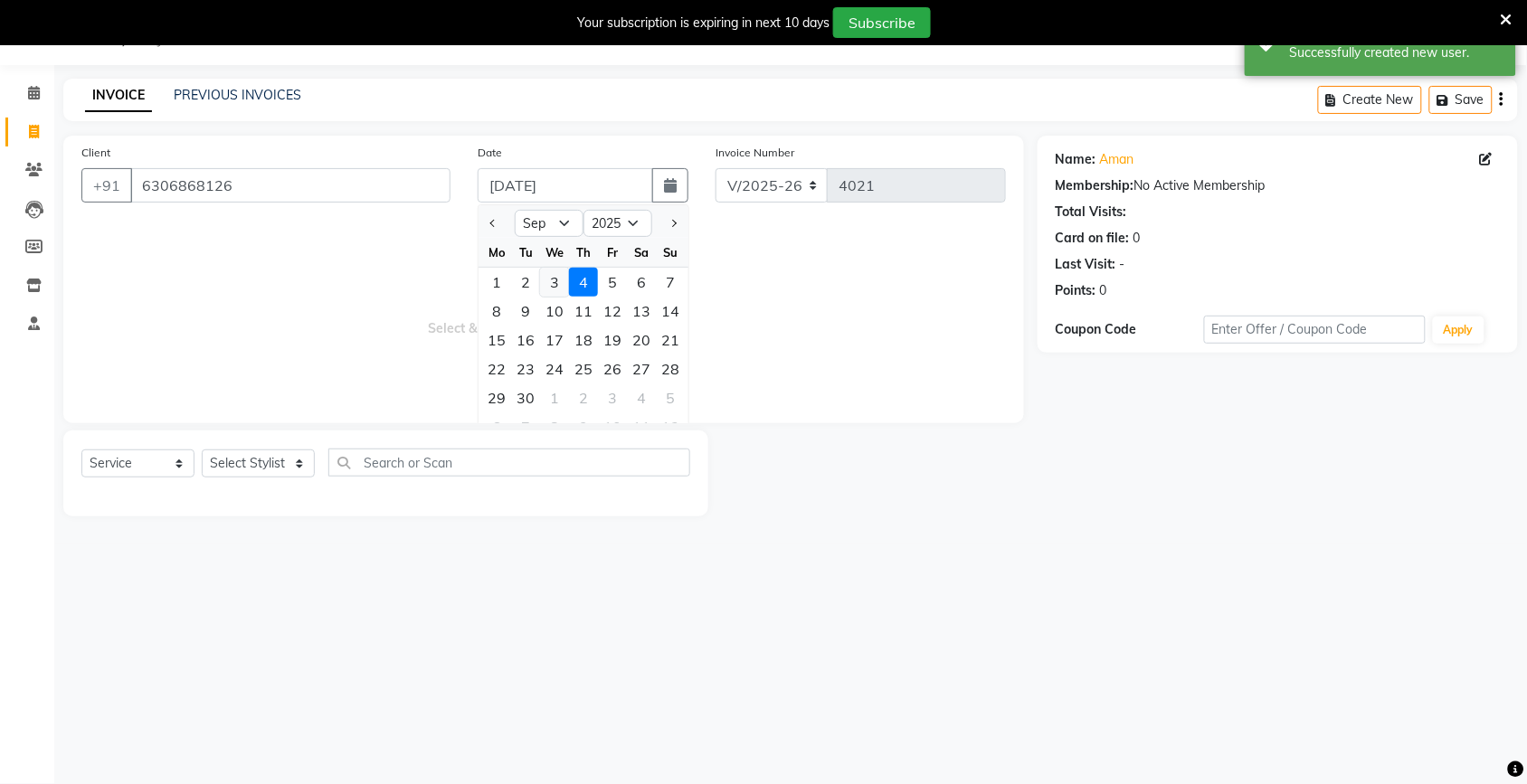
click at [546, 276] on div "3" at bounding box center [555, 282] width 29 height 29
type input "[DATE]"
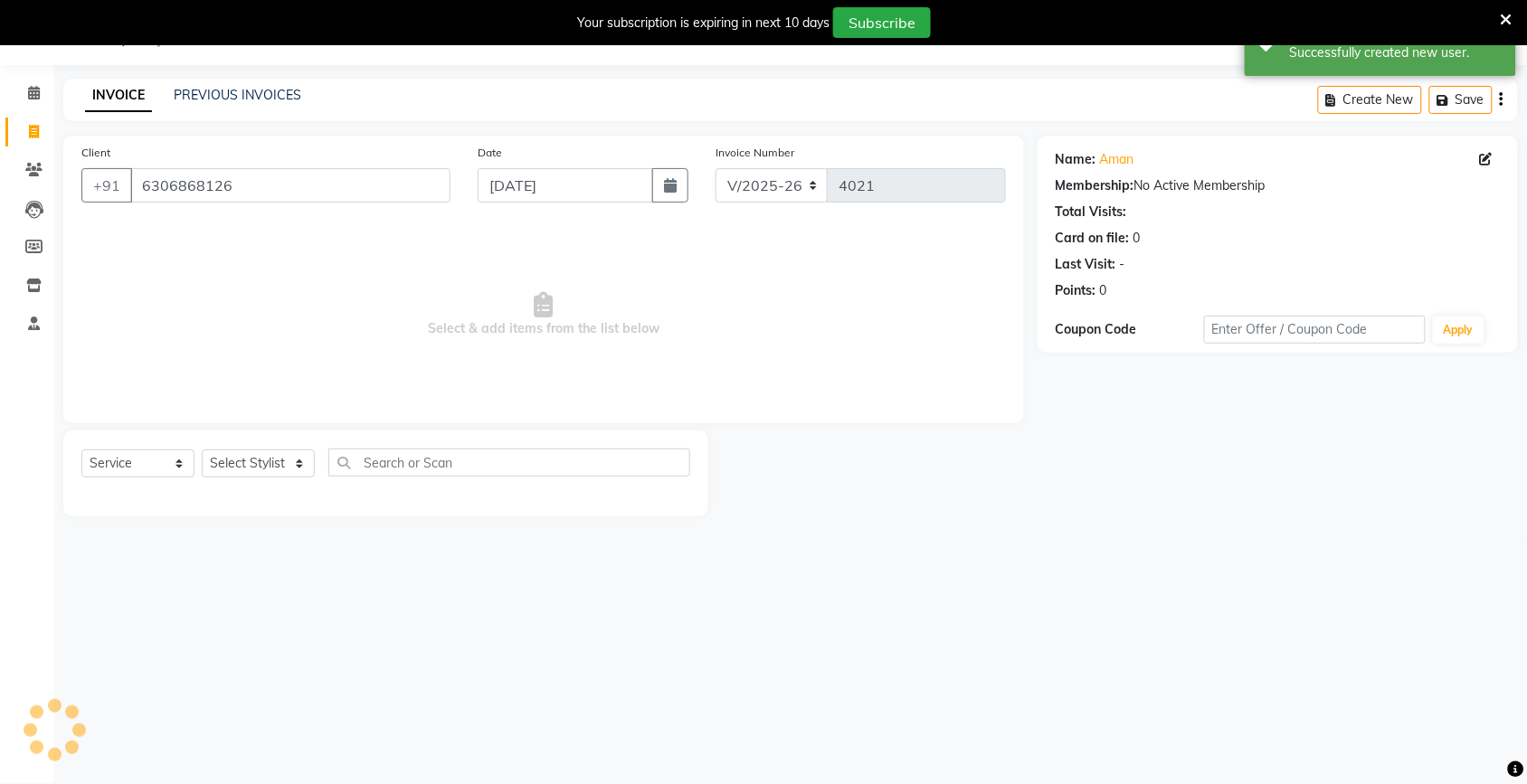
click at [363, 296] on span "Select & add items from the list below" at bounding box center [544, 314] width 925 height 181
click at [264, 466] on select "Select Stylist [PERSON_NAME] [PERSON_NAME] Fiza Kajal Mahi [PERSON_NAME] [PERSO…" at bounding box center [258, 463] width 113 height 28
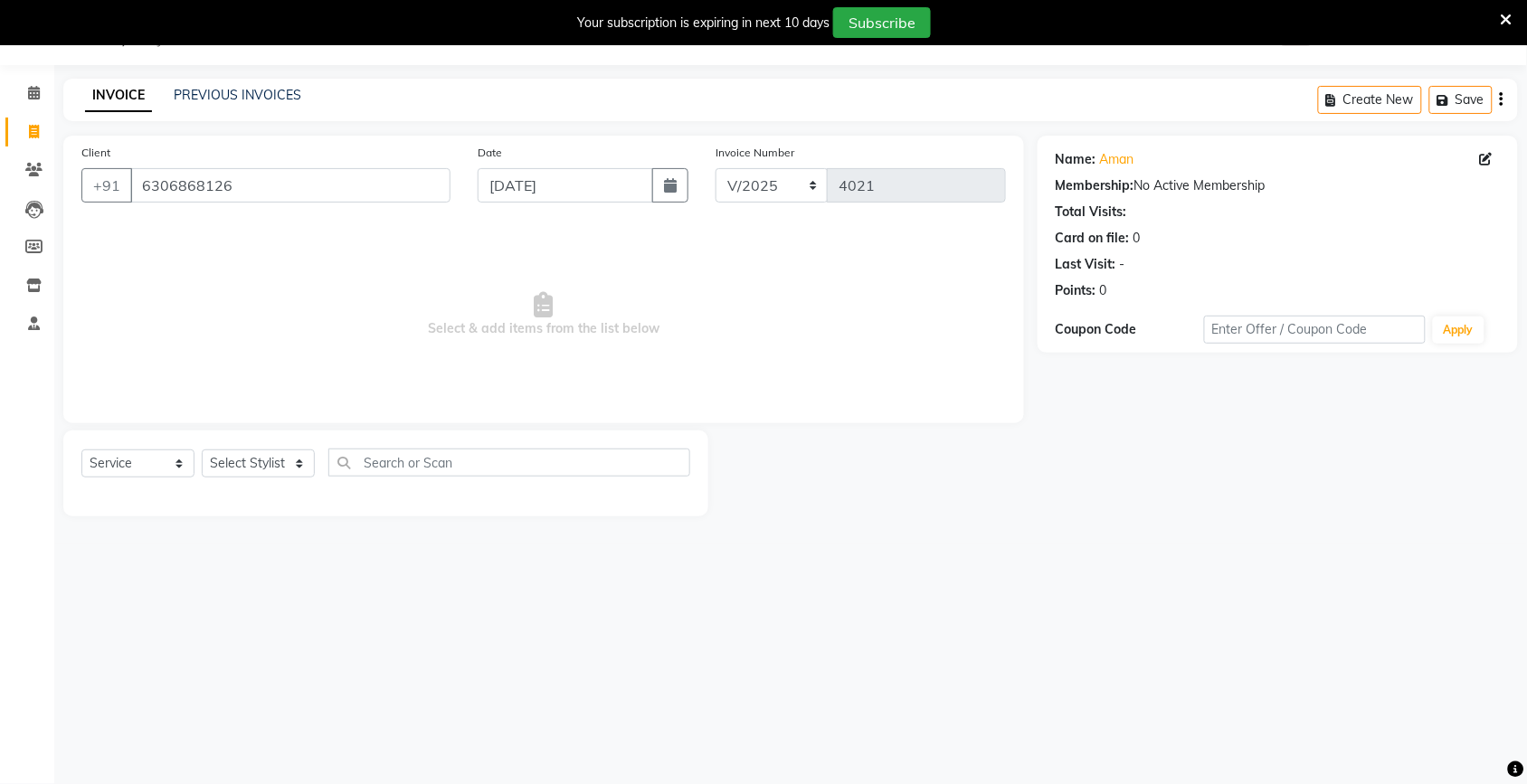
click at [439, 382] on span "Select & add items from the list below" at bounding box center [544, 314] width 925 height 181
click at [267, 464] on select "Select Stylist [PERSON_NAME] [PERSON_NAME] Fiza Kajal Mahi [PERSON_NAME] [PERSO…" at bounding box center [258, 463] width 113 height 28
select select "82054"
click at [202, 450] on select "Select Stylist [PERSON_NAME] [PERSON_NAME] Fiza Kajal Mahi [PERSON_NAME] [PERSO…" at bounding box center [258, 463] width 113 height 28
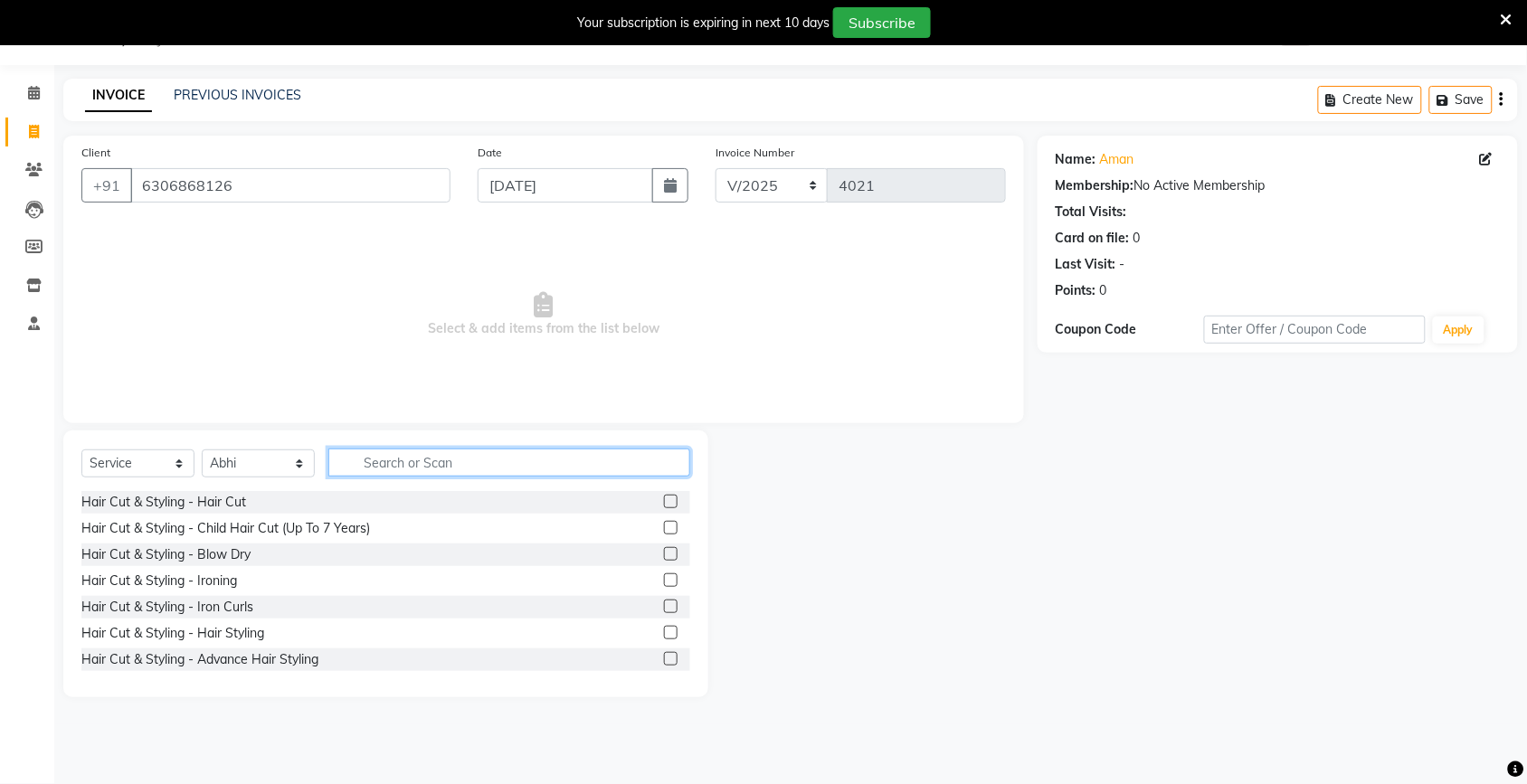
click at [427, 454] on input "text" at bounding box center [509, 462] width 362 height 28
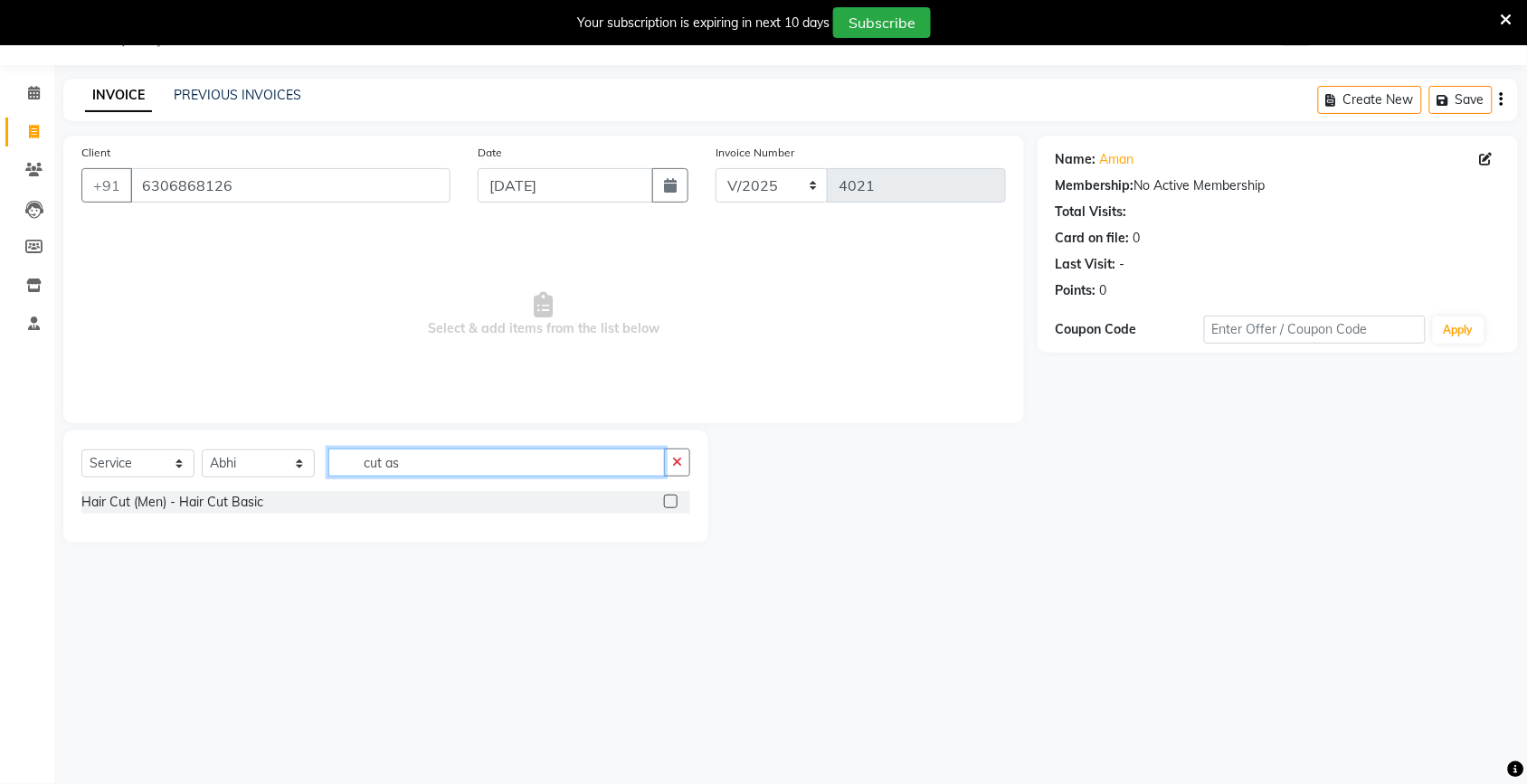
type input "cut as"
click at [671, 502] on label at bounding box center [671, 501] width 14 height 14
click at [671, 502] on input "checkbox" at bounding box center [670, 502] width 12 height 12
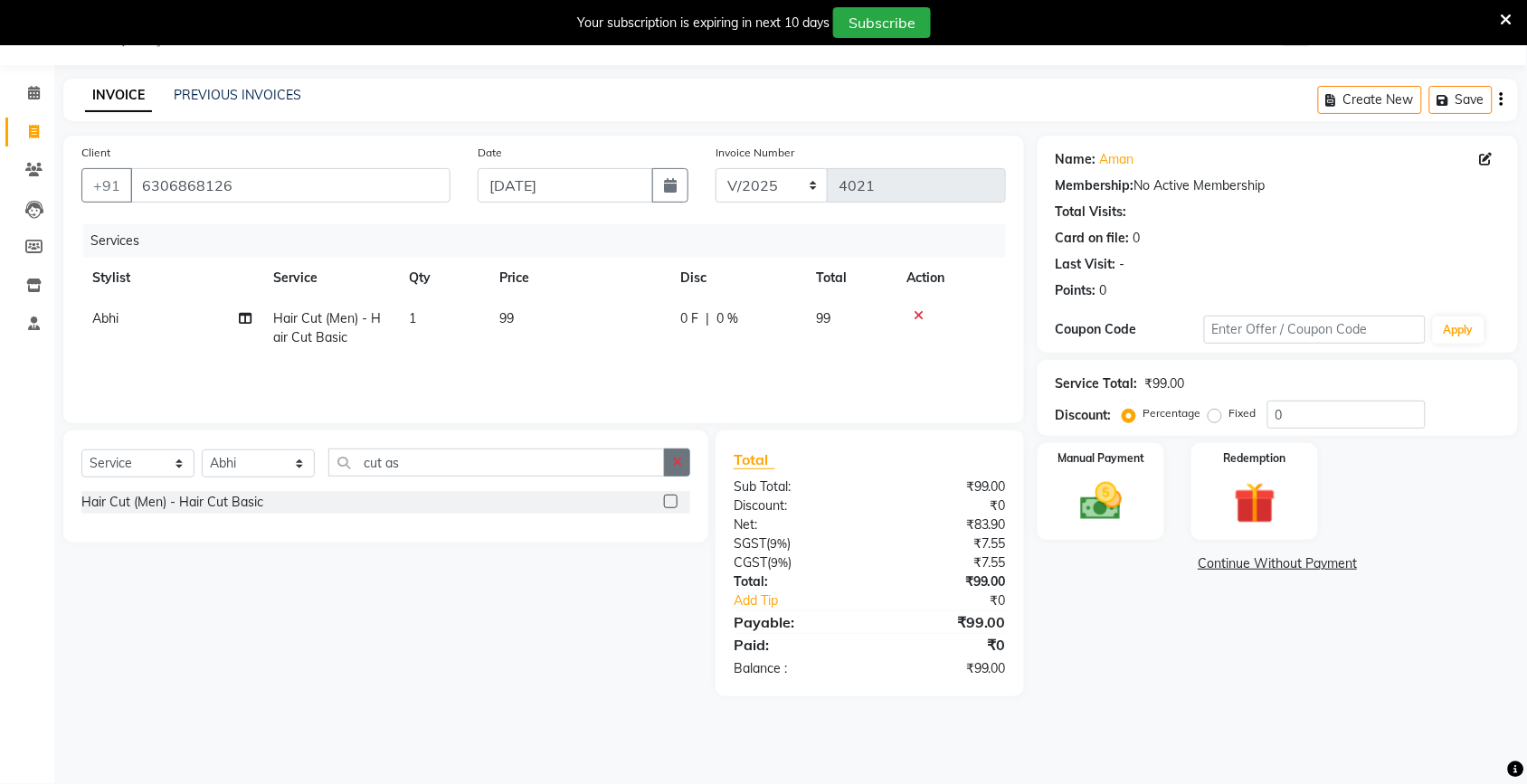
checkbox input "false"
click at [679, 471] on button "button" at bounding box center [677, 462] width 26 height 28
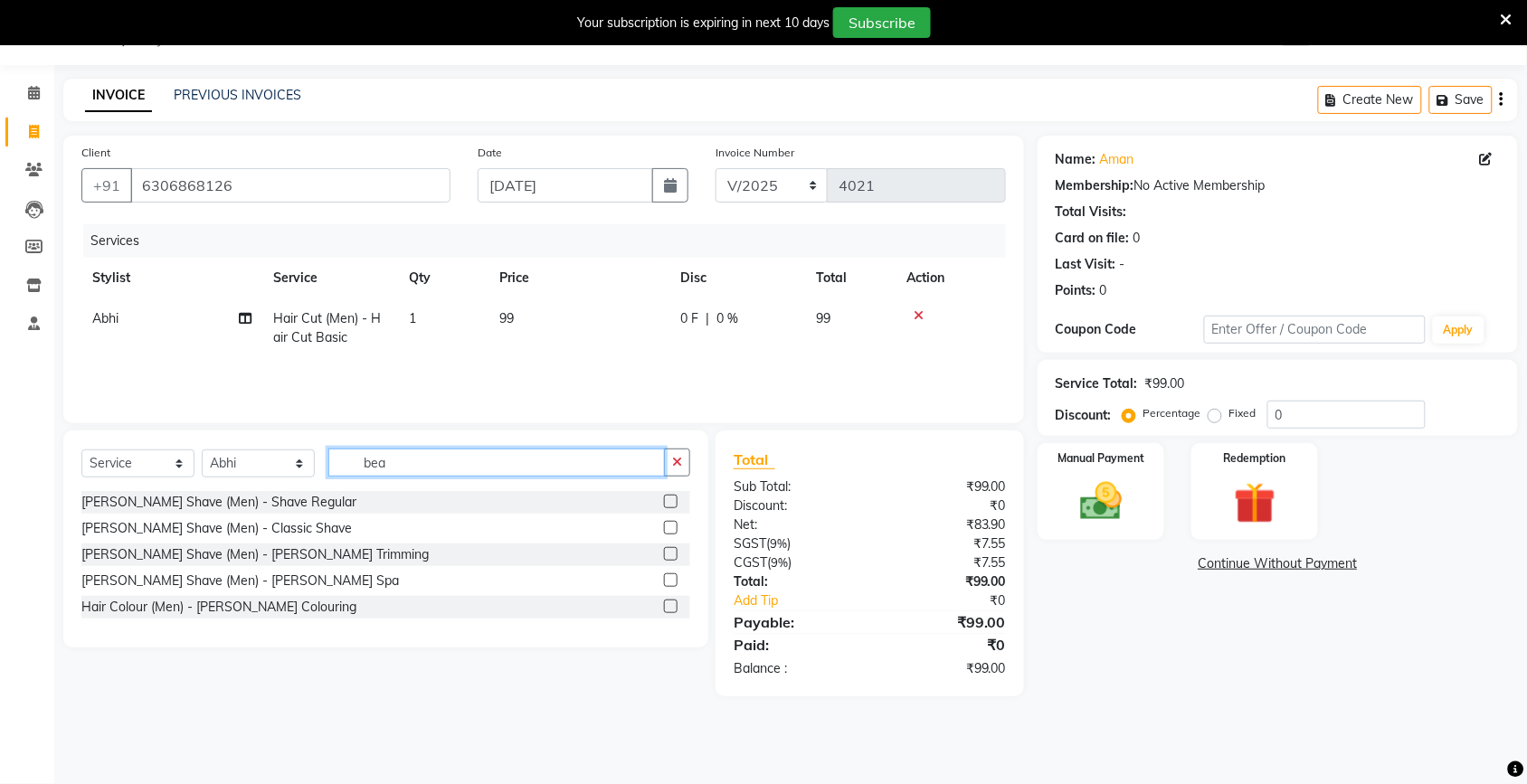
type input "bea"
click at [670, 549] on label at bounding box center [671, 554] width 14 height 14
click at [670, 549] on input "checkbox" at bounding box center [670, 554] width 12 height 12
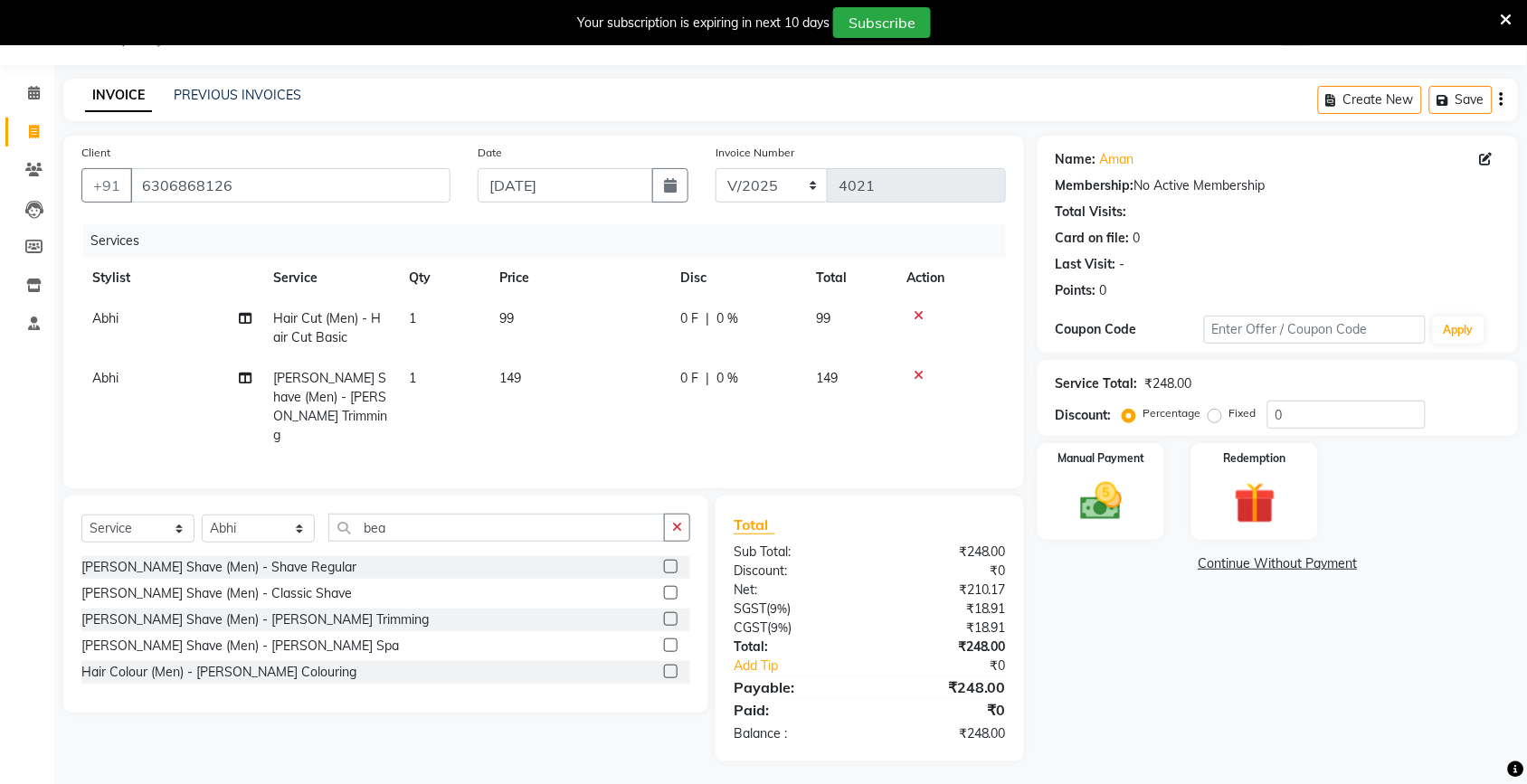
checkbox input "false"
drag, startPoint x: 535, startPoint y: 398, endPoint x: 562, endPoint y: 382, distance: 31.4
click at [538, 398] on td "149" at bounding box center [579, 407] width 181 height 98
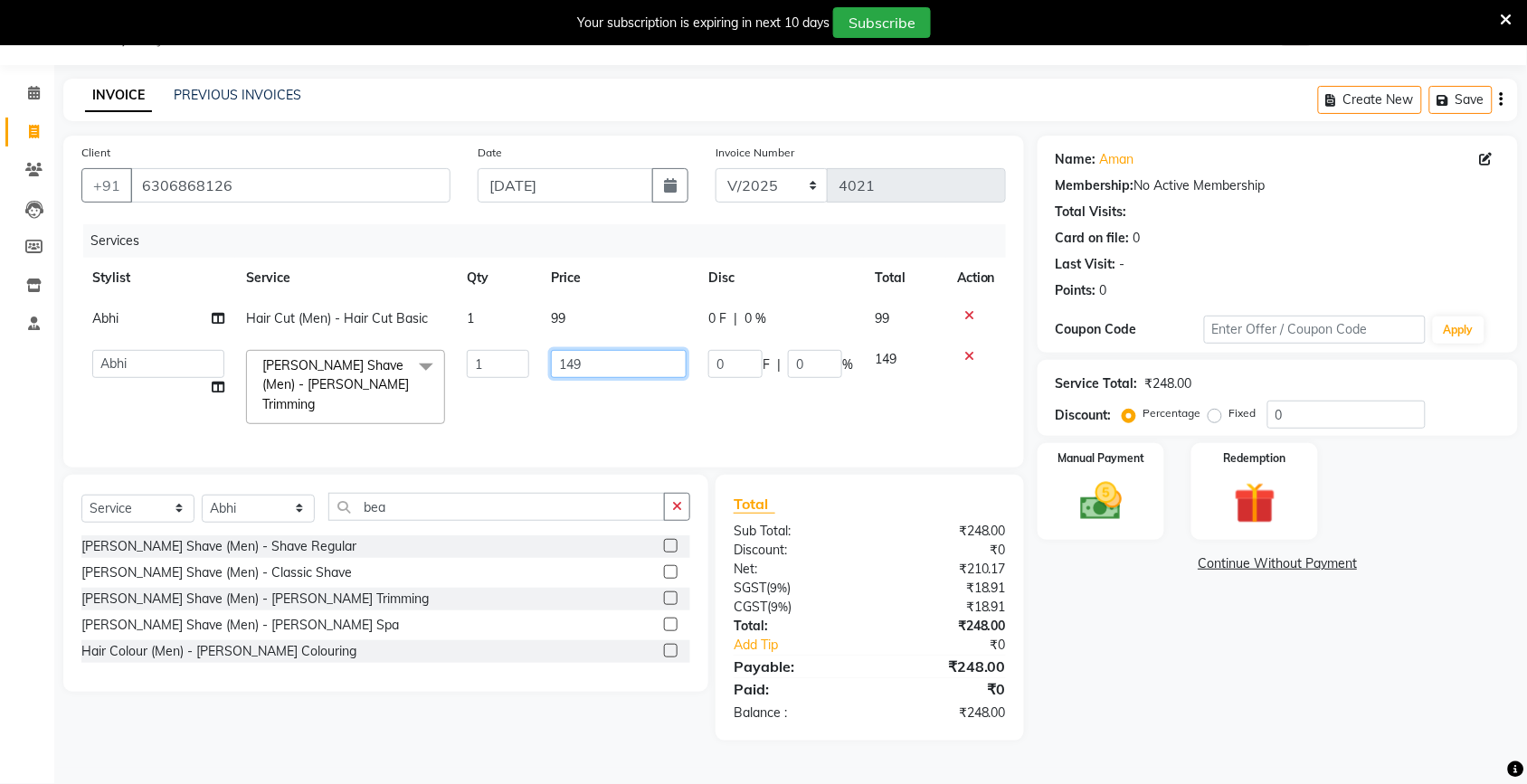
drag, startPoint x: 562, startPoint y: 382, endPoint x: 590, endPoint y: 363, distance: 33.8
click at [584, 369] on input "149" at bounding box center [619, 363] width 136 height 28
click at [600, 362] on input "149" at bounding box center [619, 363] width 136 height 28
type input "150"
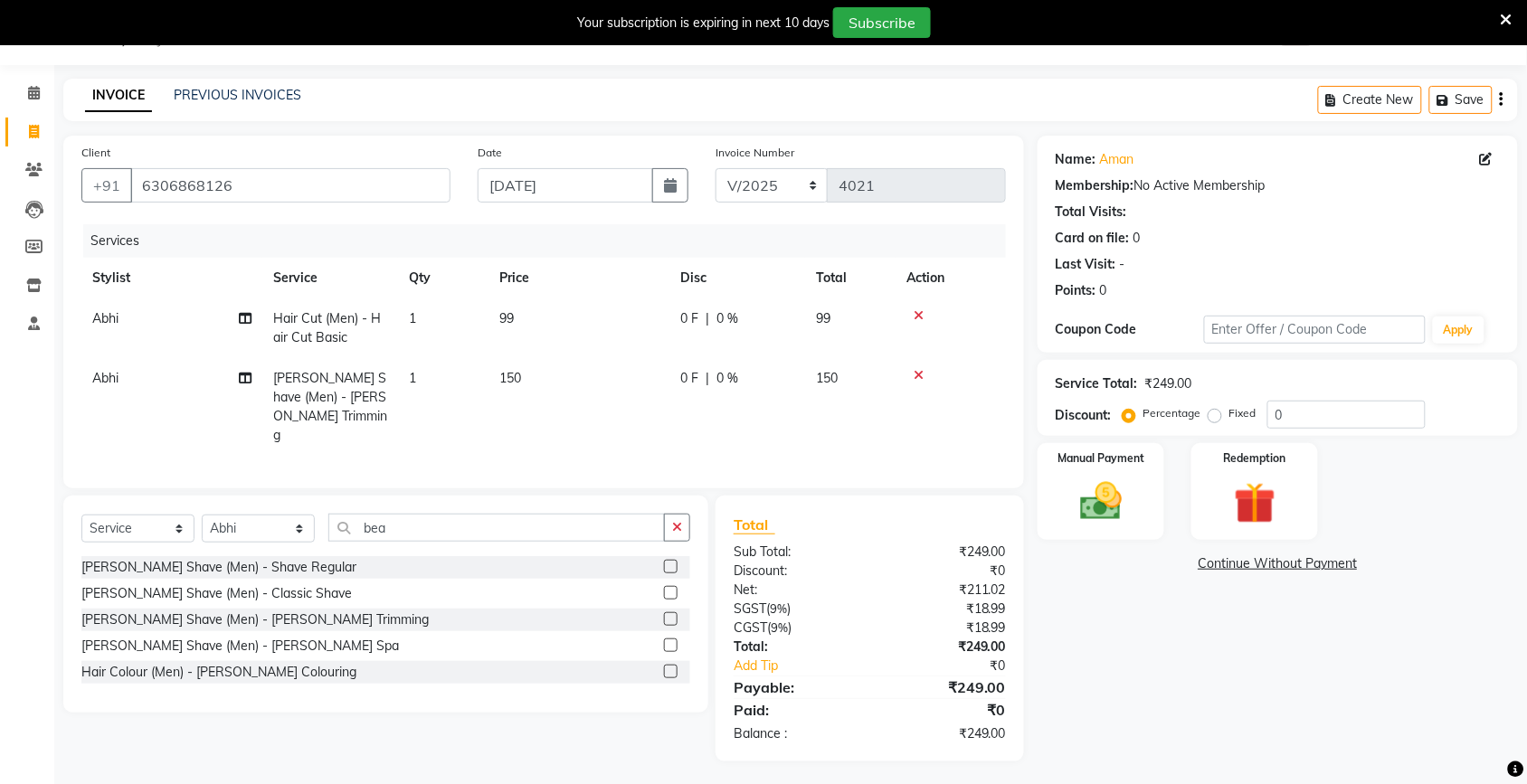
drag, startPoint x: 594, startPoint y: 332, endPoint x: 587, endPoint y: 323, distance: 11.4
click at [587, 323] on td "99" at bounding box center [579, 329] width 181 height 60
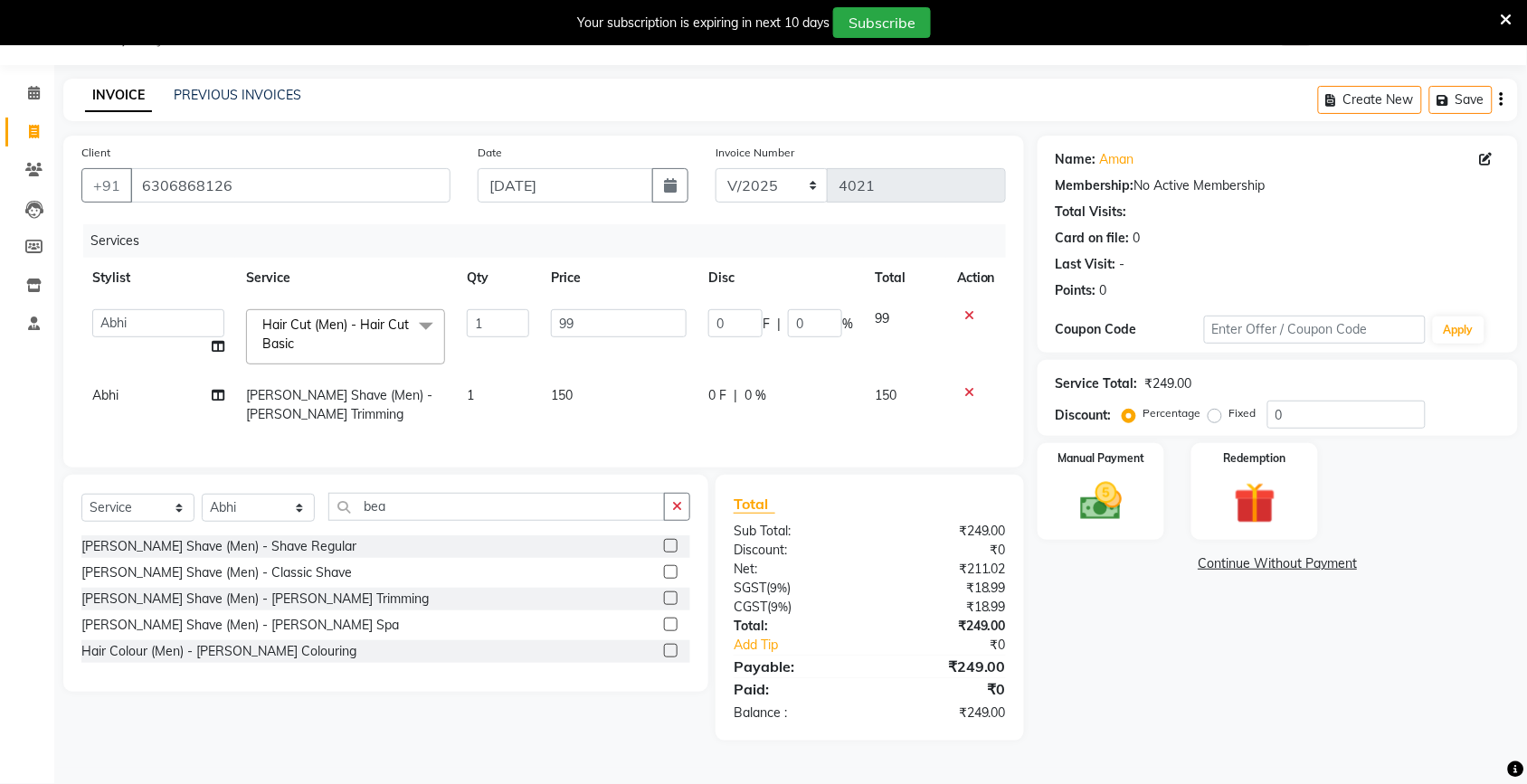
click at [584, 322] on input "99" at bounding box center [619, 323] width 136 height 28
type input "9"
type input "100"
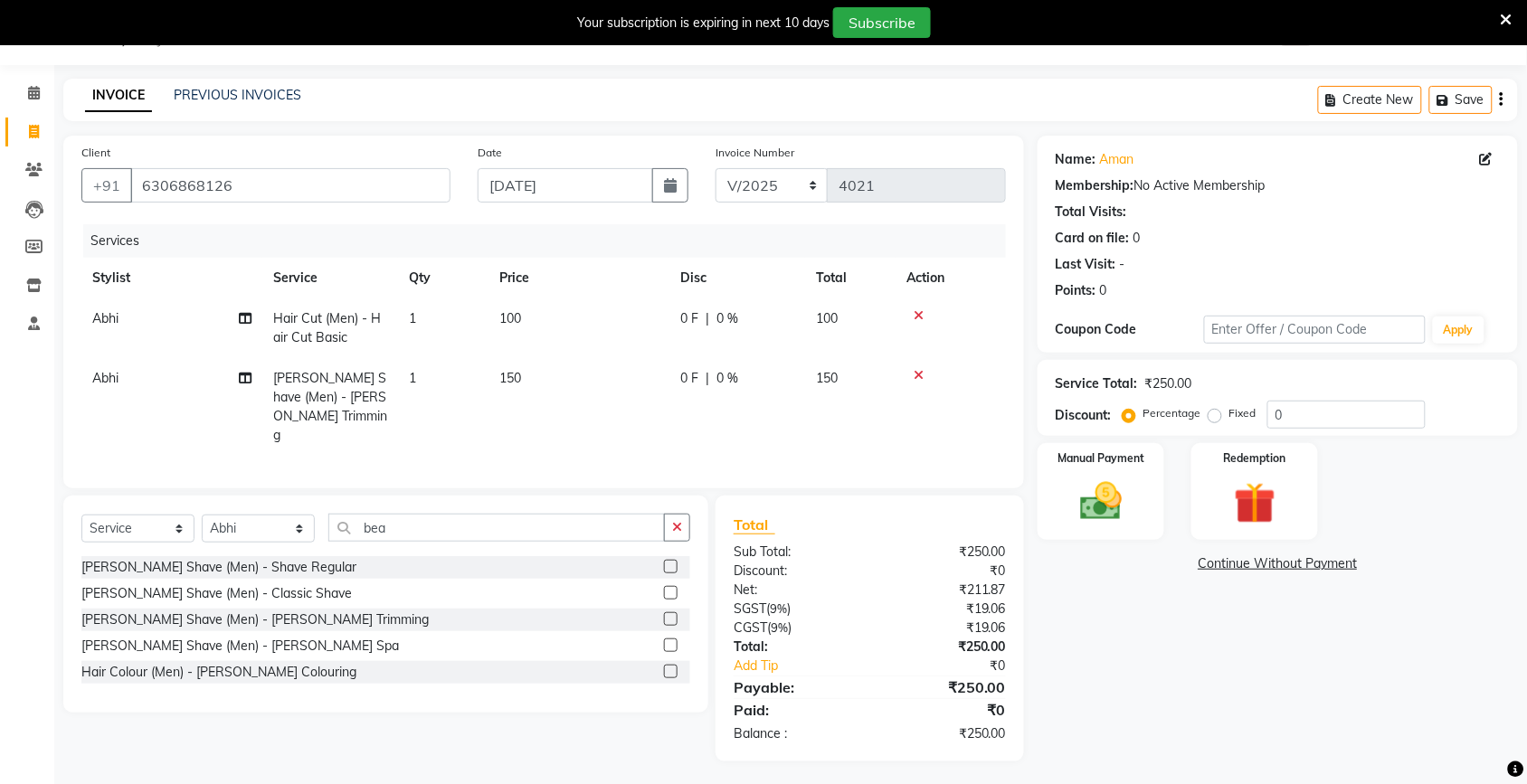
click at [1235, 695] on div "Name: Aman Membership: No Active Membership Total Visits: Card on file: 0 Last …" at bounding box center [1284, 449] width 493 height 626
click at [1113, 498] on img at bounding box center [1100, 501] width 71 height 49
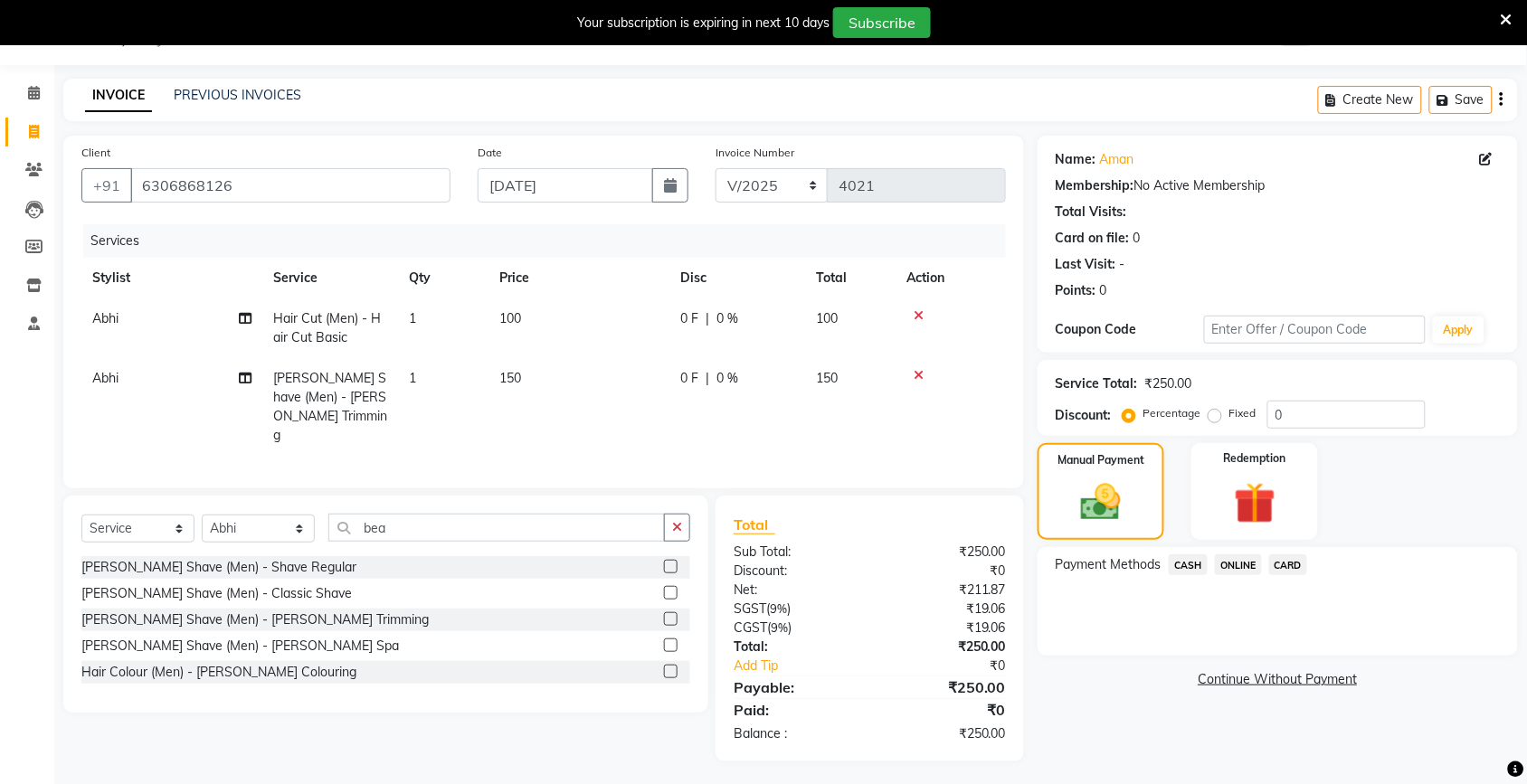
click at [1240, 561] on span "ONLINE" at bounding box center [1238, 564] width 48 height 20
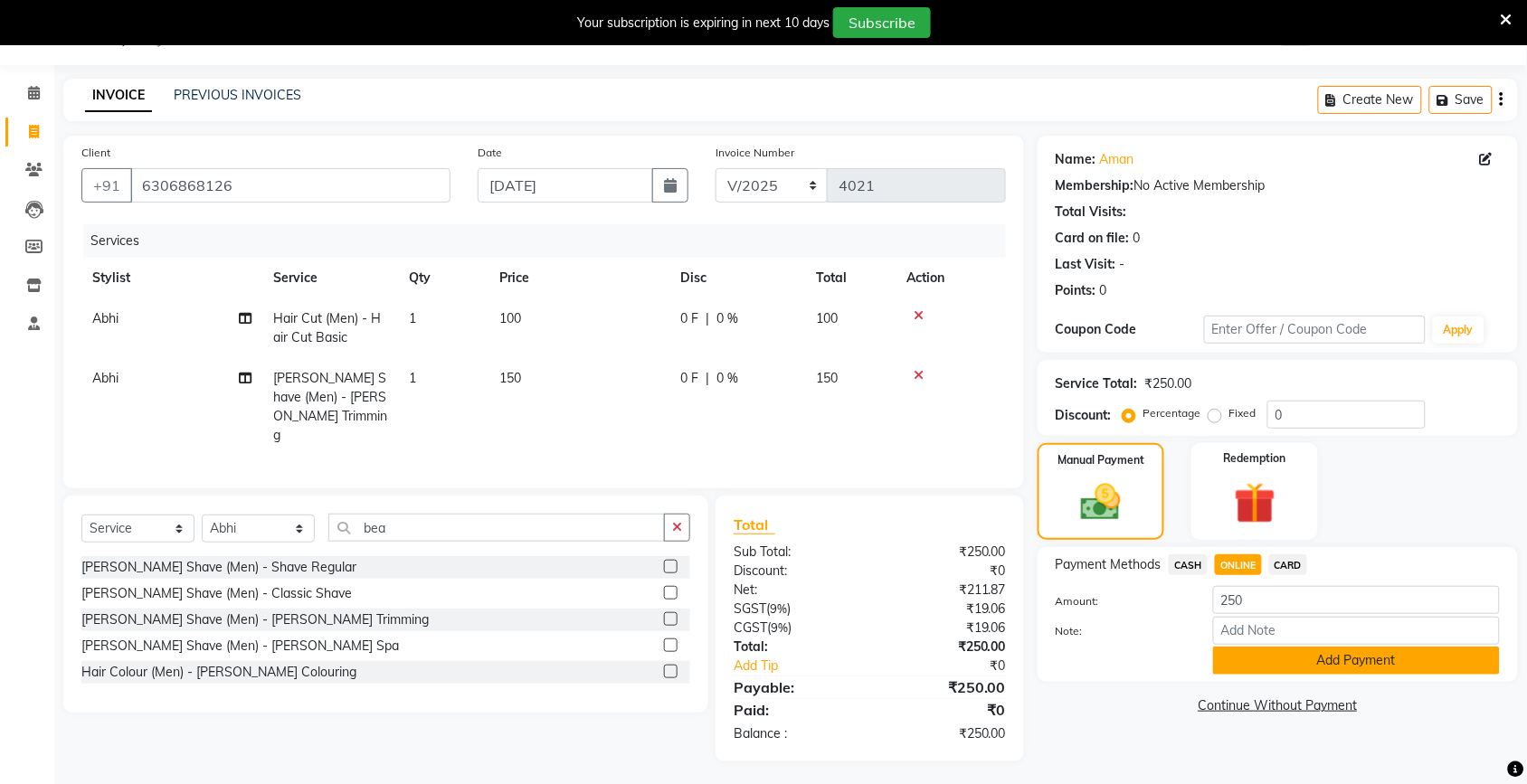
drag, startPoint x: 1282, startPoint y: 661, endPoint x: 1273, endPoint y: 658, distance: 9.5
click at [1282, 662] on button "Add Payment" at bounding box center [1356, 660] width 287 height 28
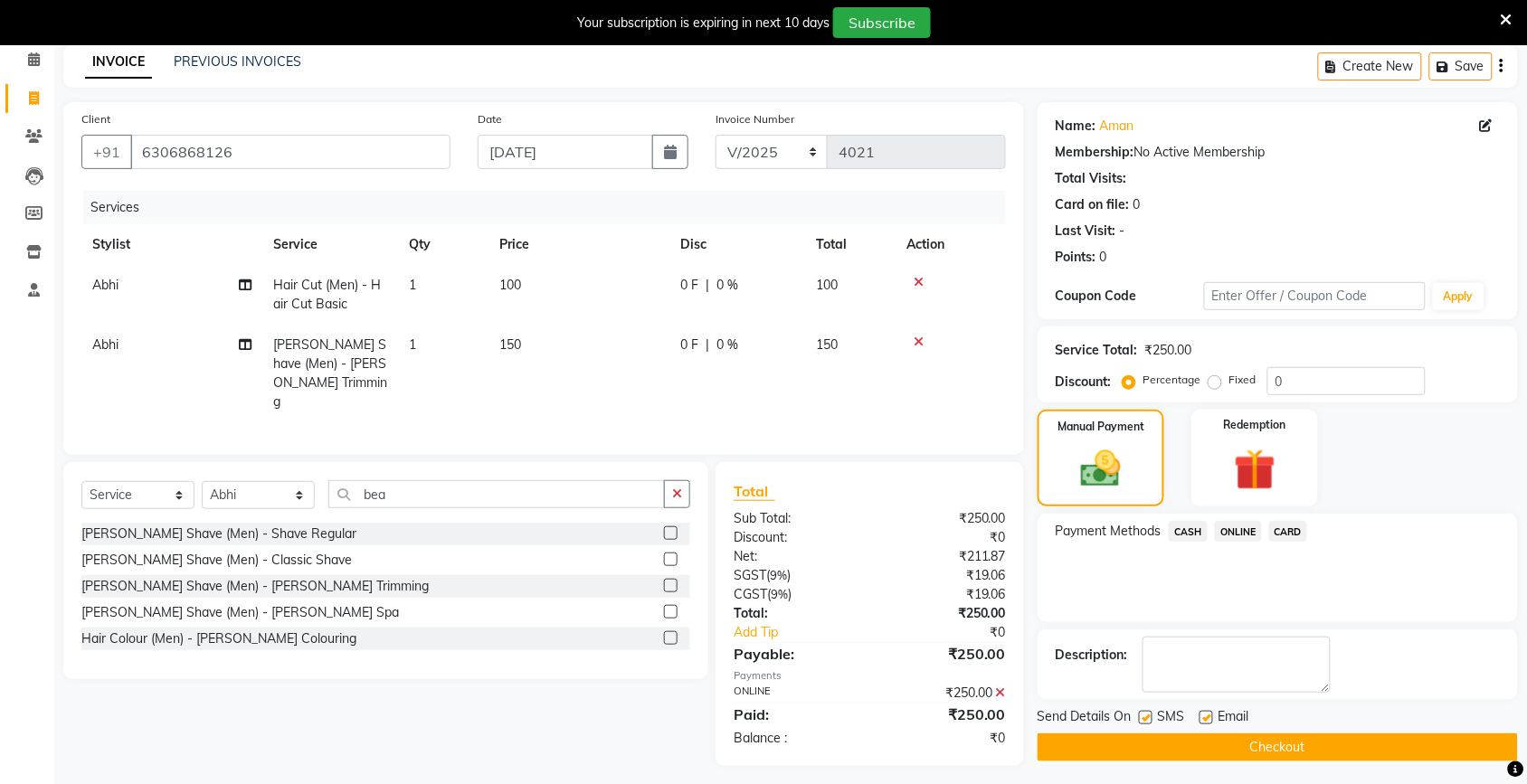
scroll to position [83, 0]
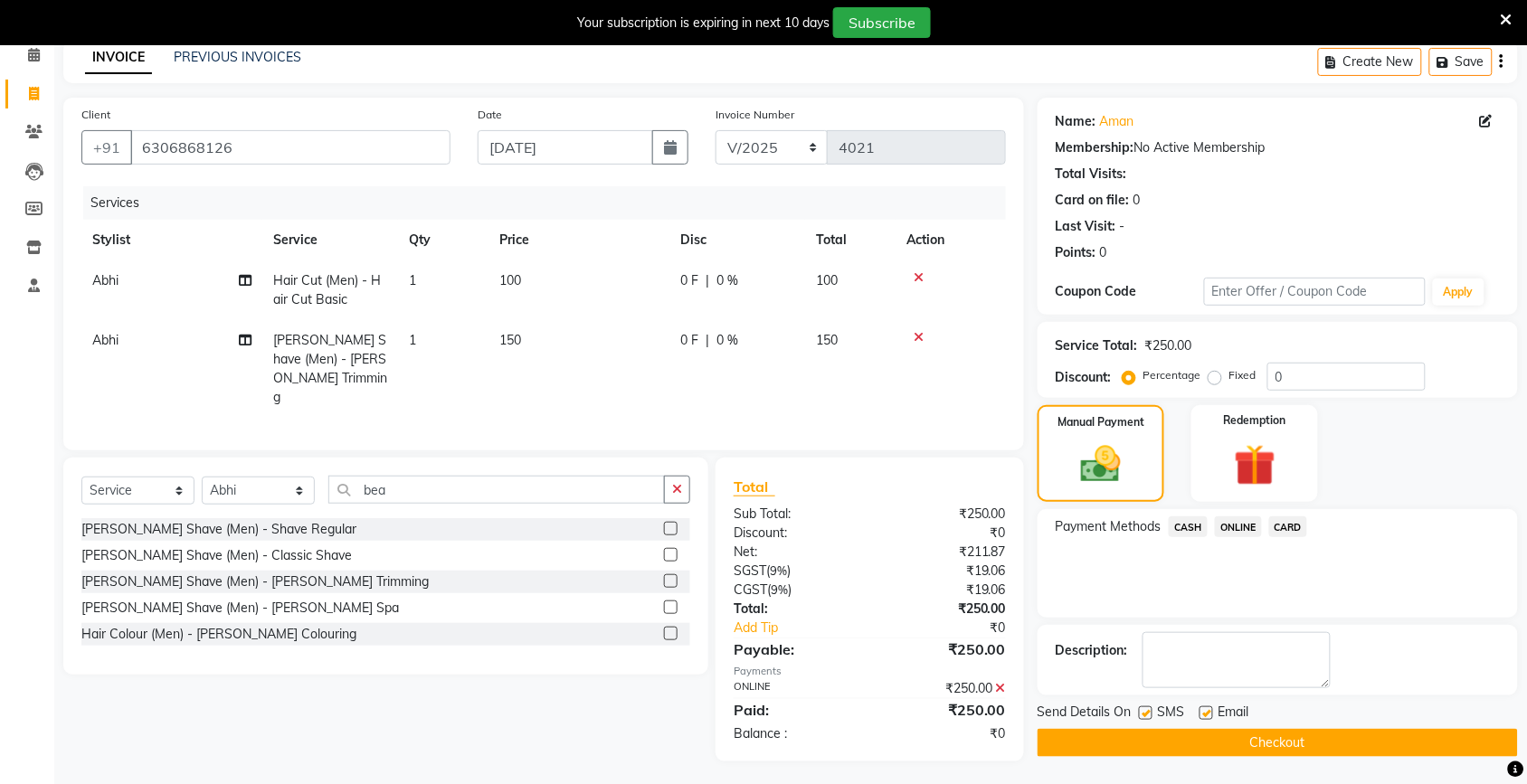
click at [1255, 743] on button "Checkout" at bounding box center [1277, 742] width 480 height 28
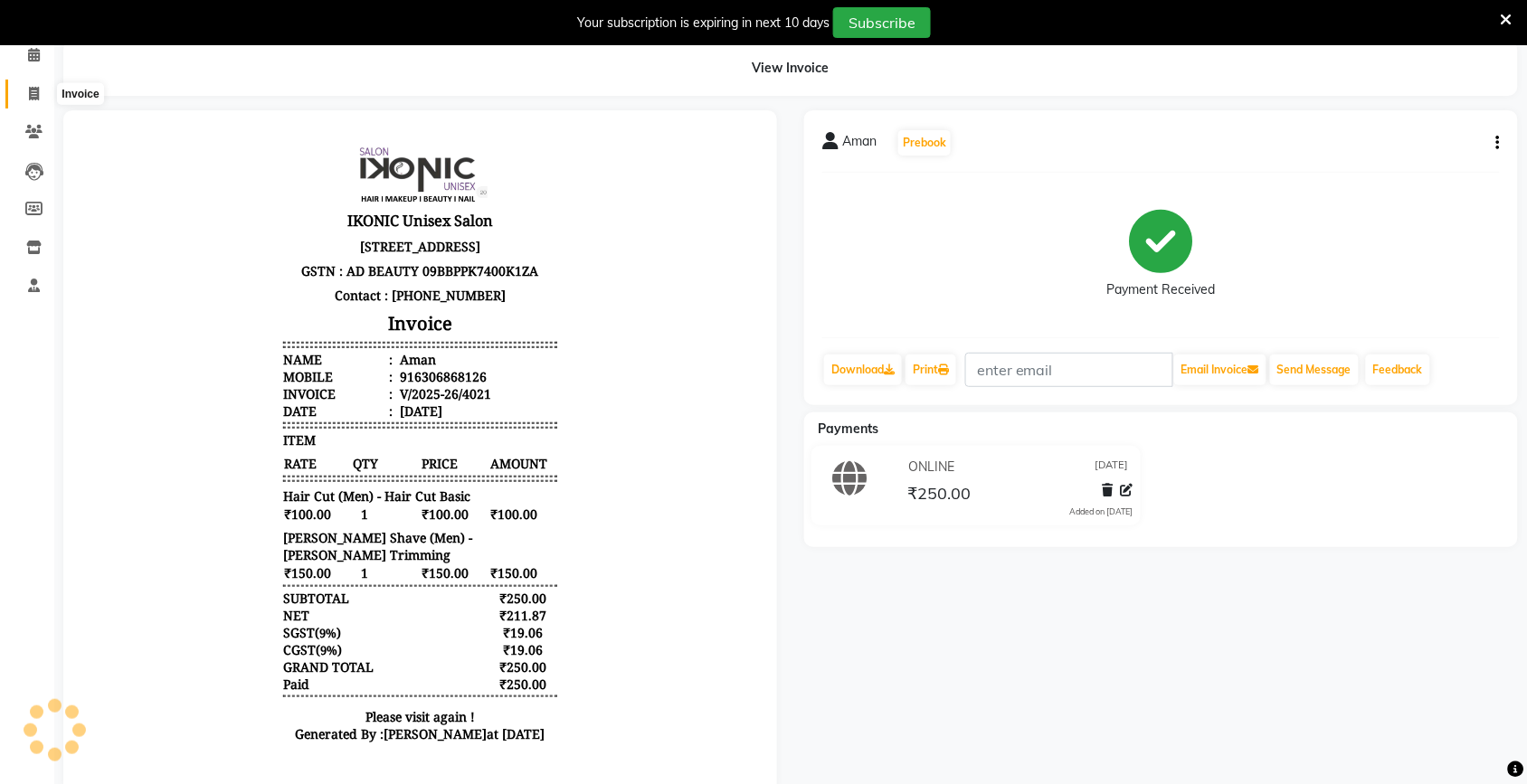
click at [38, 92] on icon at bounding box center [34, 94] width 10 height 14
select select "service"
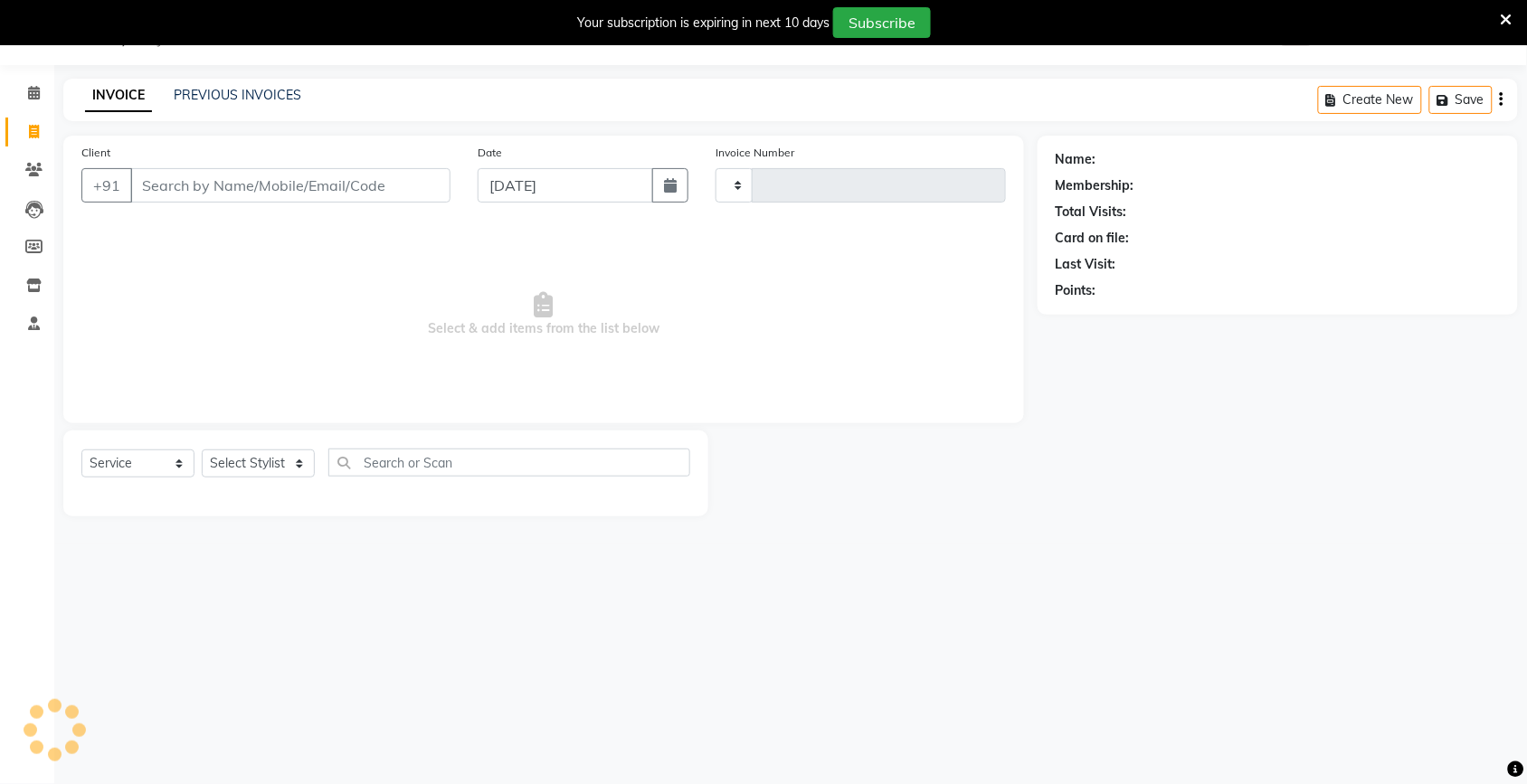
scroll to position [46, 0]
click at [174, 172] on input "Client" at bounding box center [290, 185] width 320 height 34
click at [173, 179] on input "Client" at bounding box center [290, 185] width 320 height 34
type input "9836163582"
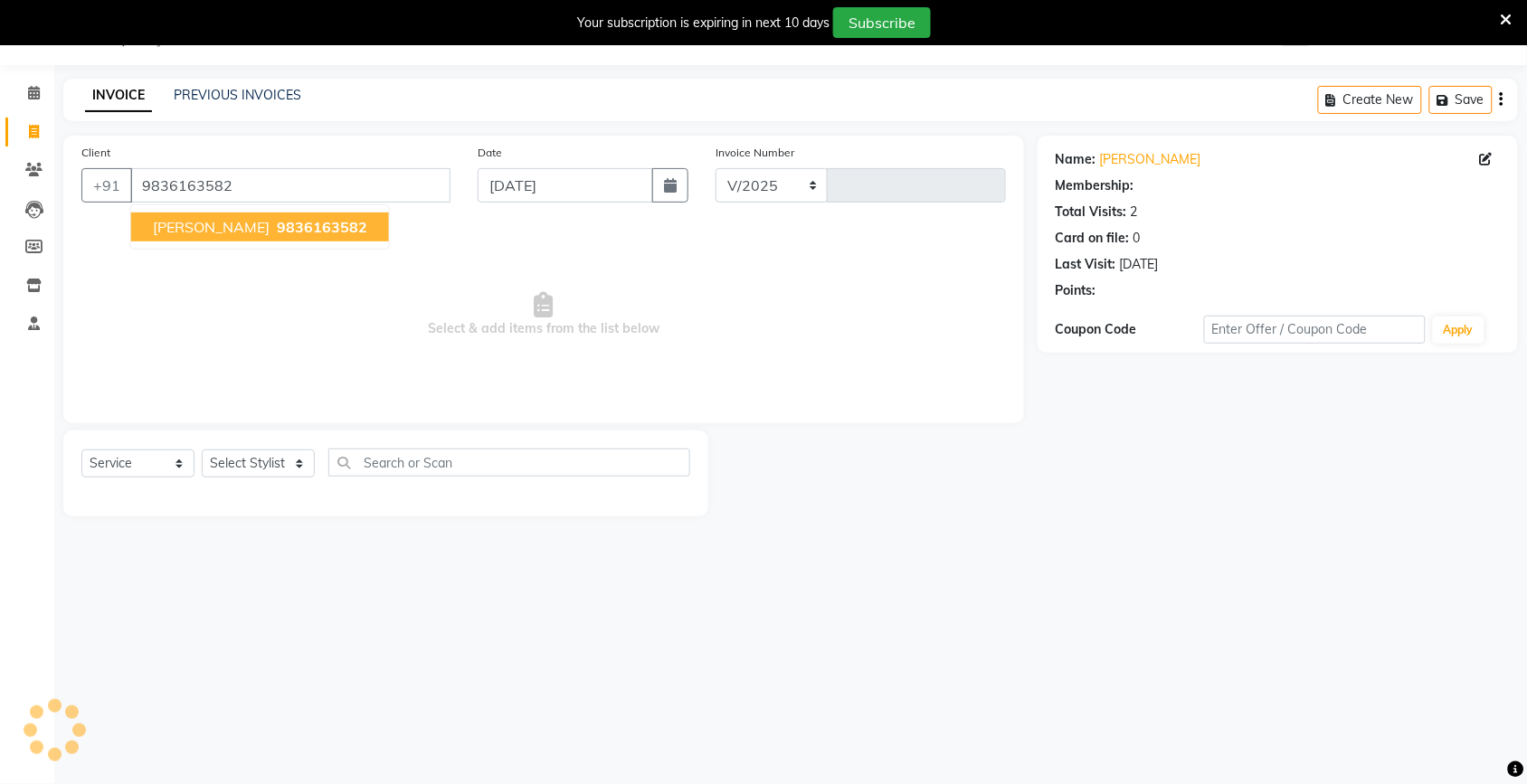
select select "4931"
type input "4022"
click at [277, 229] on span "9836163582" at bounding box center [322, 227] width 90 height 18
click at [250, 229] on span "Select & add items from the list below" at bounding box center [544, 314] width 925 height 181
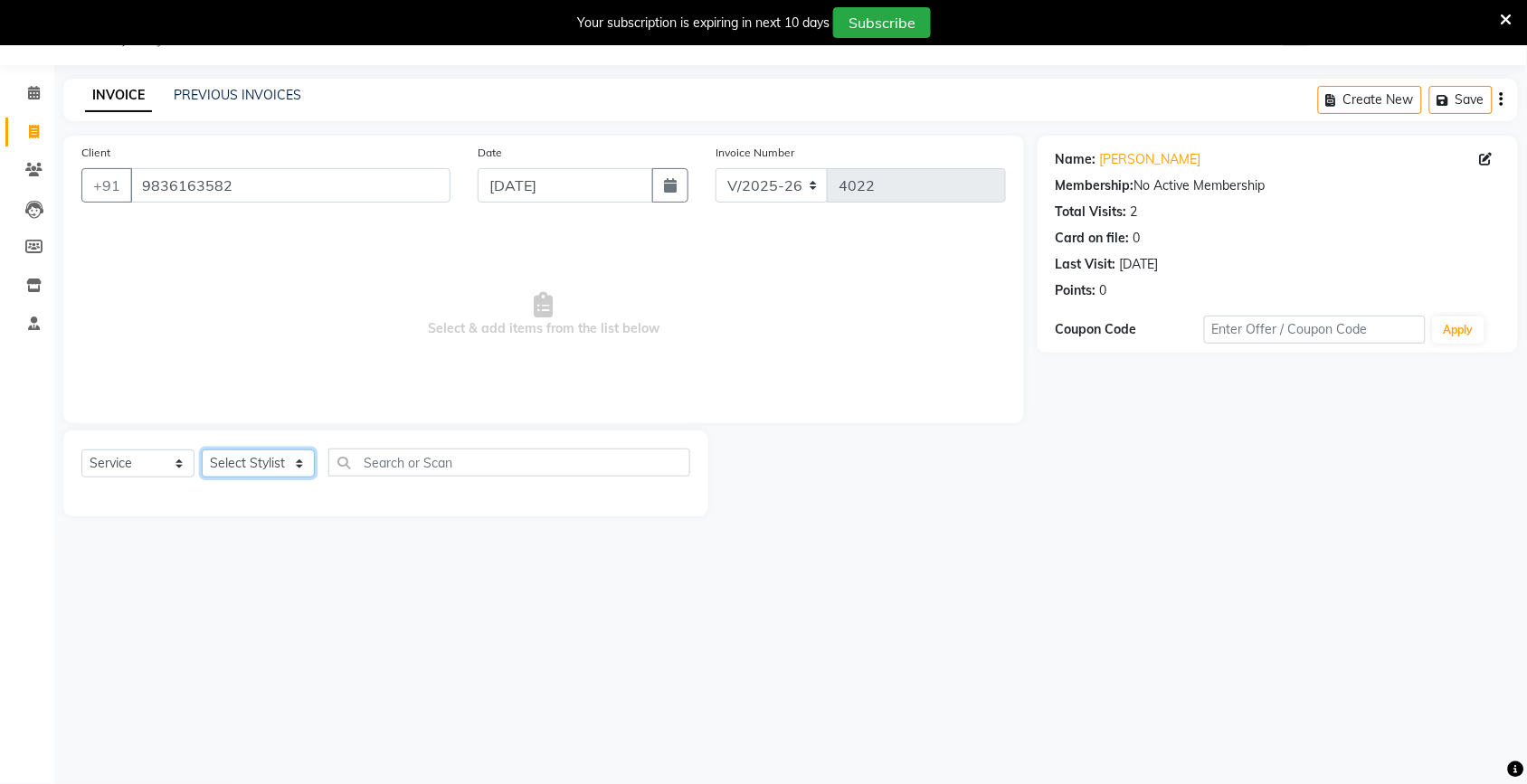
click at [238, 467] on select "Select Stylist [PERSON_NAME] [PERSON_NAME] Fiza Kajal Mahi [PERSON_NAME] [PERSO…" at bounding box center [258, 463] width 113 height 28
select select "42962"
click at [202, 450] on select "Select Stylist [PERSON_NAME] [PERSON_NAME] Fiza Kajal Mahi [PERSON_NAME] [PERSO…" at bounding box center [258, 463] width 113 height 28
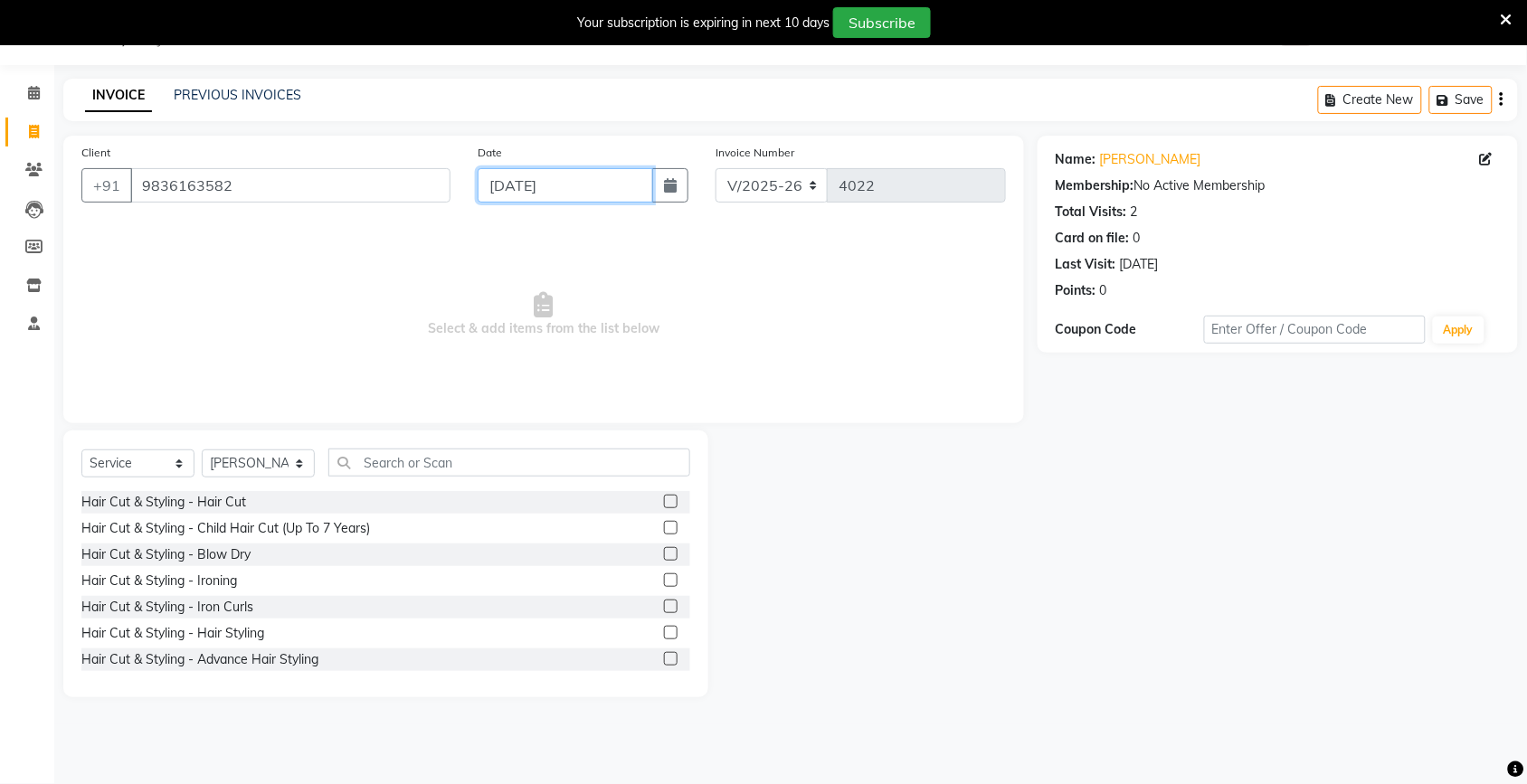
click at [540, 195] on input "[DATE]" at bounding box center [565, 185] width 175 height 34
select select "9"
select select "2025"
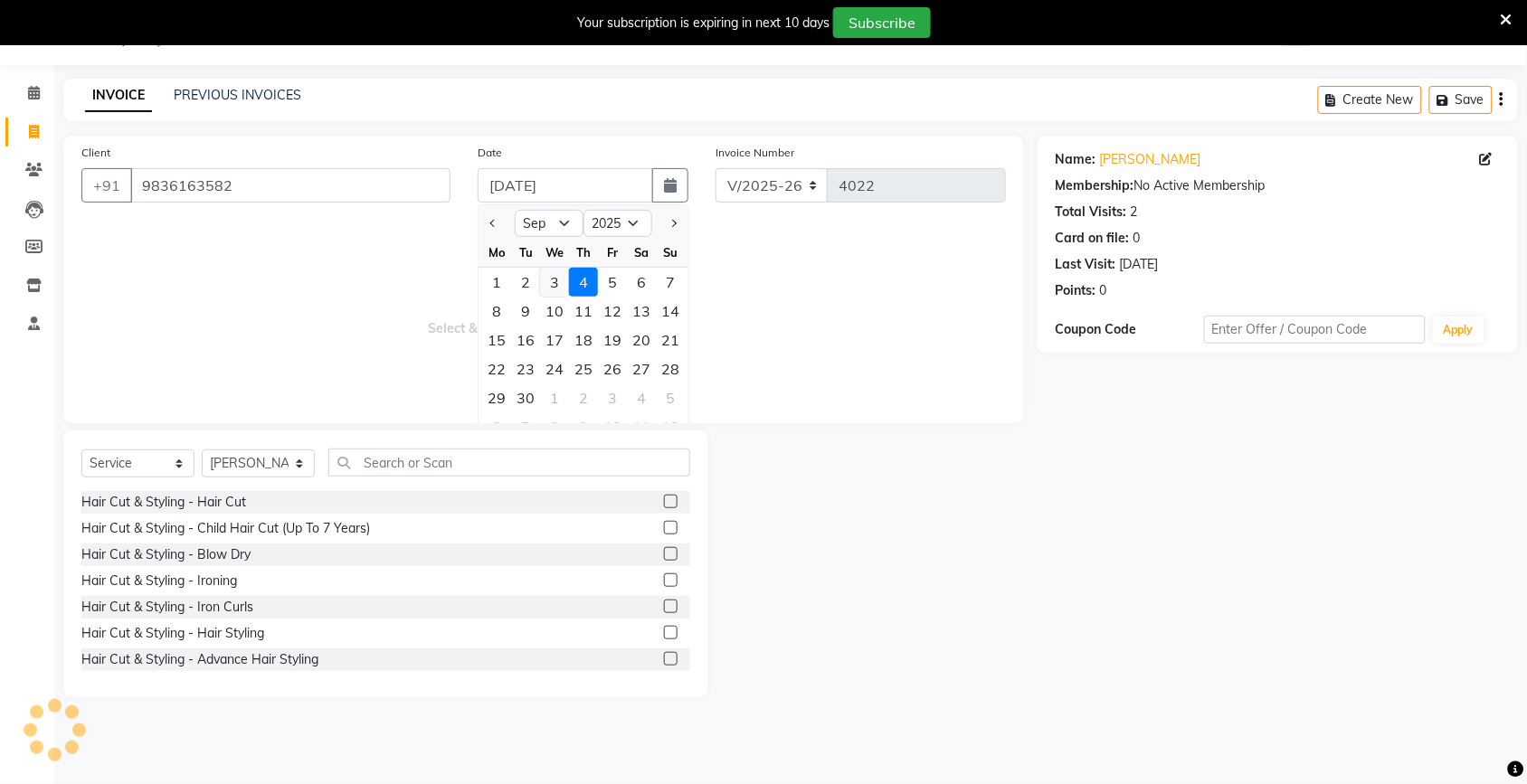
click at [563, 274] on div "3" at bounding box center [555, 282] width 29 height 29
type input "[DATE]"
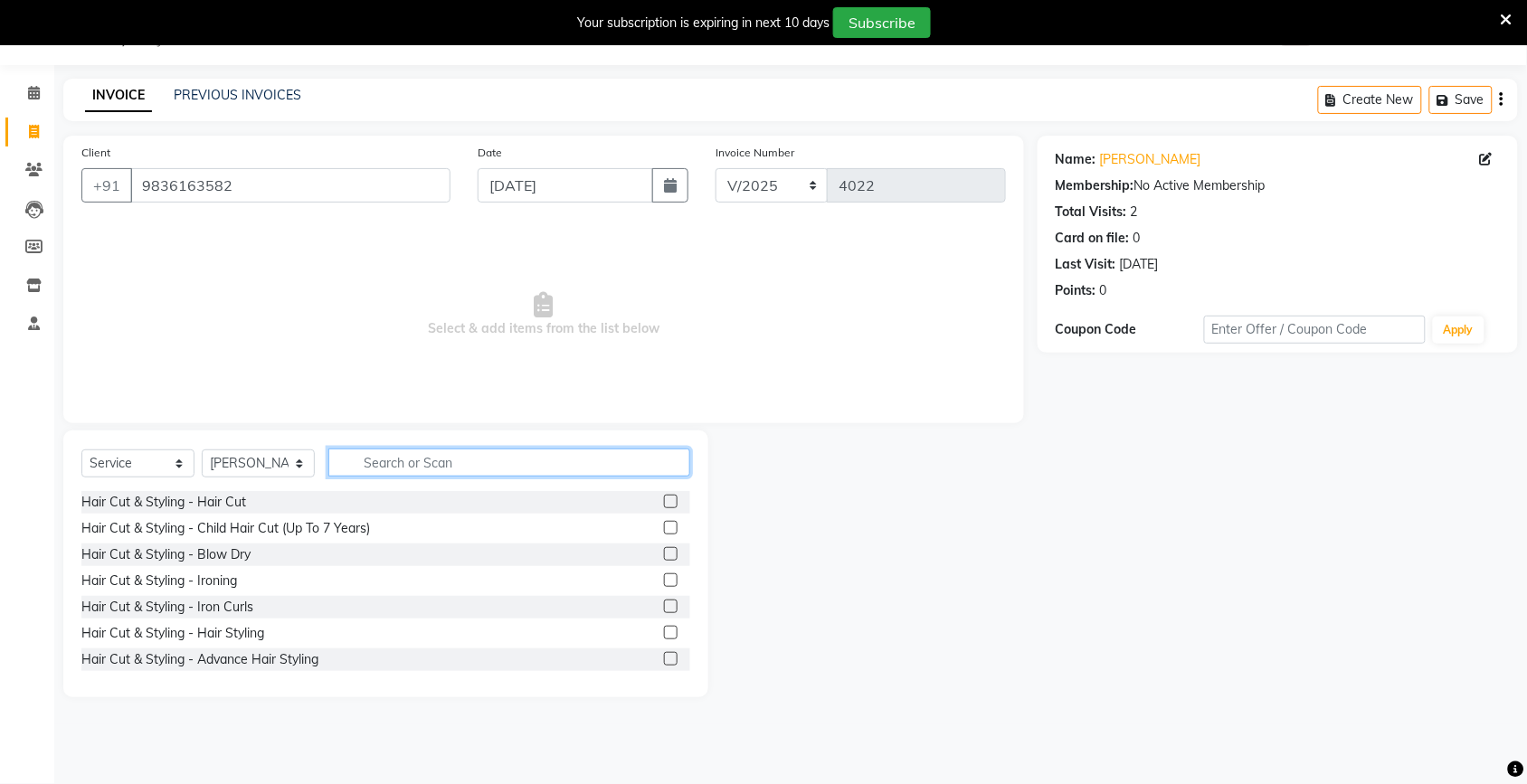
click at [392, 472] on input "text" at bounding box center [509, 462] width 362 height 28
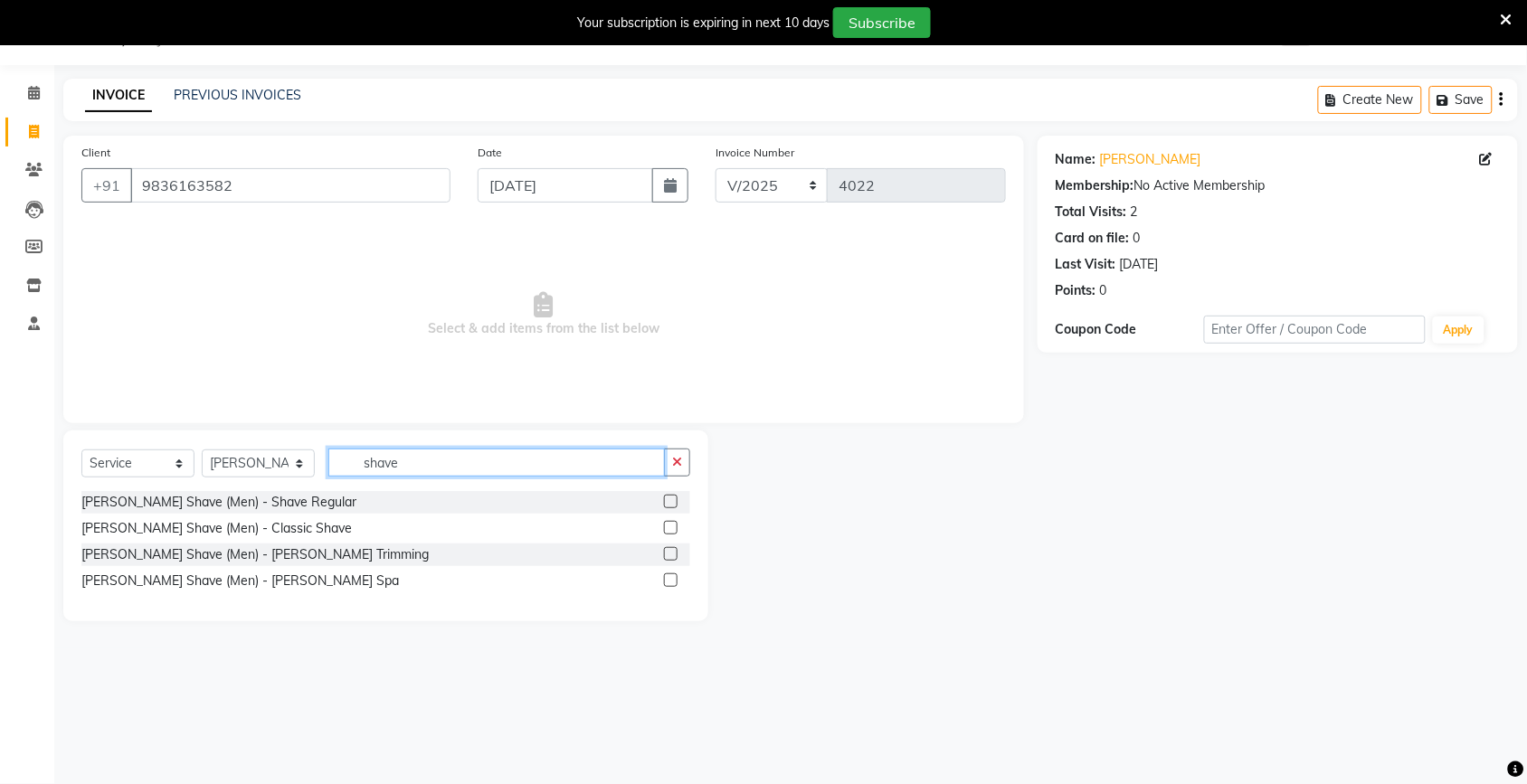
type input "shave"
click at [668, 498] on label at bounding box center [671, 501] width 14 height 14
click at [668, 498] on input "checkbox" at bounding box center [670, 502] width 12 height 12
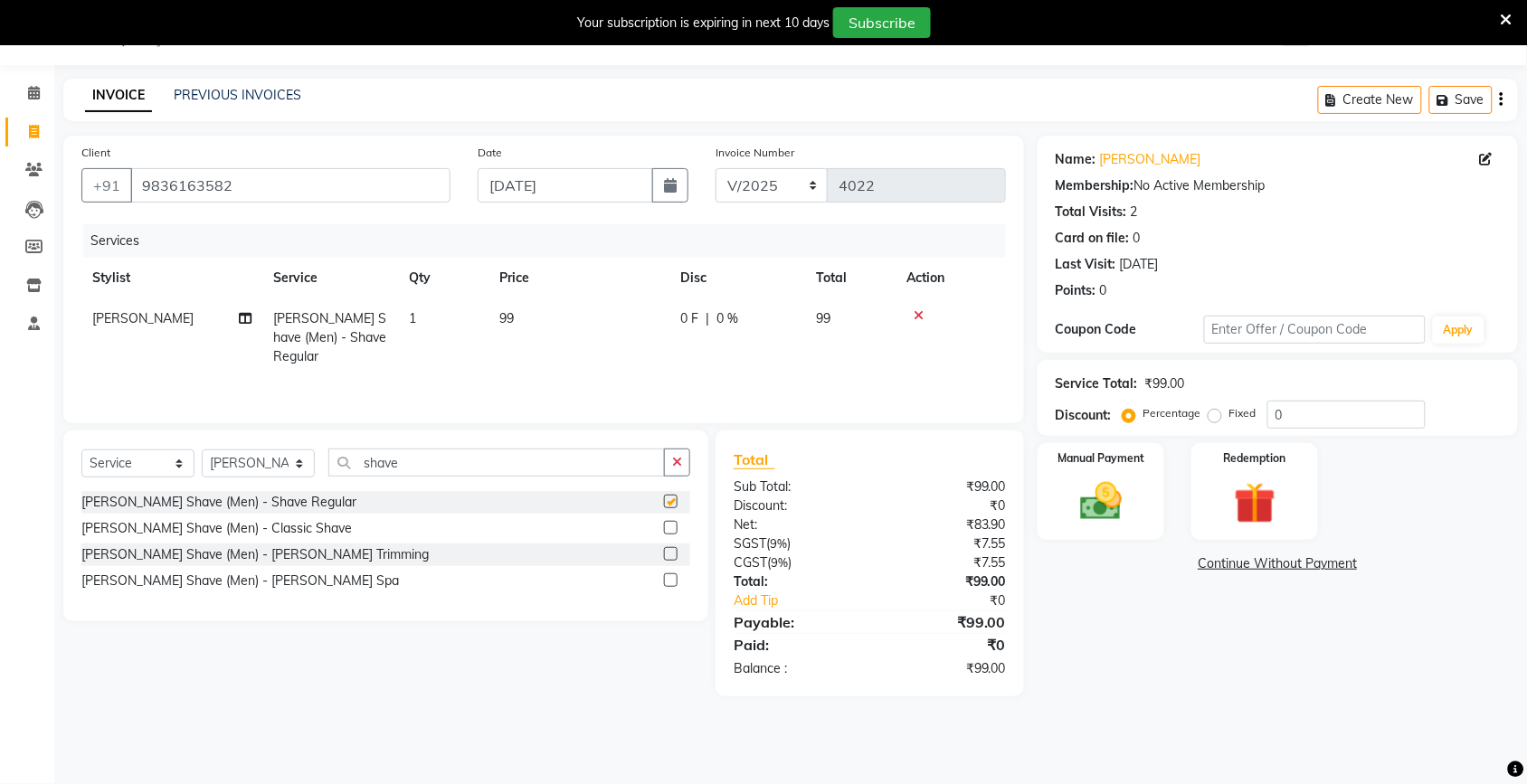
drag, startPoint x: 629, startPoint y: 359, endPoint x: 638, endPoint y: 335, distance: 25.6
click at [629, 355] on div "Services Stylist Service Qty Price Disc Total Action [PERSON_NAME] Shave (Men) …" at bounding box center [544, 314] width 925 height 181
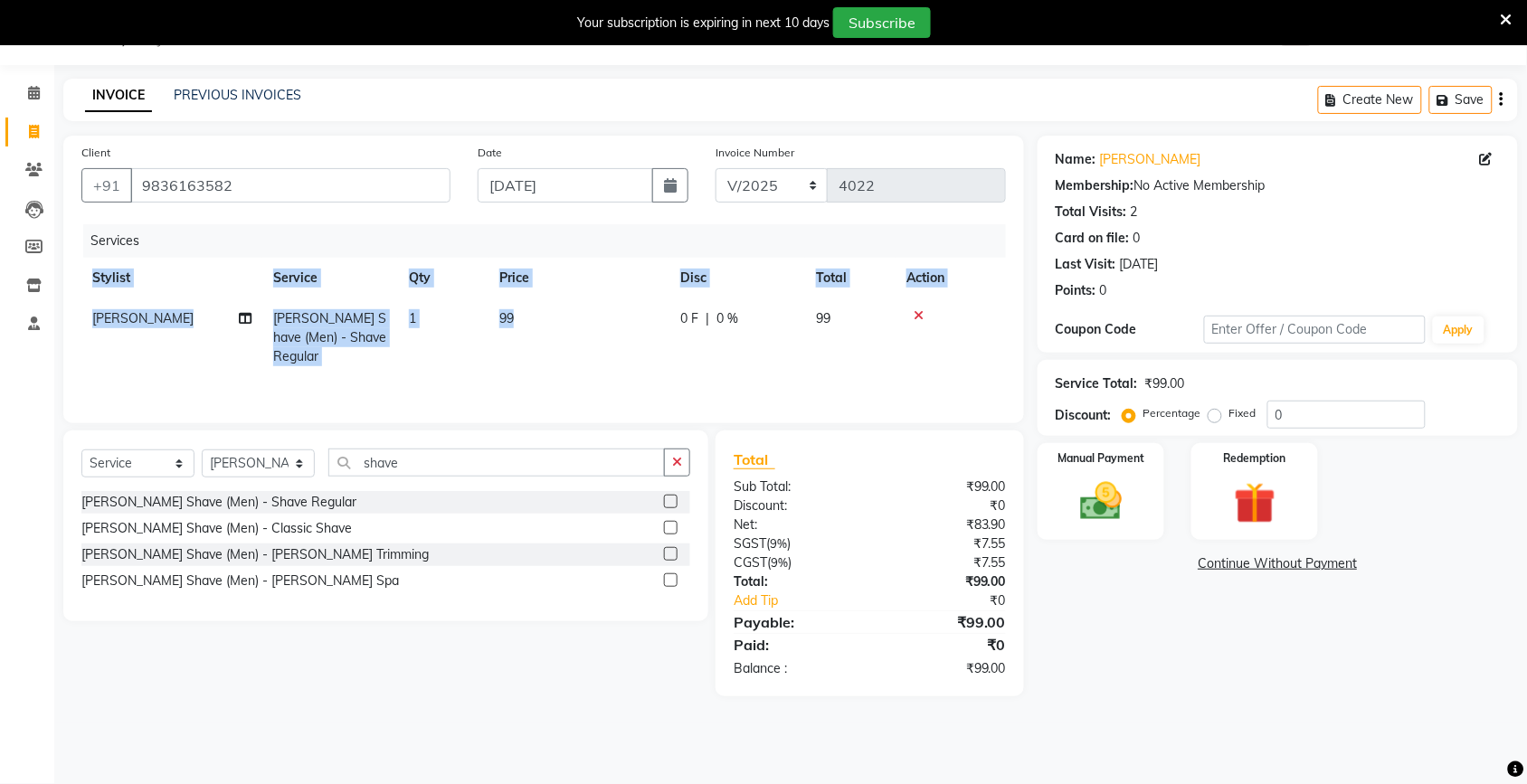
checkbox input "false"
click at [638, 332] on td "99" at bounding box center [579, 337] width 181 height 78
select select "42962"
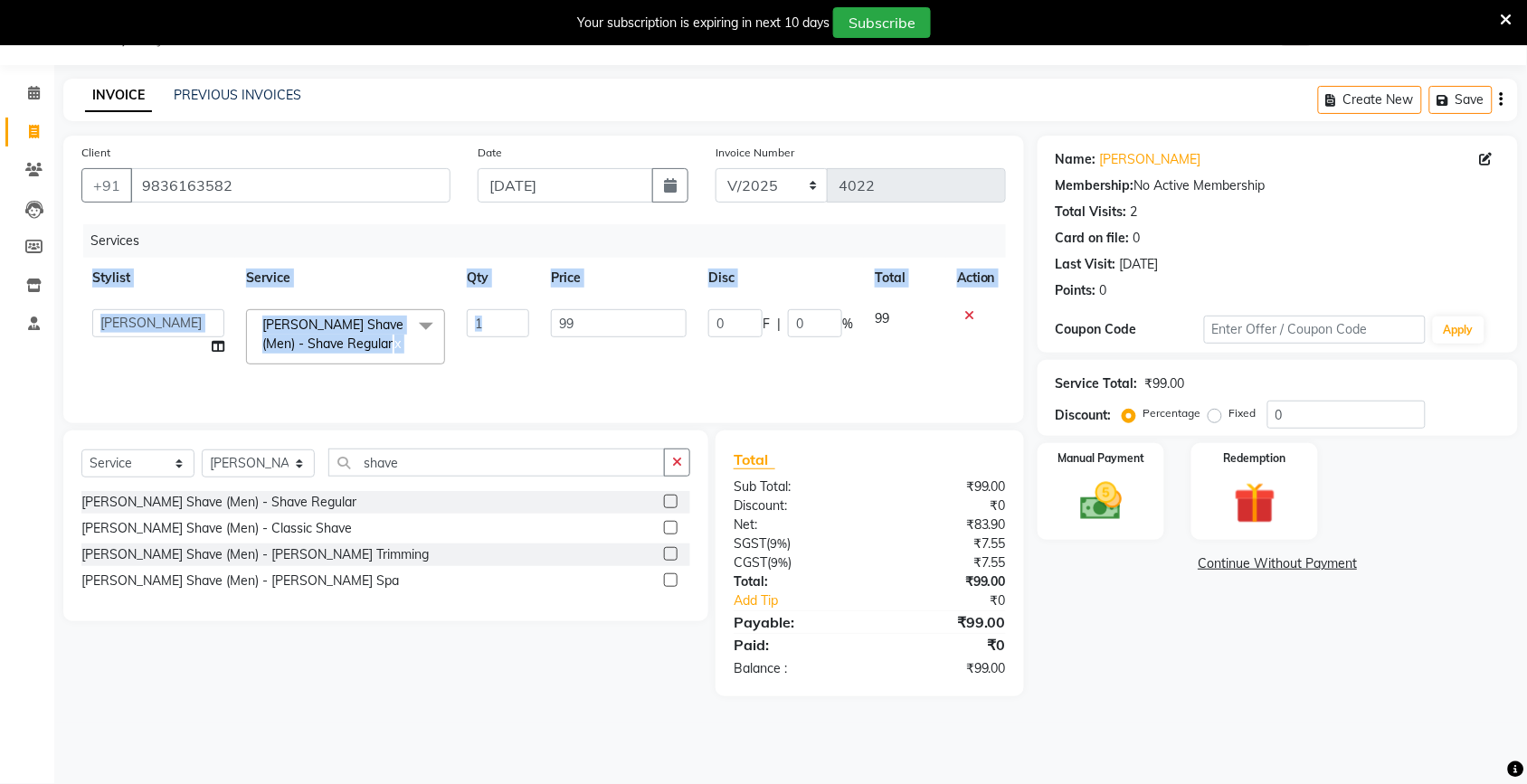
click at [636, 326] on input "99" at bounding box center [619, 323] width 136 height 28
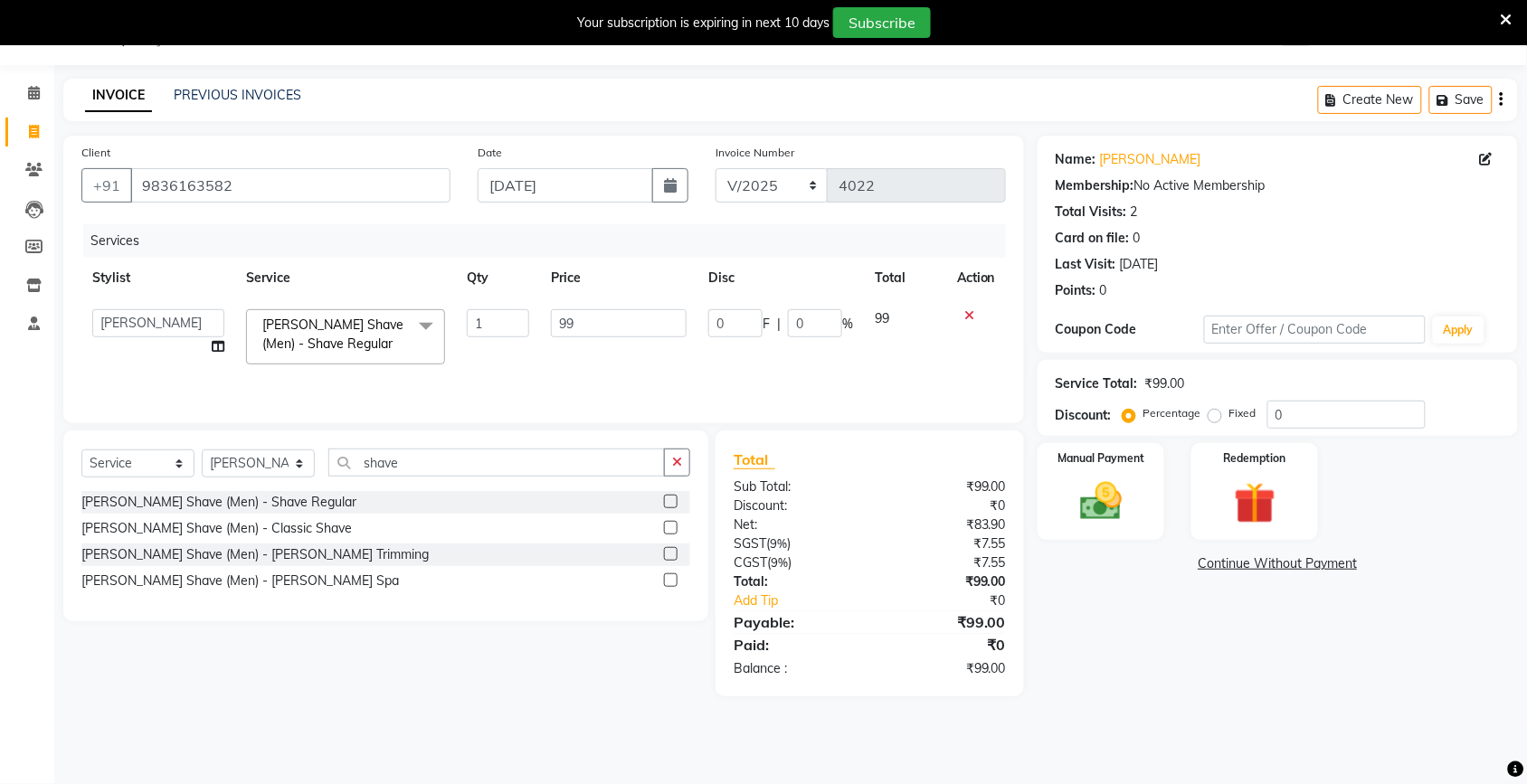
type input "9"
type input "100"
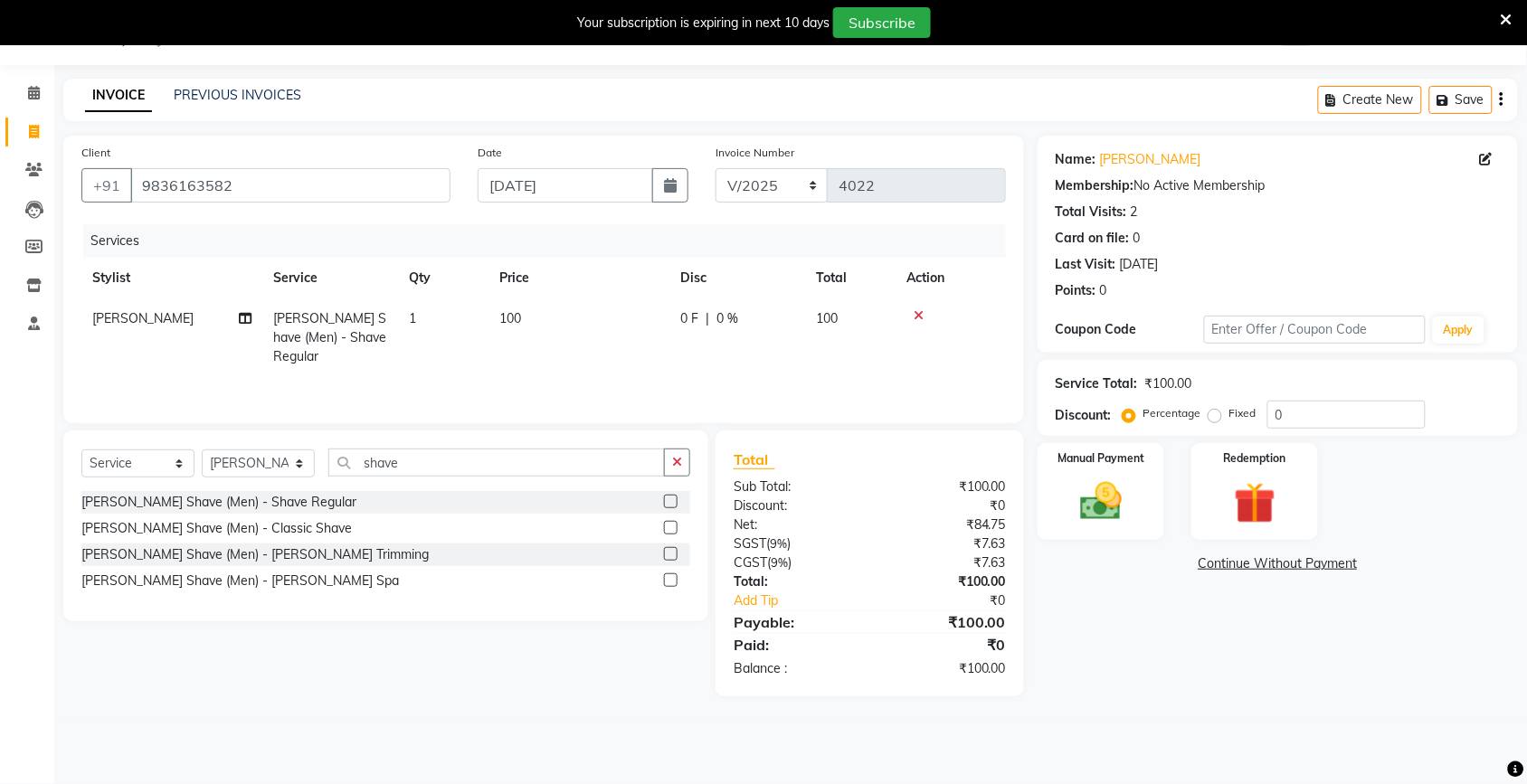
drag, startPoint x: 1250, startPoint y: 626, endPoint x: 1190, endPoint y: 549, distance: 97.6
click at [1247, 626] on div "Name: [PERSON_NAME] Membership: No Active Membership Total Visits: 2 Card on fi…" at bounding box center [1284, 416] width 493 height 561
click at [1133, 472] on div "Manual Payment" at bounding box center [1100, 491] width 132 height 102
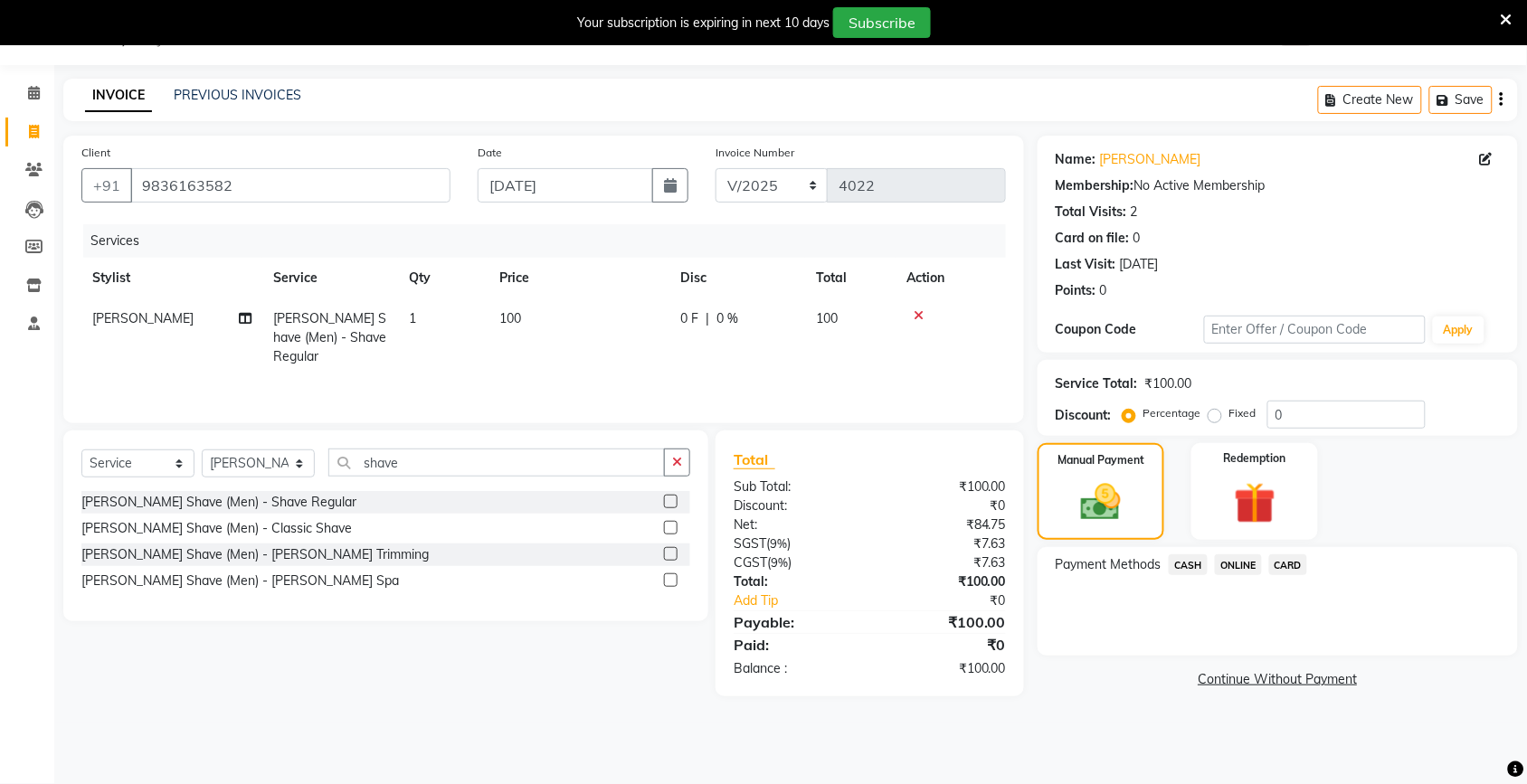
click at [1238, 561] on span "ONLINE" at bounding box center [1238, 564] width 48 height 20
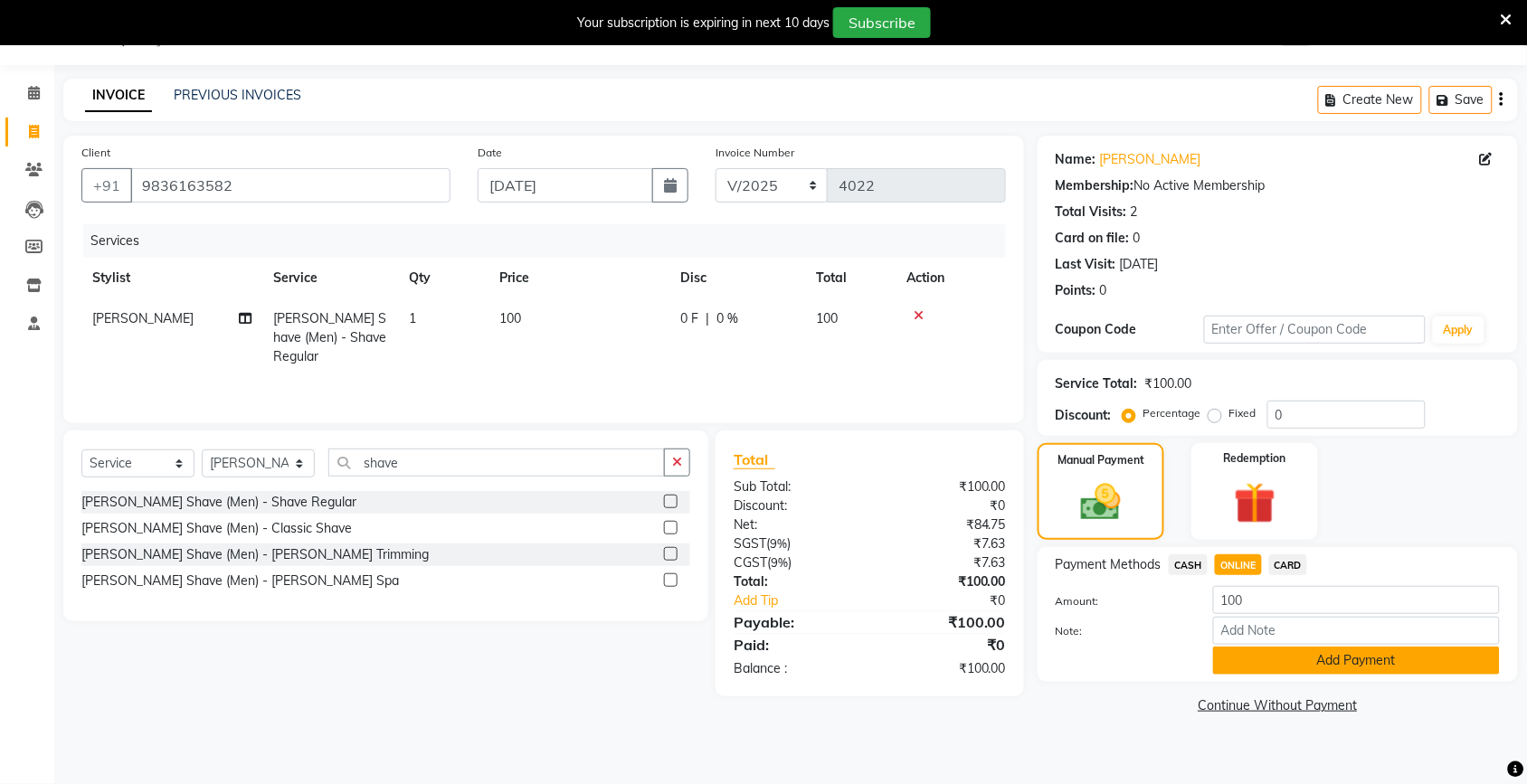
click at [1273, 653] on button "Add Payment" at bounding box center [1356, 660] width 287 height 28
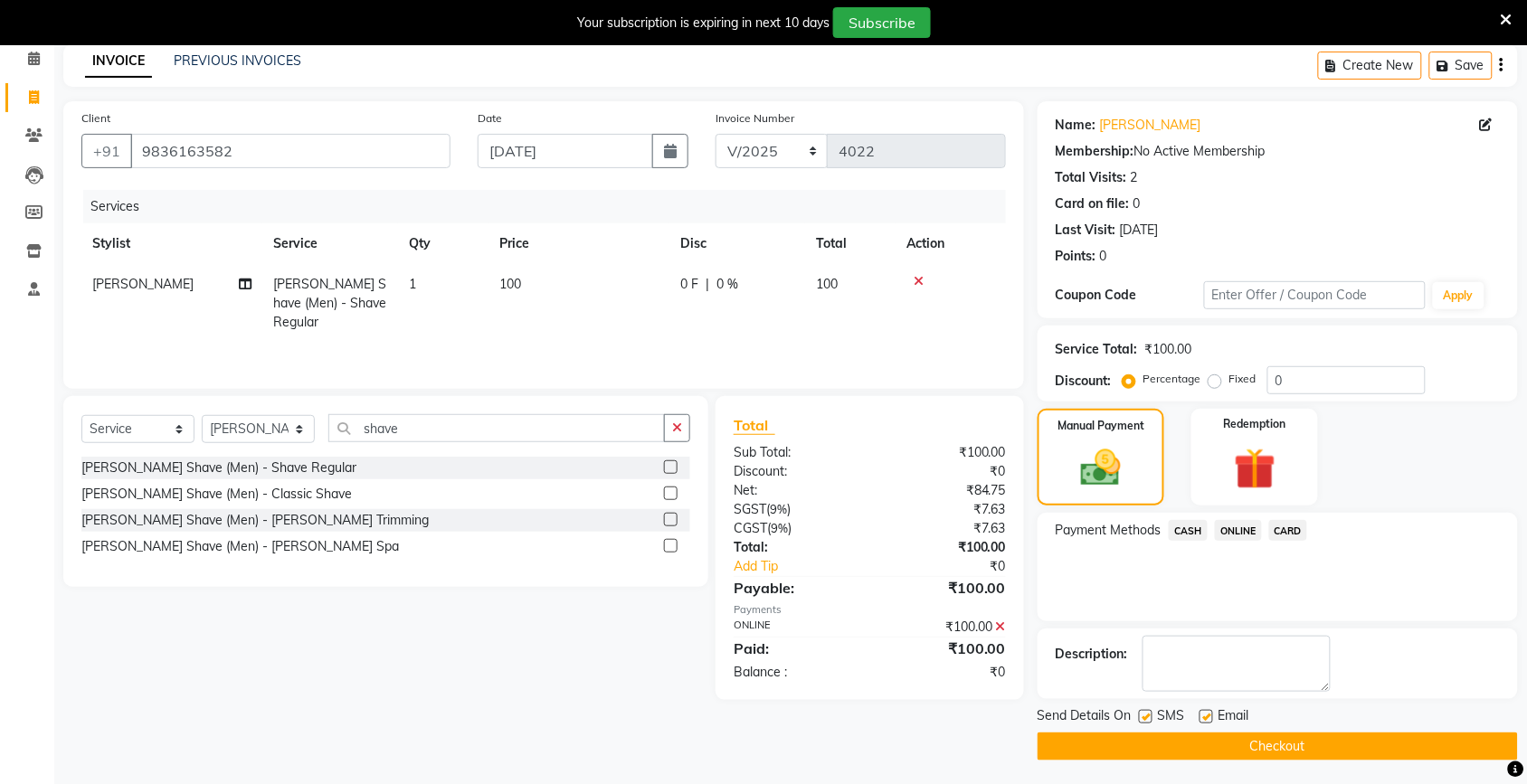
scroll to position [83, 0]
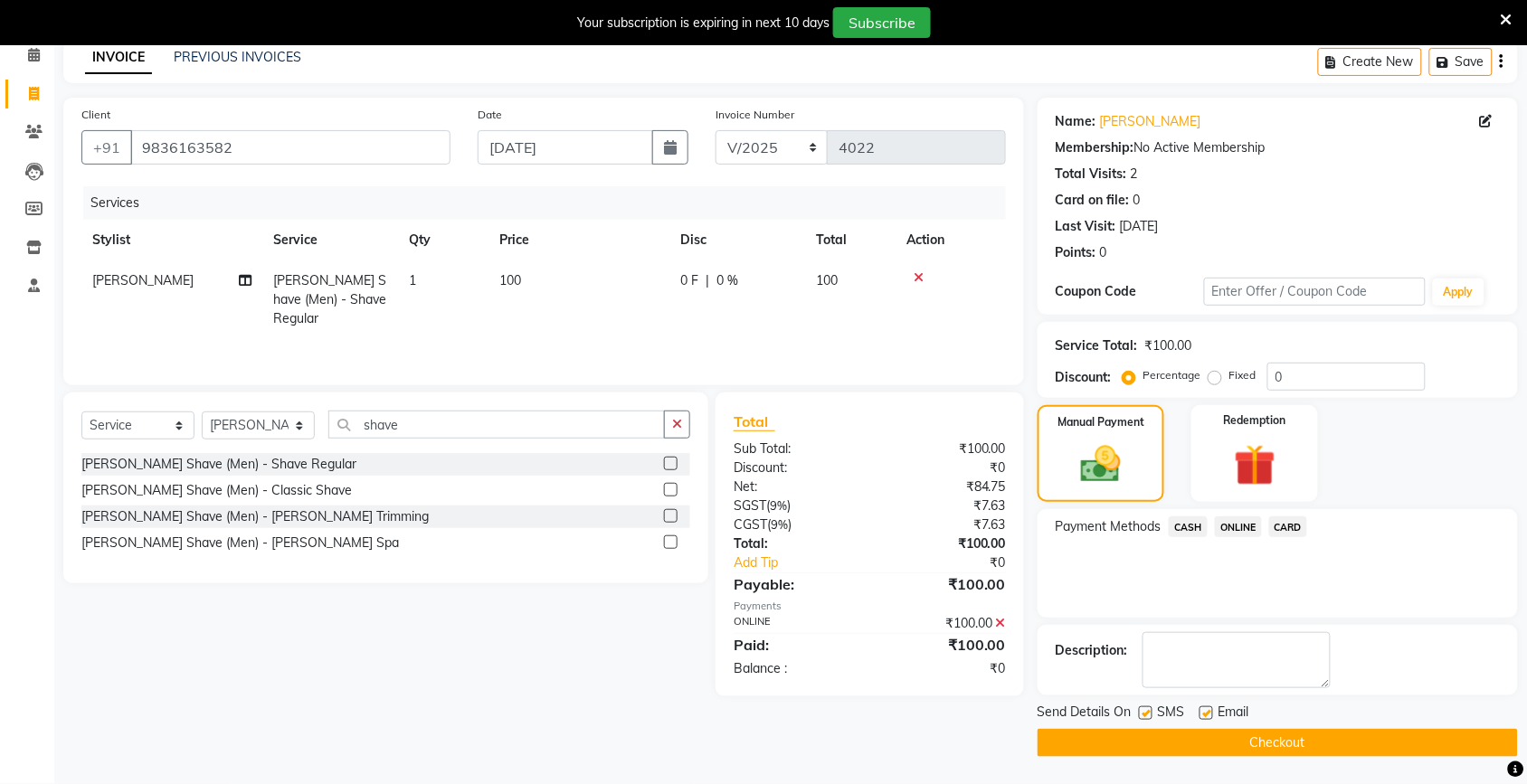
click at [1256, 748] on button "Checkout" at bounding box center [1277, 742] width 480 height 28
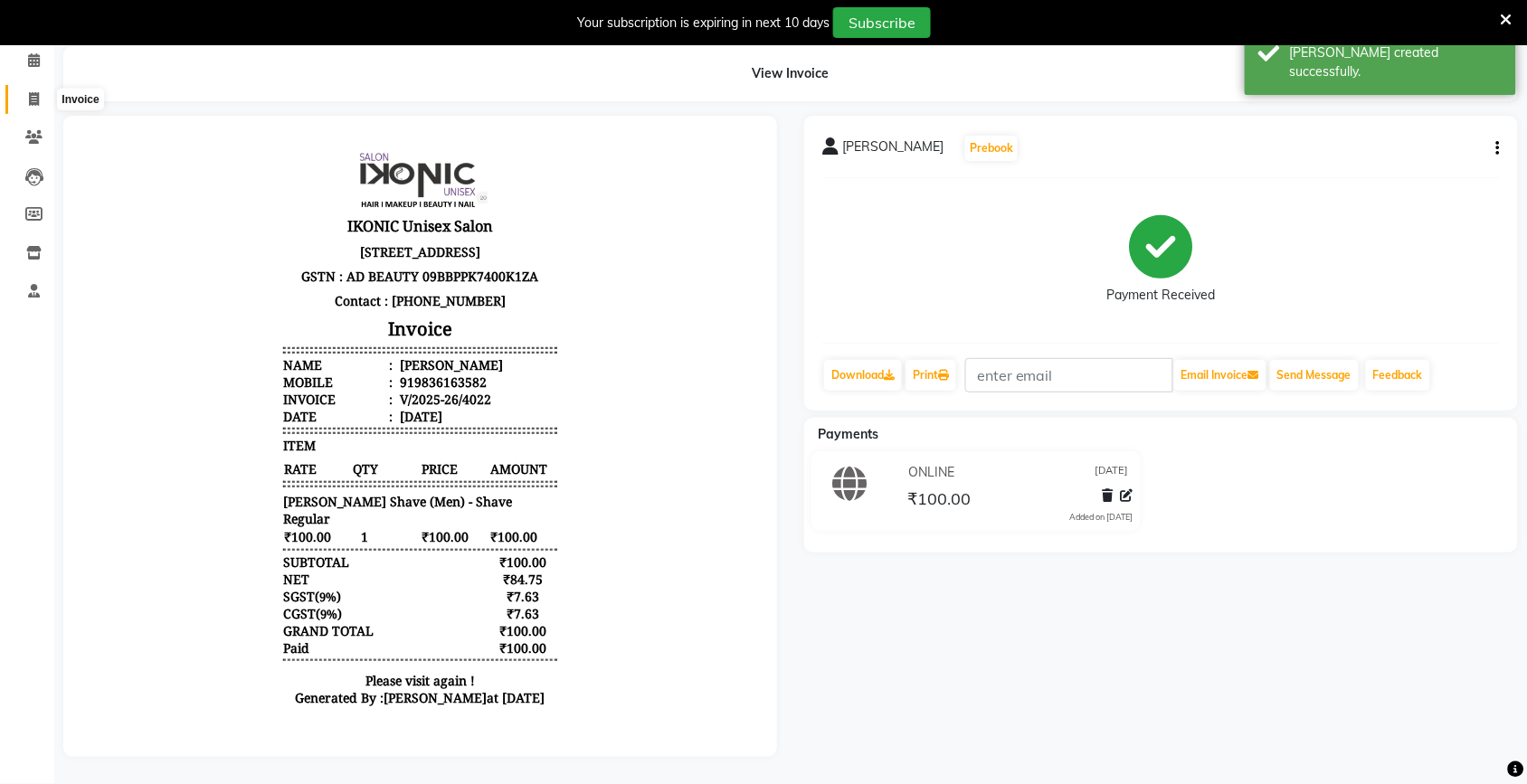
click at [30, 92] on icon at bounding box center [34, 99] width 10 height 14
select select "4931"
select select "service"
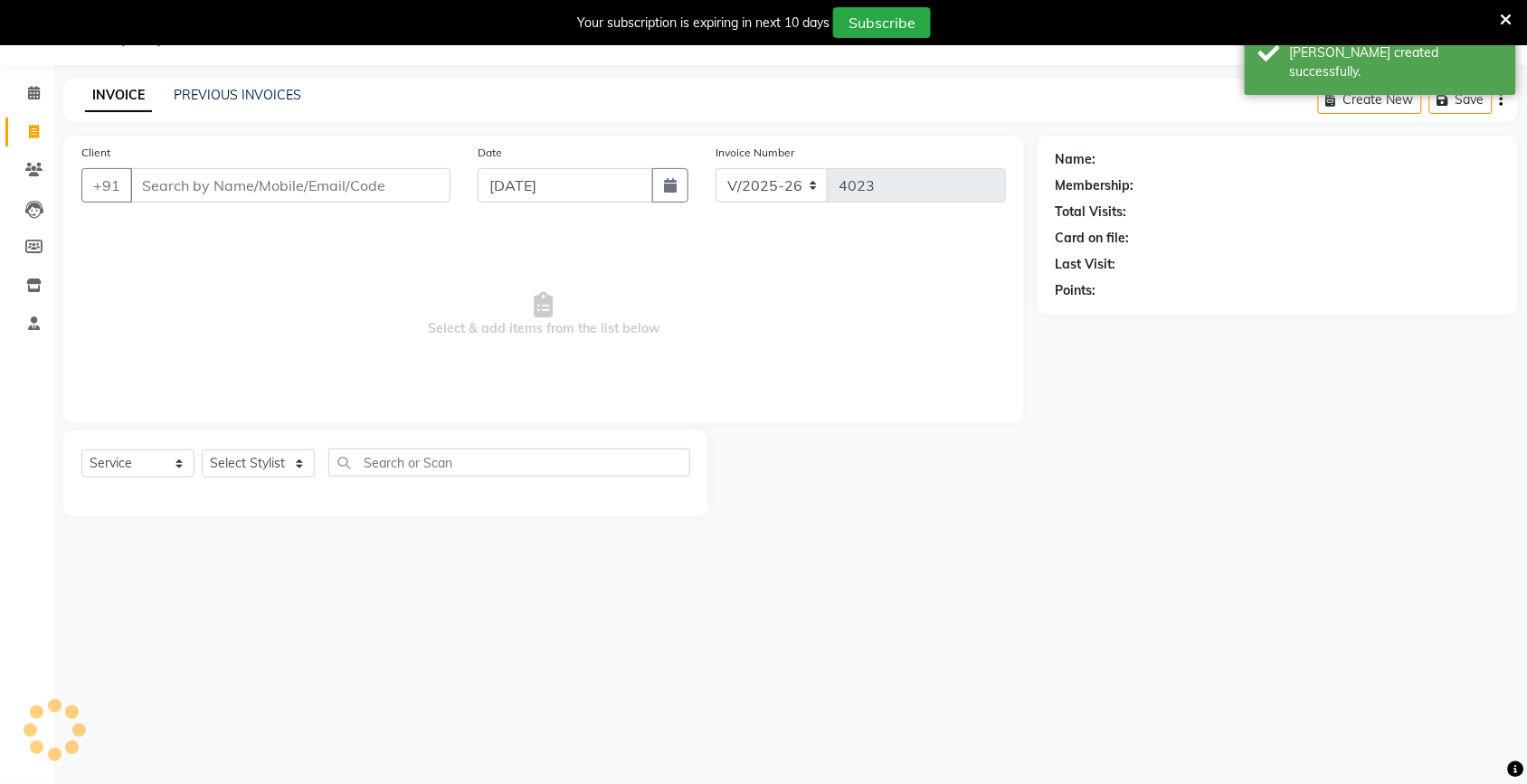
scroll to position [46, 0]
click at [151, 202] on div "+91" at bounding box center [266, 185] width 369 height 34
click at [155, 177] on input "Client" at bounding box center [290, 185] width 320 height 34
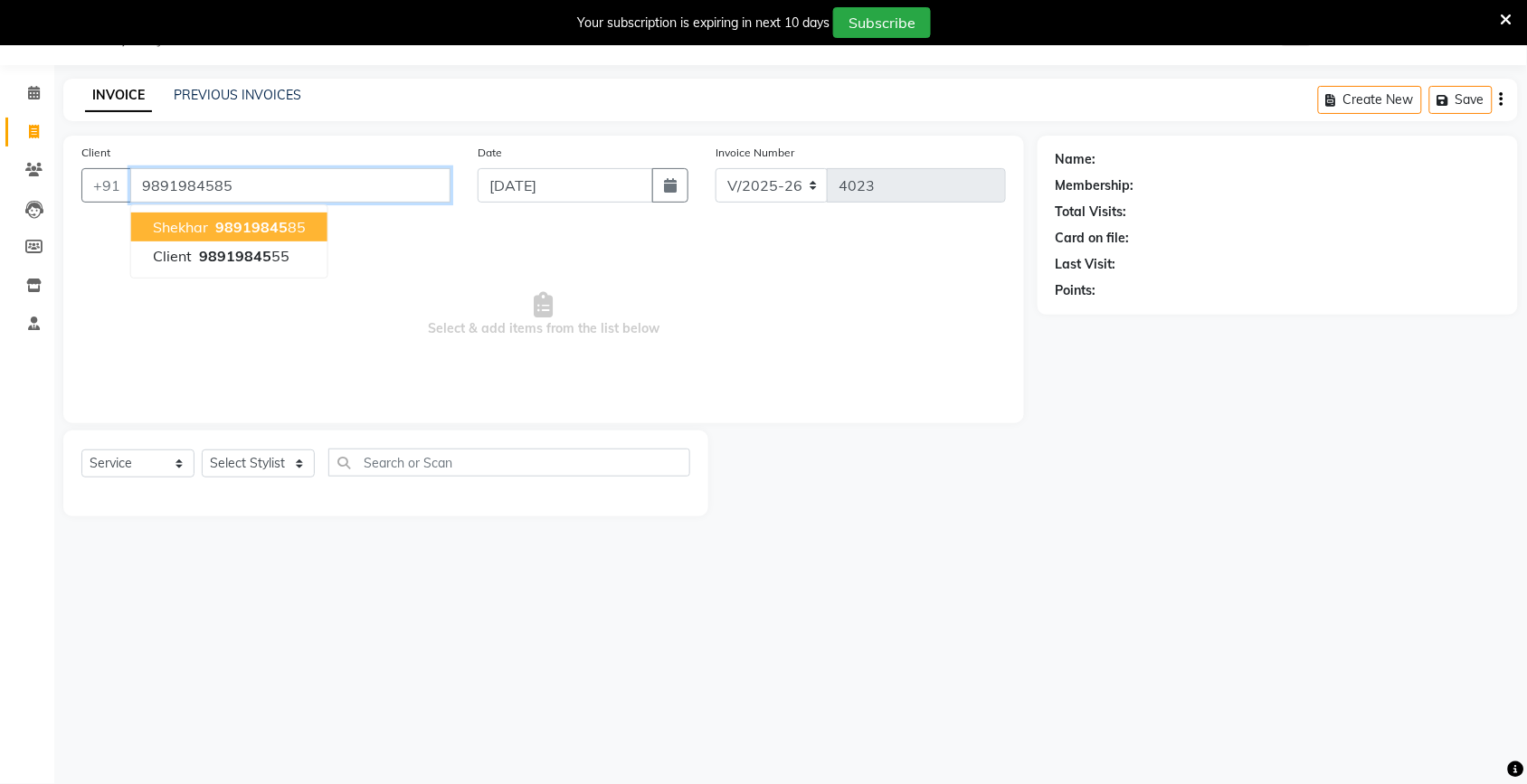
type input "9891984585"
click at [521, 265] on span "Select & add items from the list below" at bounding box center [544, 314] width 925 height 181
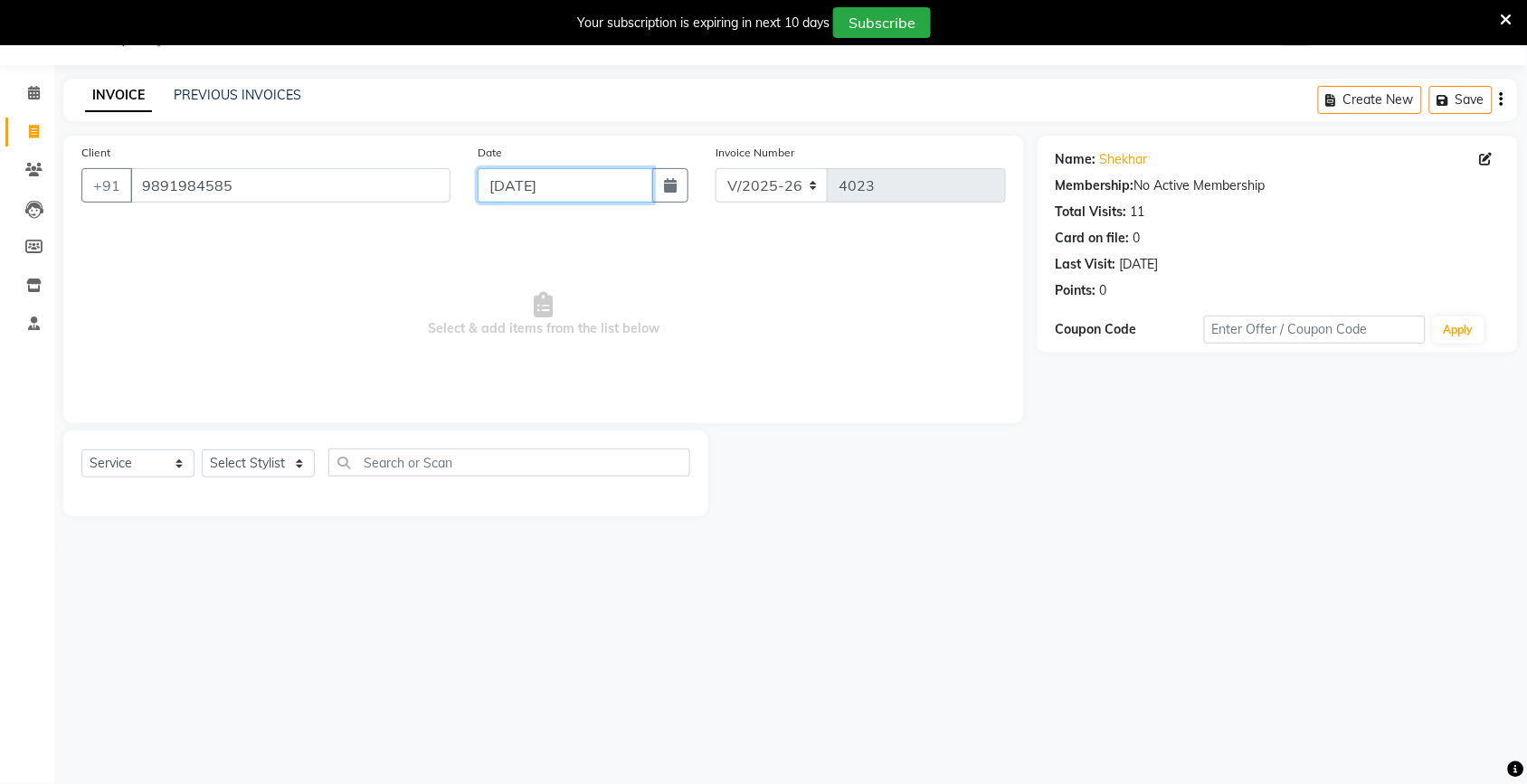
click at [499, 178] on input "[DATE]" at bounding box center [565, 185] width 175 height 34
select select "9"
select select "2025"
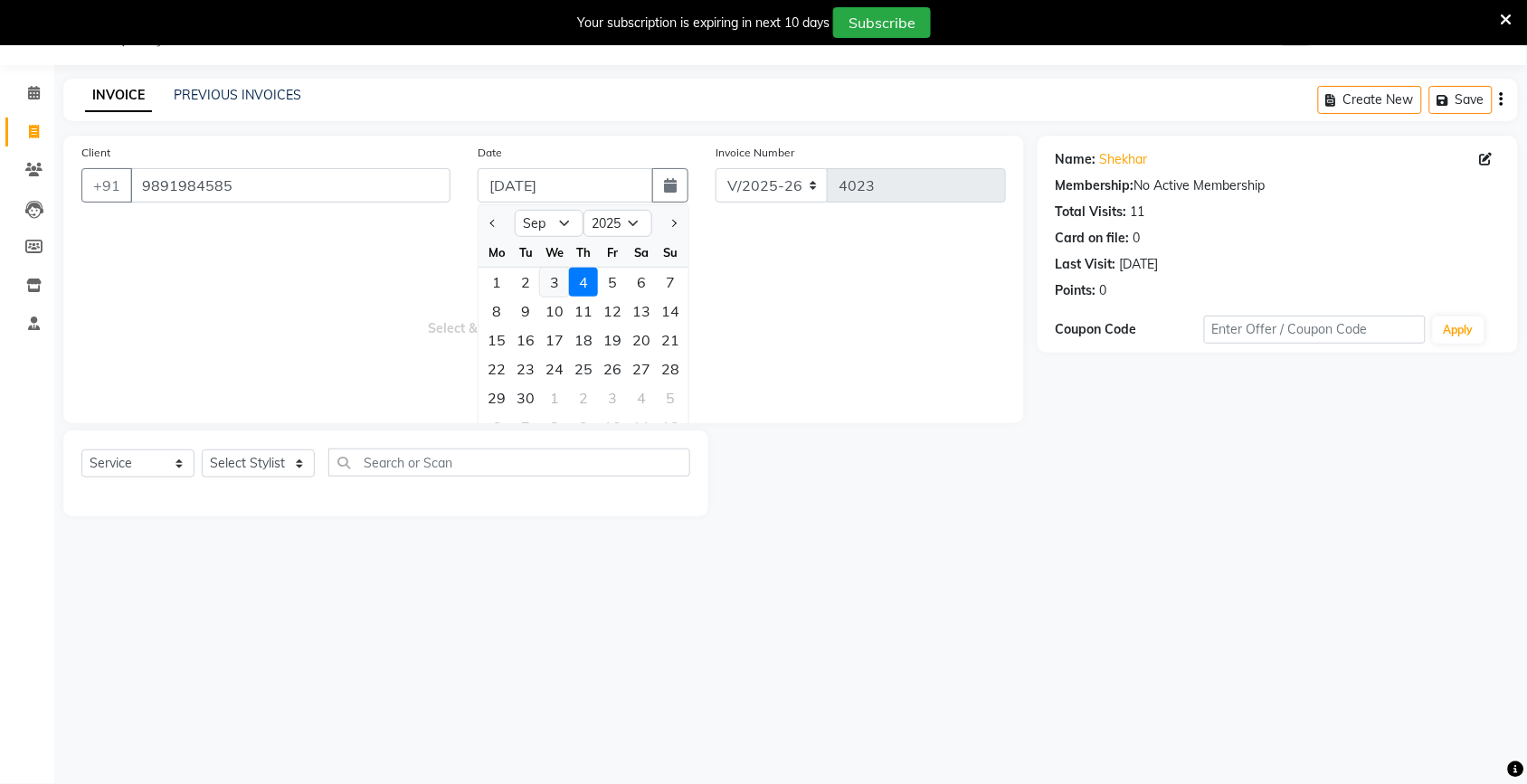
click at [555, 278] on div "3" at bounding box center [555, 282] width 29 height 29
type input "[DATE]"
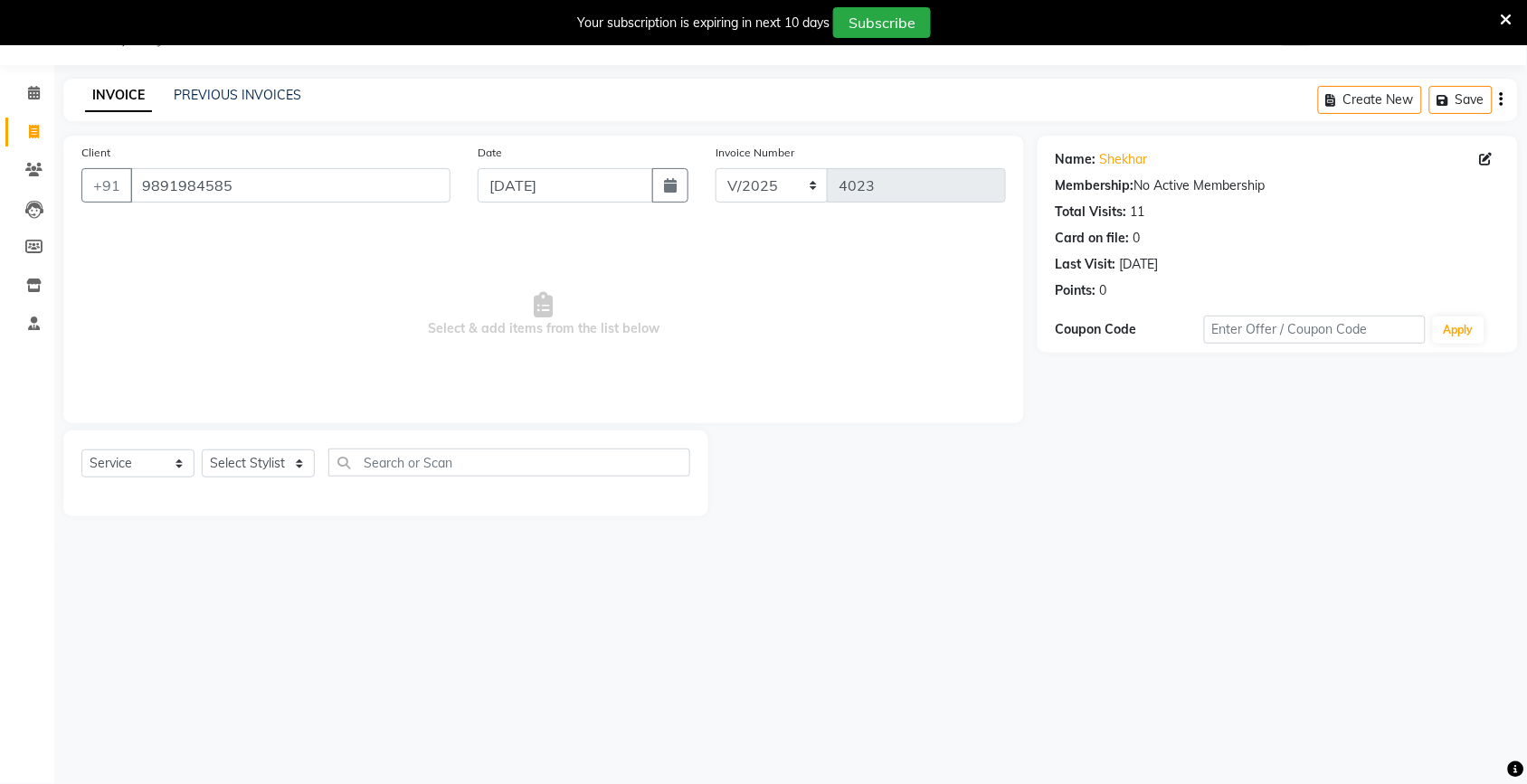
drag, startPoint x: 301, startPoint y: 360, endPoint x: 250, endPoint y: 467, distance: 118.5
click at [301, 371] on span "Select & add items from the list below" at bounding box center [544, 314] width 925 height 181
click at [264, 457] on select "Select Stylist [PERSON_NAME] [PERSON_NAME] Fiza Kajal Mahi [PERSON_NAME] [PERSO…" at bounding box center [258, 463] width 113 height 28
select select "42962"
click at [202, 450] on select "Select Stylist [PERSON_NAME] [PERSON_NAME] Fiza Kajal Mahi [PERSON_NAME] [PERSO…" at bounding box center [258, 463] width 113 height 28
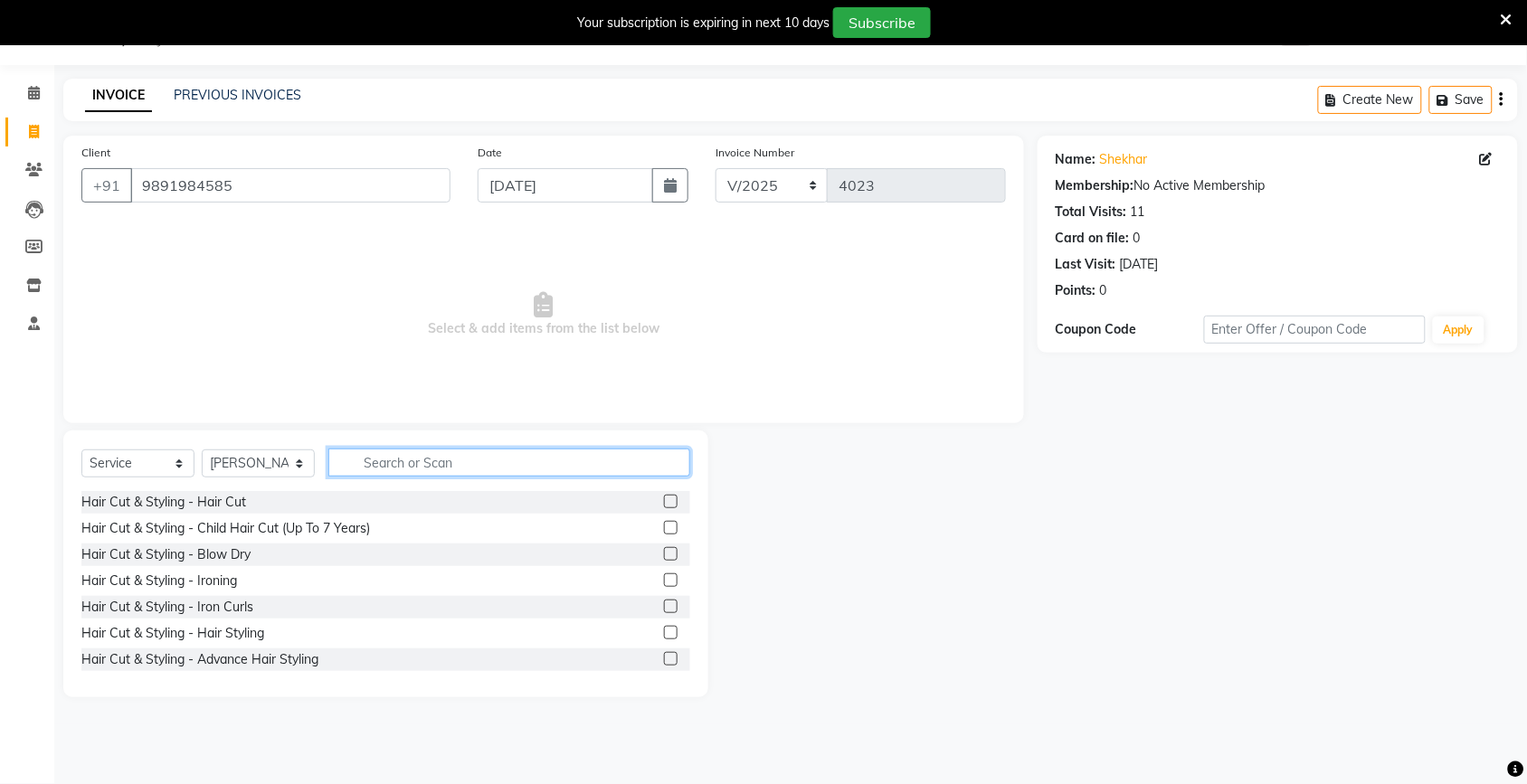
click at [359, 475] on input "text" at bounding box center [509, 462] width 362 height 28
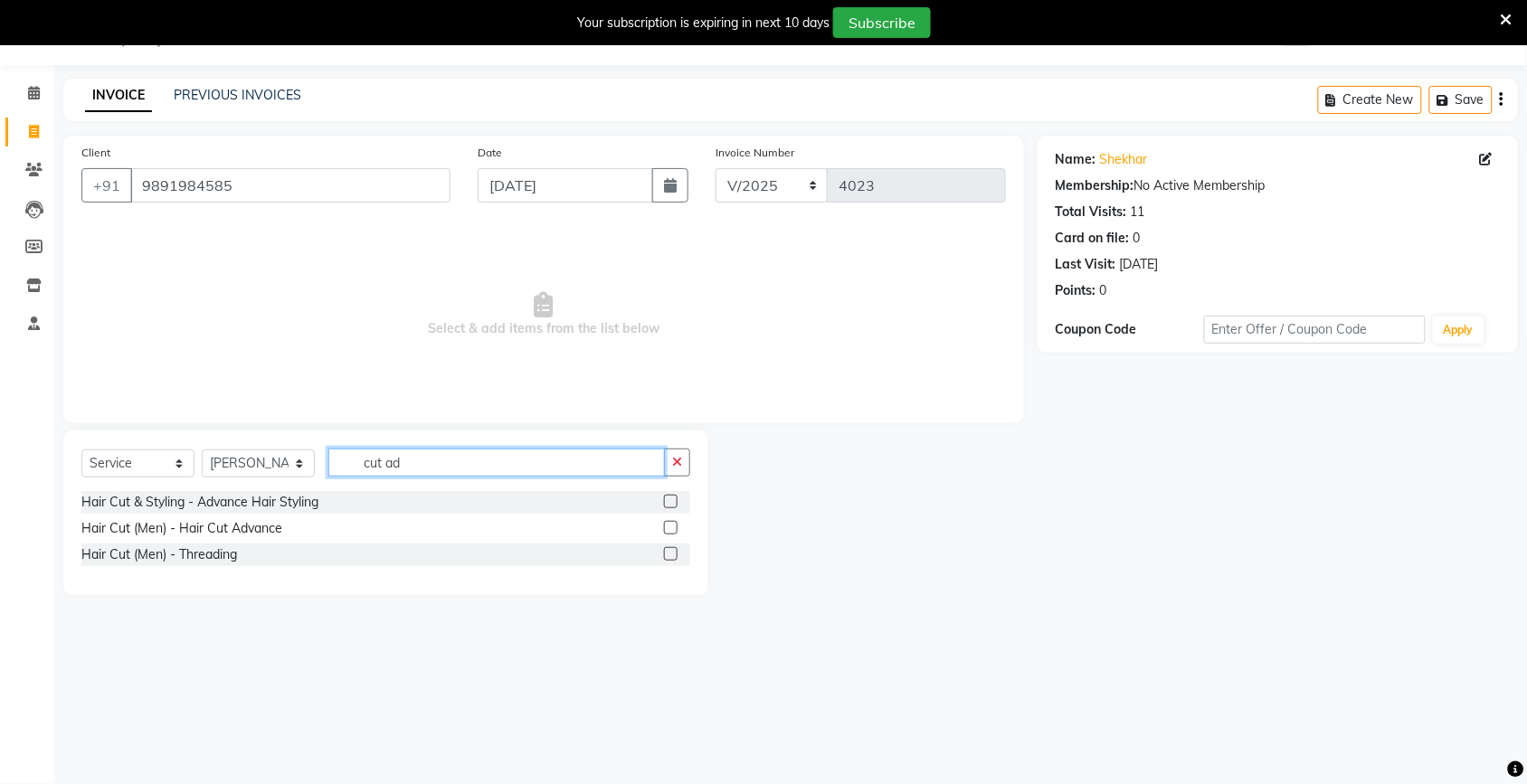
type input "cut ad"
click at [666, 524] on label at bounding box center [671, 527] width 14 height 14
click at [666, 524] on input "checkbox" at bounding box center [670, 528] width 12 height 12
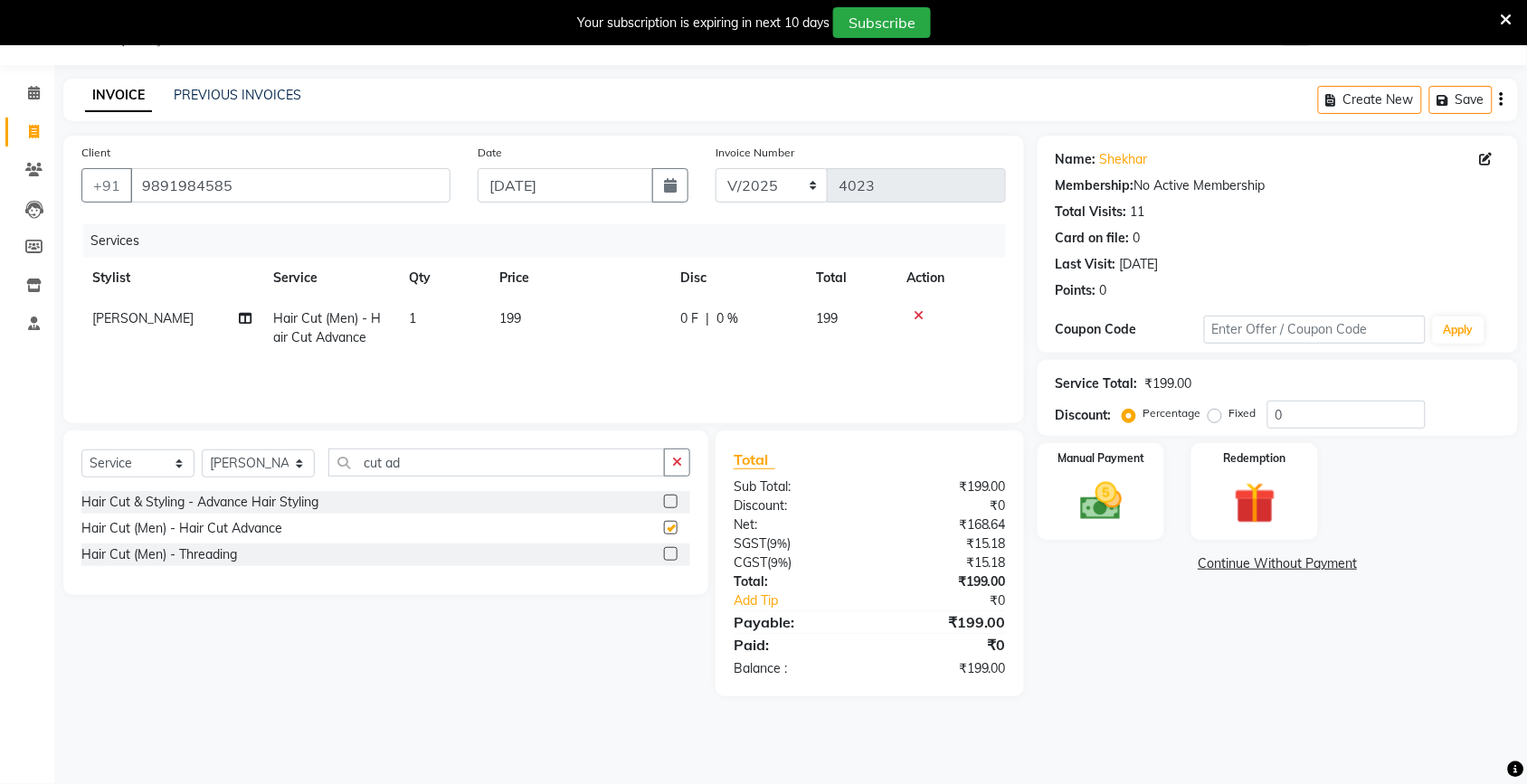
checkbox input "false"
click at [679, 444] on div "Select Service Product Membership Package Voucher Prepaid Gift Card Select Styl…" at bounding box center [385, 513] width 645 height 165
click at [682, 466] on icon "button" at bounding box center [677, 461] width 10 height 13
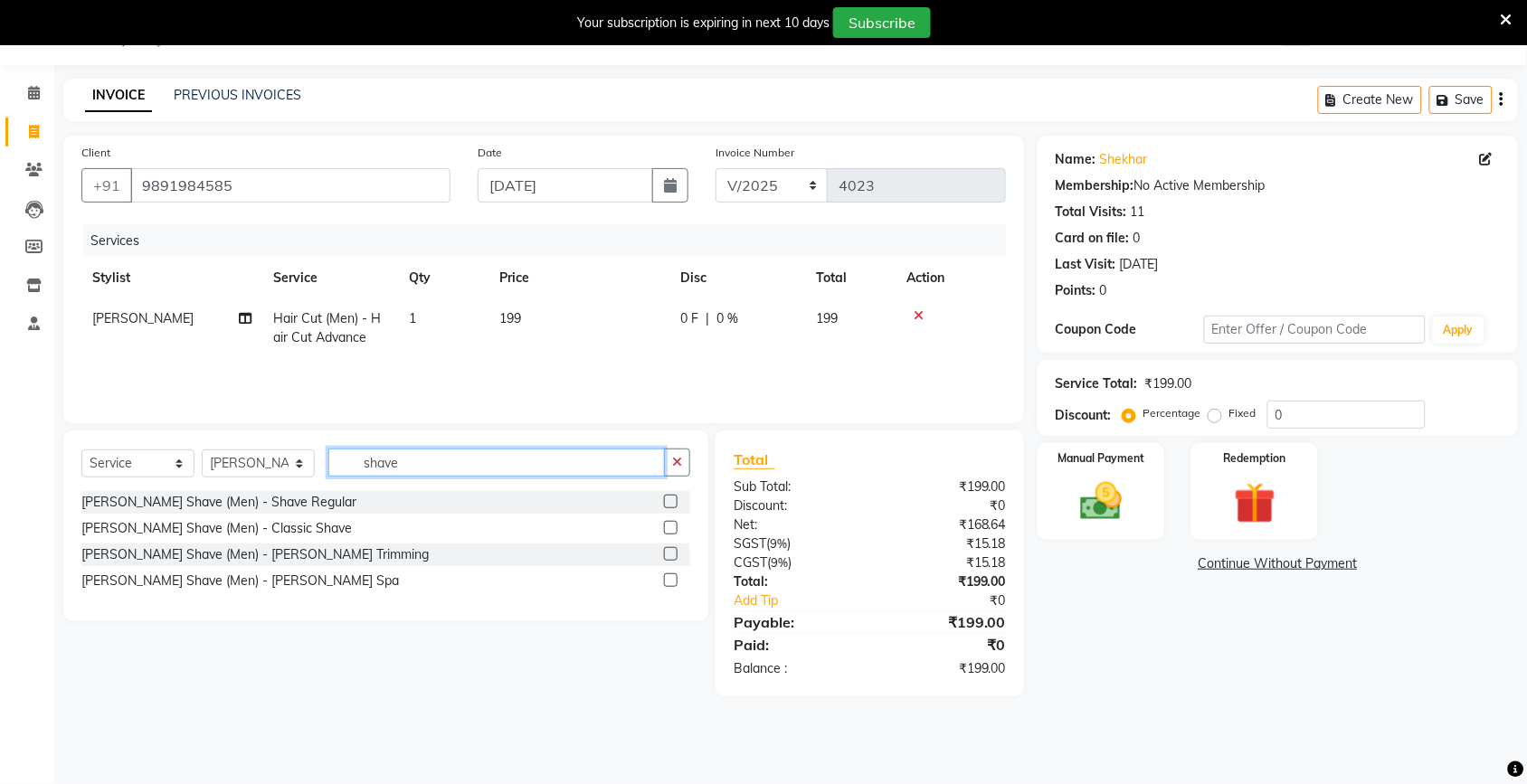
type input "shave"
click at [668, 502] on label at bounding box center [671, 501] width 14 height 14
click at [668, 502] on input "checkbox" at bounding box center [670, 502] width 12 height 12
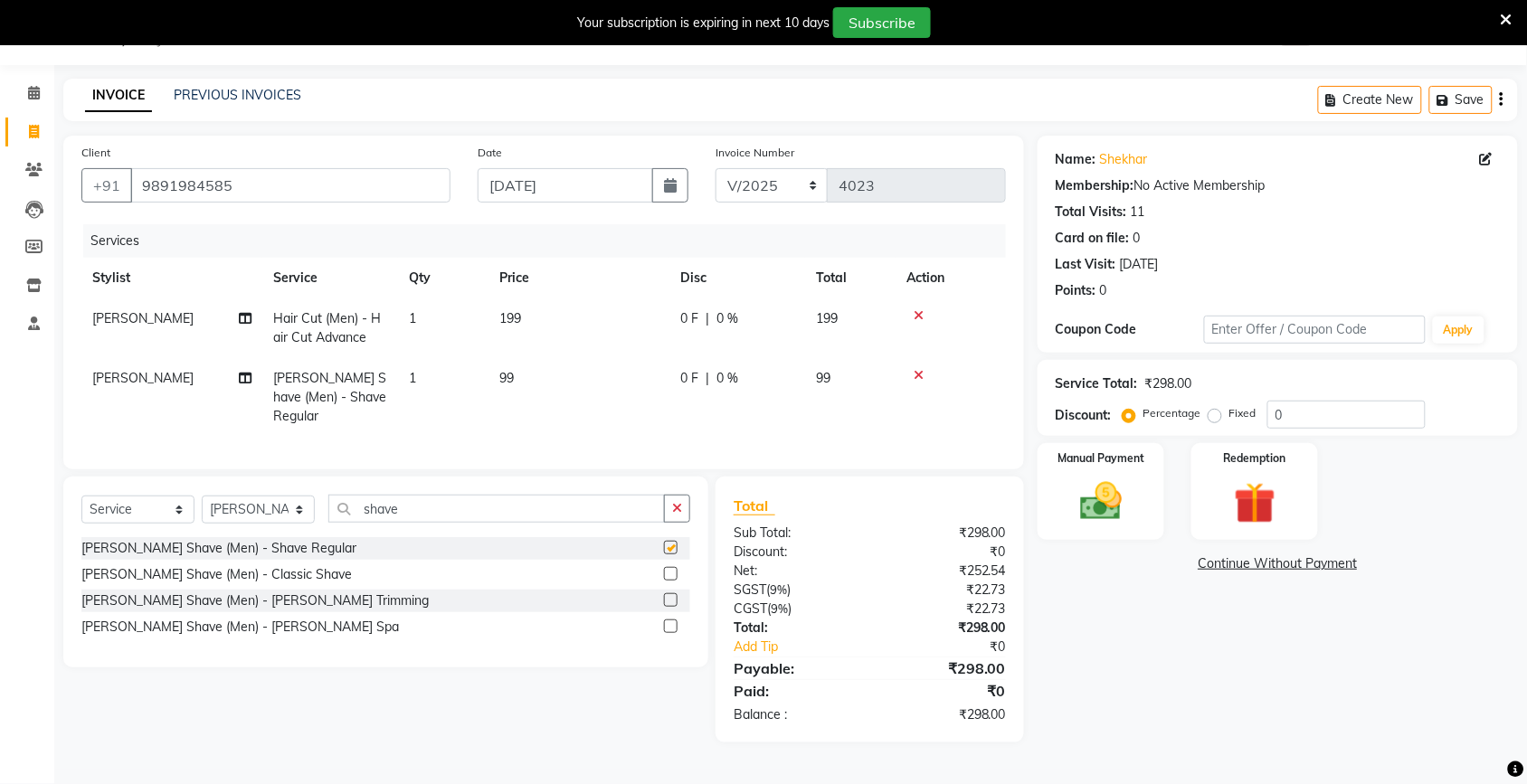
drag, startPoint x: 592, startPoint y: 427, endPoint x: 622, endPoint y: 376, distance: 59.2
click at [594, 423] on div "Services Stylist Service Qty Price Disc Total Action [PERSON_NAME] Hair Cut (Me…" at bounding box center [544, 337] width 925 height 227
checkbox input "false"
click at [622, 376] on td "99" at bounding box center [579, 397] width 181 height 78
select select "42962"
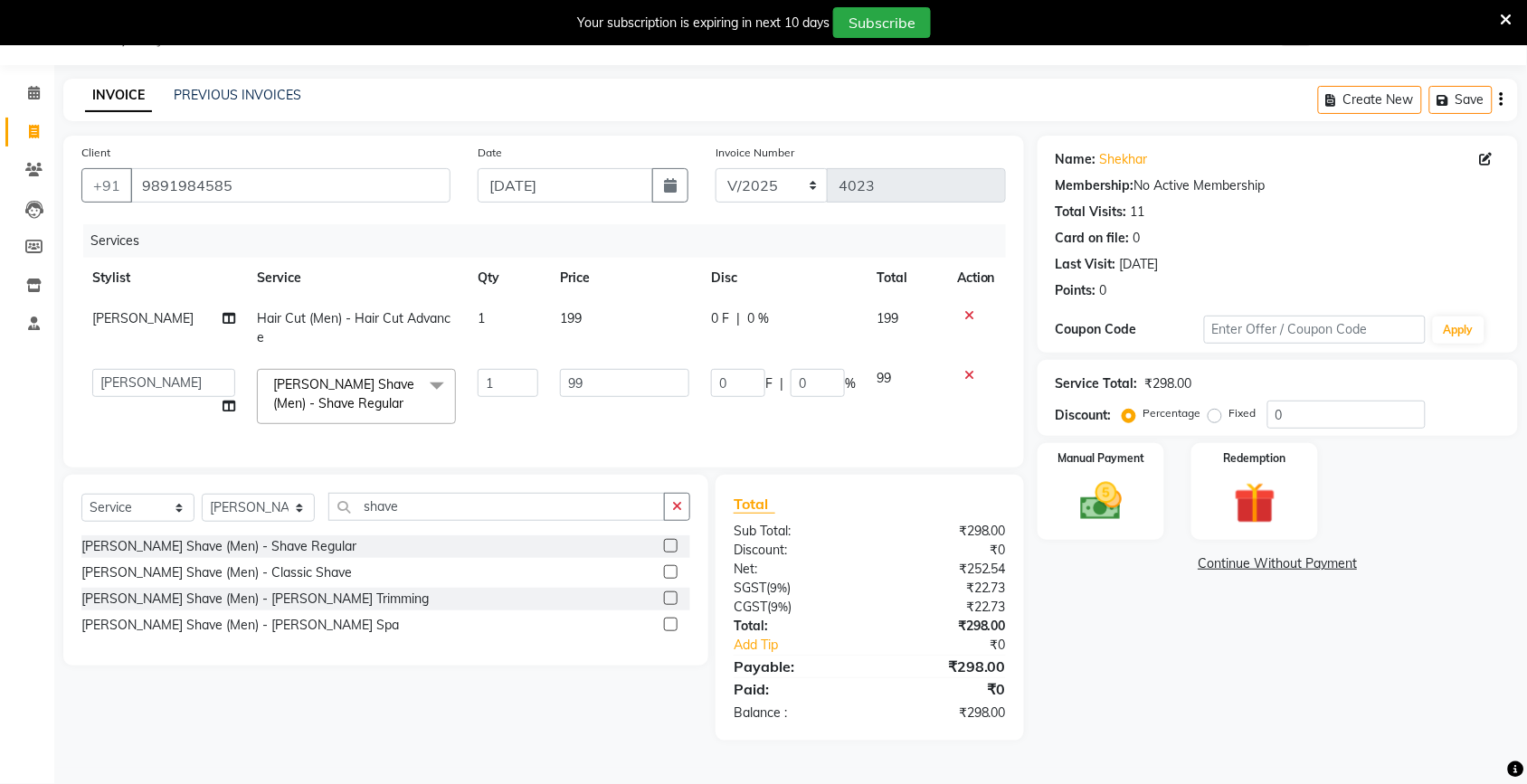
click at [622, 376] on input "99" at bounding box center [624, 383] width 129 height 28
type input "9"
type input "100"
click at [561, 323] on td "199" at bounding box center [624, 329] width 151 height 60
select select "42962"
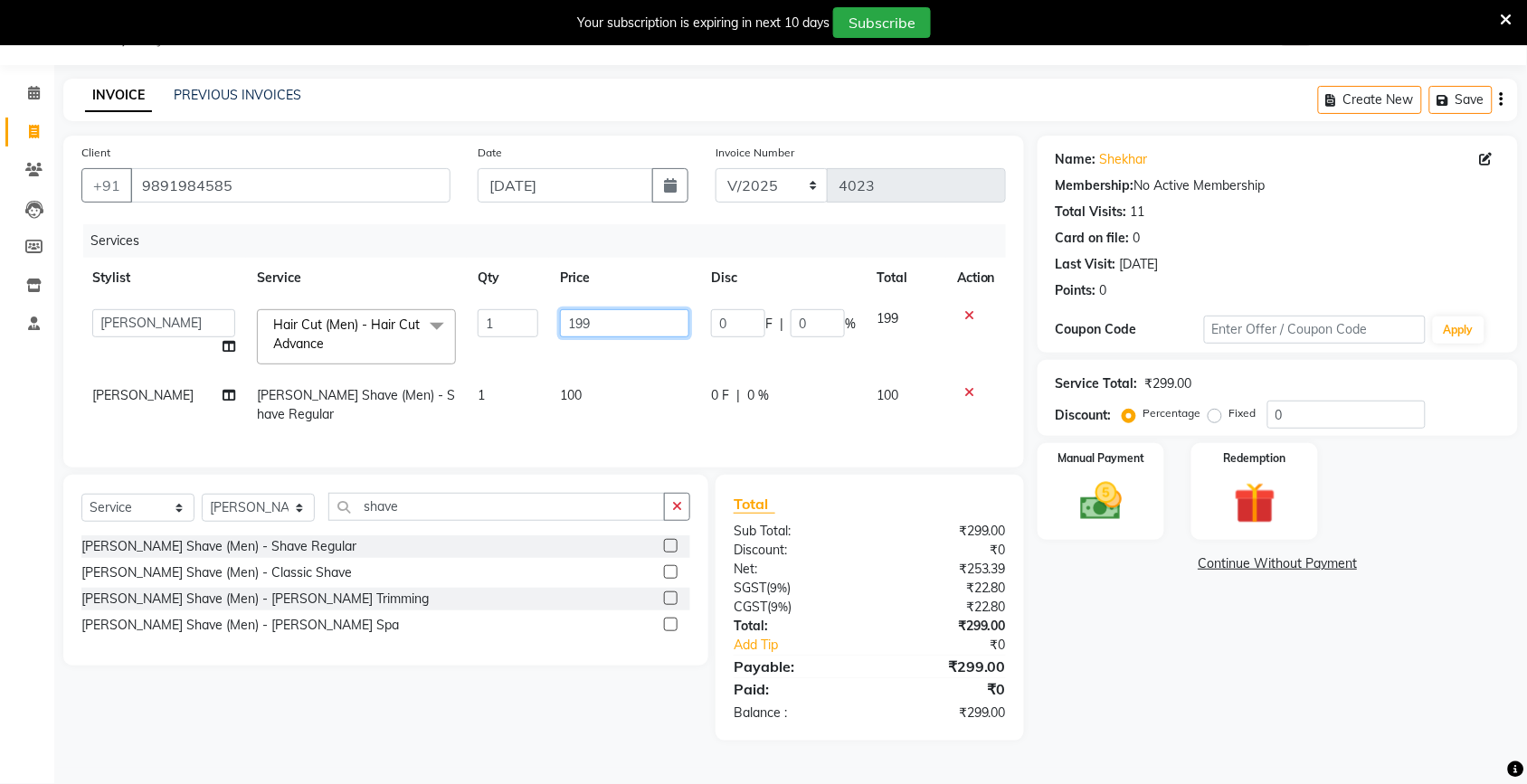
click at [575, 309] on input "199" at bounding box center [624, 323] width 129 height 28
drag, startPoint x: 575, startPoint y: 308, endPoint x: 595, endPoint y: 318, distance: 22.4
click at [582, 315] on input "199" at bounding box center [624, 323] width 129 height 28
type input "1"
type input "200"
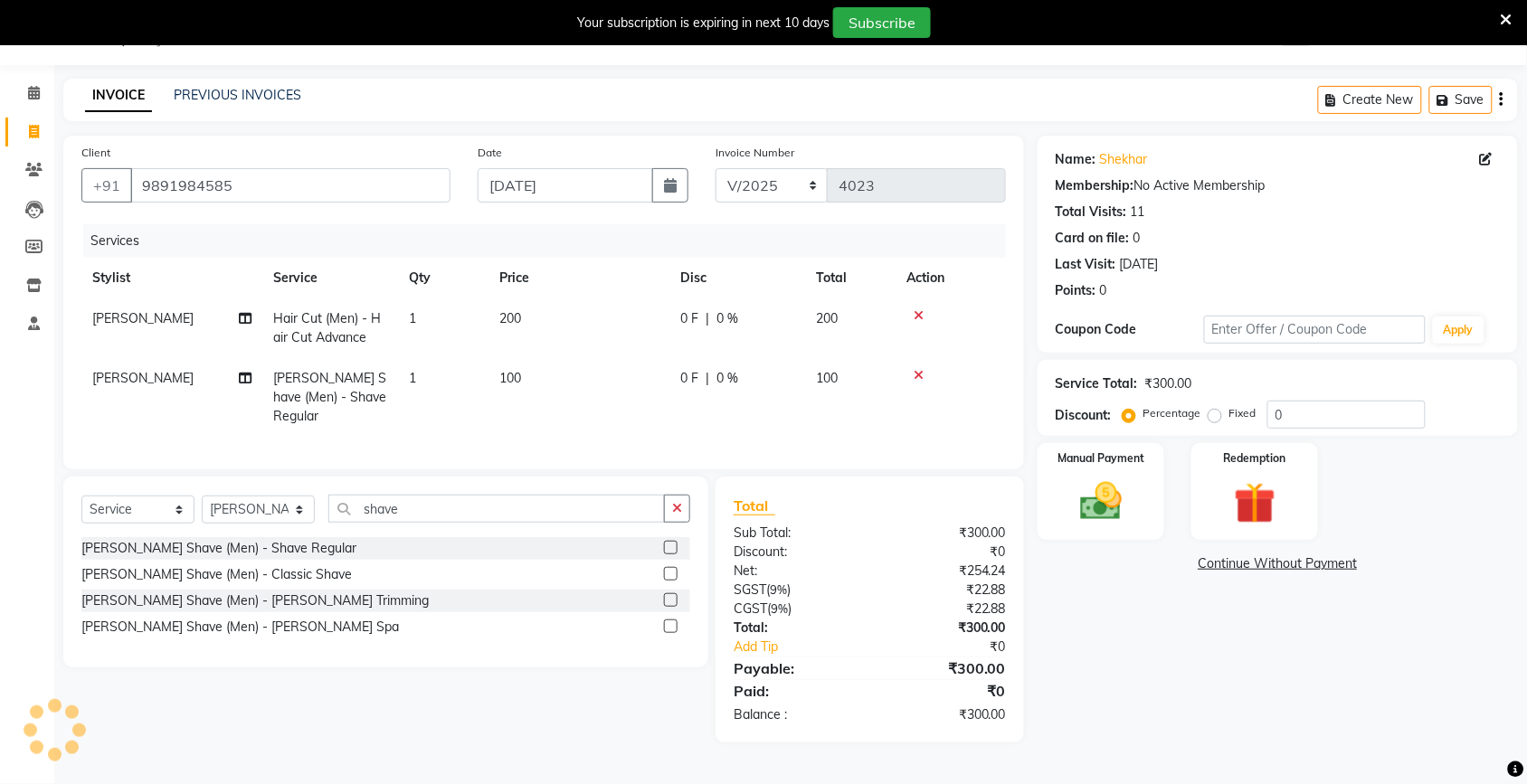
click at [1226, 668] on div "Name: Shekhar Membership: No Active Membership Total Visits: 11 Card on file: 0…" at bounding box center [1284, 439] width 493 height 607
click at [1103, 486] on img at bounding box center [1100, 501] width 71 height 49
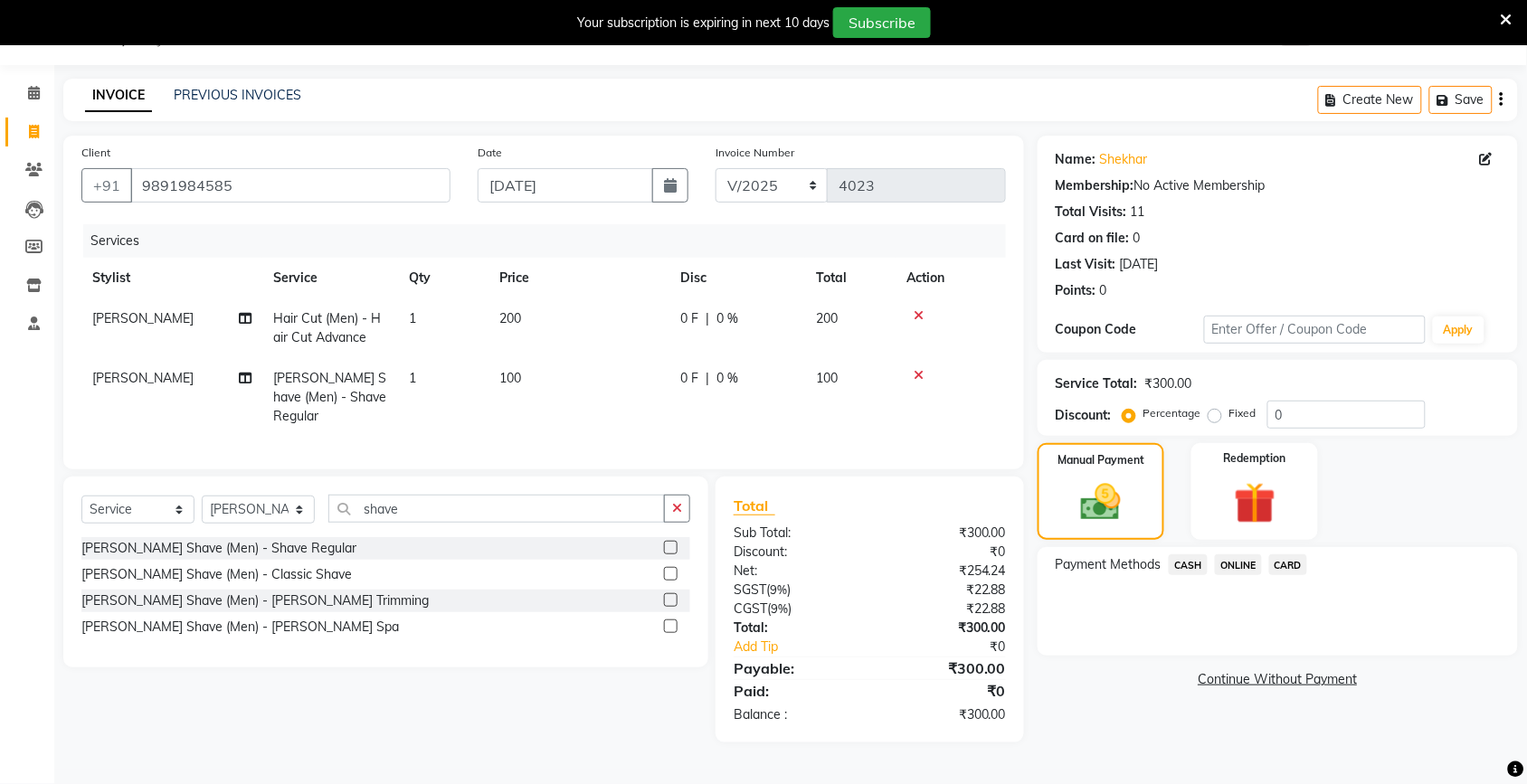
click at [1238, 562] on span "ONLINE" at bounding box center [1238, 564] width 48 height 20
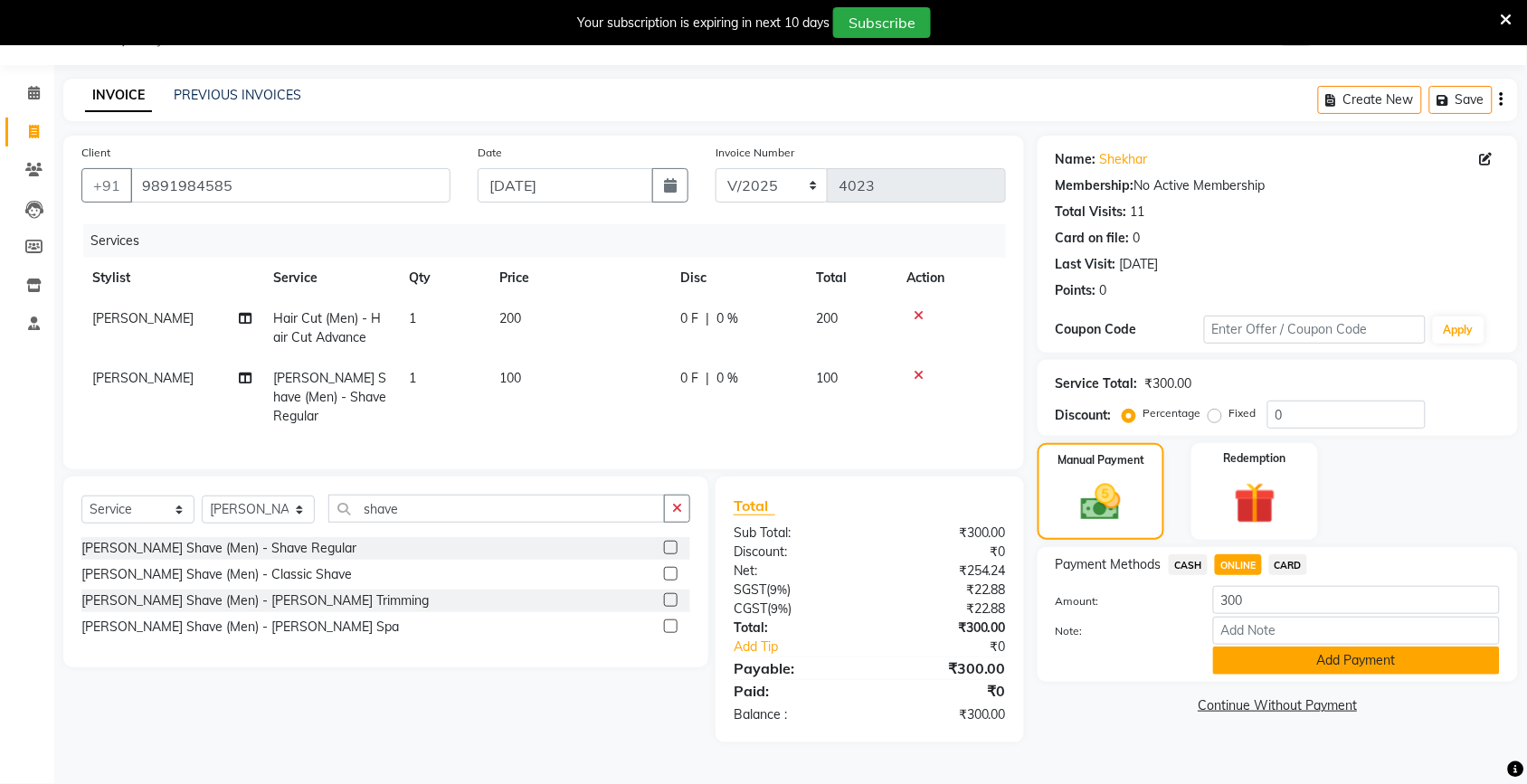
click at [1271, 656] on button "Add Payment" at bounding box center [1356, 660] width 287 height 28
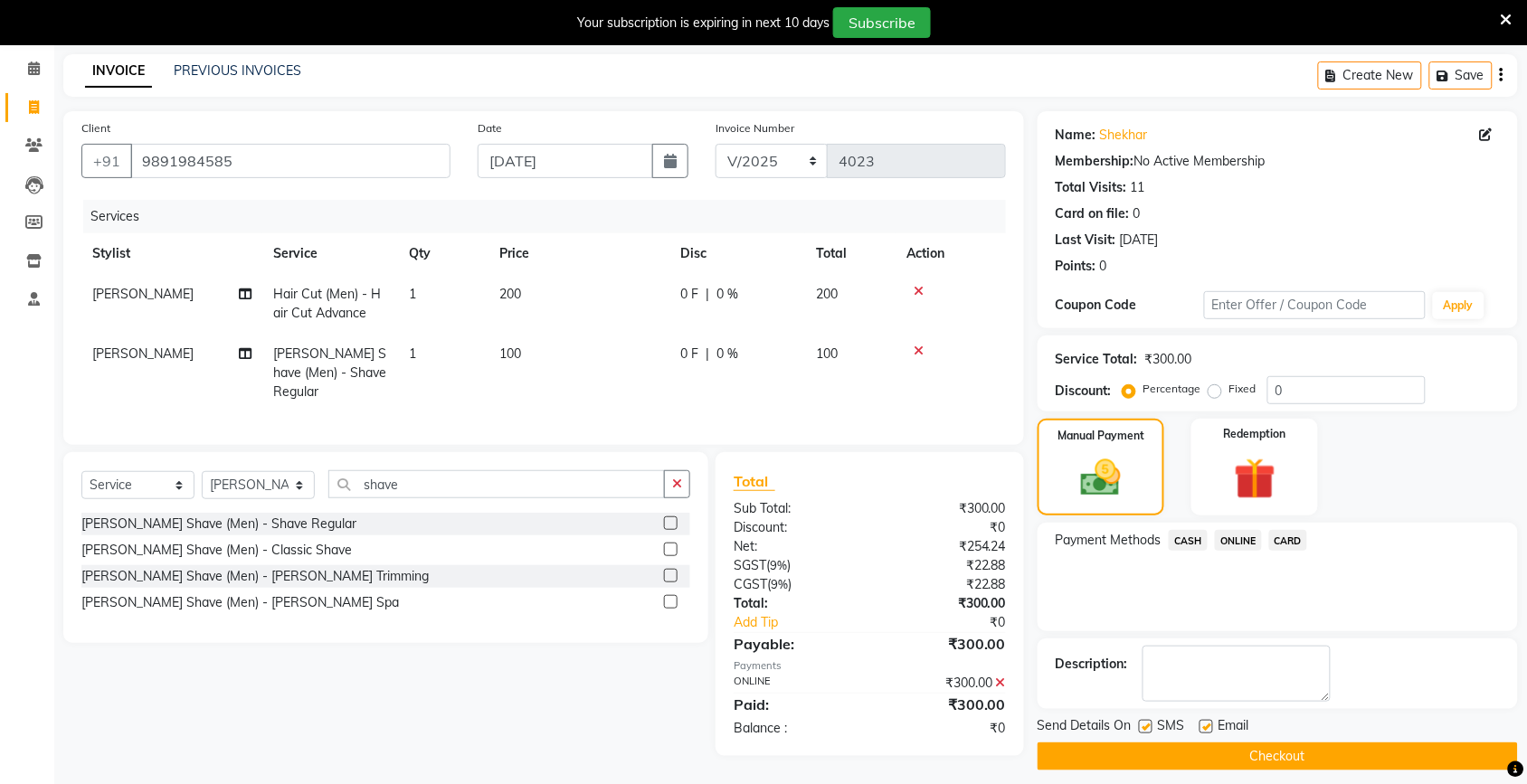
scroll to position [83, 0]
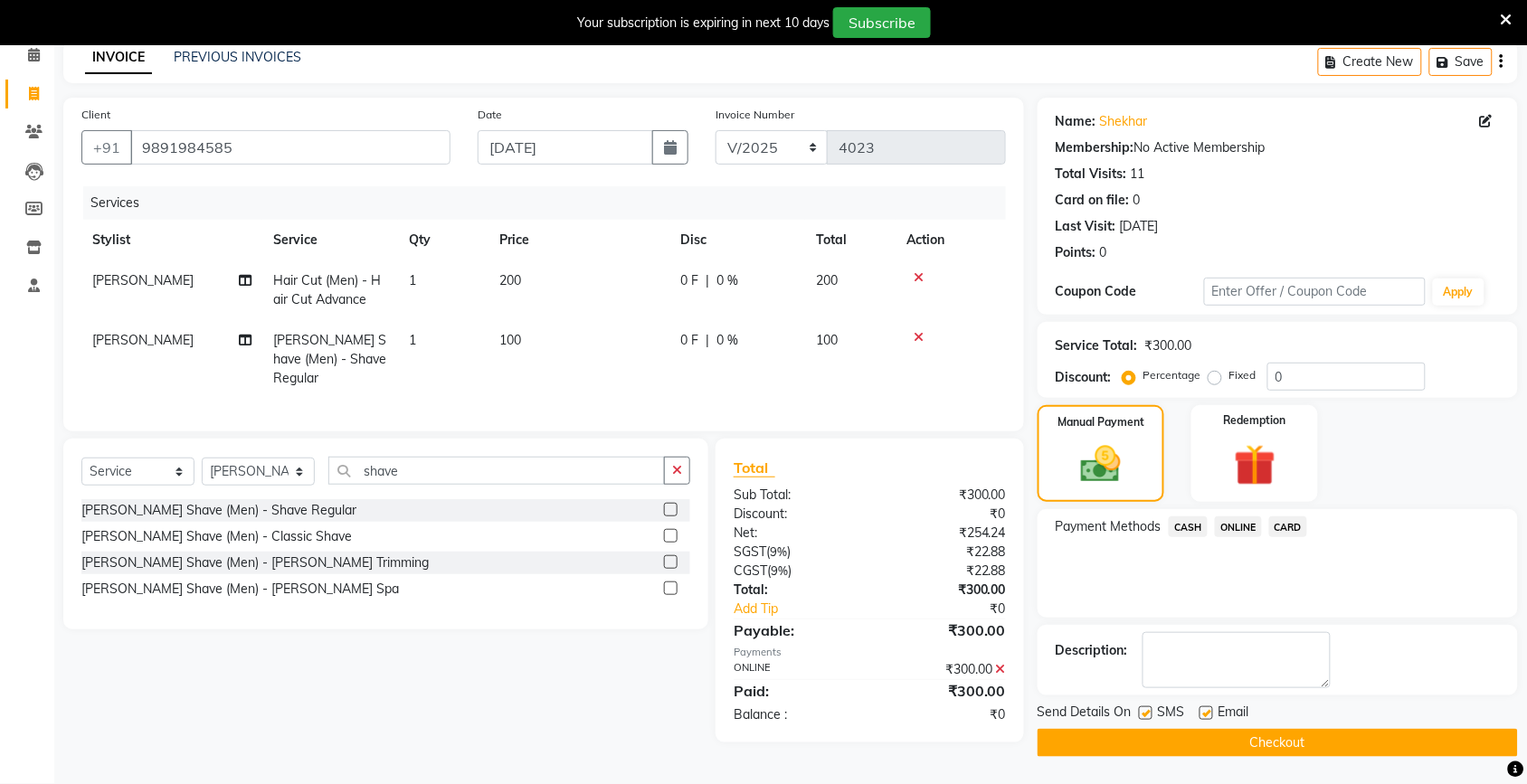
click at [1278, 733] on button "Checkout" at bounding box center [1277, 742] width 480 height 28
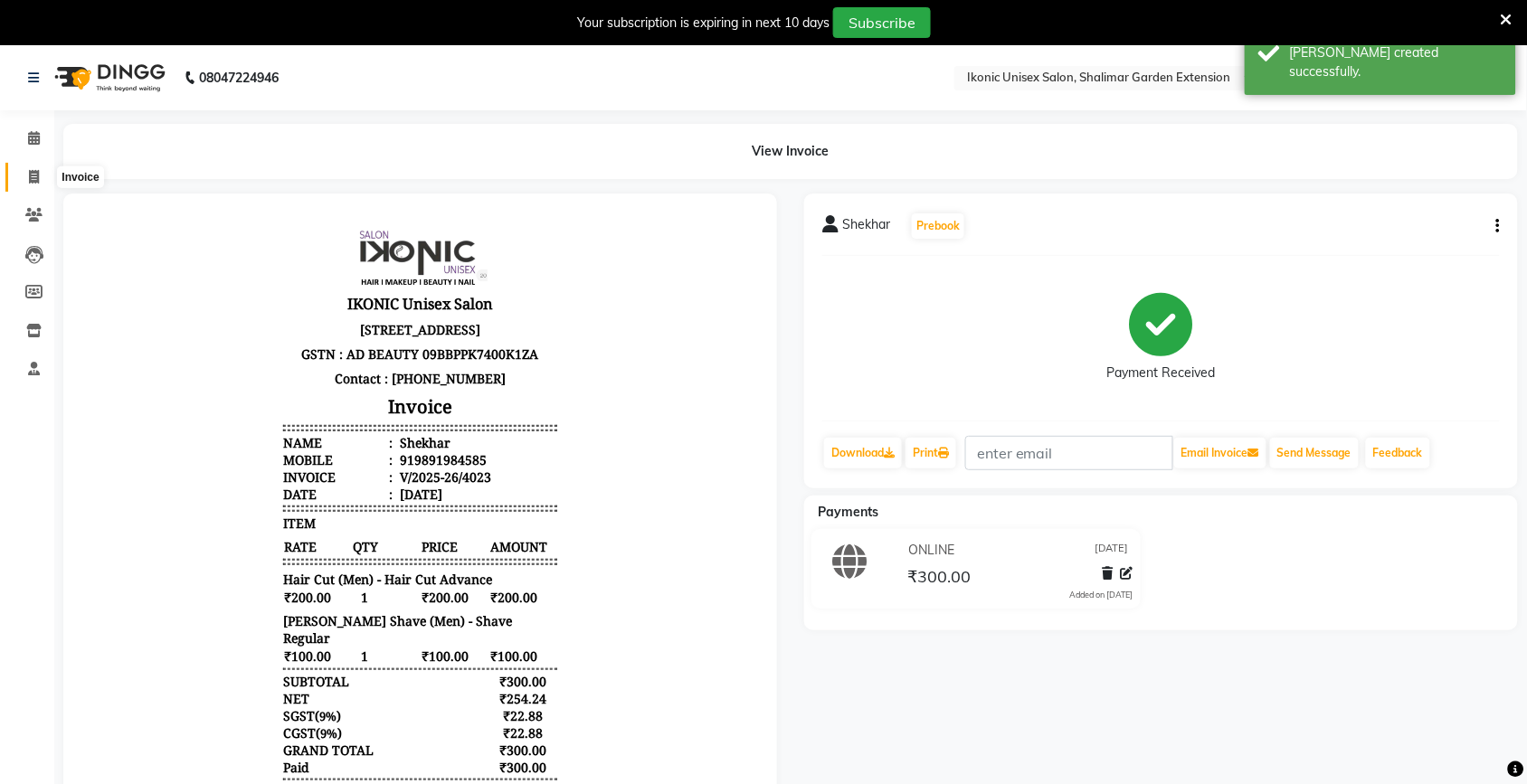
click at [34, 170] on icon at bounding box center [34, 176] width 10 height 14
select select "service"
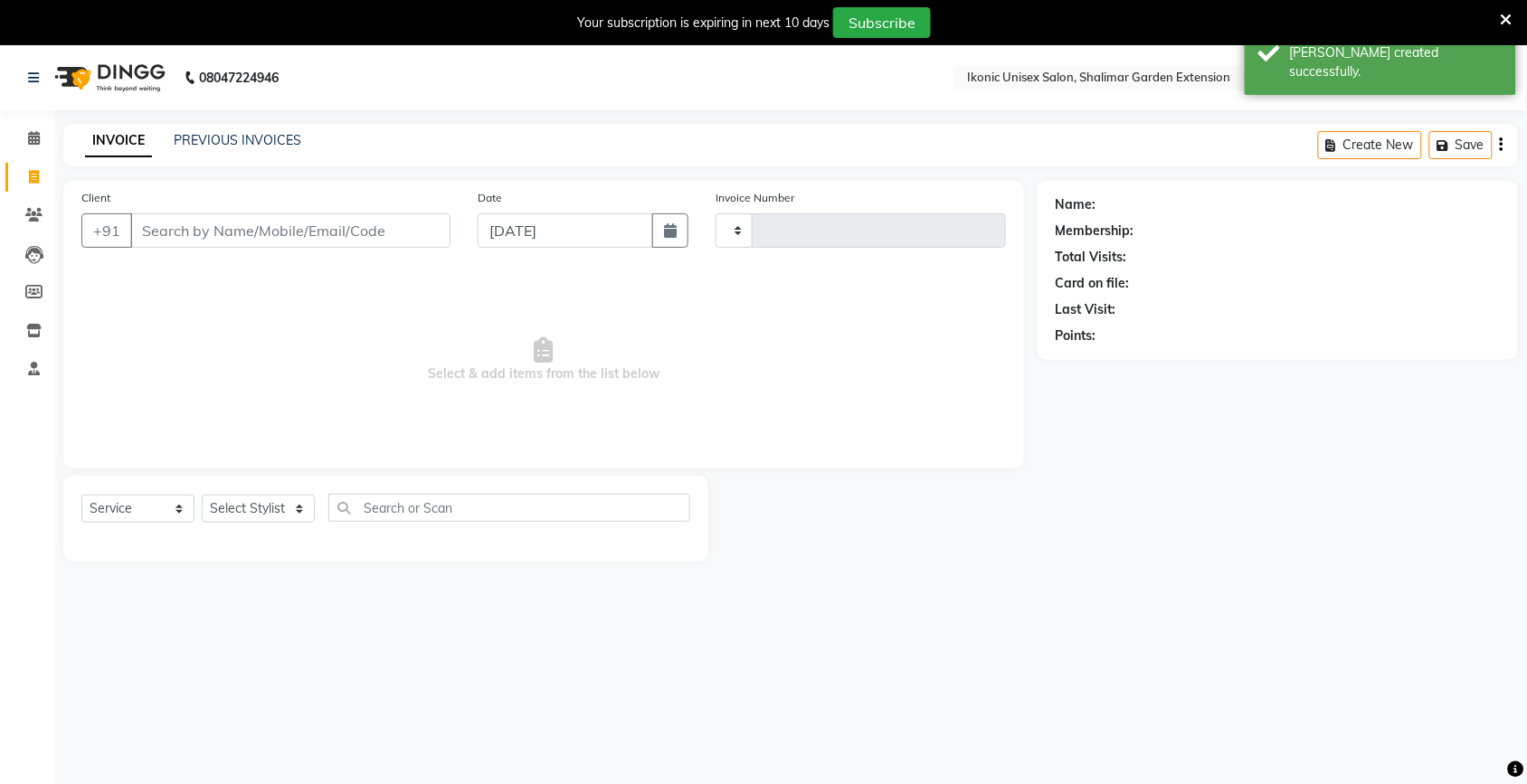
scroll to position [46, 0]
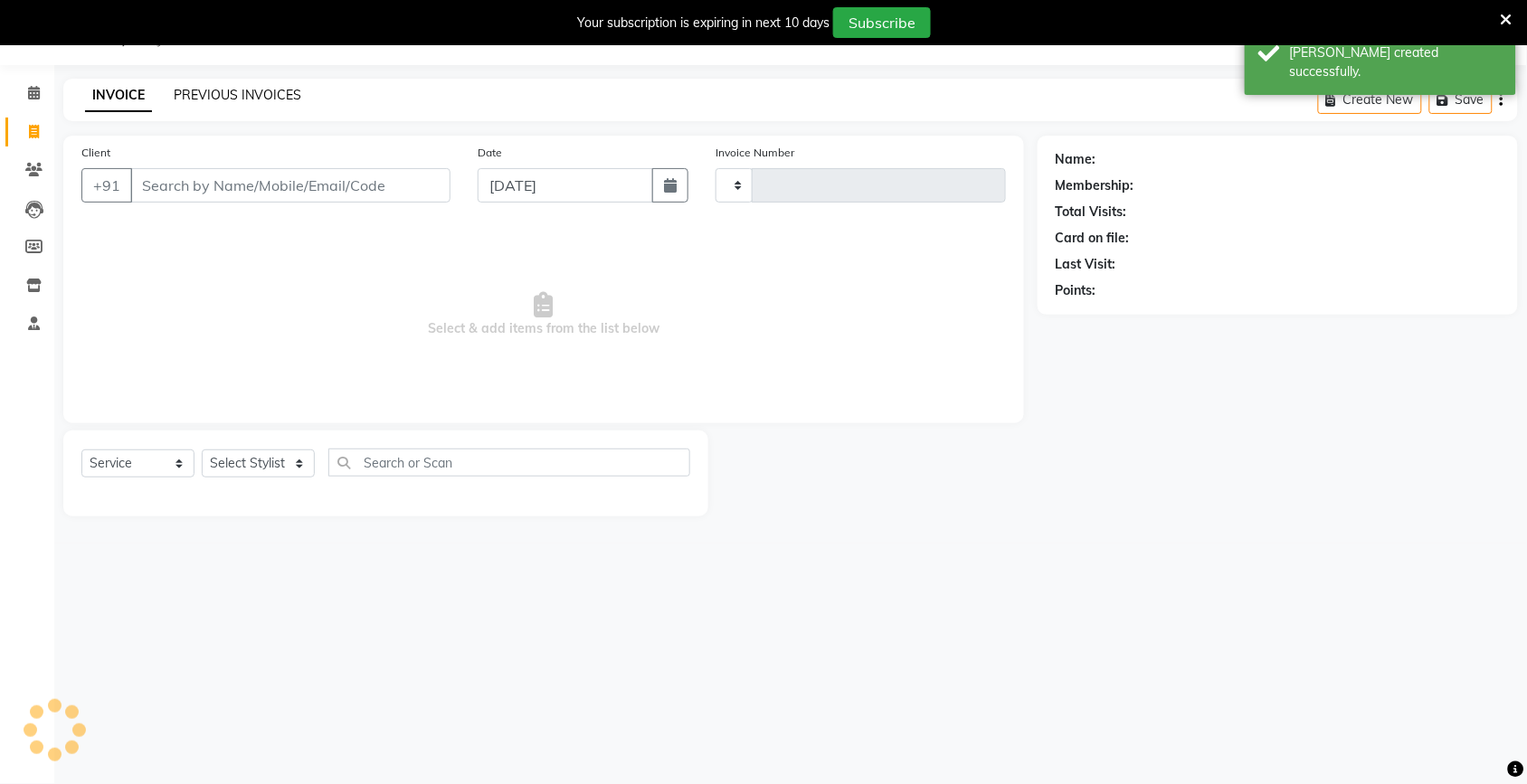
click at [285, 88] on link "PREVIOUS INVOICES" at bounding box center [238, 95] width 128 height 16
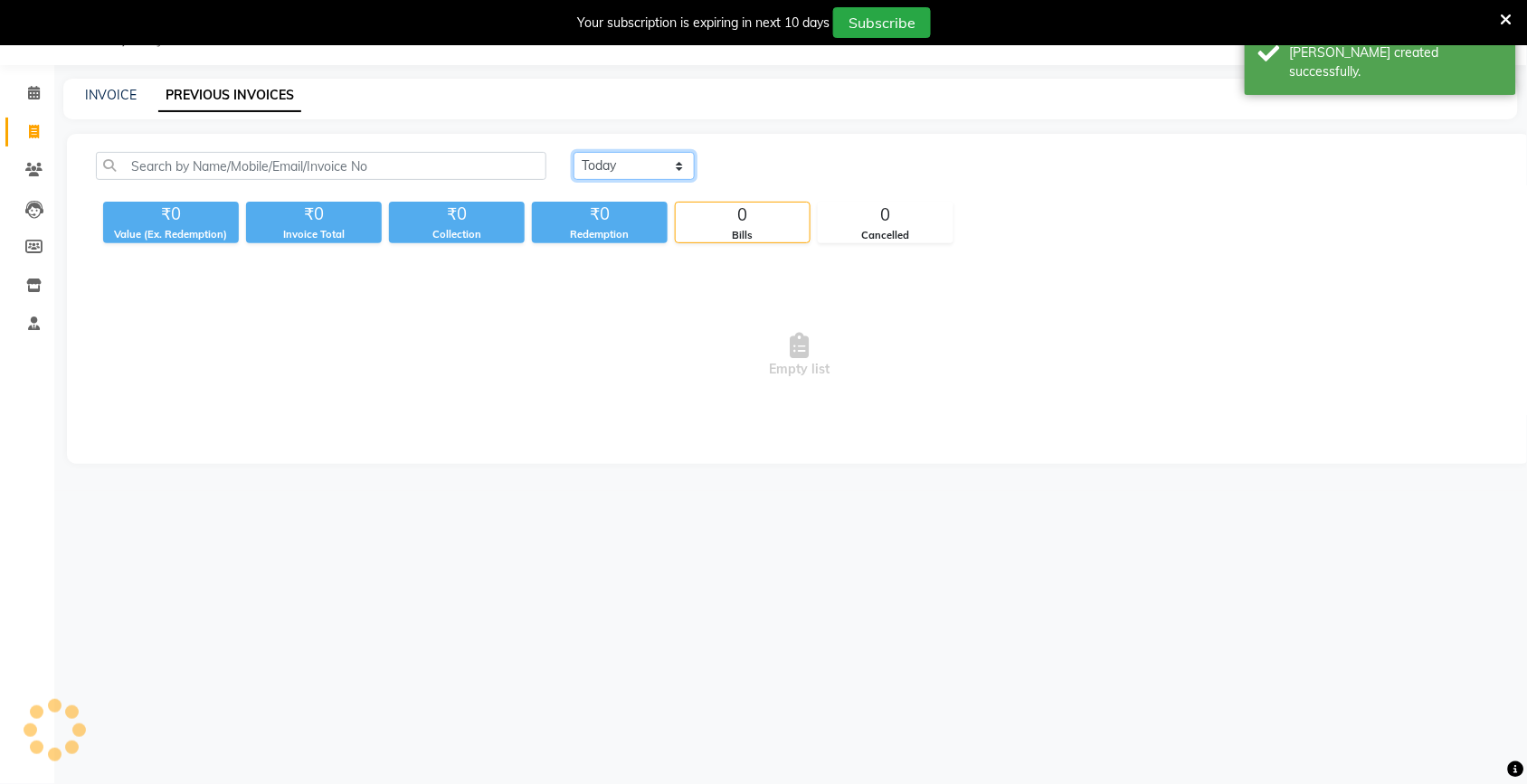
click at [657, 161] on select "[DATE] [DATE] Custom Range" at bounding box center [634, 166] width 121 height 28
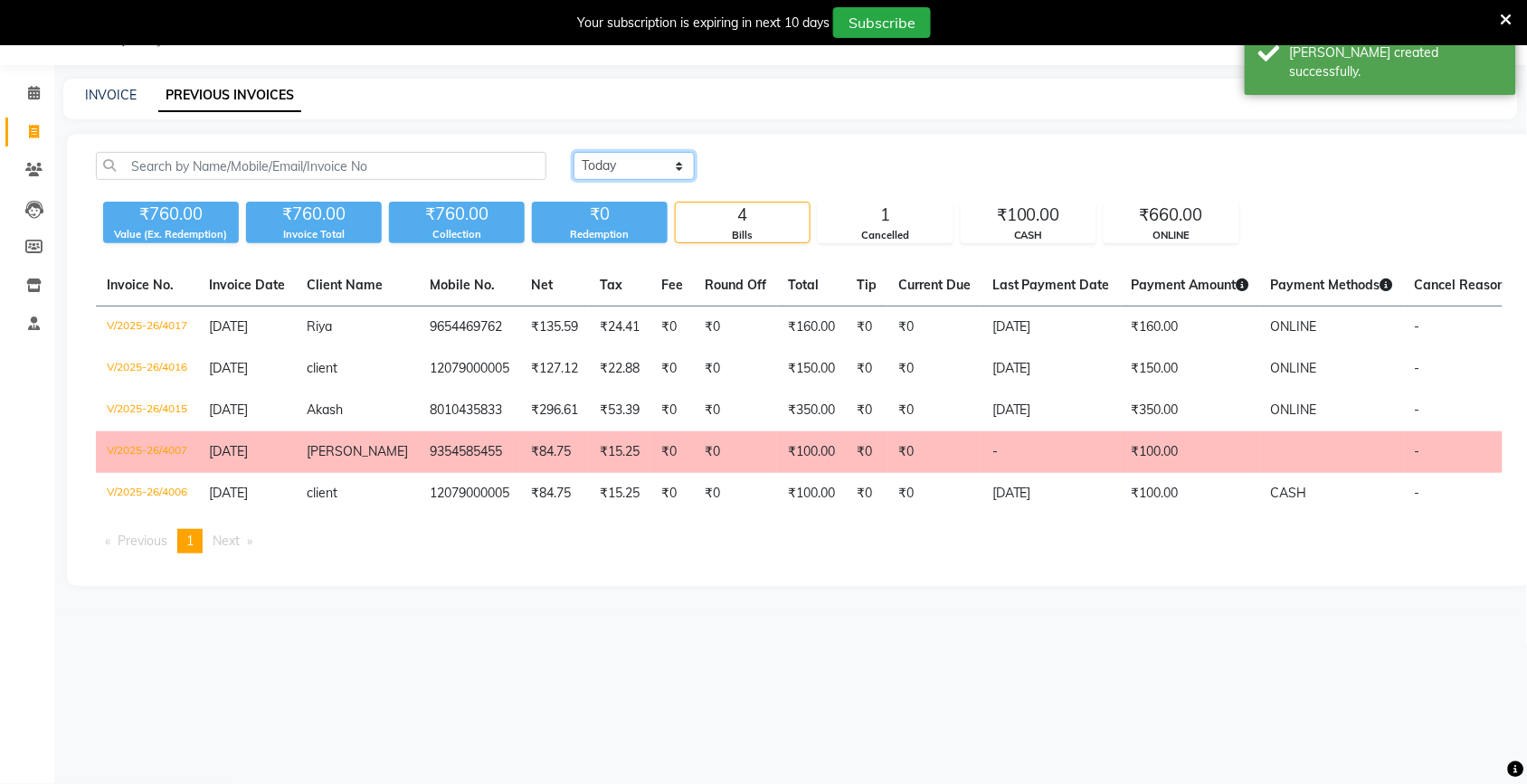
select select "[DATE]"
click at [574, 152] on select "[DATE] [DATE] Custom Range" at bounding box center [634, 166] width 121 height 28
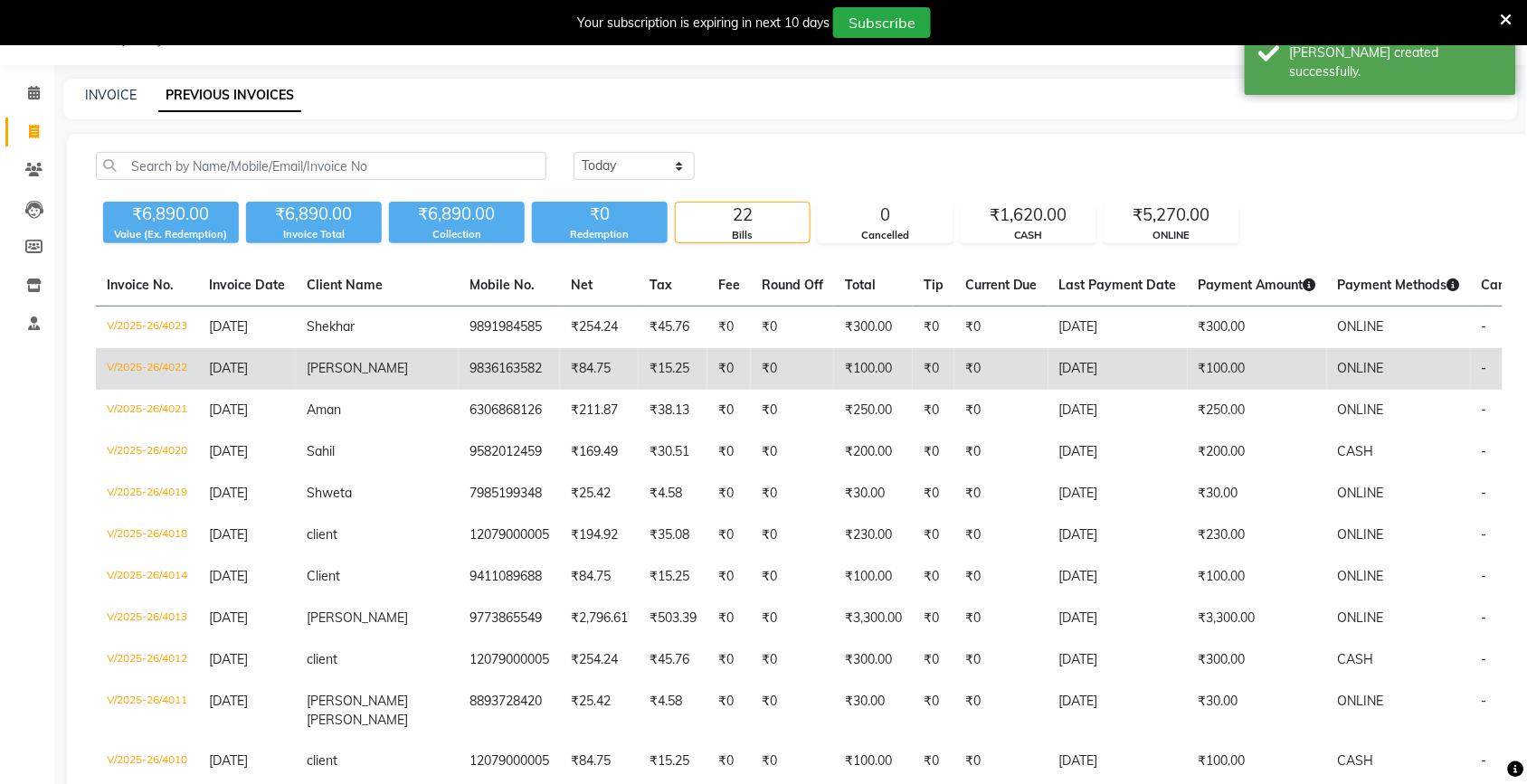
click at [834, 361] on td "₹100.00" at bounding box center [873, 368] width 79 height 42
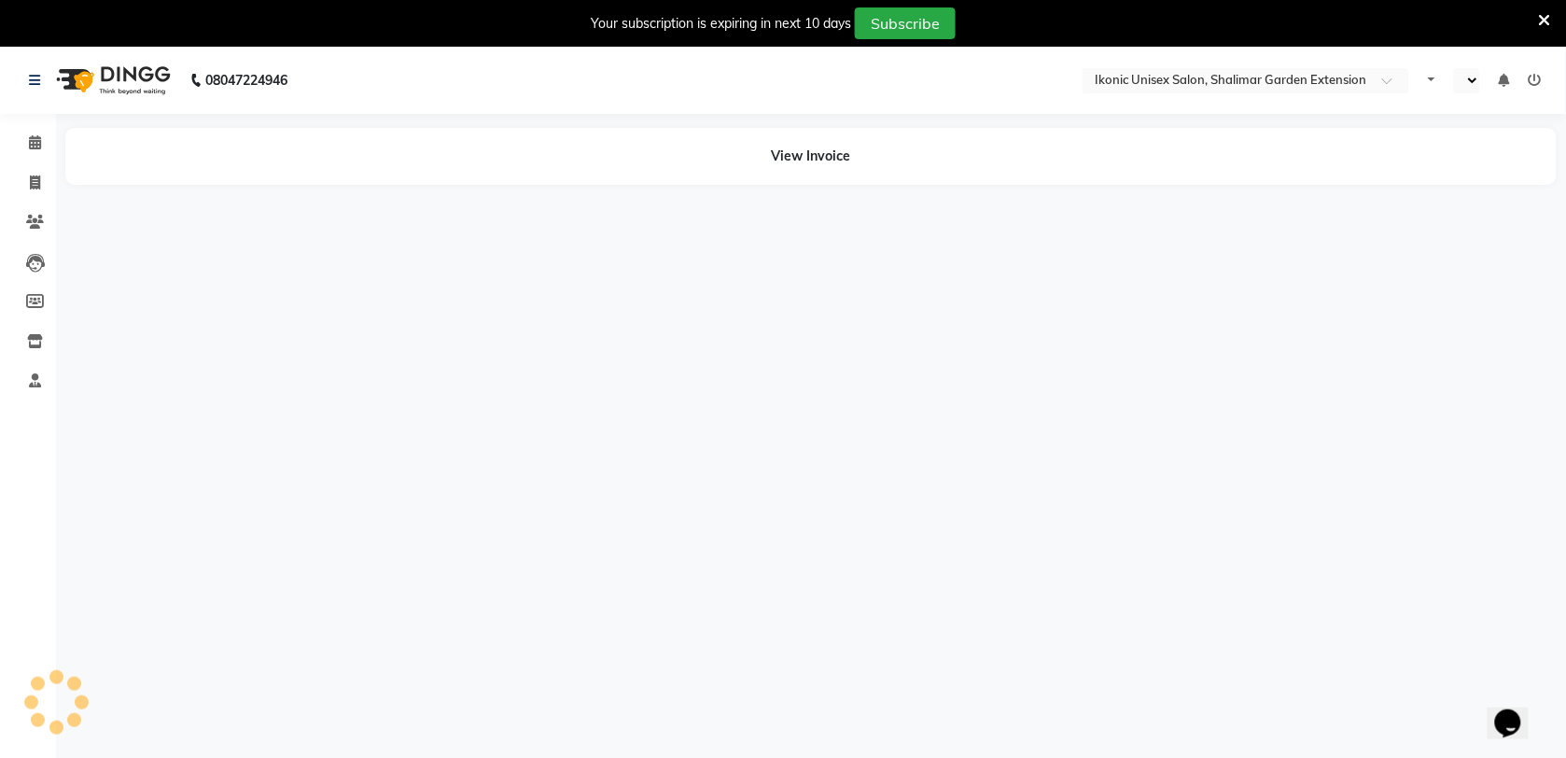
select select "en"
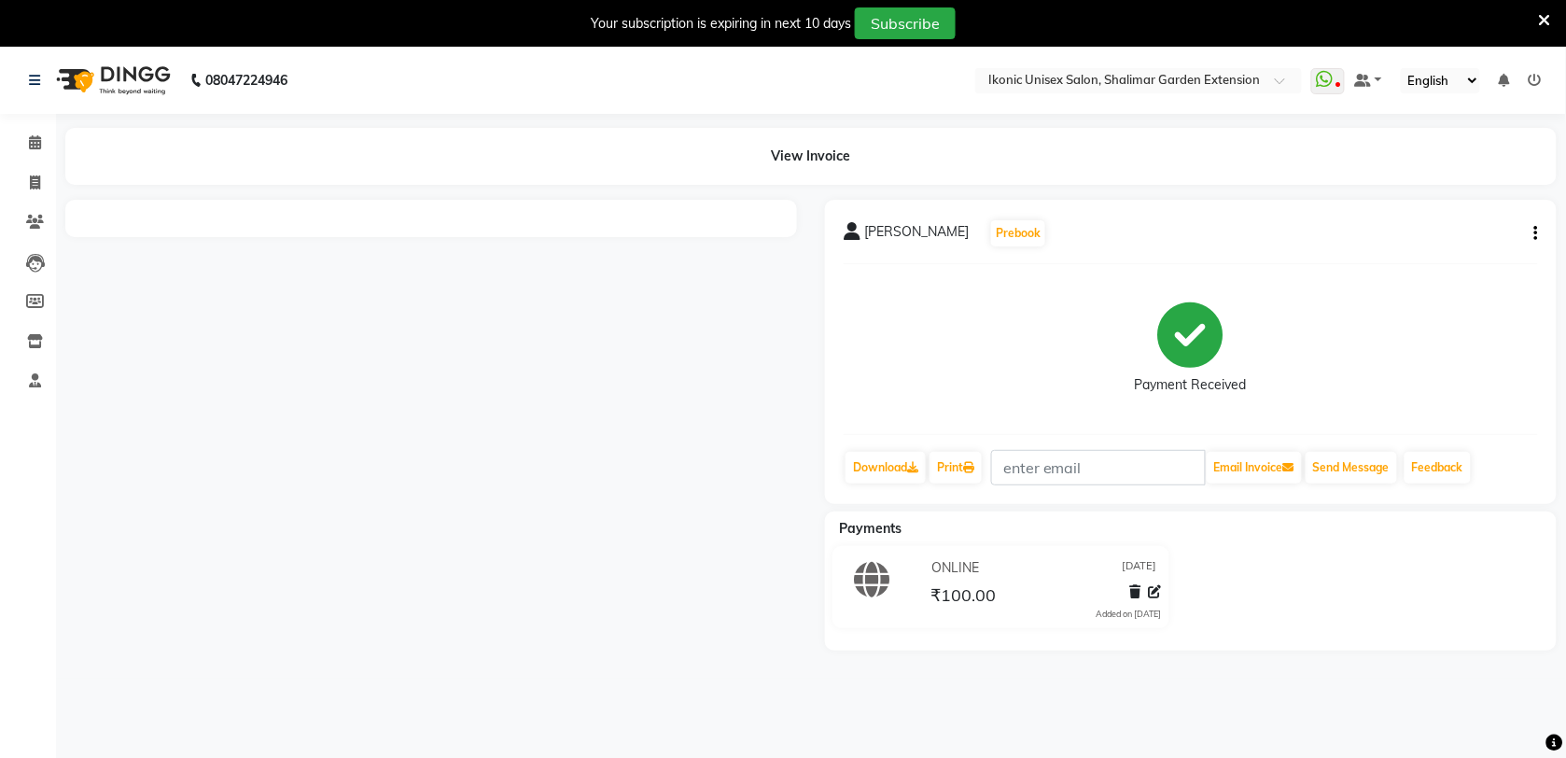
click at [1537, 233] on icon "button" at bounding box center [1536, 233] width 4 height 1
click at [1472, 234] on div "Edit Item Staff" at bounding box center [1443, 233] width 128 height 23
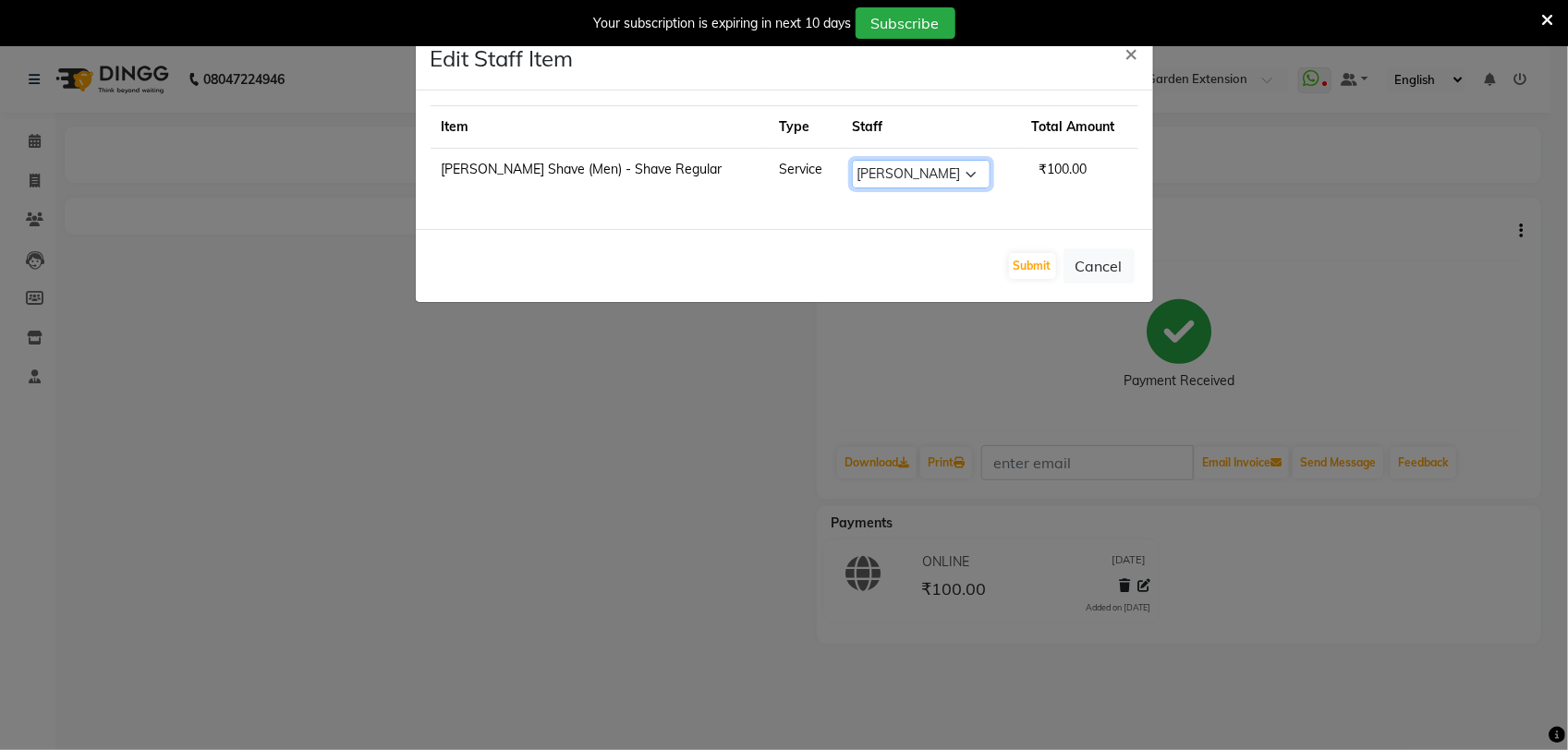
click at [871, 180] on select "Select [PERSON_NAME] [PERSON_NAME] Fiza Kajal Mahi [PERSON_NAME] [PERSON_NAME] …" at bounding box center [921, 173] width 139 height 29
select select "82054"
click at [851, 159] on select "Select [PERSON_NAME] [PERSON_NAME] Fiza Kajal Mahi [PERSON_NAME] [PERSON_NAME] …" at bounding box center [921, 173] width 139 height 29
click at [1042, 269] on button "Submit" at bounding box center [1032, 266] width 48 height 26
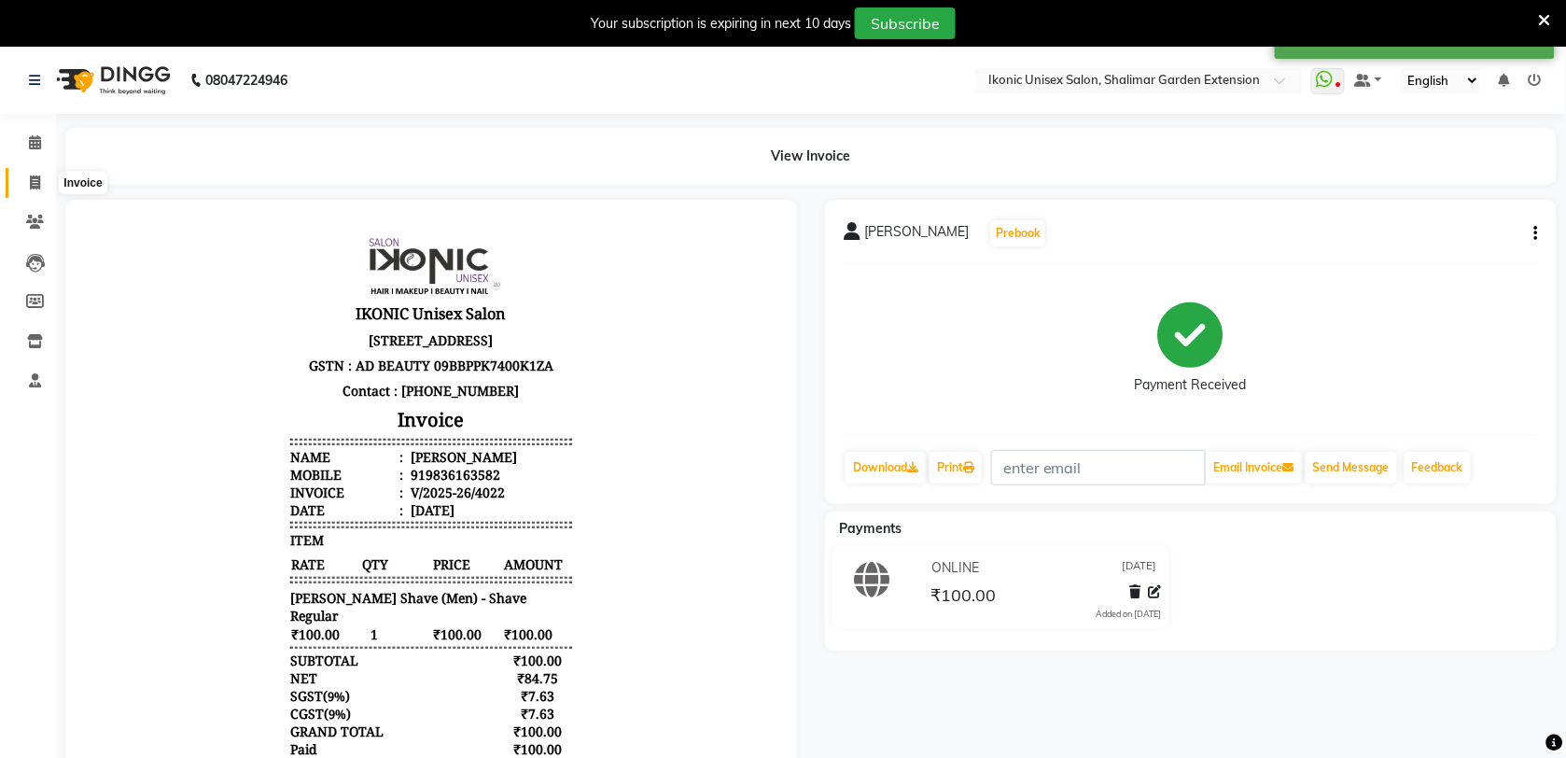
click at [35, 179] on icon at bounding box center [35, 182] width 10 height 14
select select "service"
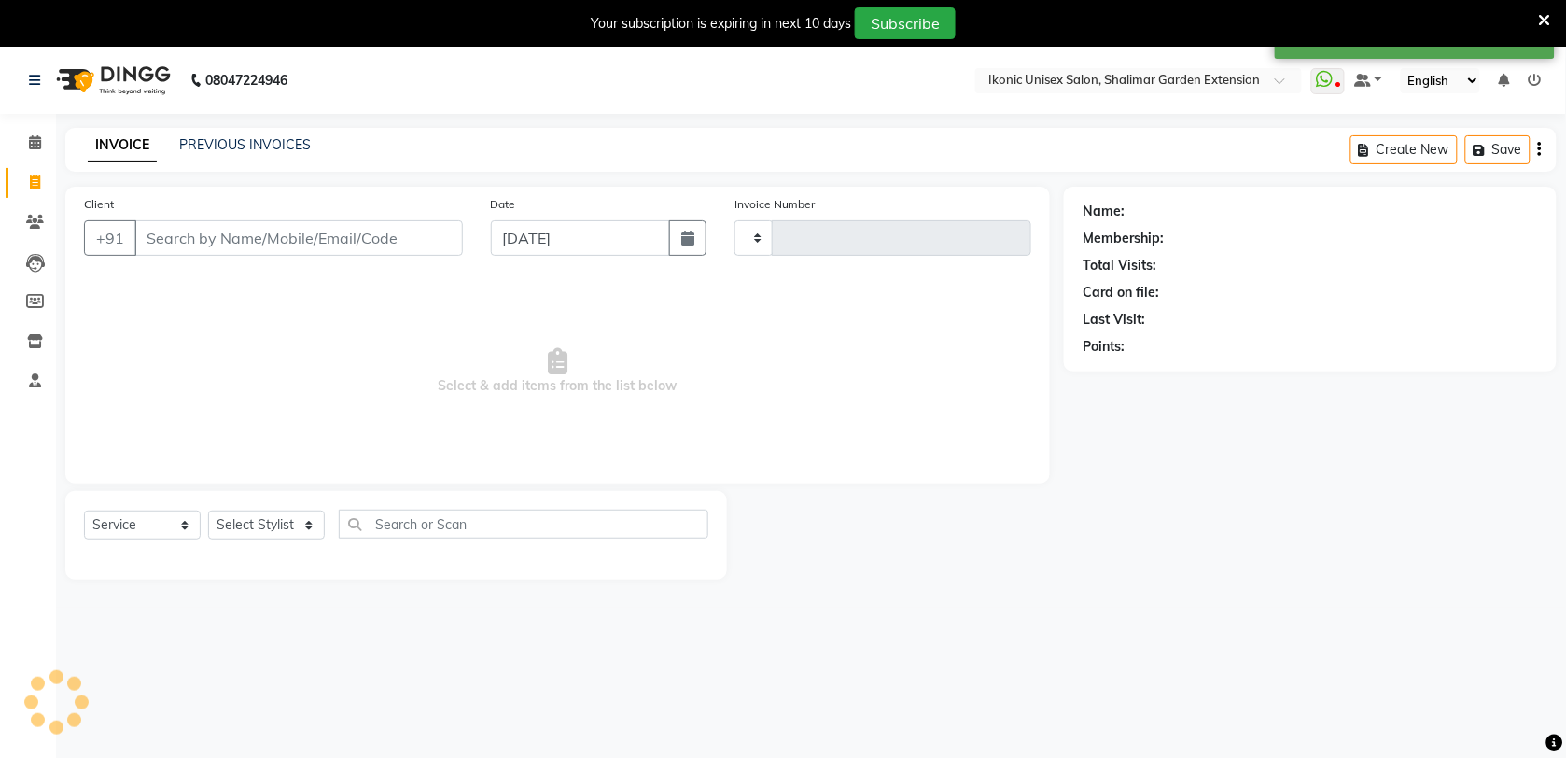
scroll to position [47, 0]
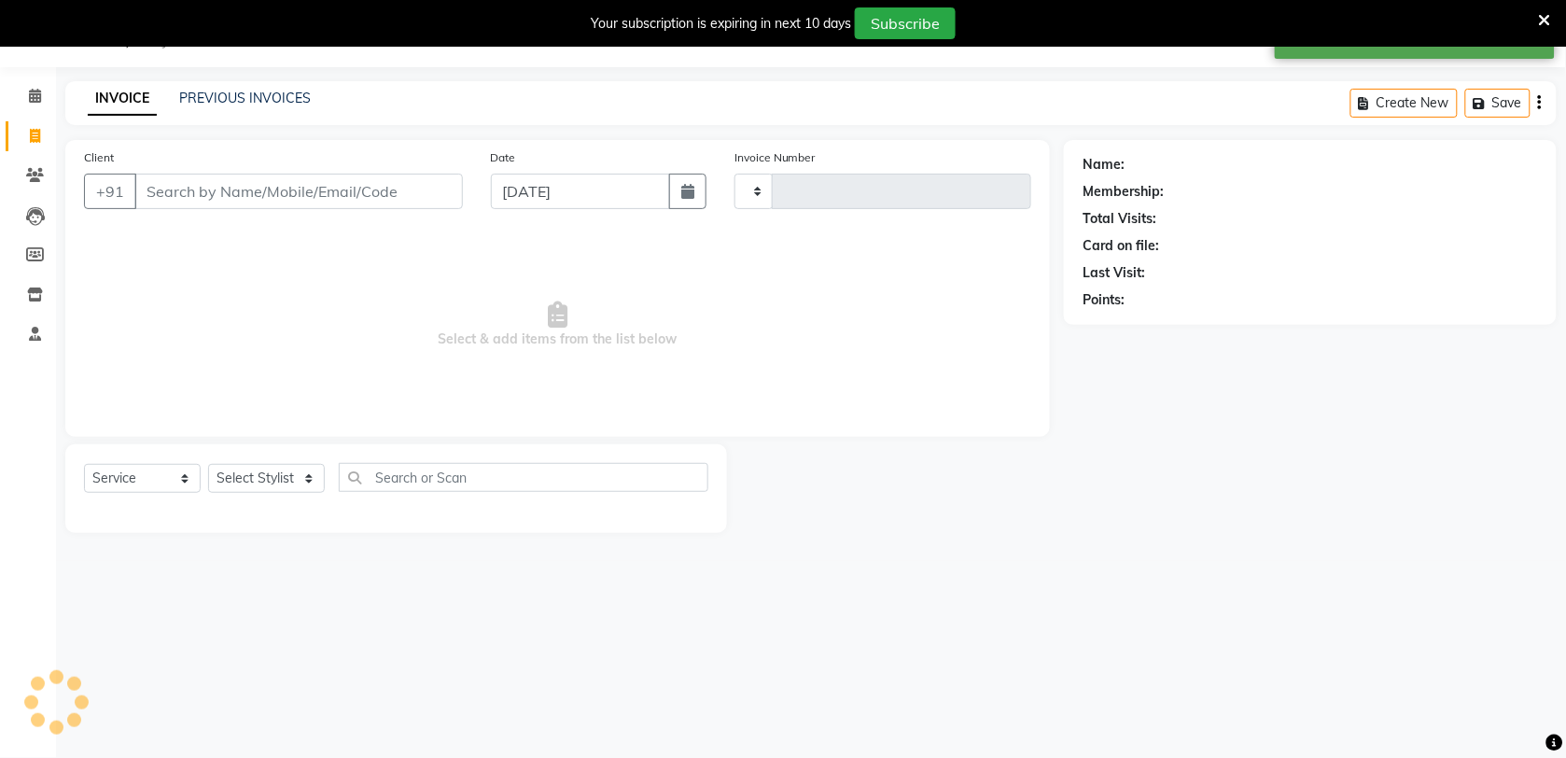
type input "4024"
select select "4931"
click at [216, 105] on div "PREVIOUS INVOICES" at bounding box center [245, 99] width 132 height 20
click at [283, 101] on link "PREVIOUS INVOICES" at bounding box center [245, 98] width 132 height 17
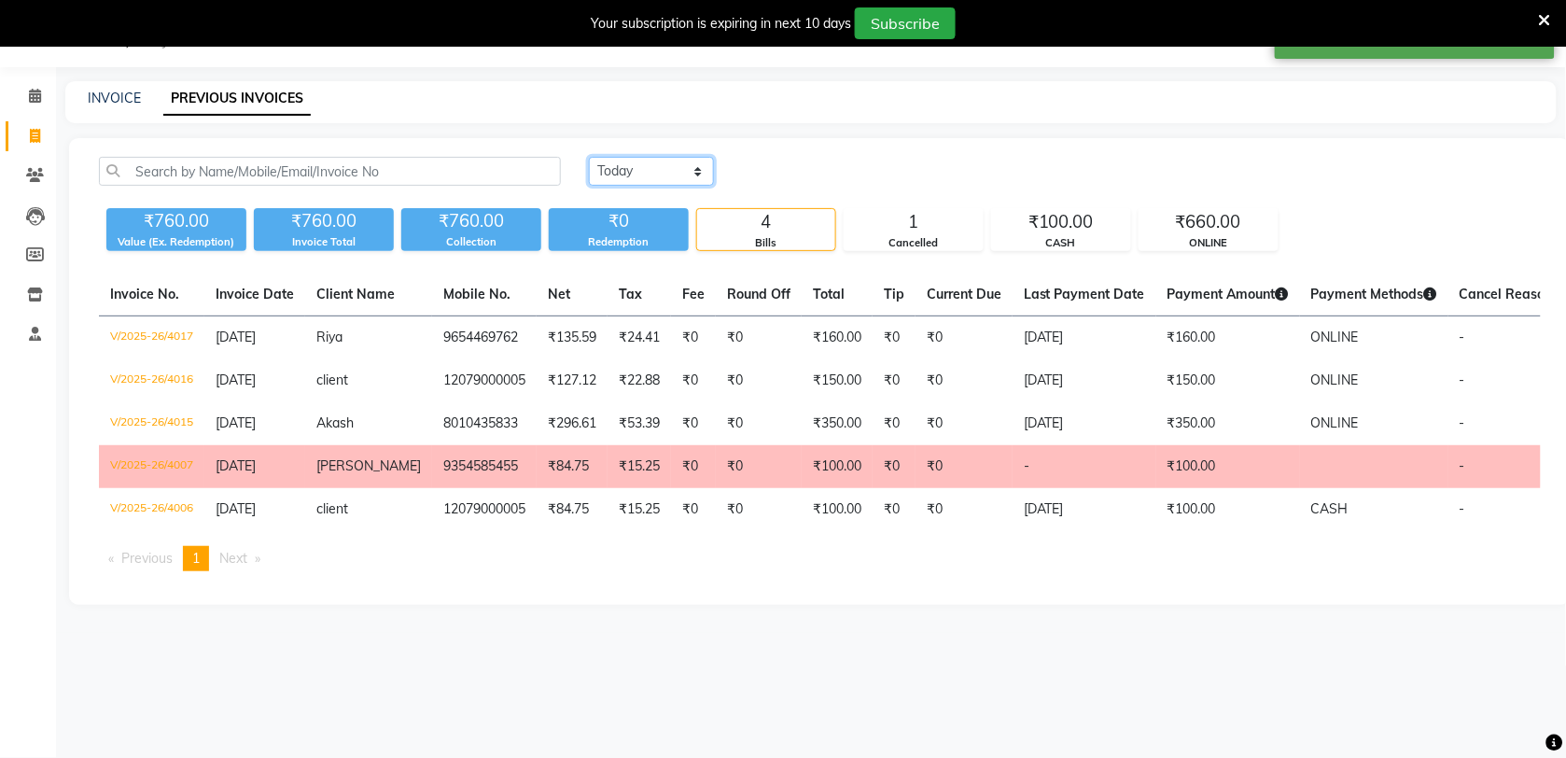
click at [612, 163] on select "[DATE] [DATE] Custom Range" at bounding box center [651, 171] width 125 height 29
select select "[DATE]"
click at [589, 157] on select "[DATE] [DATE] Custom Range" at bounding box center [651, 171] width 125 height 29
